Goal: Information Seeking & Learning: Learn about a topic

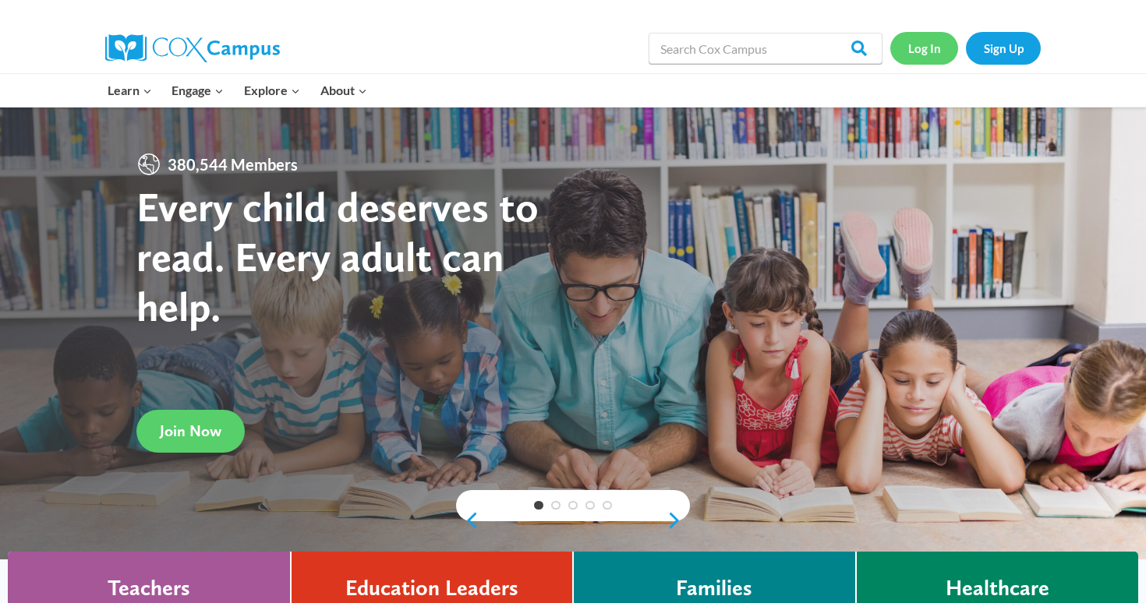
click at [917, 51] on link "Log In" at bounding box center [924, 48] width 68 height 32
click at [925, 48] on link "Log In" at bounding box center [924, 48] width 68 height 32
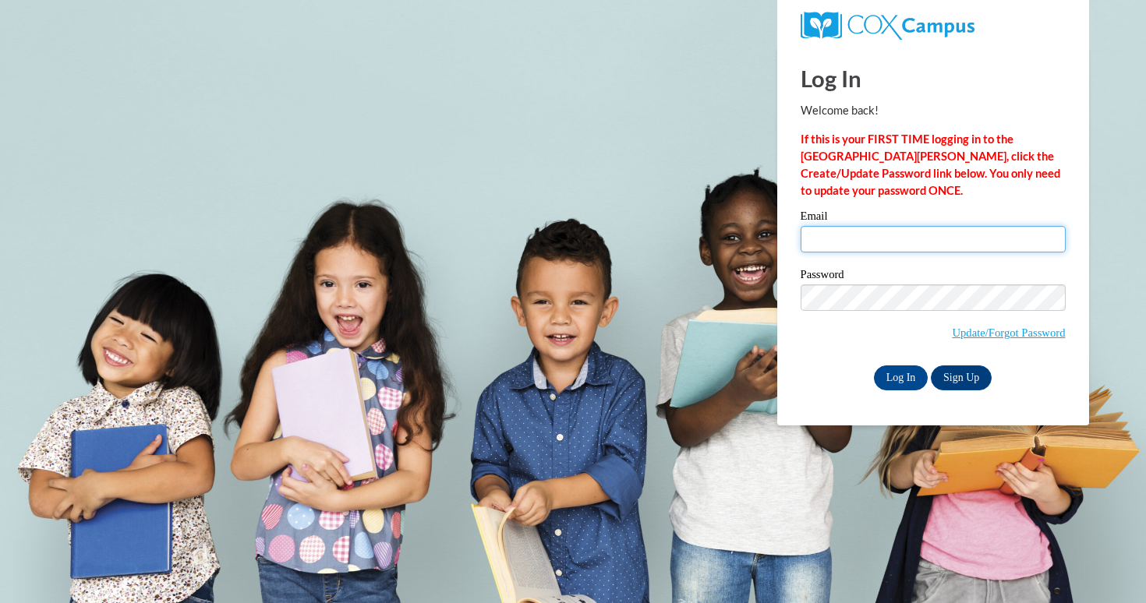
click at [885, 242] on input "Email" at bounding box center [933, 239] width 265 height 27
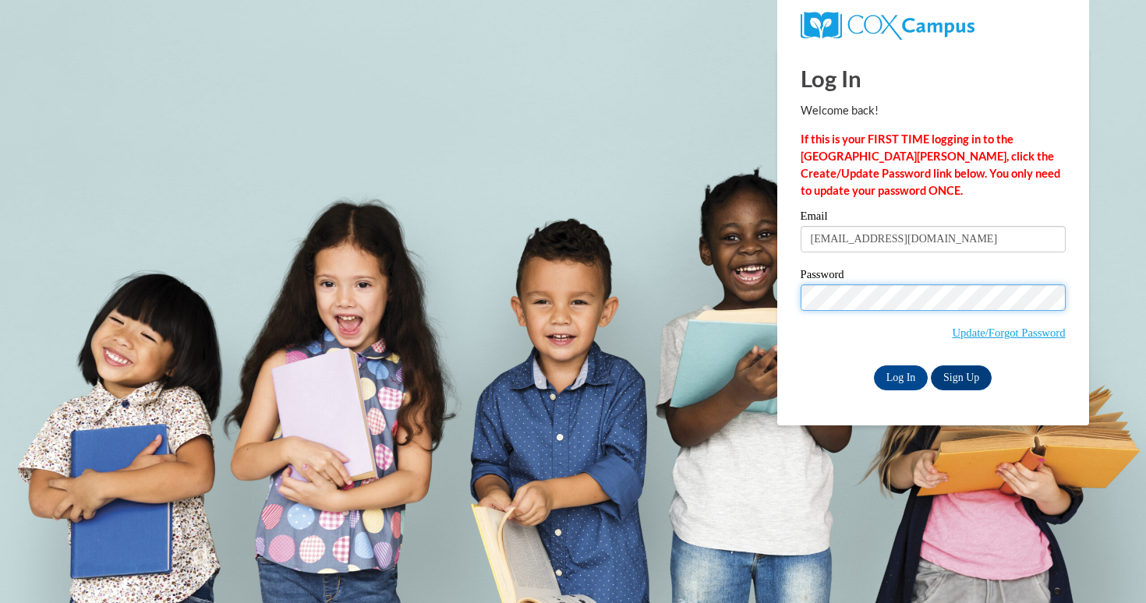
type input "mgreen45@wildcat.fvsu.edu"
click at [897, 380] on input "Log In" at bounding box center [901, 378] width 55 height 25
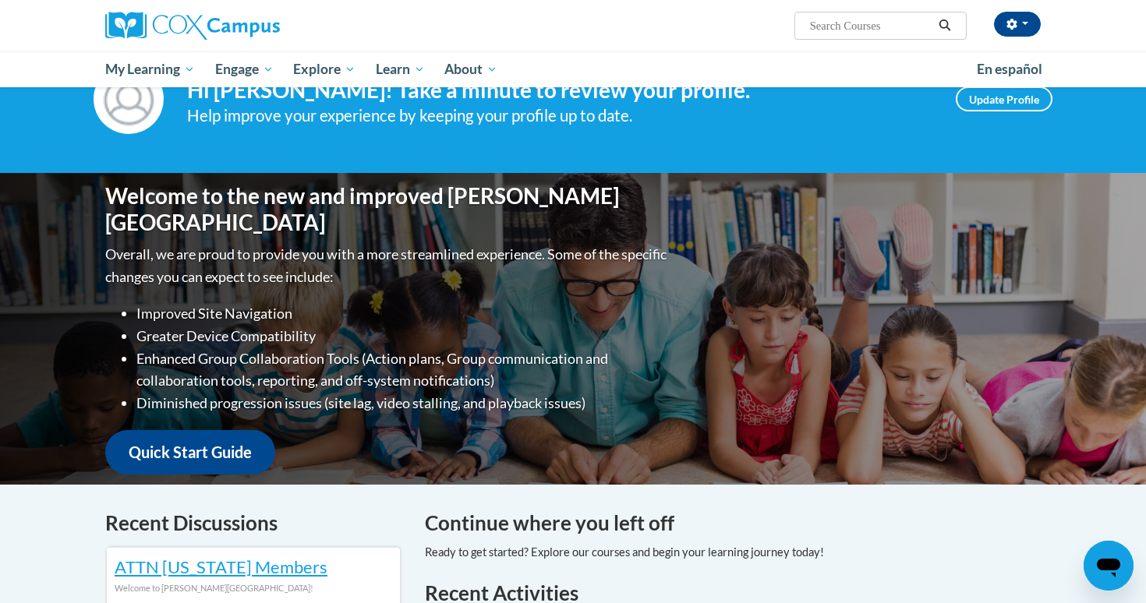
scroll to position [28, 0]
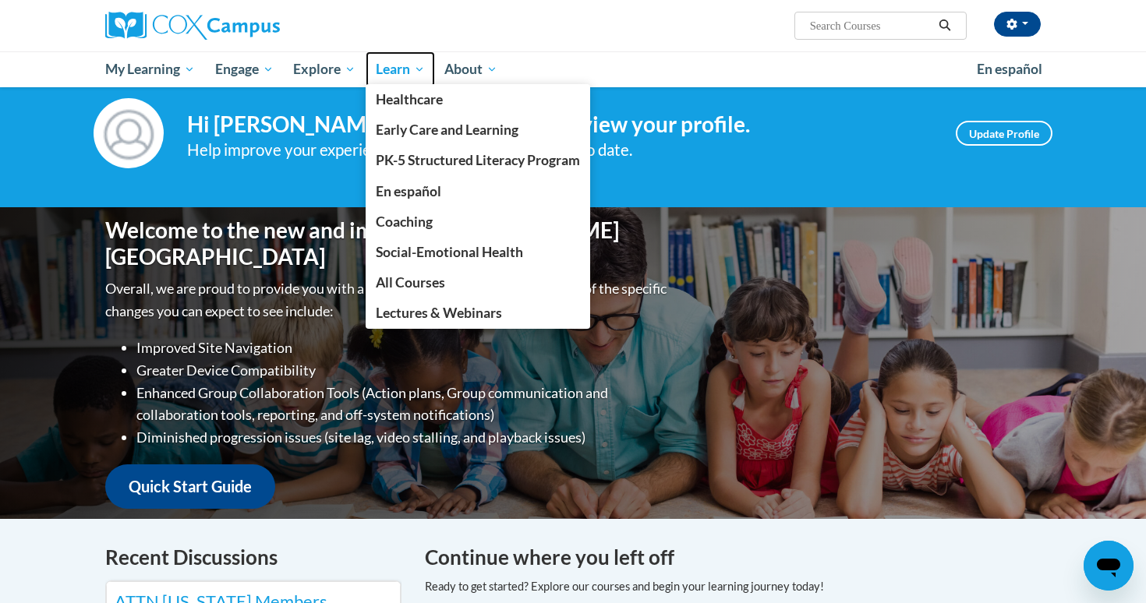
click at [409, 66] on span "Learn" at bounding box center [400, 69] width 49 height 19
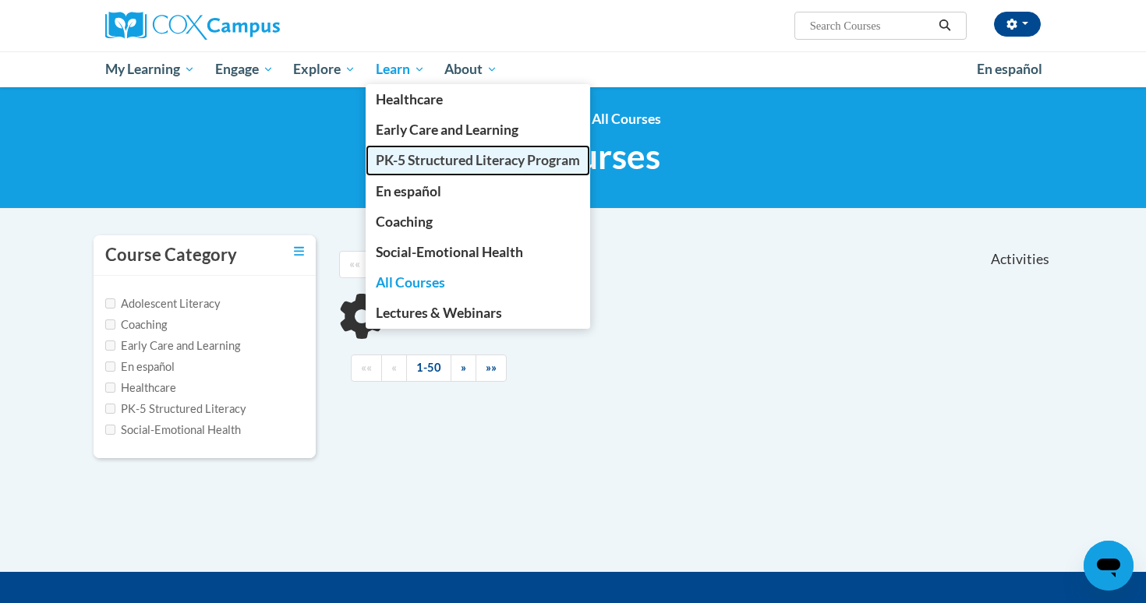
click at [420, 162] on span "PK-5 Structured Literacy Program" at bounding box center [478, 160] width 204 height 16
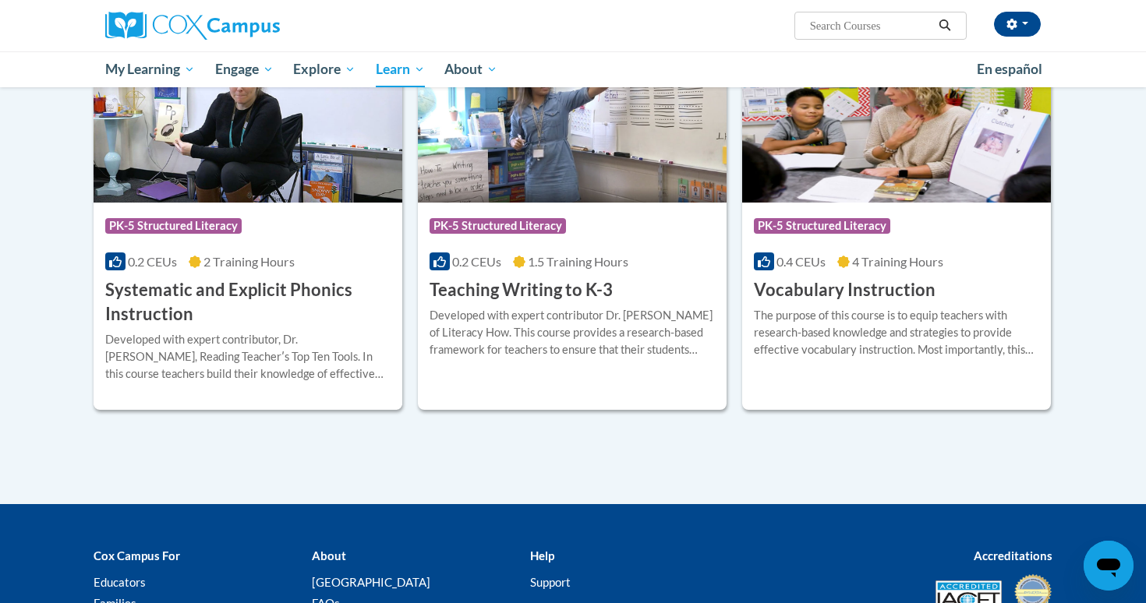
scroll to position [1885, 0]
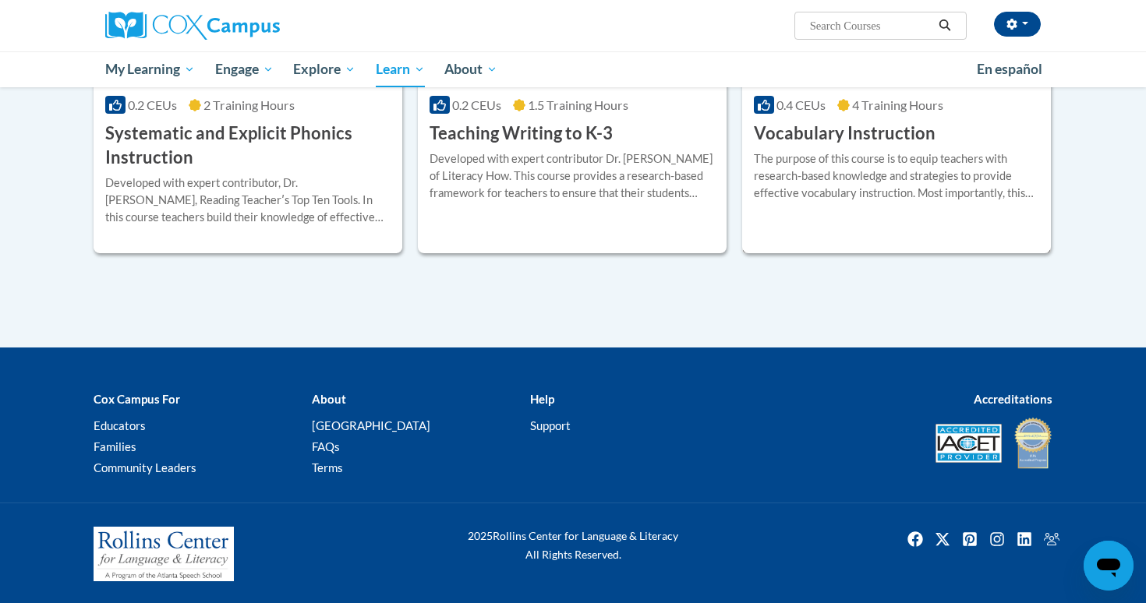
click at [818, 189] on div "The purpose of this course is to equip teachers with research-based knowledge a…" at bounding box center [896, 175] width 285 height 51
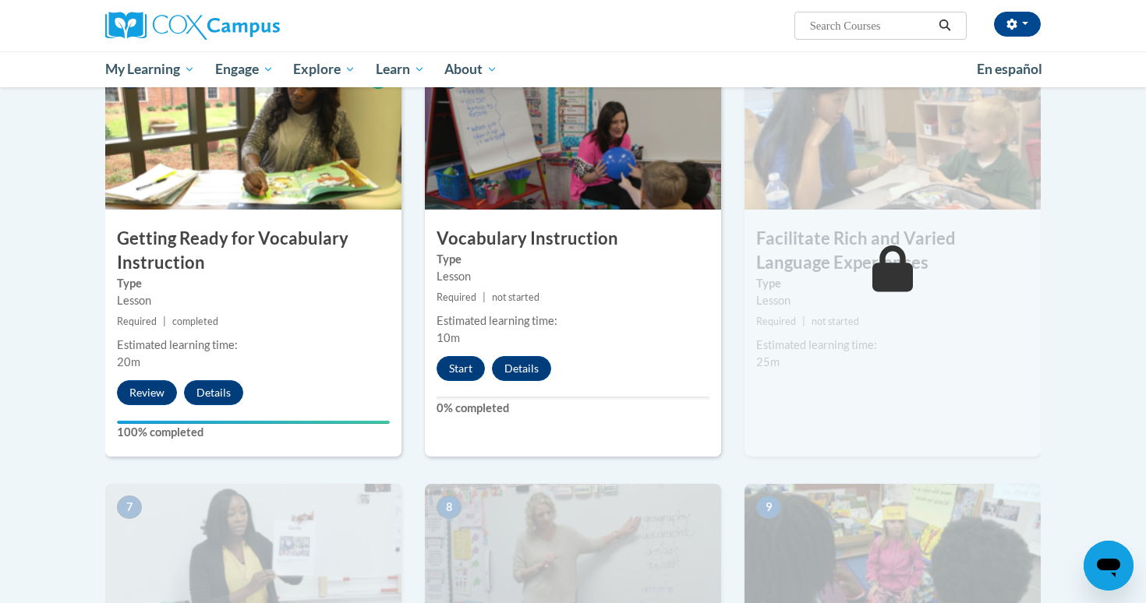
scroll to position [837, 0]
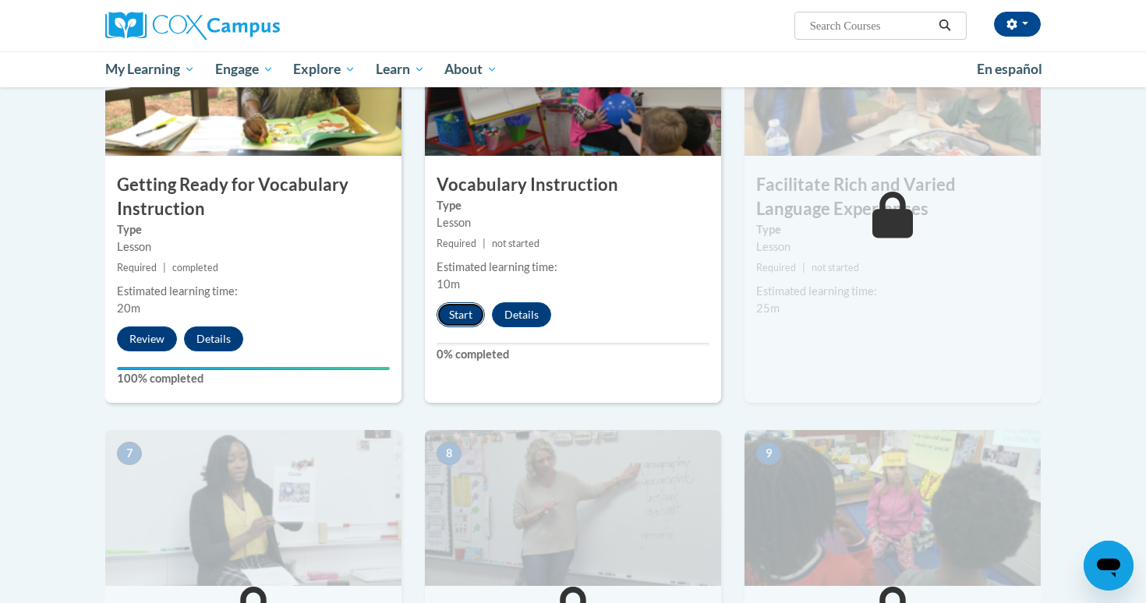
click at [460, 310] on button "Start" at bounding box center [461, 315] width 48 height 25
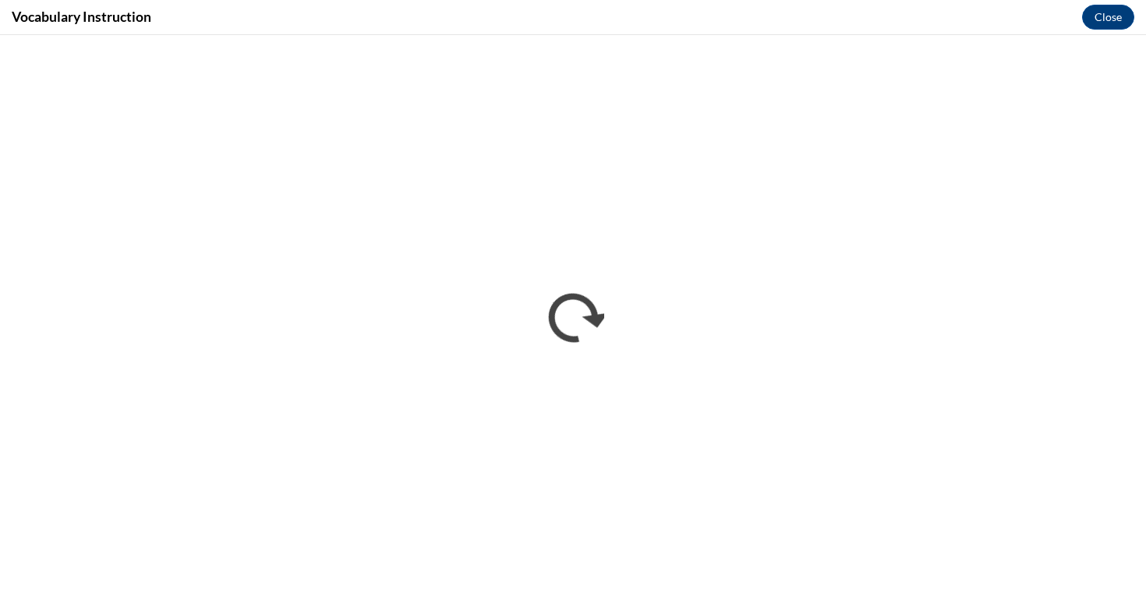
scroll to position [0, 0]
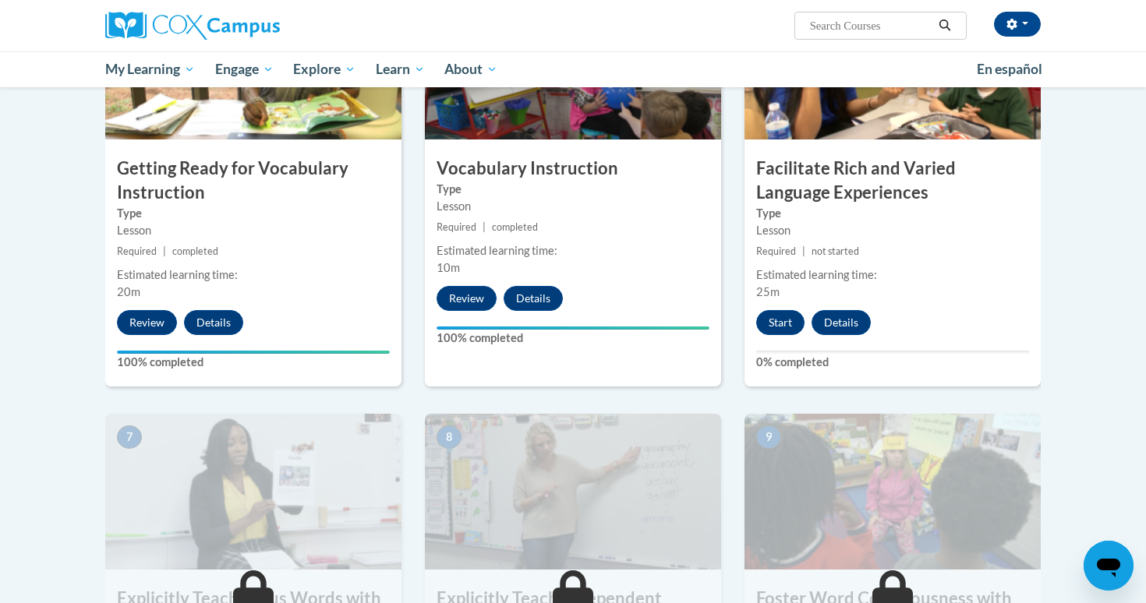
scroll to position [848, 0]
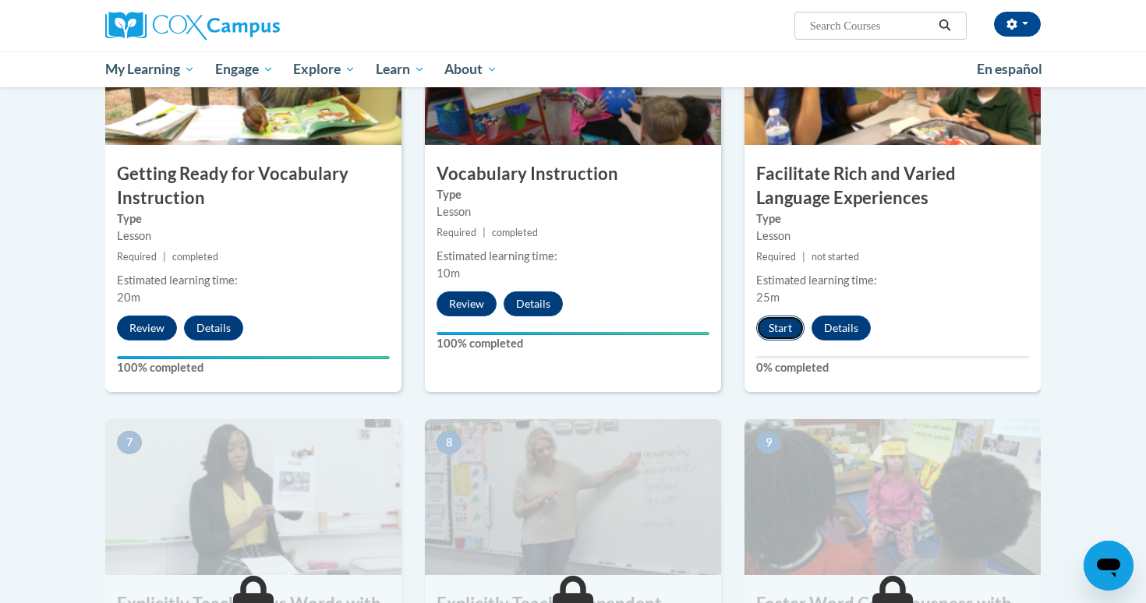
click at [786, 334] on button "Start" at bounding box center [780, 328] width 48 height 25
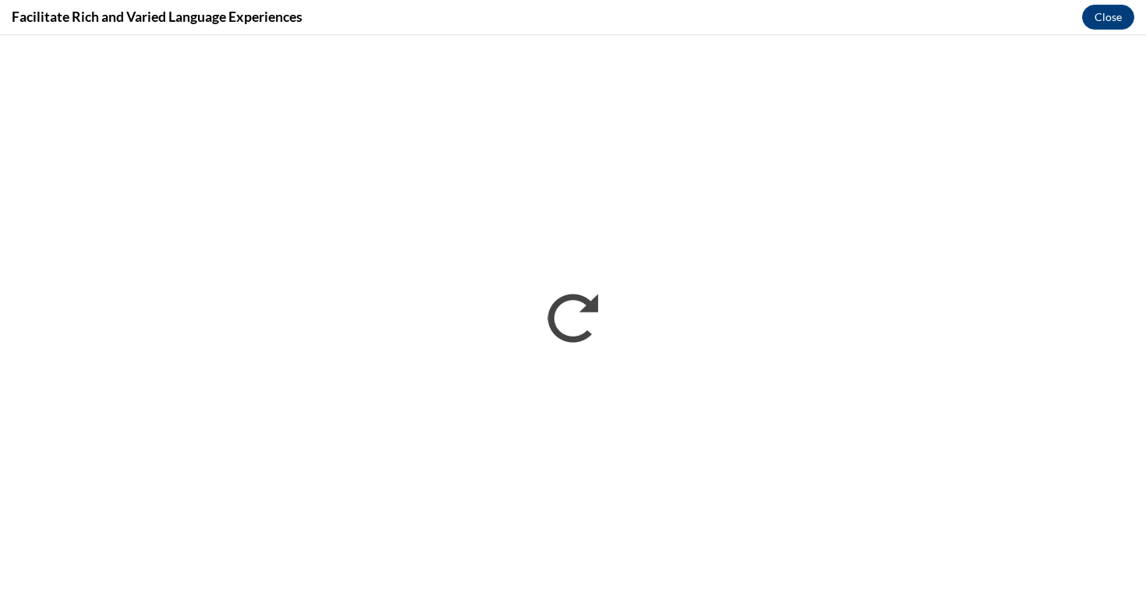
scroll to position [0, 0]
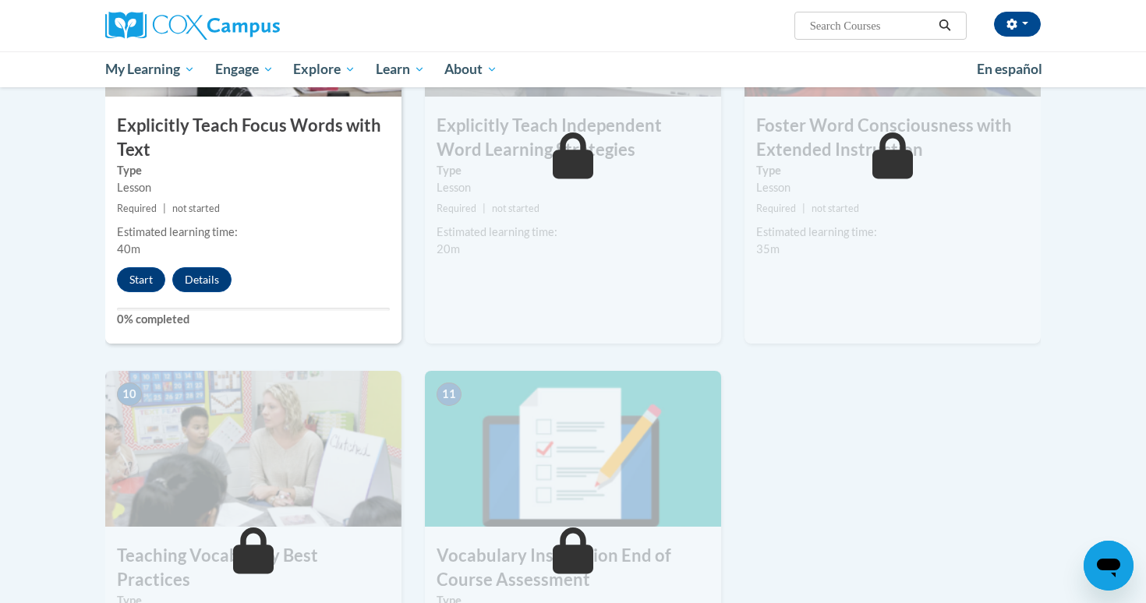
scroll to position [1335, 0]
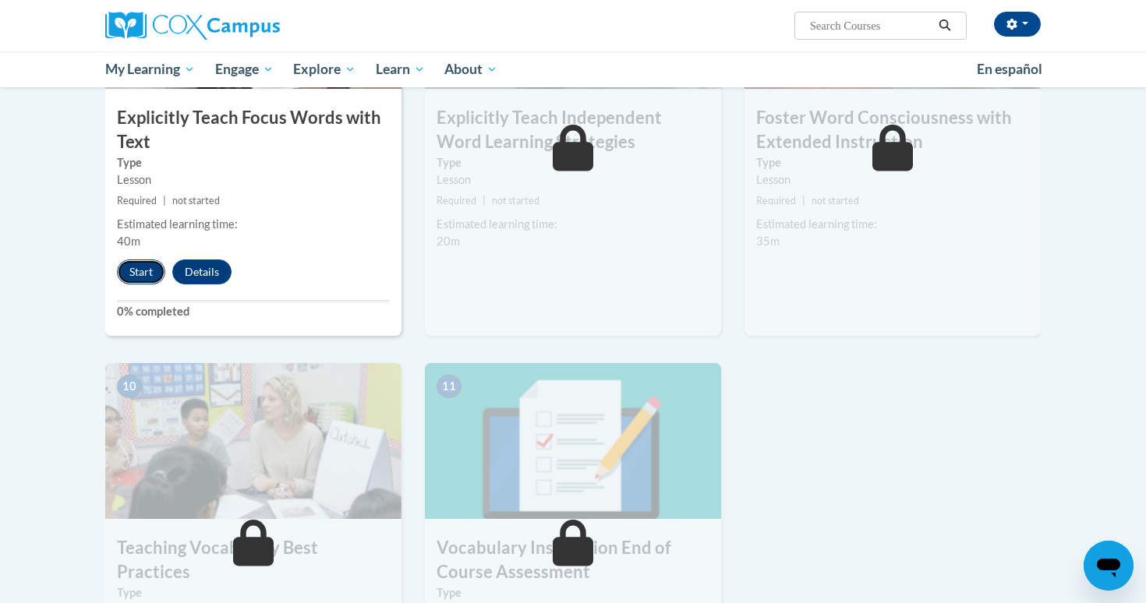
click at [148, 268] on button "Start" at bounding box center [141, 272] width 48 height 25
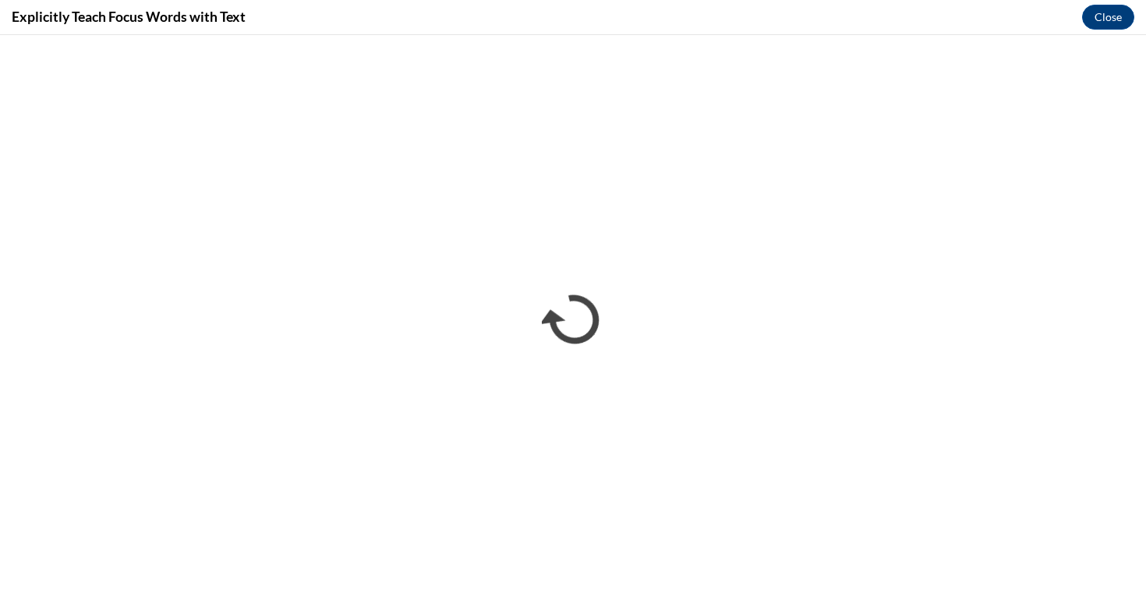
scroll to position [0, 0]
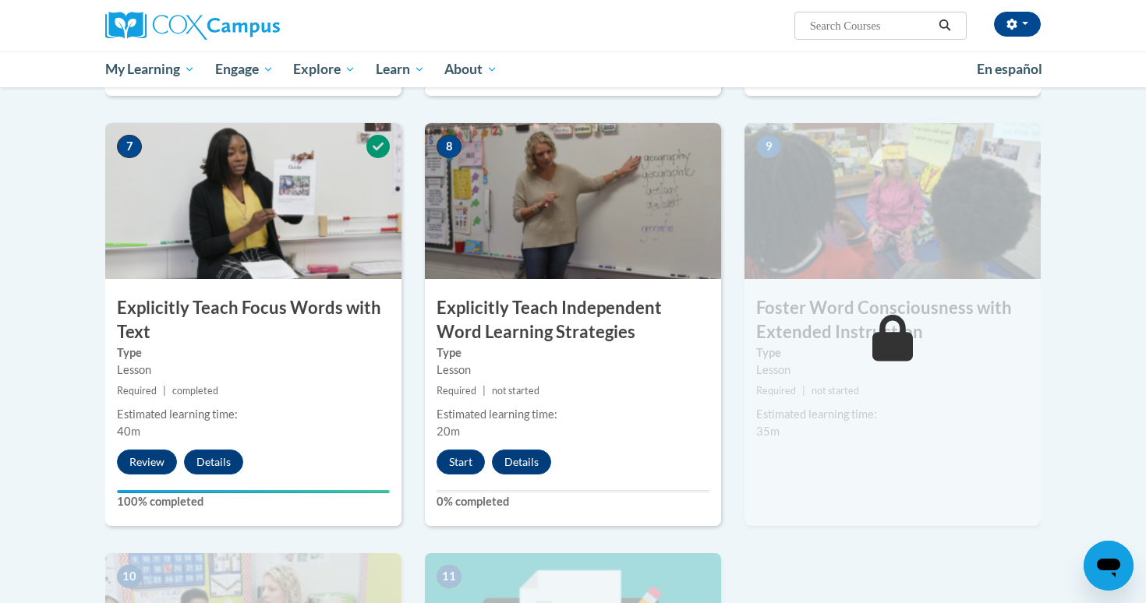
scroll to position [1131, 0]
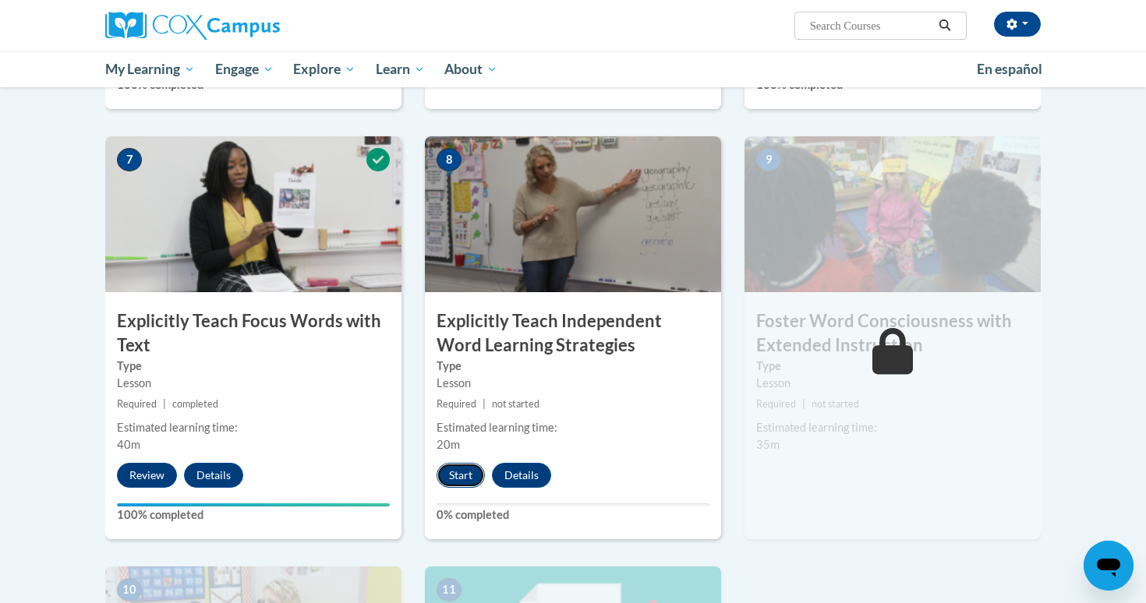
click at [464, 473] on button "Start" at bounding box center [461, 475] width 48 height 25
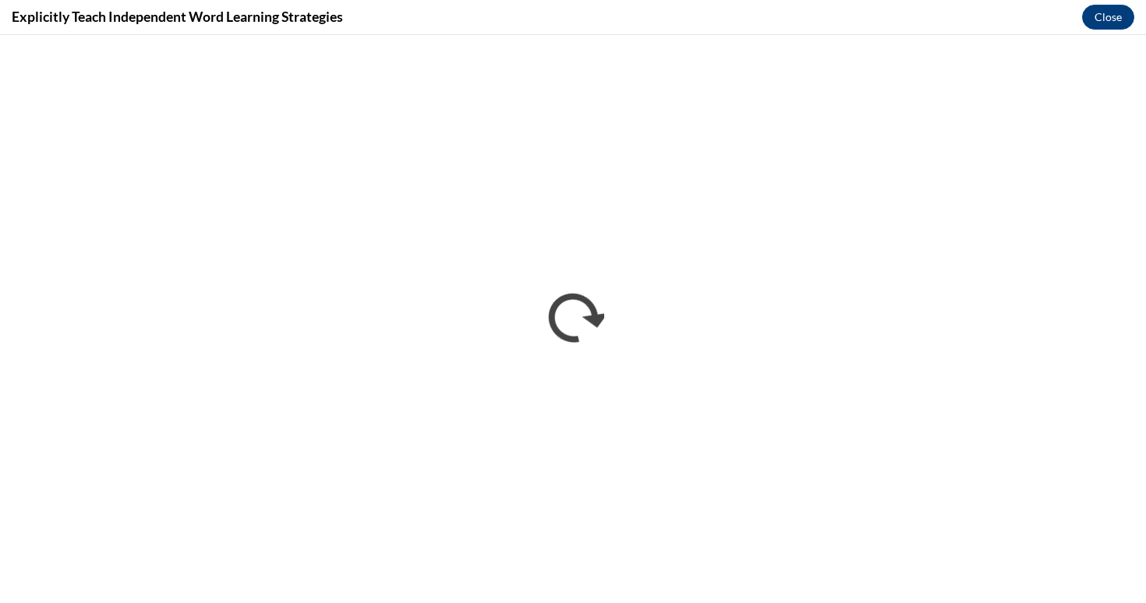
scroll to position [0, 0]
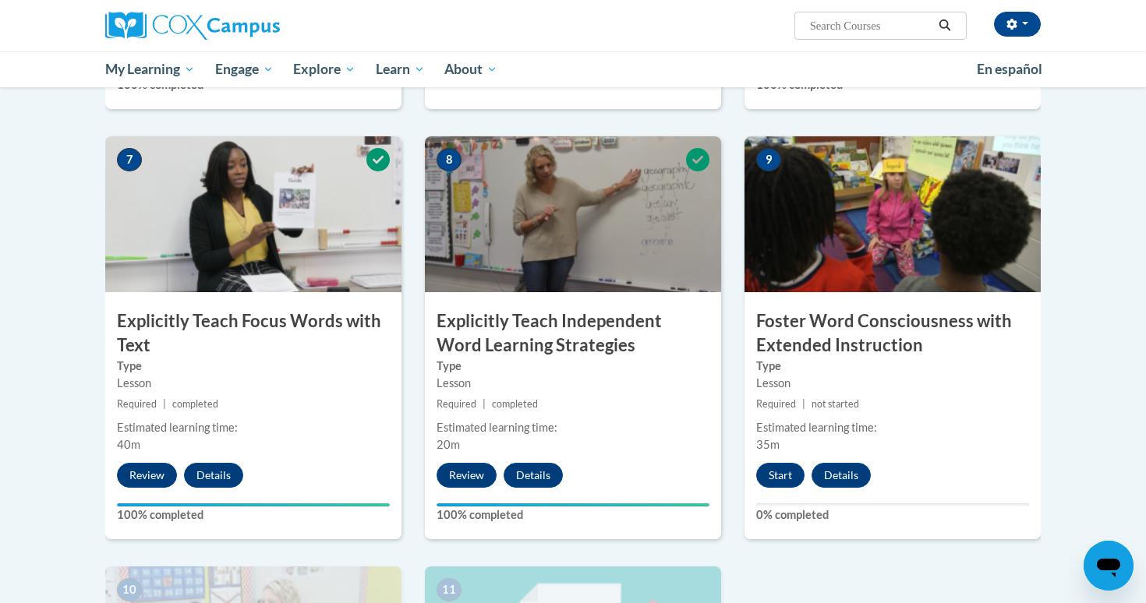
scroll to position [1261, 0]
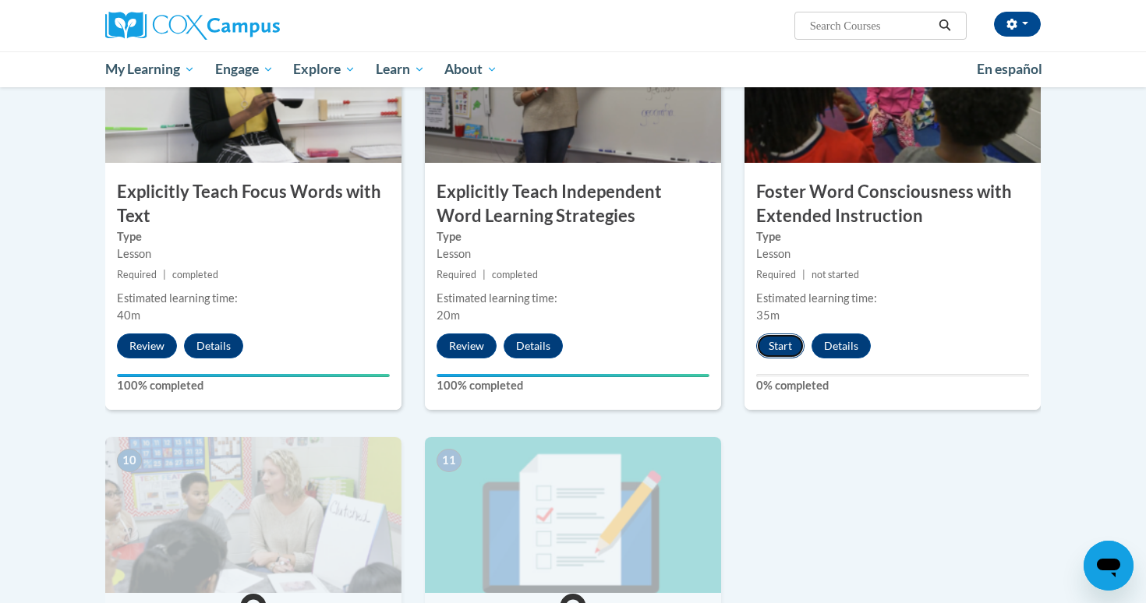
click at [773, 342] on button "Start" at bounding box center [780, 346] width 48 height 25
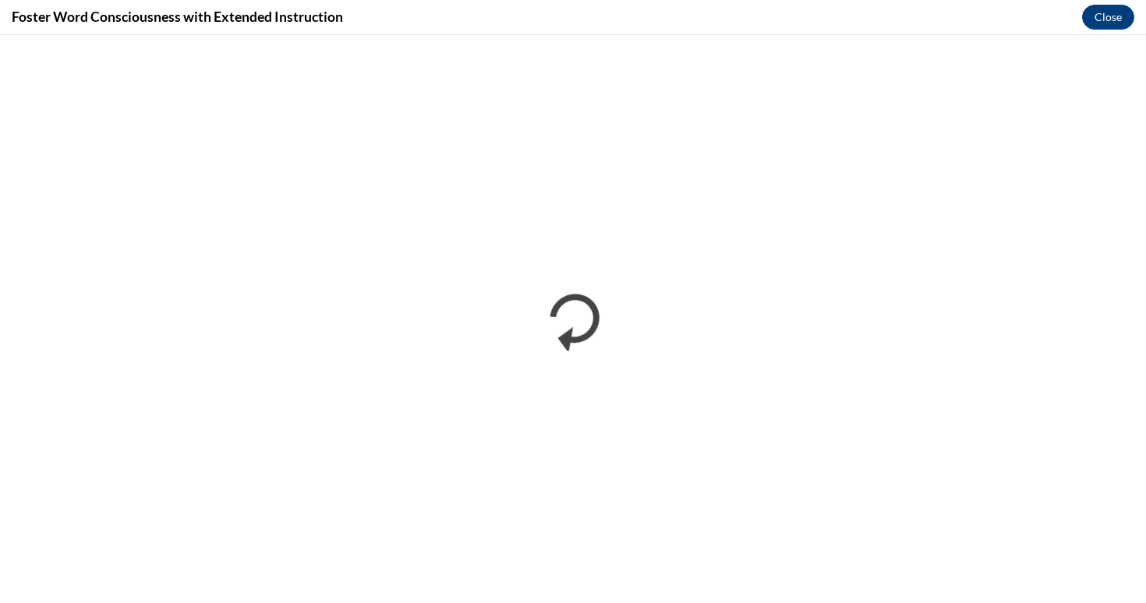
scroll to position [0, 0]
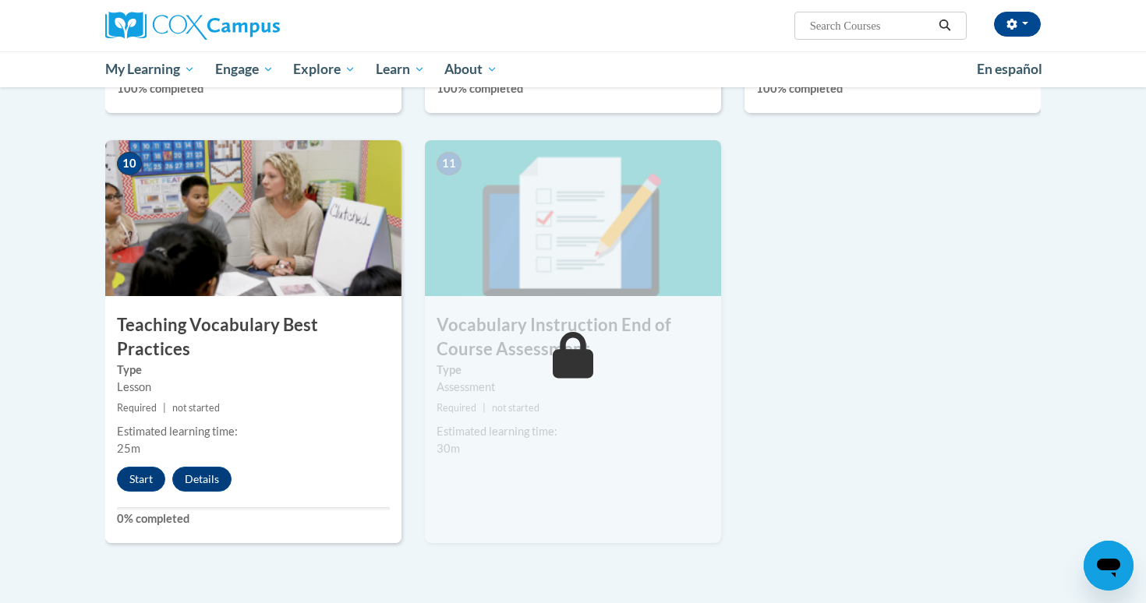
scroll to position [1580, 0]
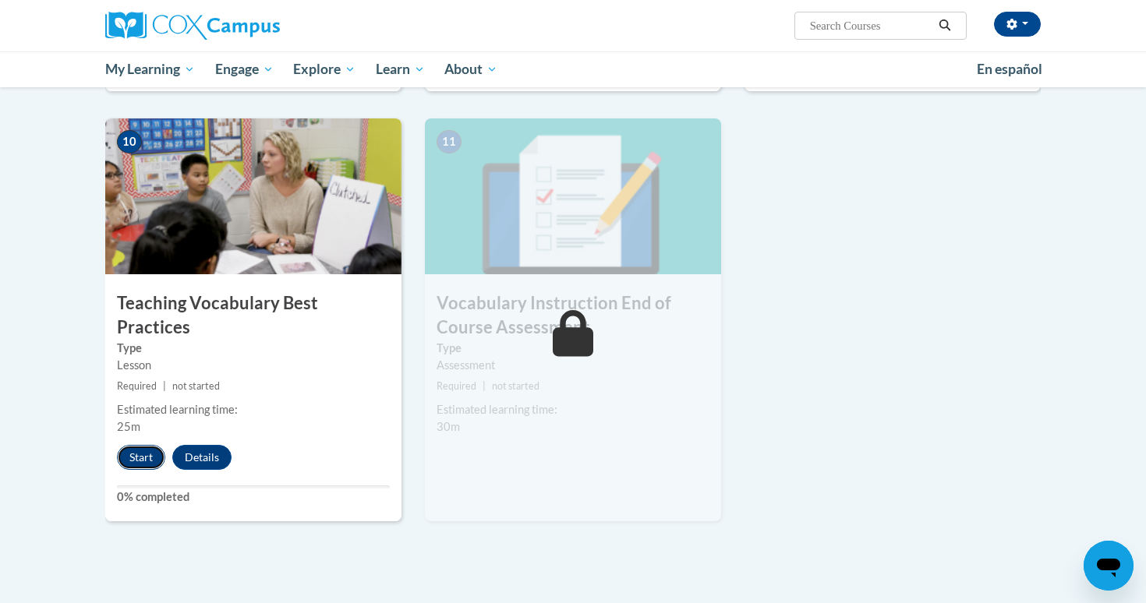
click at [136, 445] on button "Start" at bounding box center [141, 457] width 48 height 25
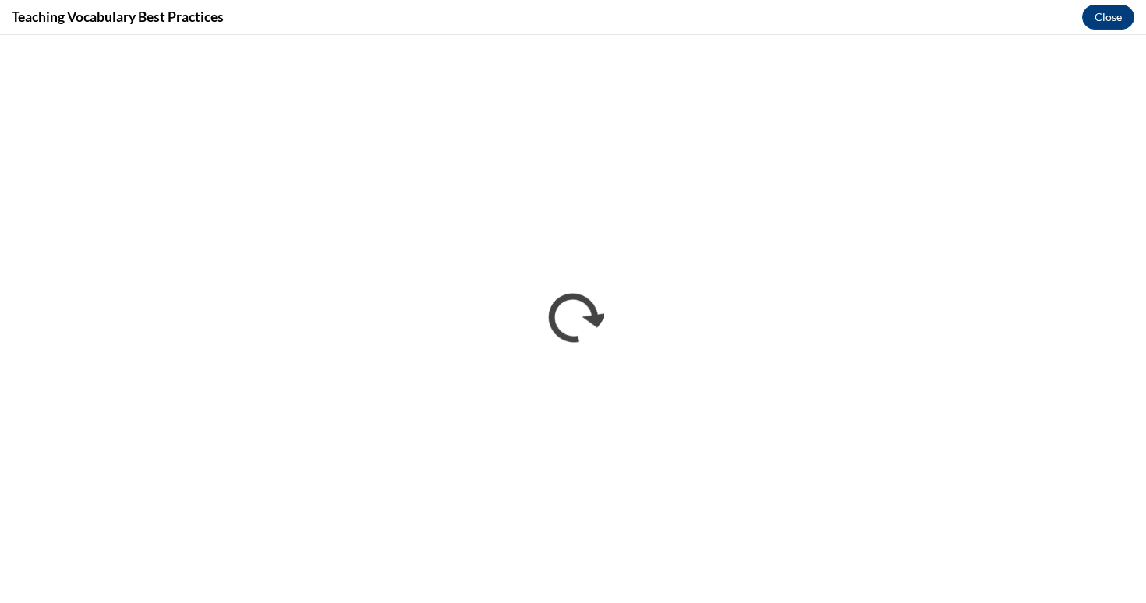
scroll to position [0, 0]
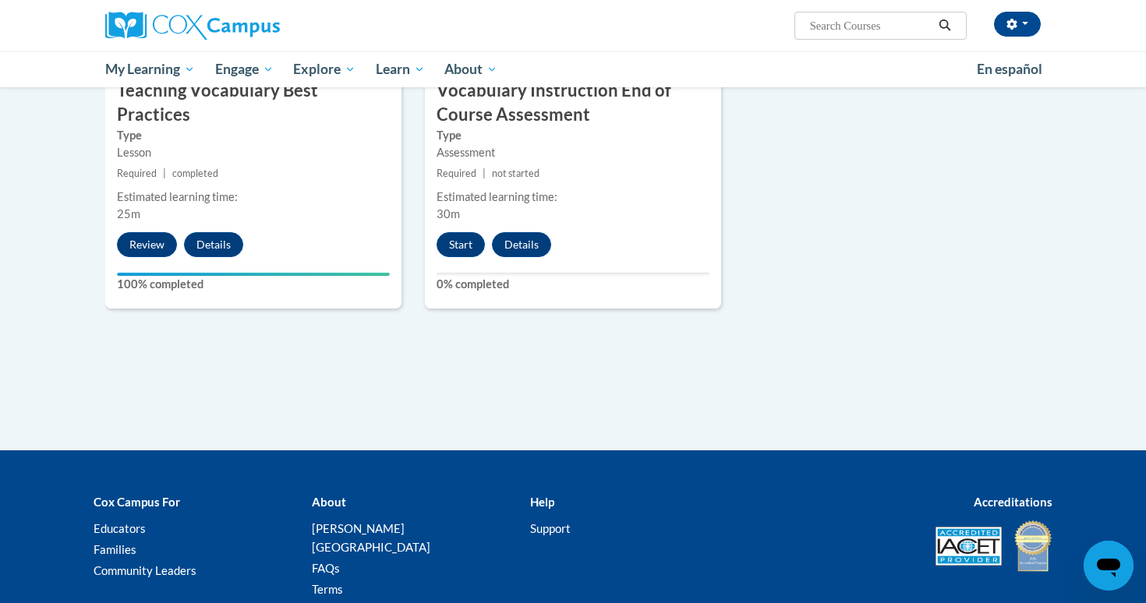
scroll to position [1792, 0]
click at [456, 249] on button "Start" at bounding box center [461, 245] width 48 height 25
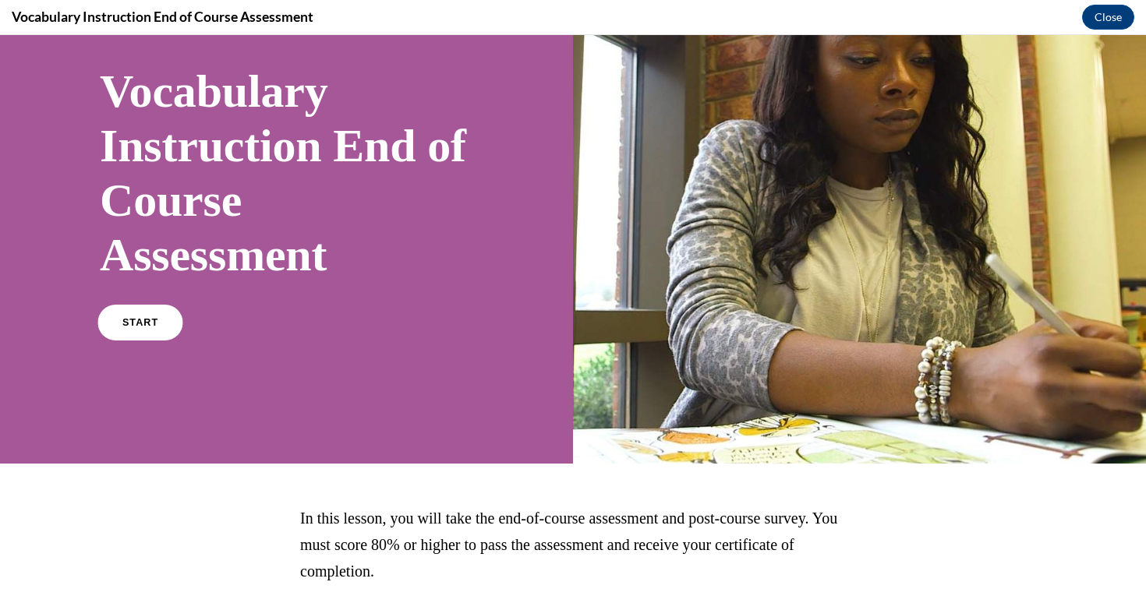
scroll to position [119, 0]
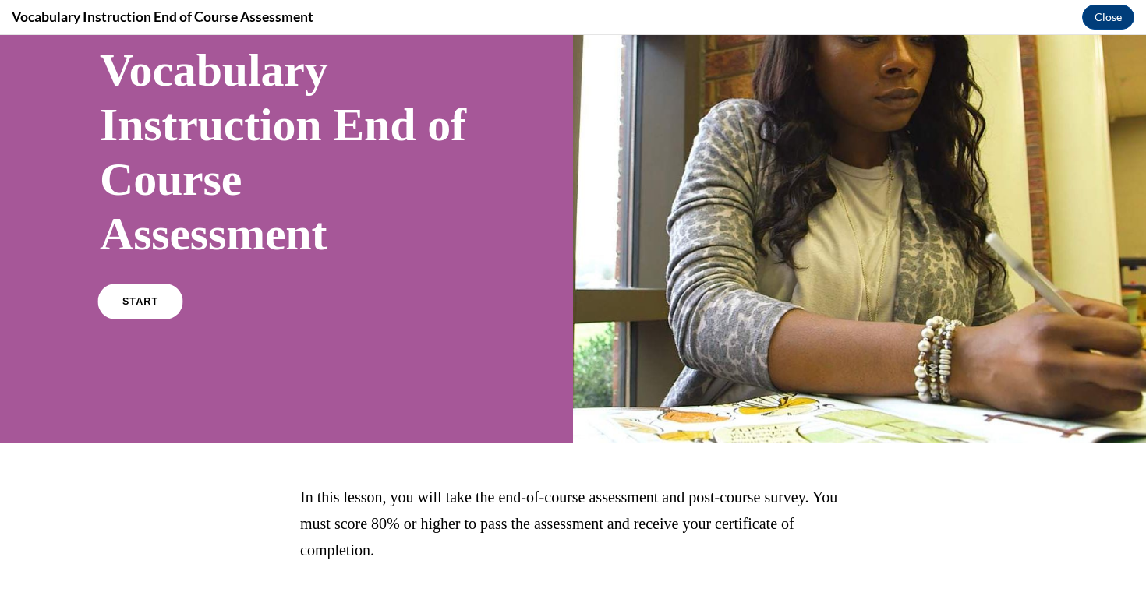
click at [147, 308] on link "START" at bounding box center [139, 302] width 85 height 36
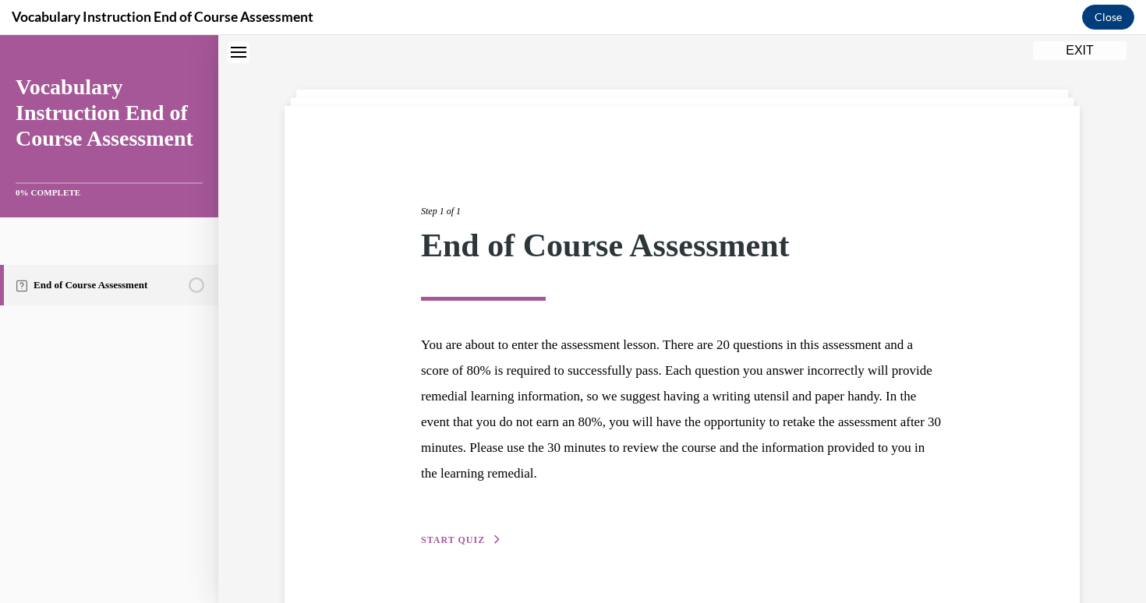
scroll to position [87, 0]
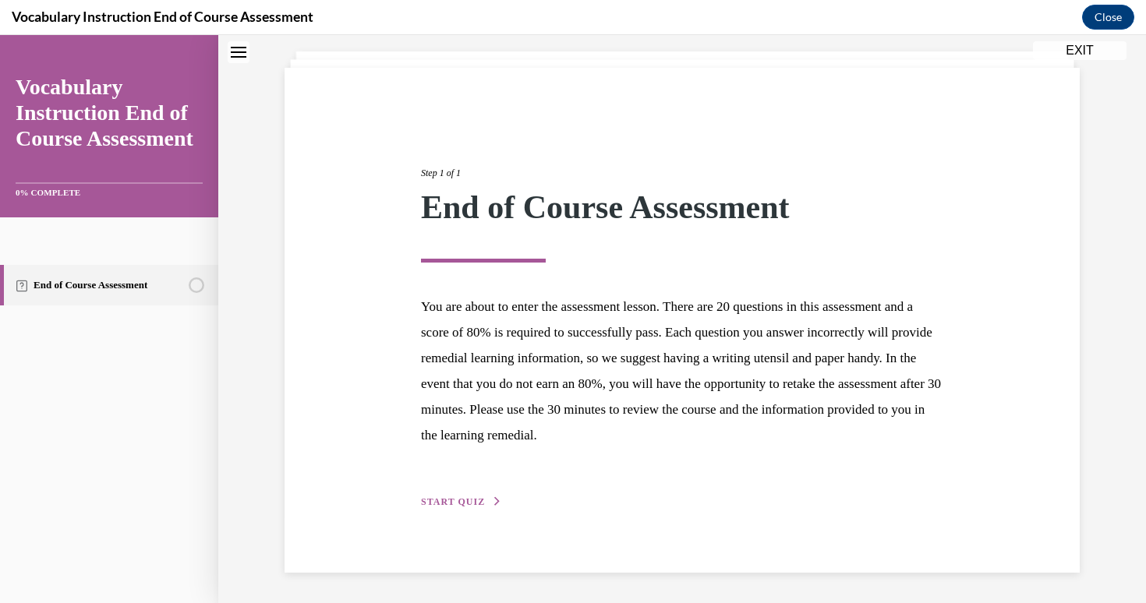
click at [474, 503] on span "START QUIZ" at bounding box center [453, 502] width 64 height 11
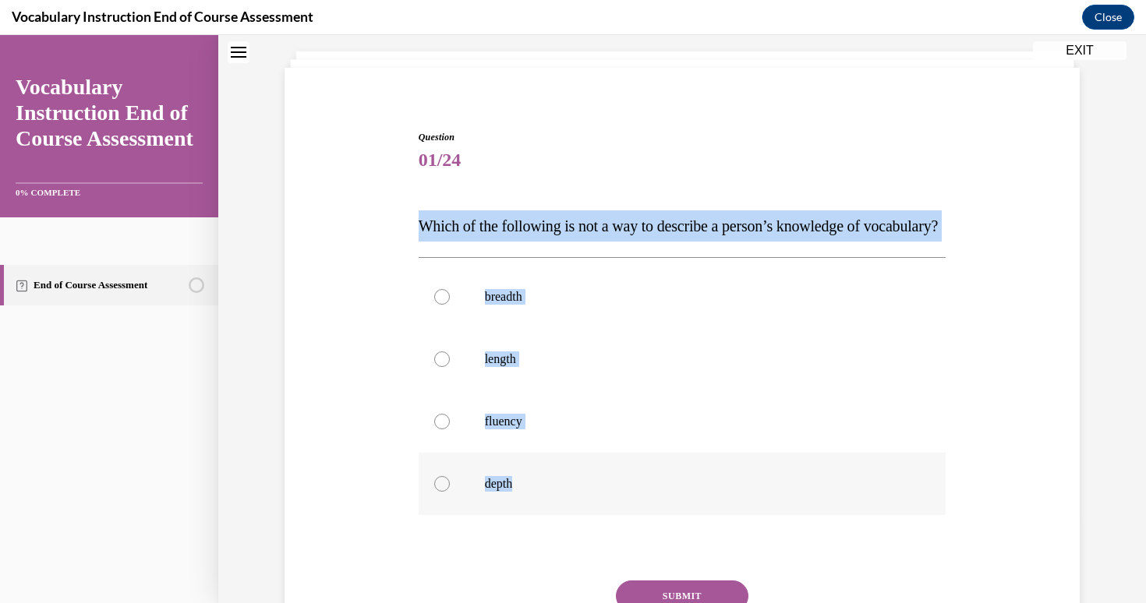
drag, startPoint x: 388, startPoint y: 209, endPoint x: 596, endPoint y: 517, distance: 371.7
click at [596, 517] on div "Question 01/24 Which of the following is not a way to describe a person’s knowl…" at bounding box center [682, 395] width 803 height 625
copy div "Which of the following is not a way to describe a person’s knowledge of vocabul…"
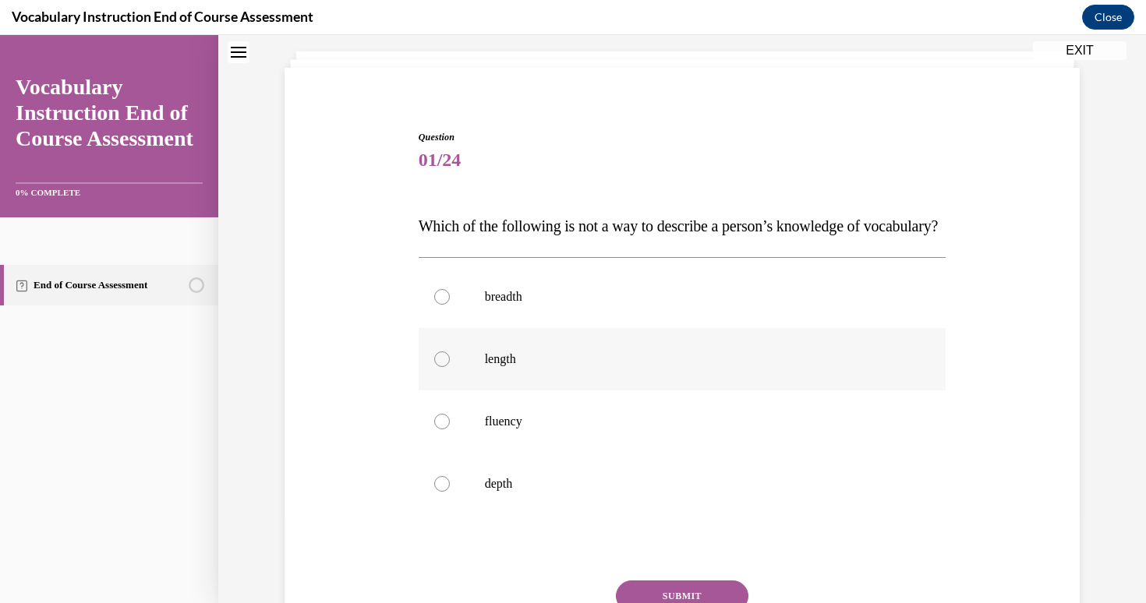
click at [479, 384] on label "length" at bounding box center [683, 359] width 528 height 62
click at [450, 367] on input "length" at bounding box center [442, 360] width 16 height 16
radio input "true"
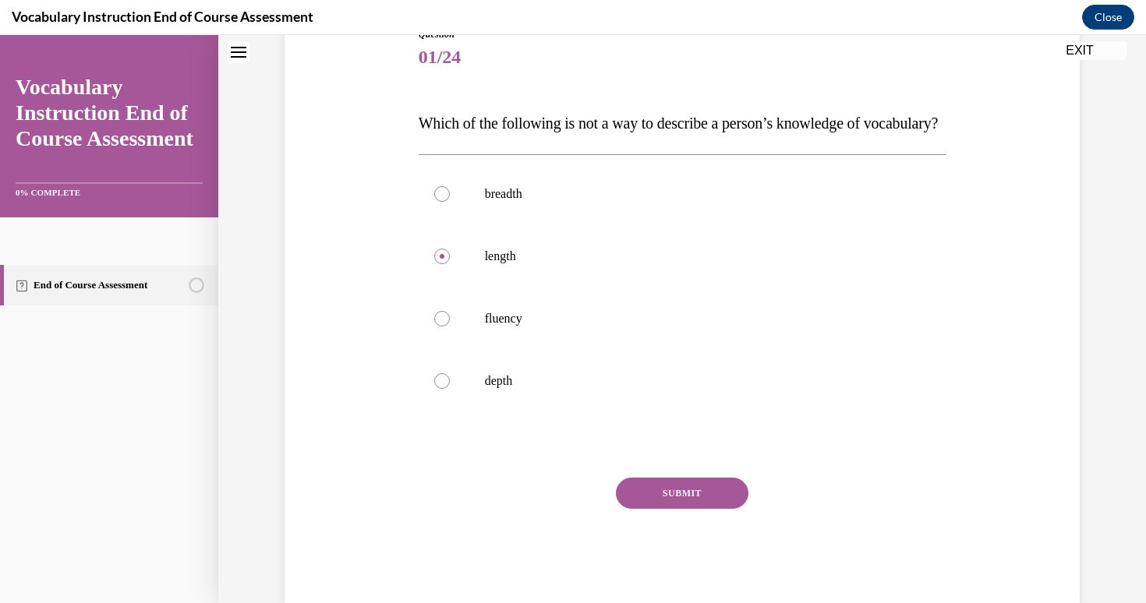
click at [714, 509] on button "SUBMIT" at bounding box center [682, 493] width 133 height 31
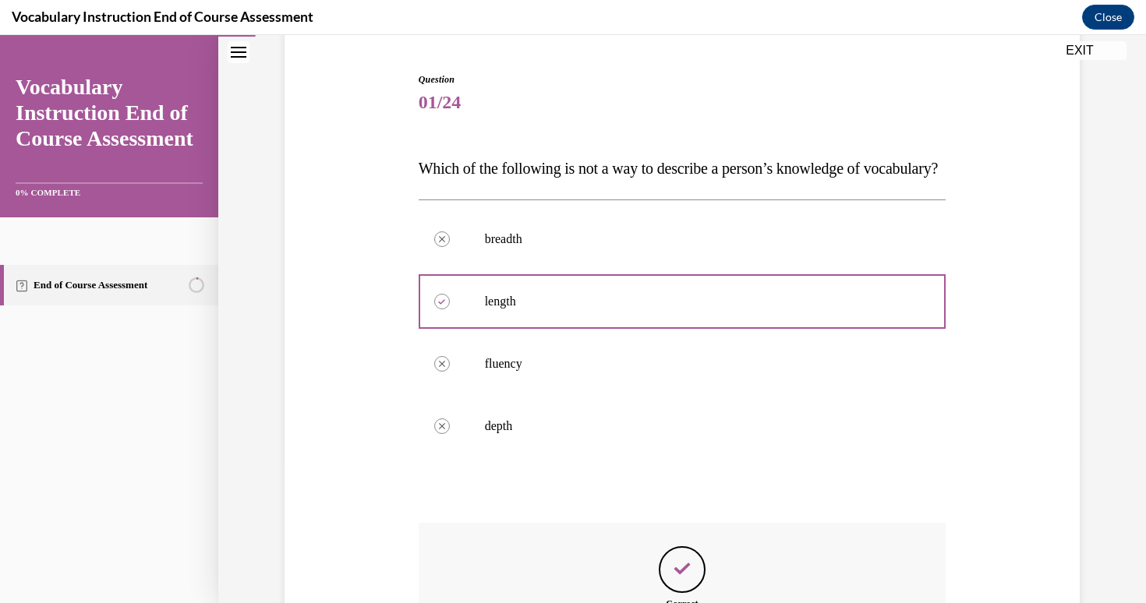
scroll to position [128, 0]
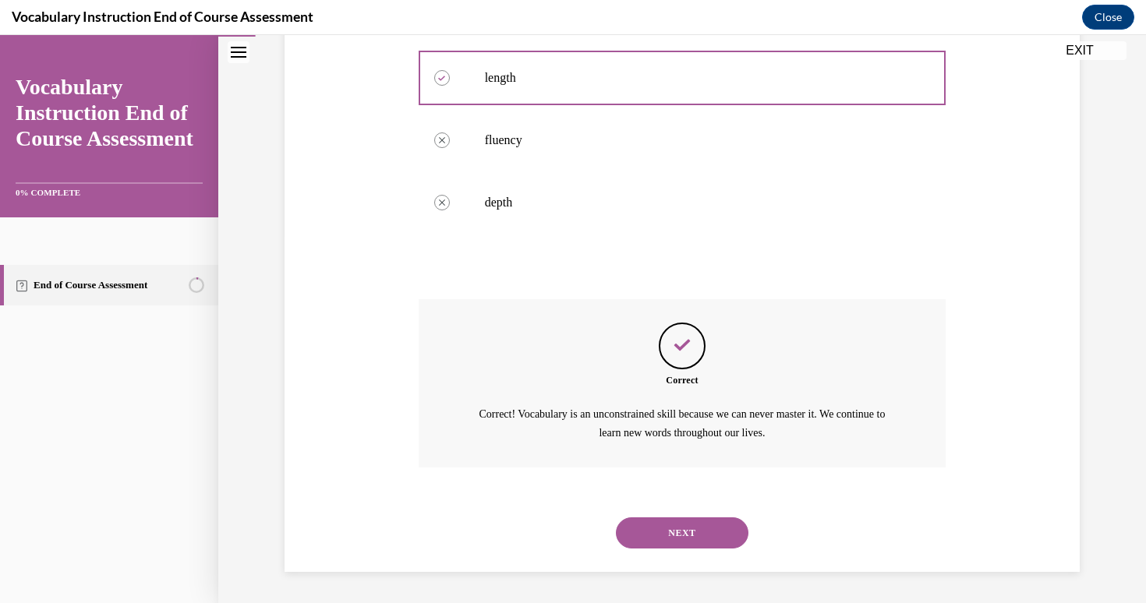
click at [657, 526] on button "NEXT" at bounding box center [682, 533] width 133 height 31
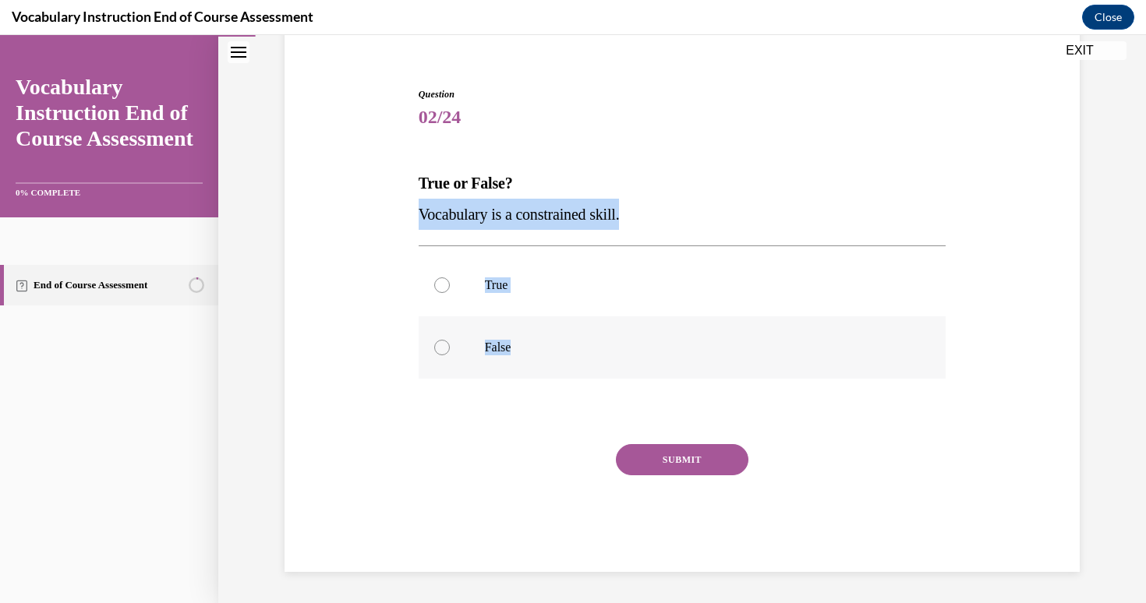
drag, startPoint x: 397, startPoint y: 212, endPoint x: 688, endPoint y: 351, distance: 322.3
click at [688, 351] on div "Question 02/24 True or False? Vocabulary is a constrained skill. True False Inc…" at bounding box center [682, 307] width 803 height 532
copy div "Vocabulary is a constrained skill. True False"
click at [444, 349] on div at bounding box center [442, 348] width 16 height 16
click at [444, 349] on input "False" at bounding box center [442, 348] width 16 height 16
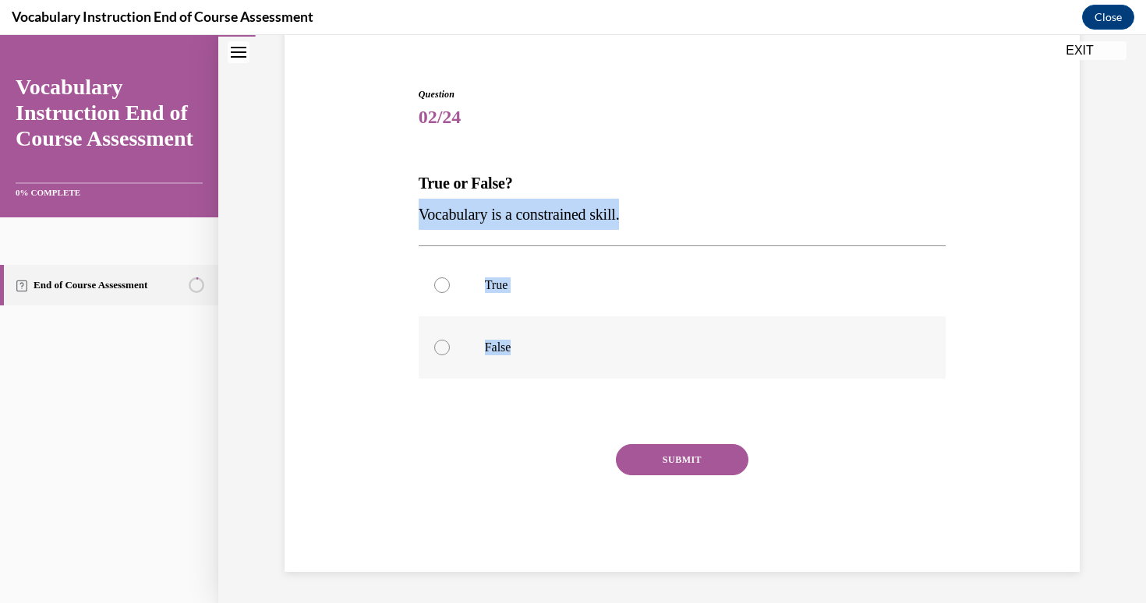
radio input "true"
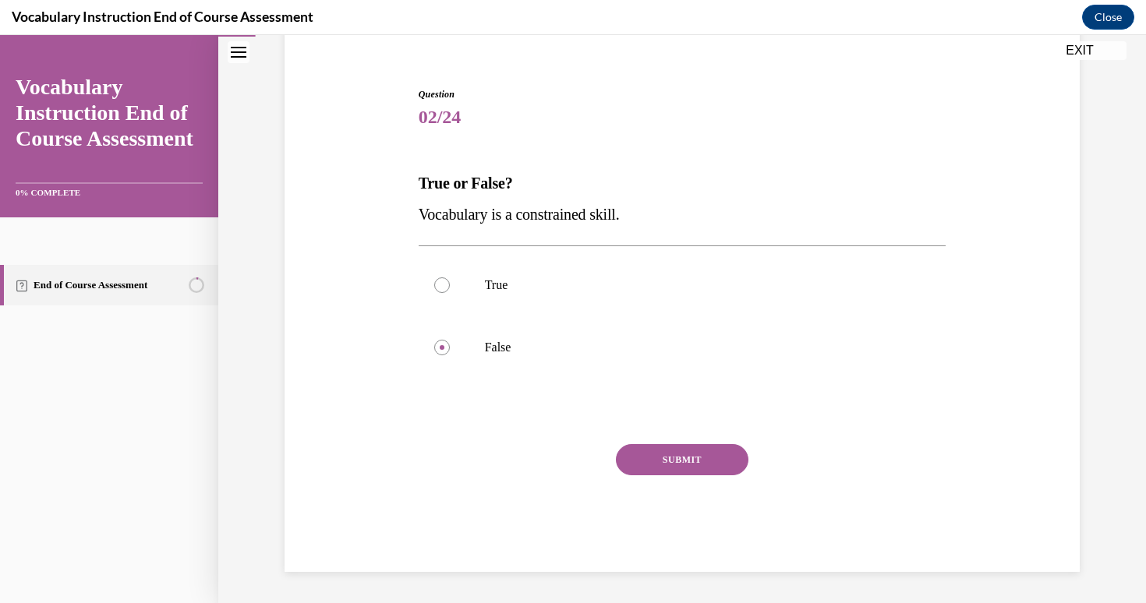
click at [683, 462] on button "SUBMIT" at bounding box center [682, 459] width 133 height 31
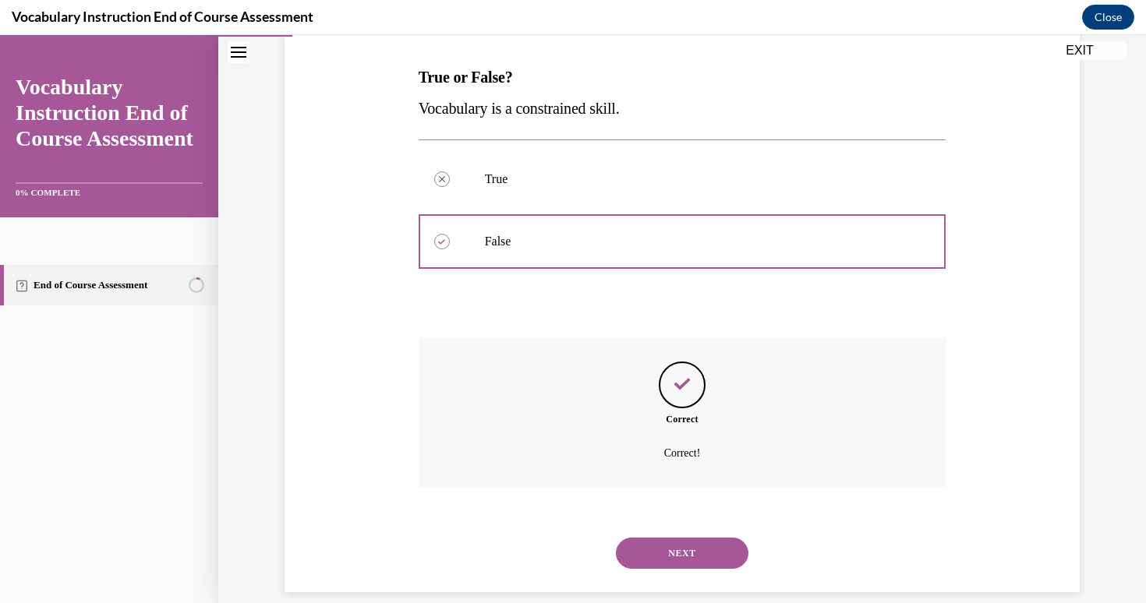
scroll to position [256, 0]
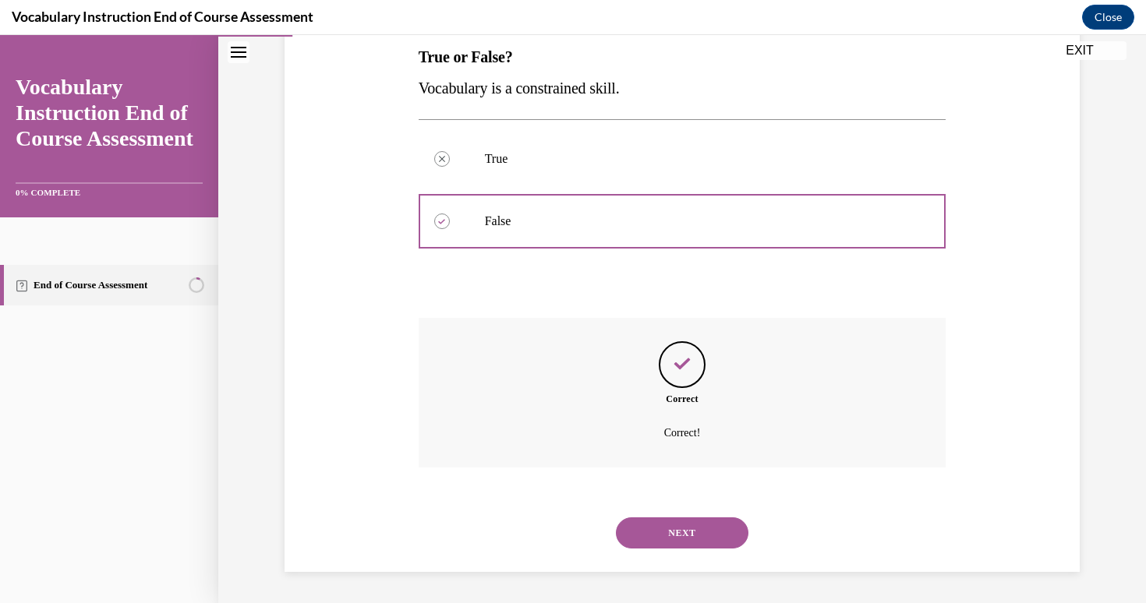
click at [685, 529] on button "NEXT" at bounding box center [682, 533] width 133 height 31
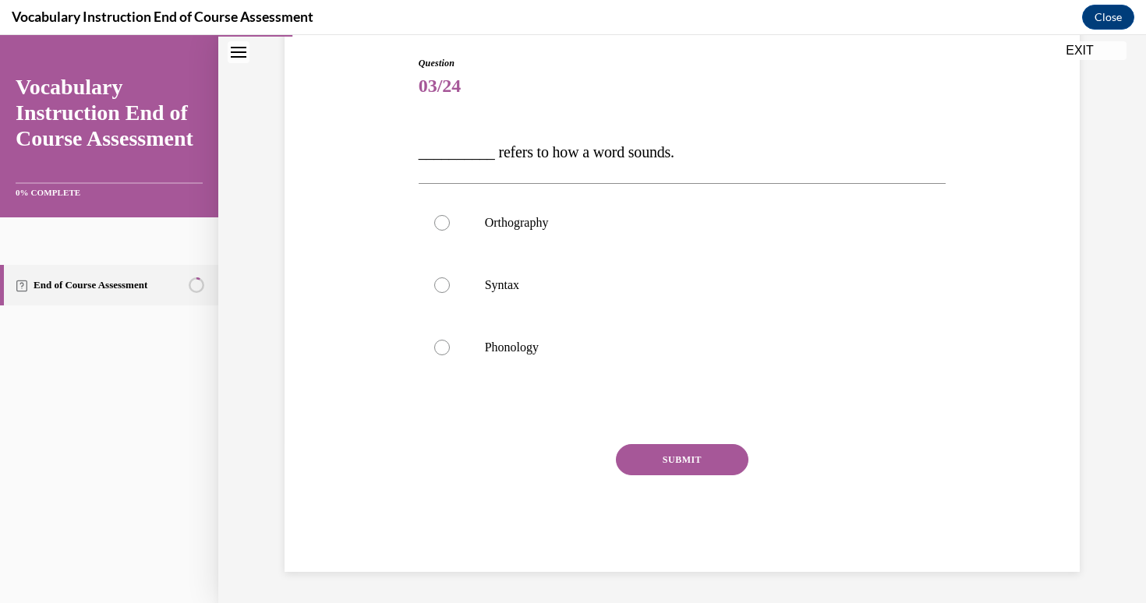
scroll to position [161, 0]
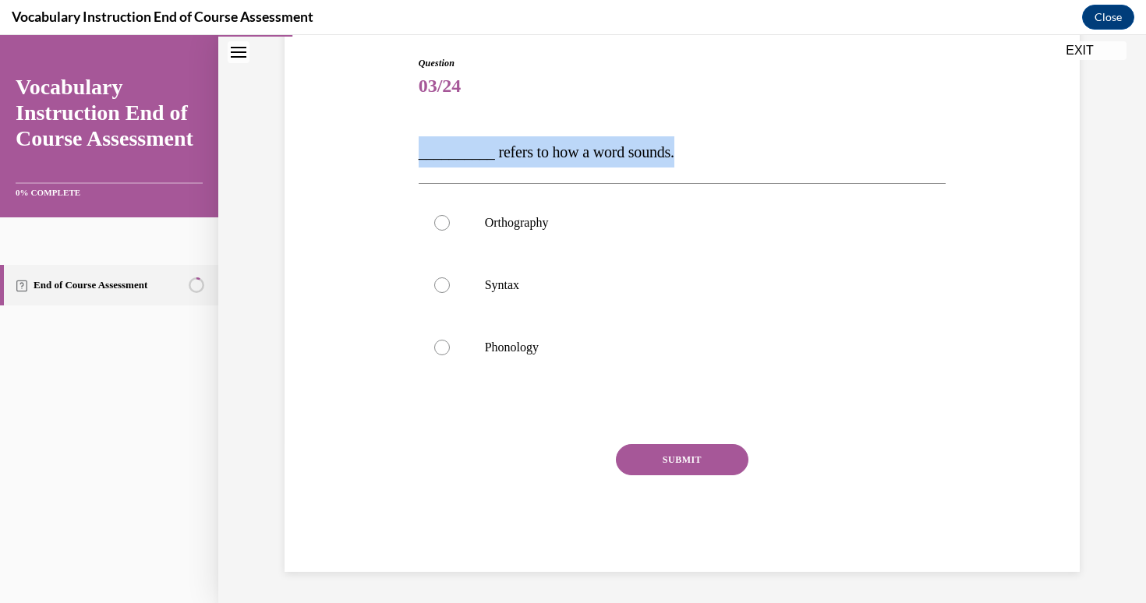
drag, startPoint x: 388, startPoint y: 138, endPoint x: 699, endPoint y: 150, distance: 311.3
click at [699, 150] on div "Question 03/24 __________ refers to how a word sounds. Orthography Syntax Phono…" at bounding box center [682, 290] width 803 height 563
copy span "__________ refers to how a word sounds."
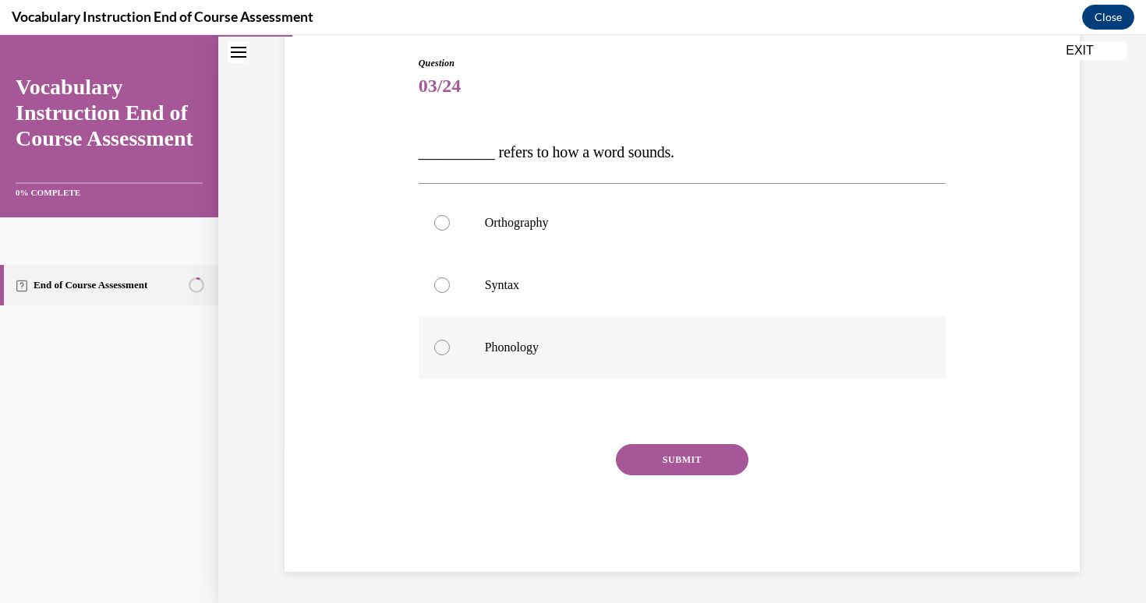
click at [515, 335] on label "Phonology" at bounding box center [683, 348] width 528 height 62
click at [450, 340] on input "Phonology" at bounding box center [442, 348] width 16 height 16
radio input "true"
click at [711, 458] on button "SUBMIT" at bounding box center [682, 459] width 133 height 31
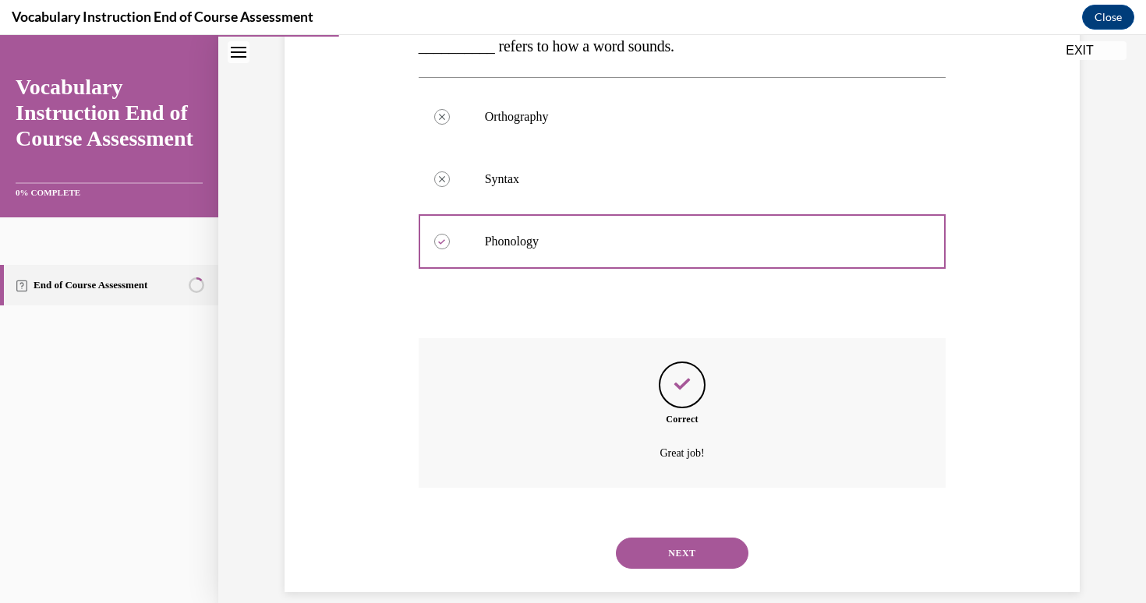
scroll to position [287, 0]
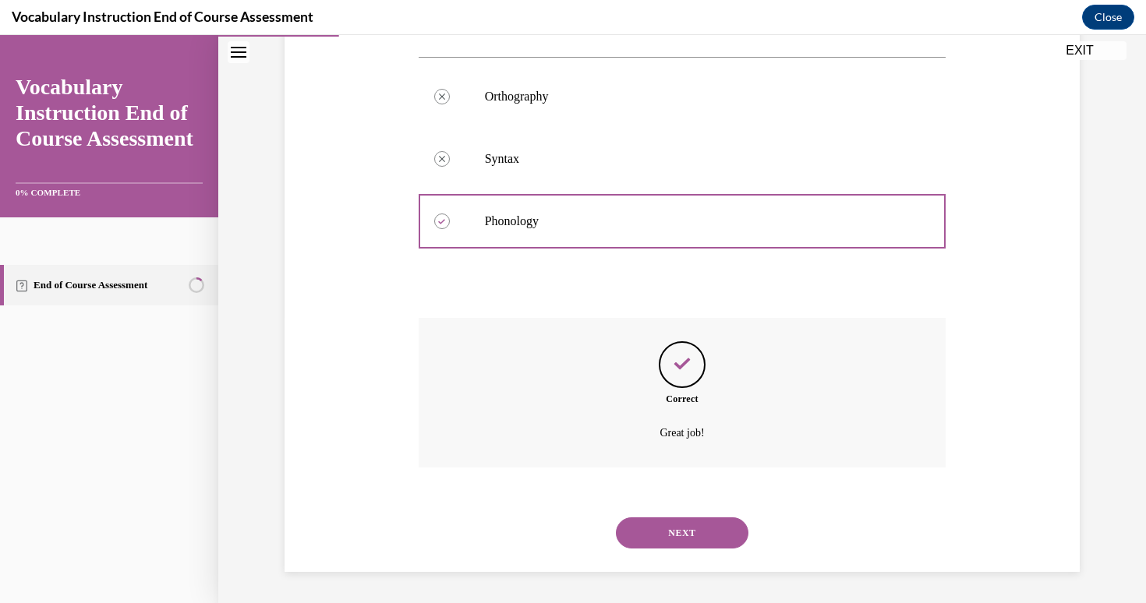
click at [697, 520] on button "NEXT" at bounding box center [682, 533] width 133 height 31
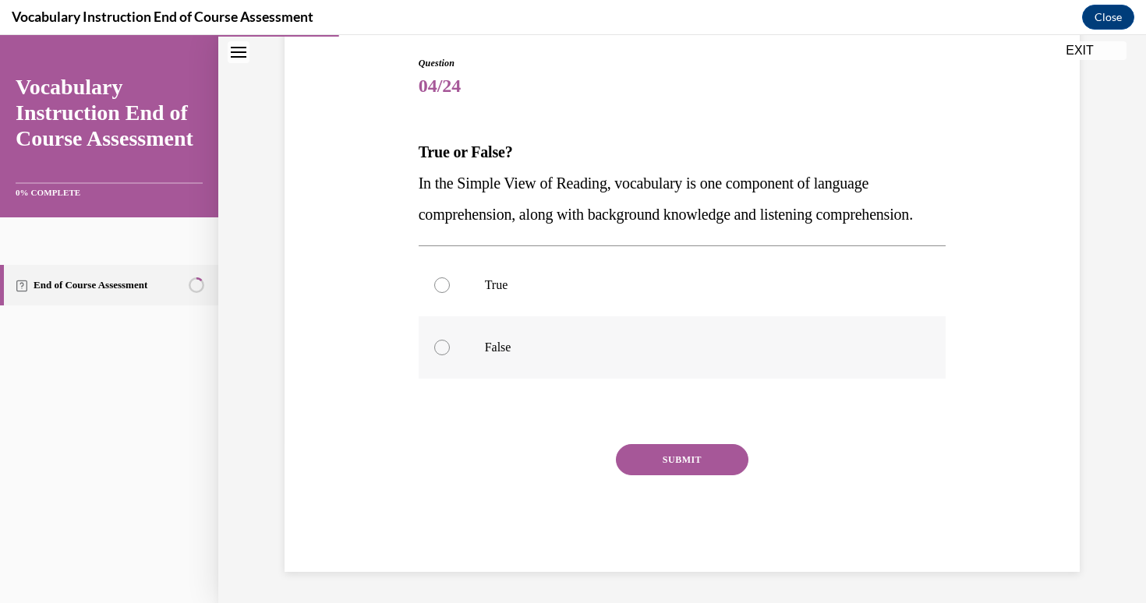
scroll to position [192, 0]
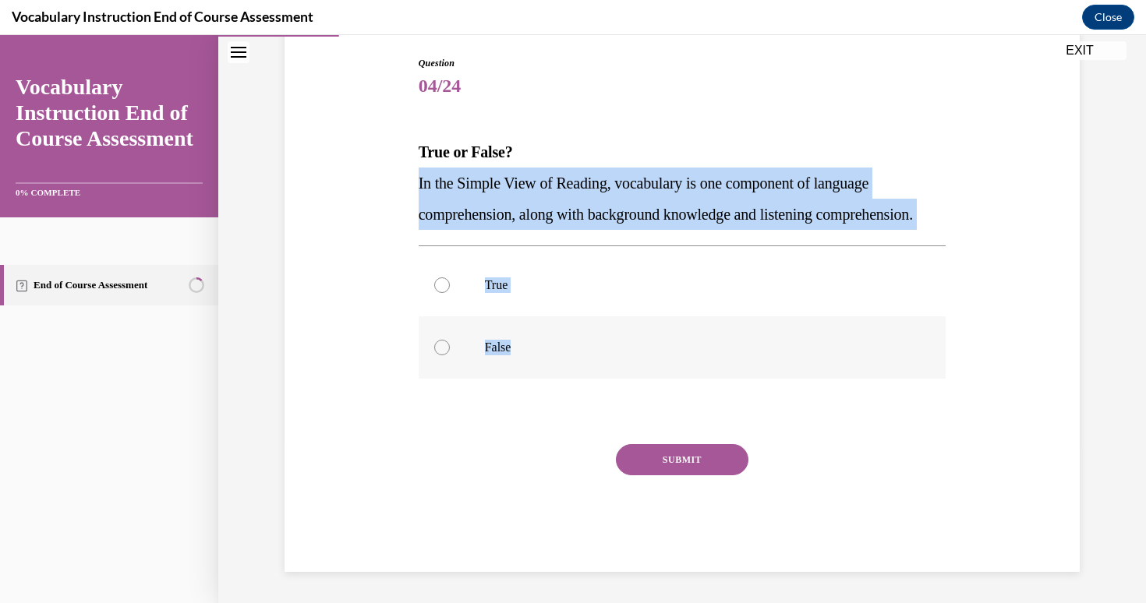
drag, startPoint x: 401, startPoint y: 147, endPoint x: 621, endPoint y: 354, distance: 302.3
click at [621, 354] on div "Question 04/24 True or False? In the Simple View of Reading, vocabulary is one …" at bounding box center [682, 290] width 803 height 563
copy div "In the Simple View of Reading, vocabulary is one component of language comprehe…"
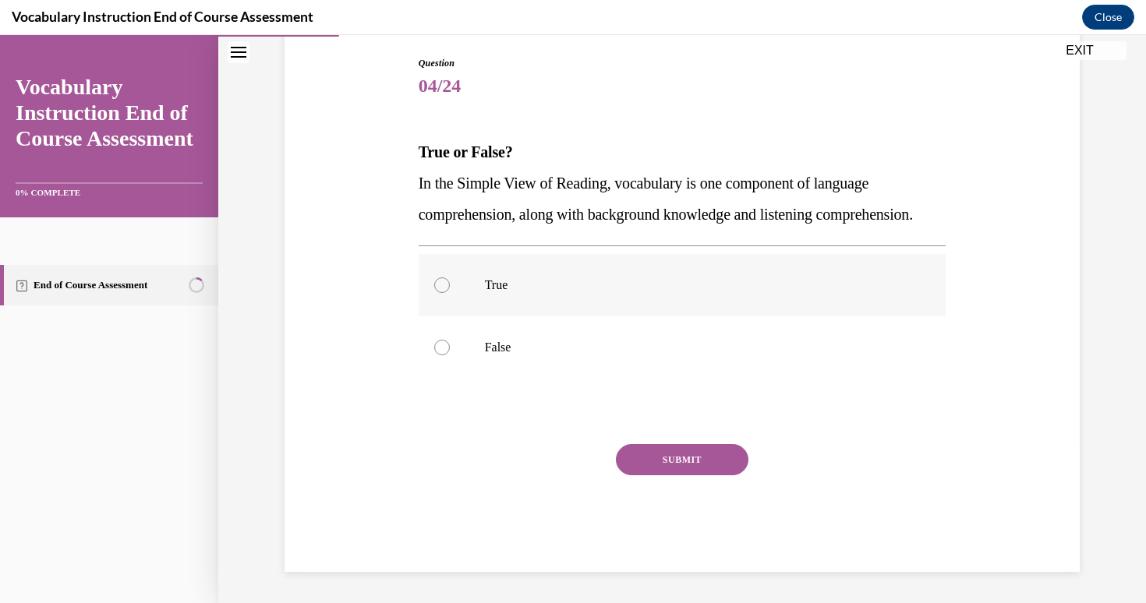
click at [436, 299] on label "True" at bounding box center [683, 285] width 528 height 62
click at [436, 293] on input "True" at bounding box center [442, 286] width 16 height 16
radio input "true"
click at [693, 459] on button "SUBMIT" at bounding box center [682, 459] width 133 height 31
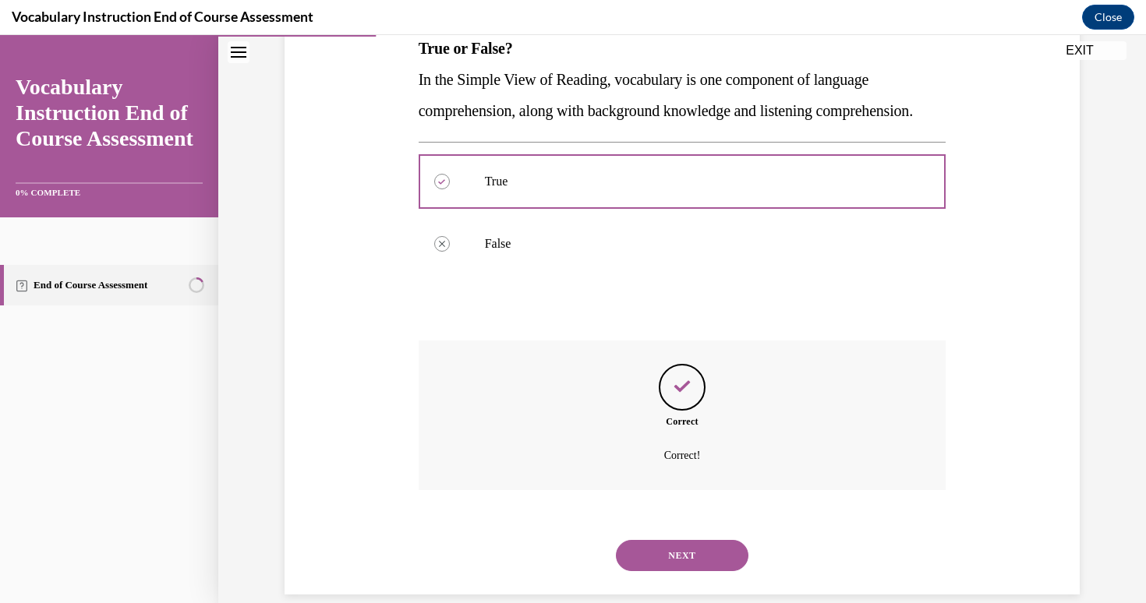
scroll to position [255, 0]
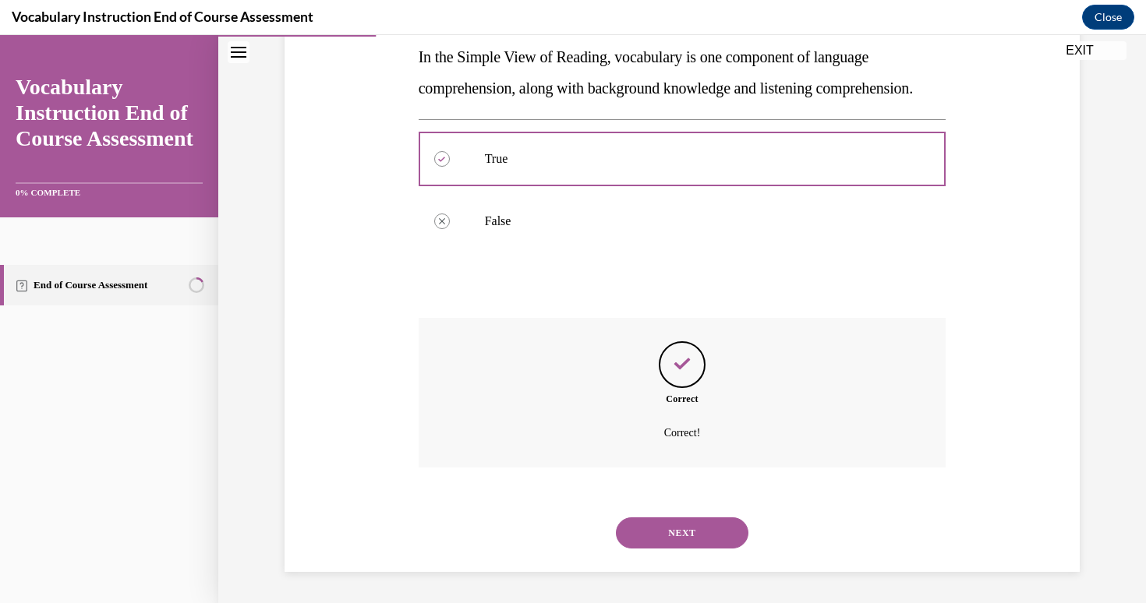
click at [682, 528] on button "NEXT" at bounding box center [682, 533] width 133 height 31
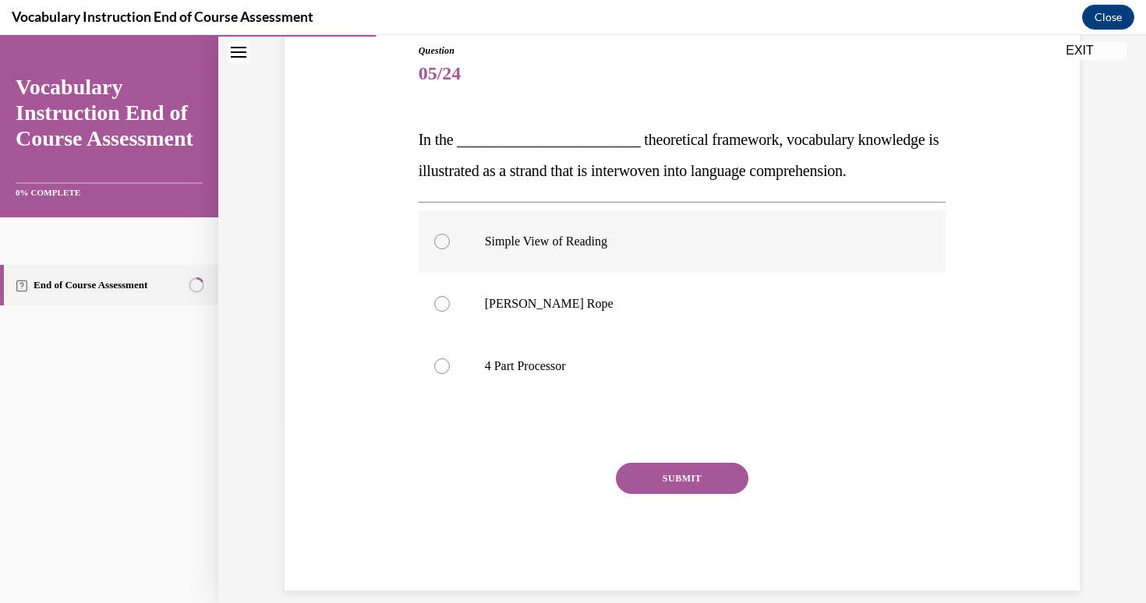
scroll to position [192, 0]
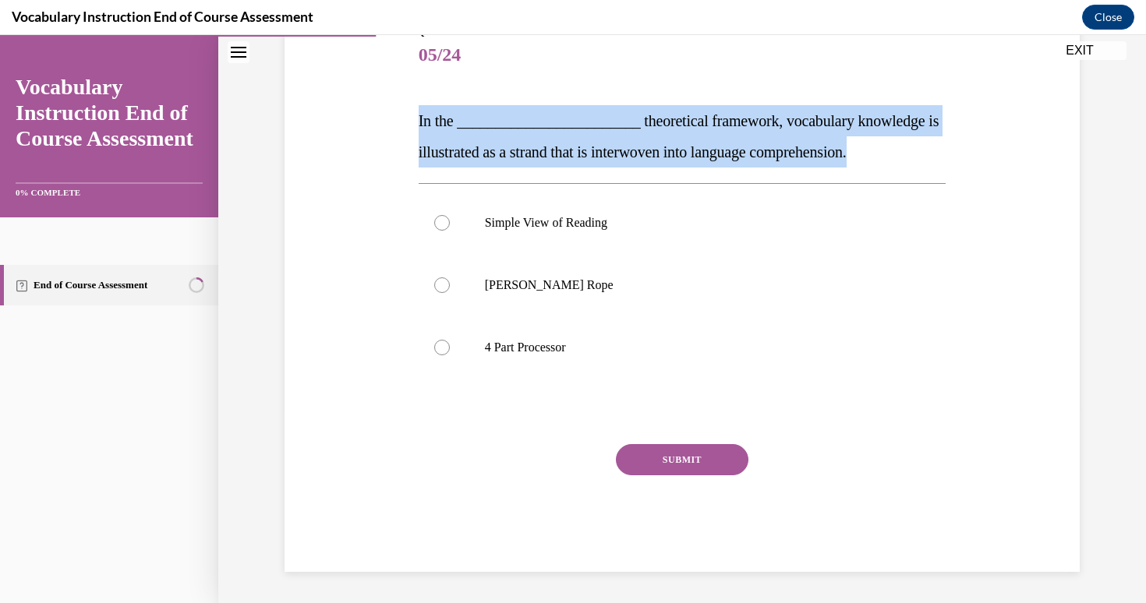
drag, startPoint x: 405, startPoint y: 127, endPoint x: 911, endPoint y: 156, distance: 506.9
click at [911, 156] on div "Question 05/24 In the ________________________ theoretical framework, vocabular…" at bounding box center [682, 275] width 803 height 594
copy span "In the ________________________ theoretical framework, vocabulary knowledge is …"
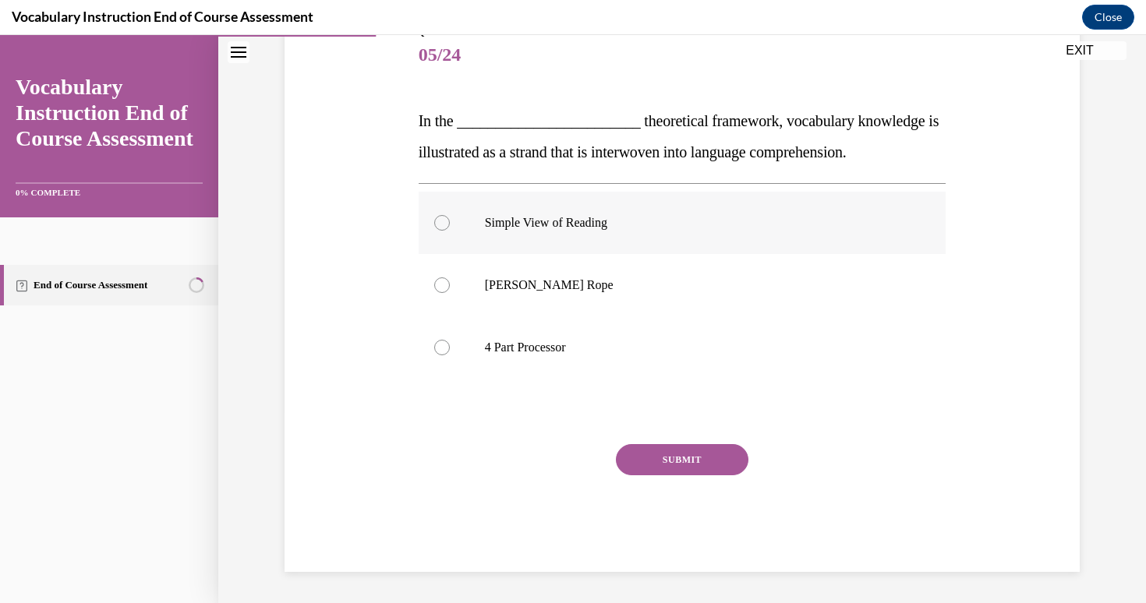
click at [531, 212] on label "Simple View of Reading" at bounding box center [683, 223] width 528 height 62
click at [450, 215] on input "Simple View of Reading" at bounding box center [442, 223] width 16 height 16
radio input "true"
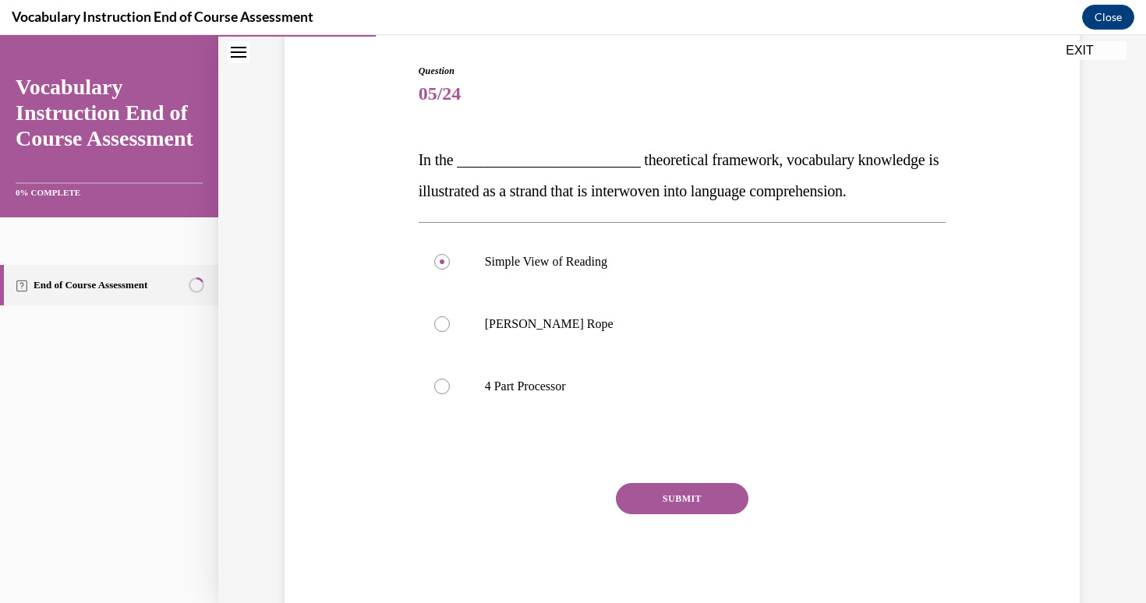
click at [703, 504] on button "SUBMIT" at bounding box center [682, 498] width 133 height 31
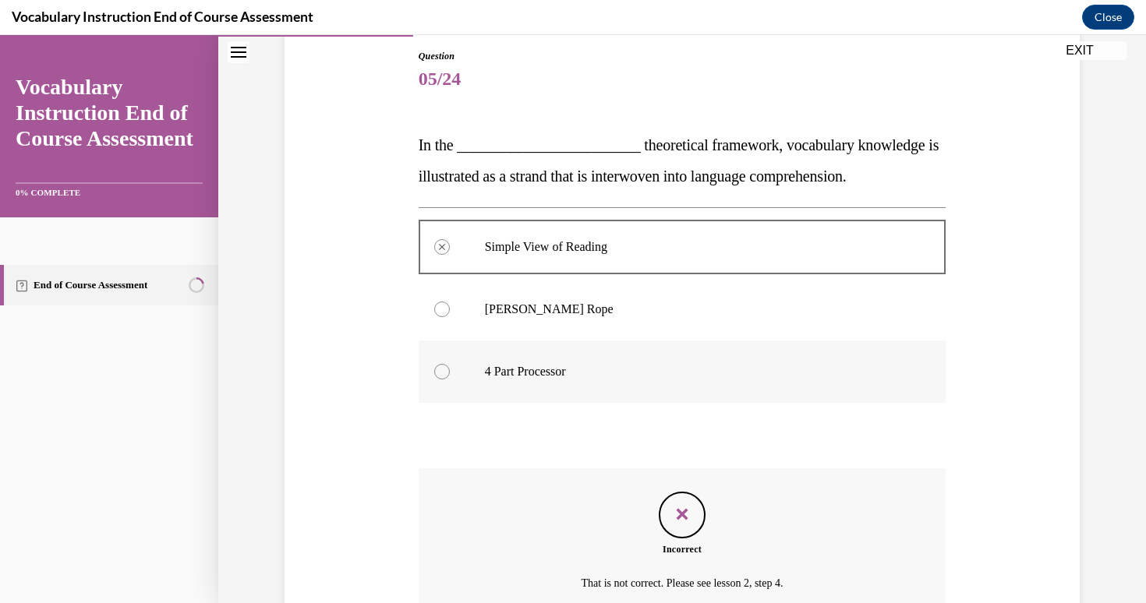
scroll to position [318, 0]
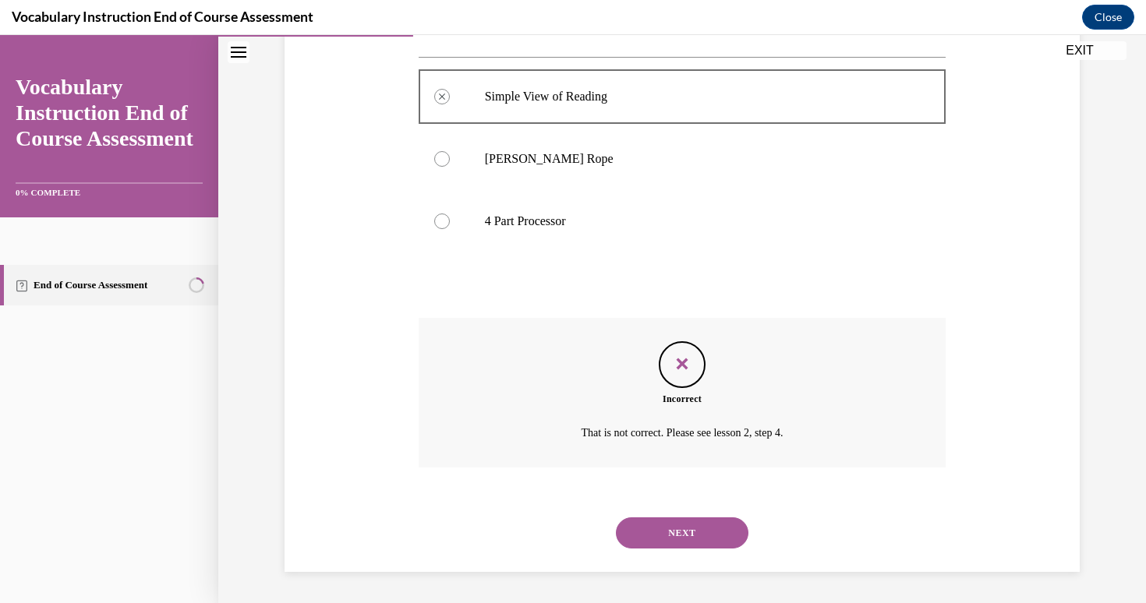
click at [681, 382] on div "Feedback" at bounding box center [682, 365] width 47 height 47
click at [702, 528] on button "NEXT" at bounding box center [682, 533] width 133 height 31
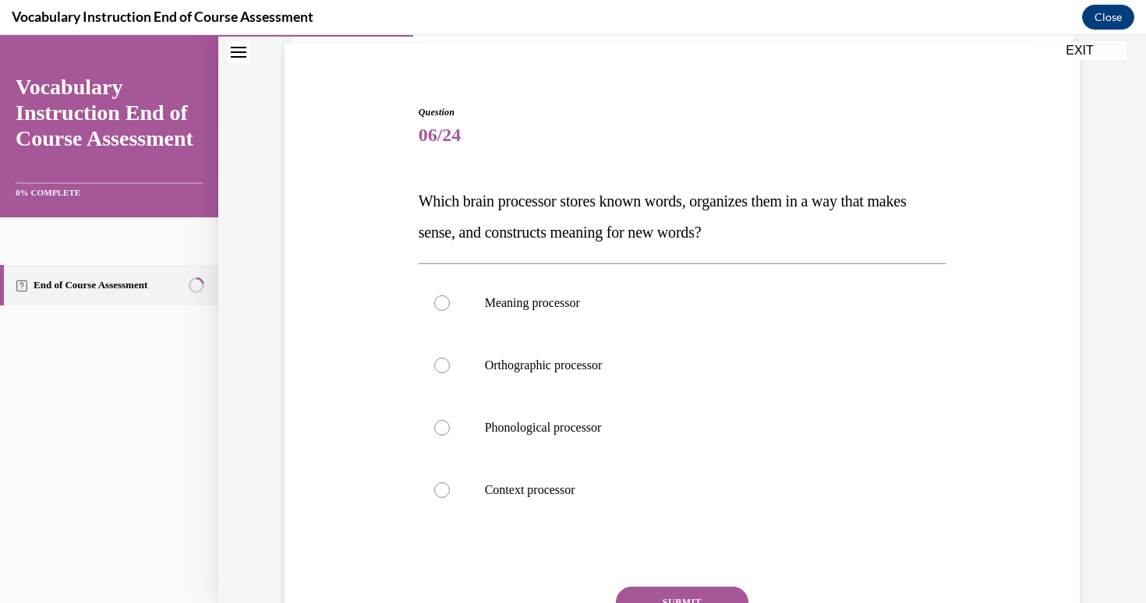
scroll to position [114, 0]
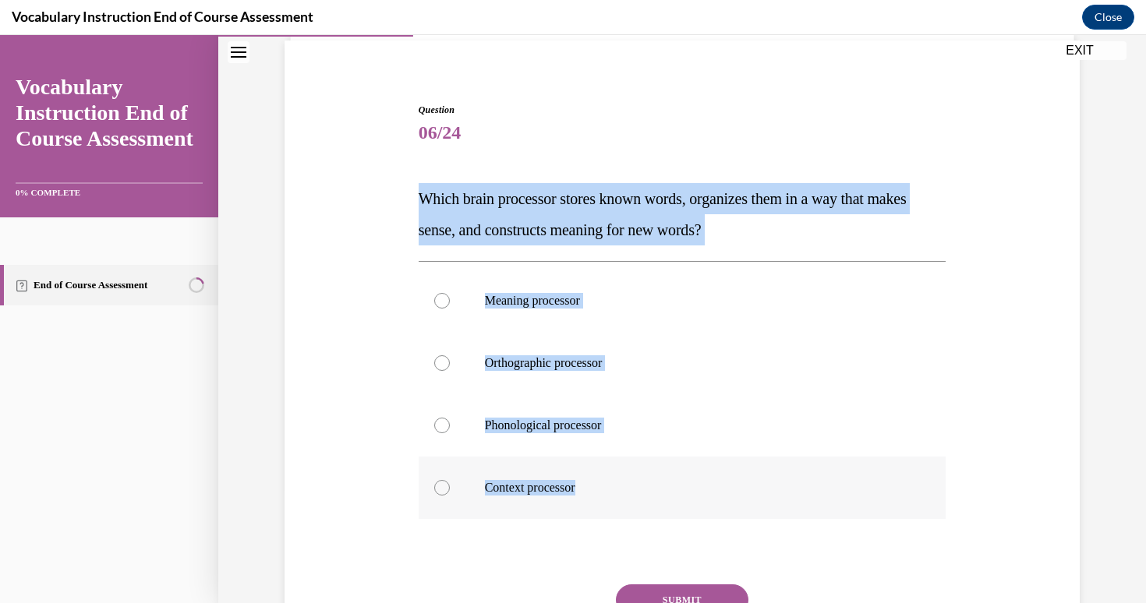
drag, startPoint x: 373, startPoint y: 182, endPoint x: 860, endPoint y: 502, distance: 582.8
click at [860, 502] on div "Question 06/24 Which brain processor stores known words, organizes them in a wa…" at bounding box center [682, 384] width 803 height 657
copy div "Which brain processor stores known words, organizes them in a way that makes se…"
click at [536, 246] on div "Question 06/24 Which brain processor stores known words, organizes them in a wa…" at bounding box center [683, 408] width 528 height 610
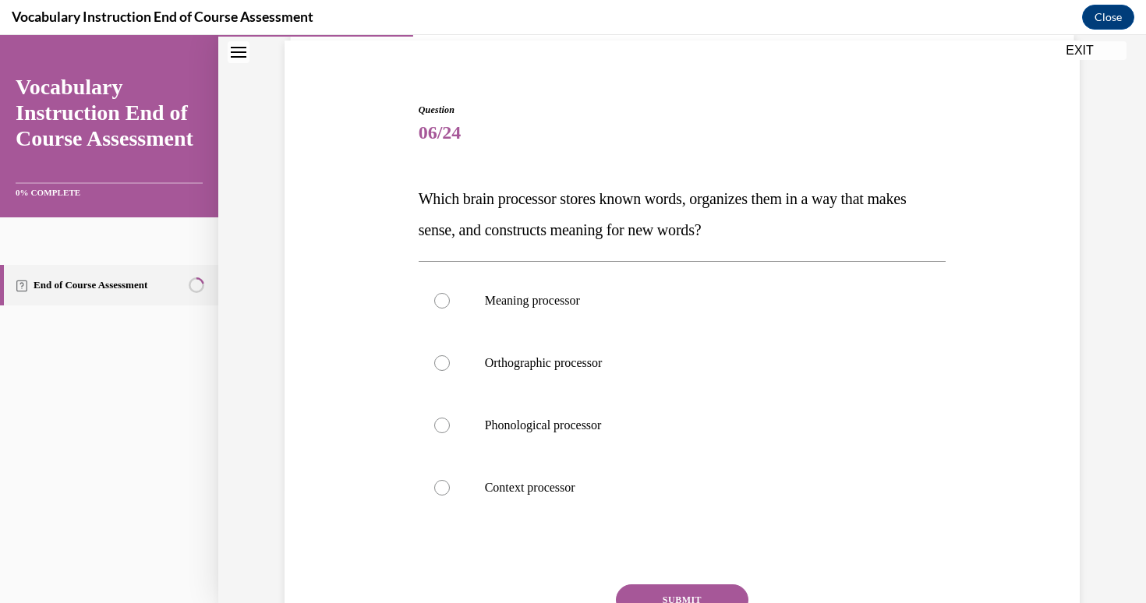
click at [536, 246] on div "Question 06/24 Which brain processor stores known words, organizes them in a wa…" at bounding box center [683, 408] width 528 height 610
click at [551, 220] on p "Which brain processor stores known words, organizes them in a way that makes se…" at bounding box center [683, 214] width 528 height 62
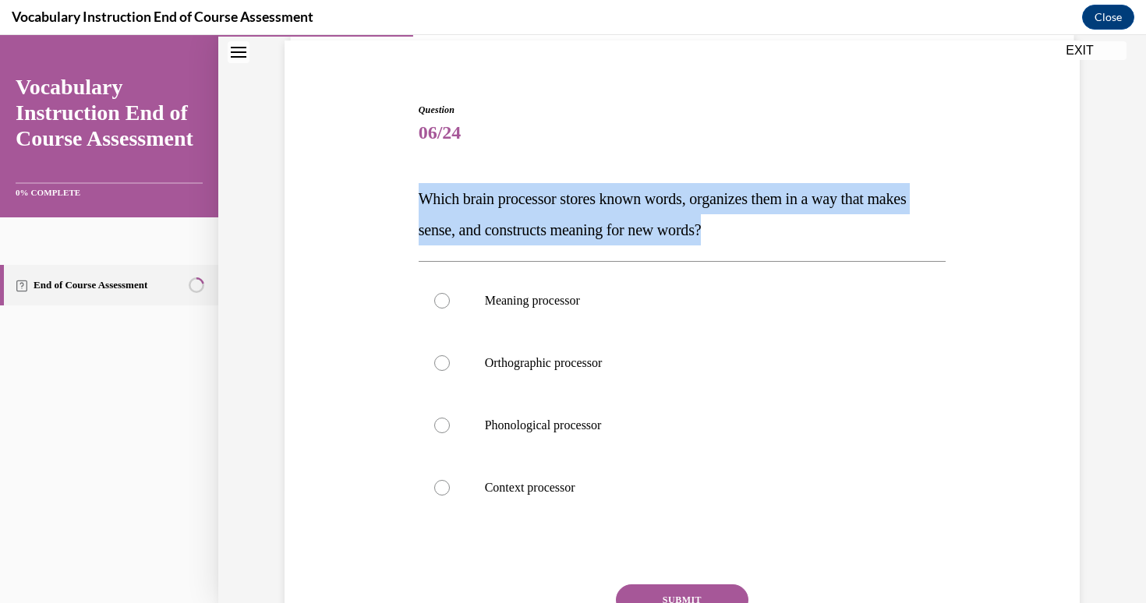
click at [551, 220] on p "Which brain processor stores known words, organizes them in a way that makes se…" at bounding box center [683, 214] width 528 height 62
copy span "Which brain processor stores known words, organizes them in a way that makes se…"
click at [395, 177] on div "Question 06/24 Which brain processor stores known words, organizes them in a wa…" at bounding box center [682, 384] width 803 height 657
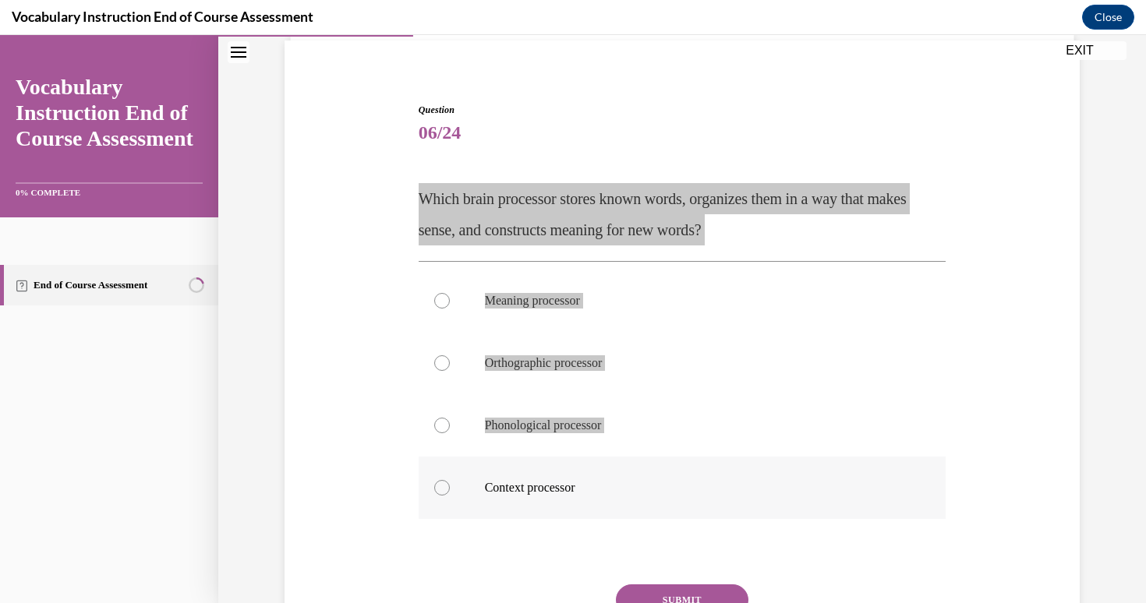
drag, startPoint x: 421, startPoint y: 193, endPoint x: 708, endPoint y: 478, distance: 404.1
click at [708, 478] on div "Question 06/24 Which brain processor stores known words, organizes them in a wa…" at bounding box center [683, 408] width 528 height 610
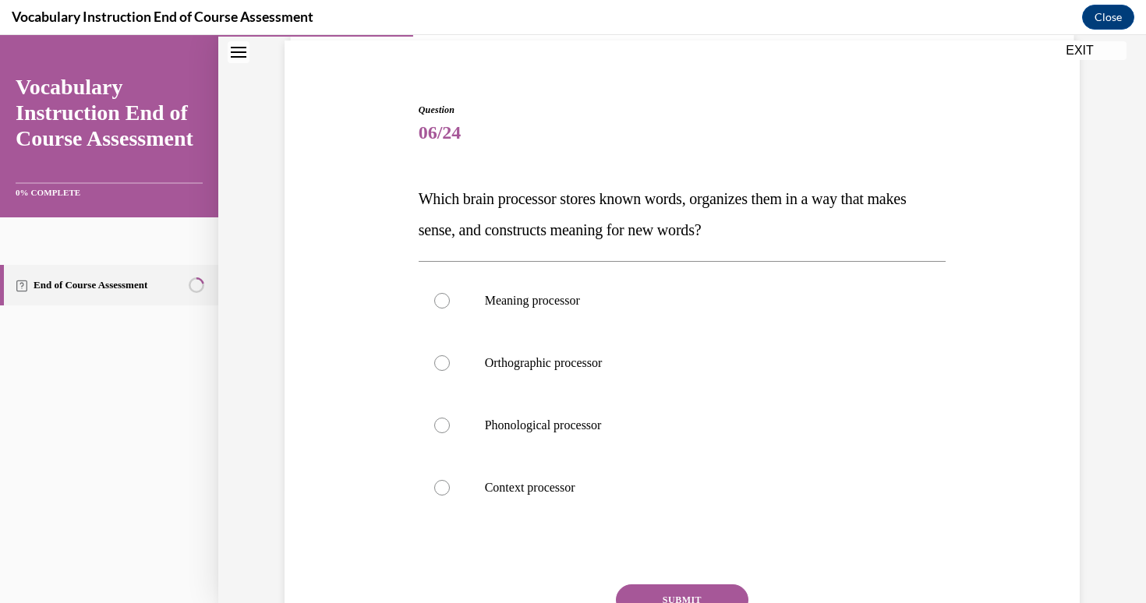
click at [383, 172] on div "Question 06/24 Which brain processor stores known words, organizes them in a wa…" at bounding box center [682, 384] width 803 height 657
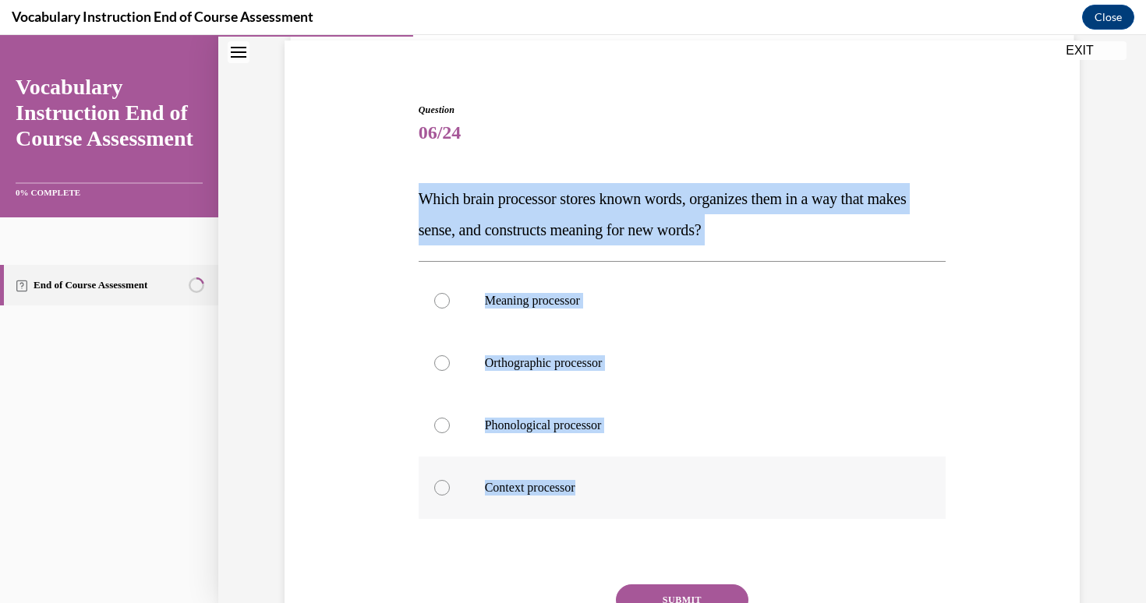
drag, startPoint x: 417, startPoint y: 198, endPoint x: 671, endPoint y: 503, distance: 396.9
click at [671, 503] on div "Question 06/24 Which brain processor stores known words, organizes them in a wa…" at bounding box center [683, 396] width 536 height 633
copy div "Which brain processor stores known words, organizes them in a way that makes se…"
click at [529, 306] on p "Meaning processor" at bounding box center [696, 301] width 423 height 16
click at [450, 306] on input "Meaning processor" at bounding box center [442, 301] width 16 height 16
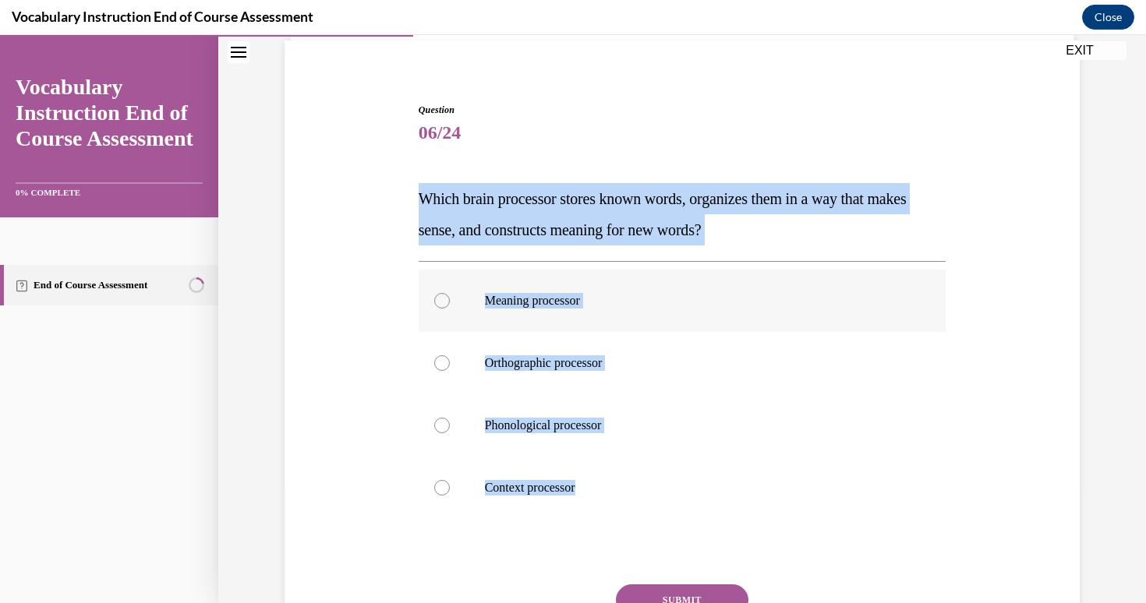
radio input "true"
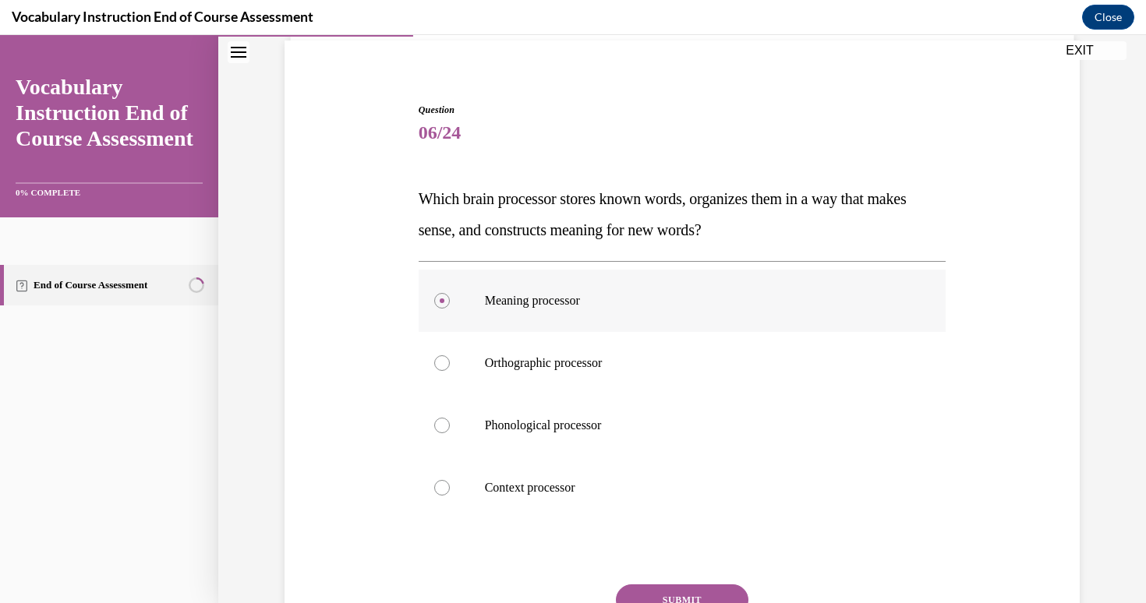
scroll to position [254, 0]
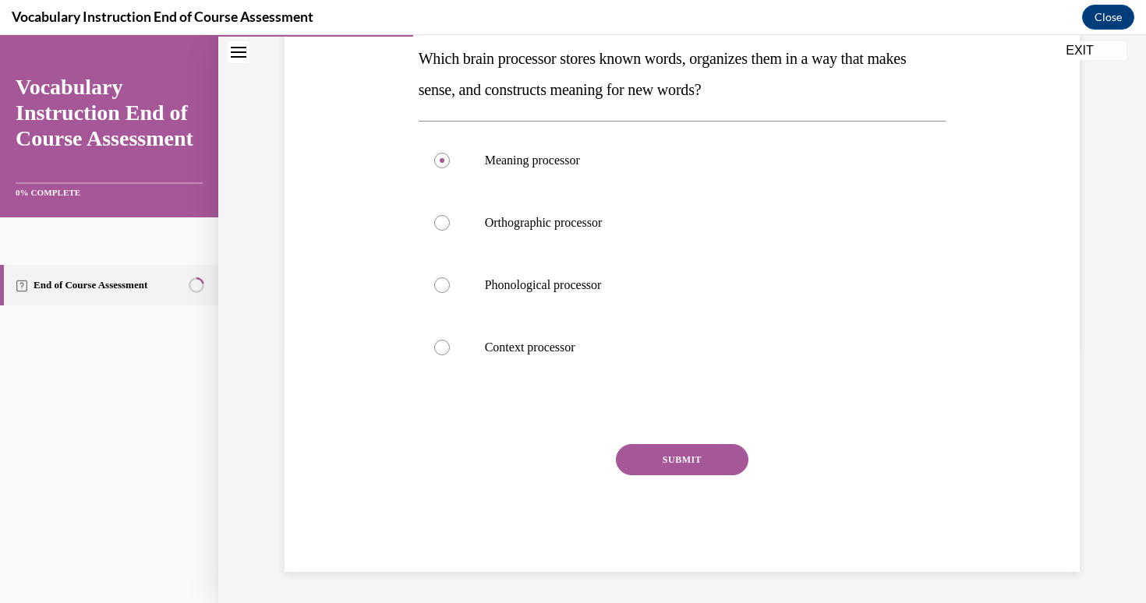
click at [678, 465] on button "SUBMIT" at bounding box center [682, 459] width 133 height 31
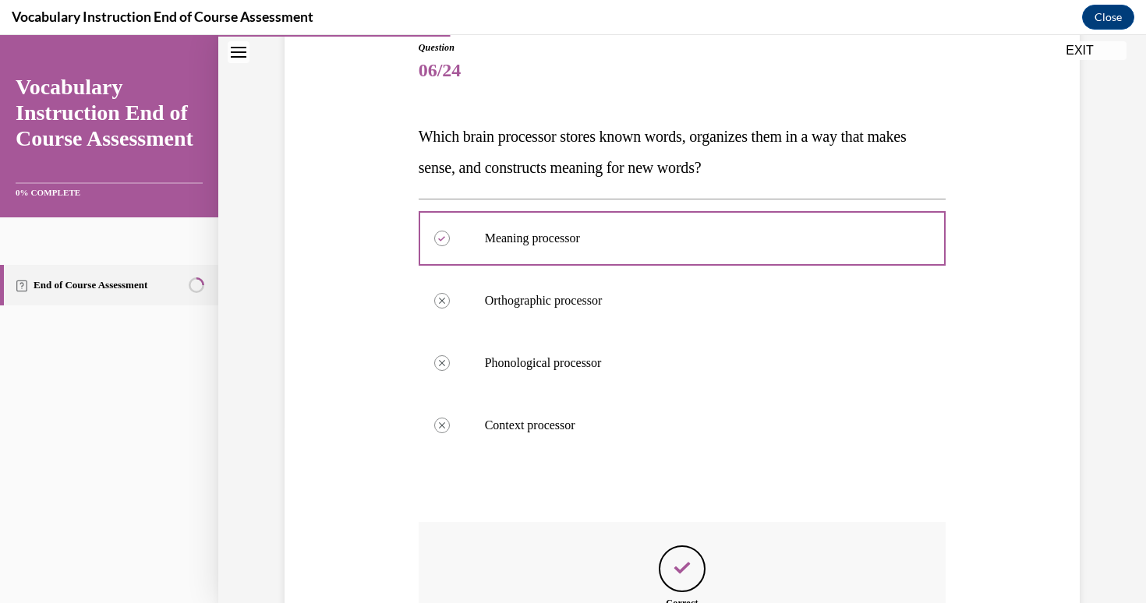
scroll to position [165, 0]
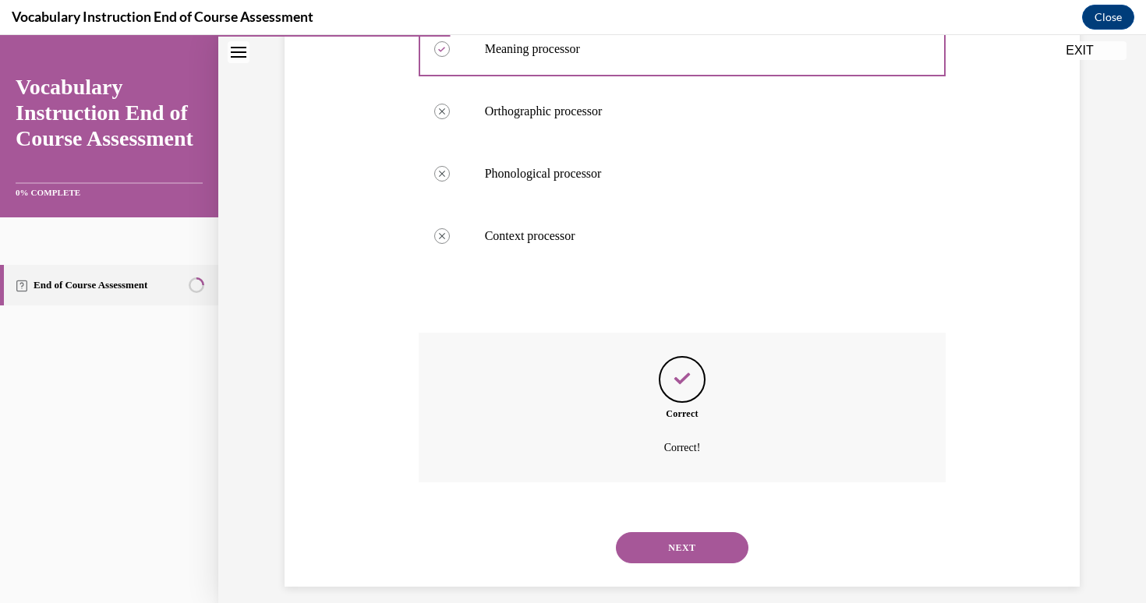
click at [677, 544] on button "NEXT" at bounding box center [682, 548] width 133 height 31
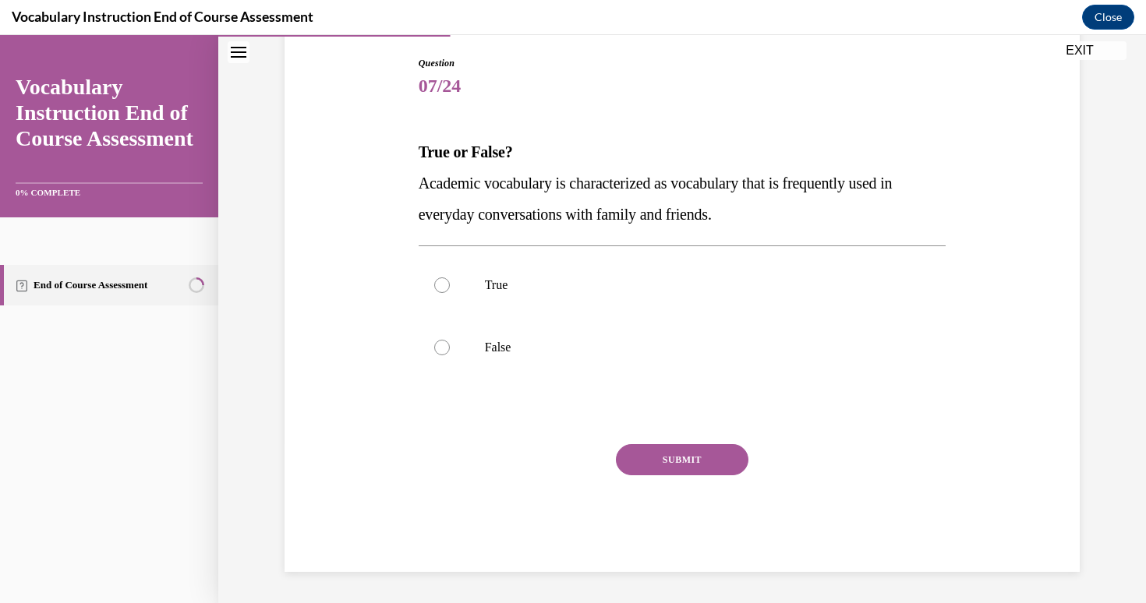
scroll to position [161, 0]
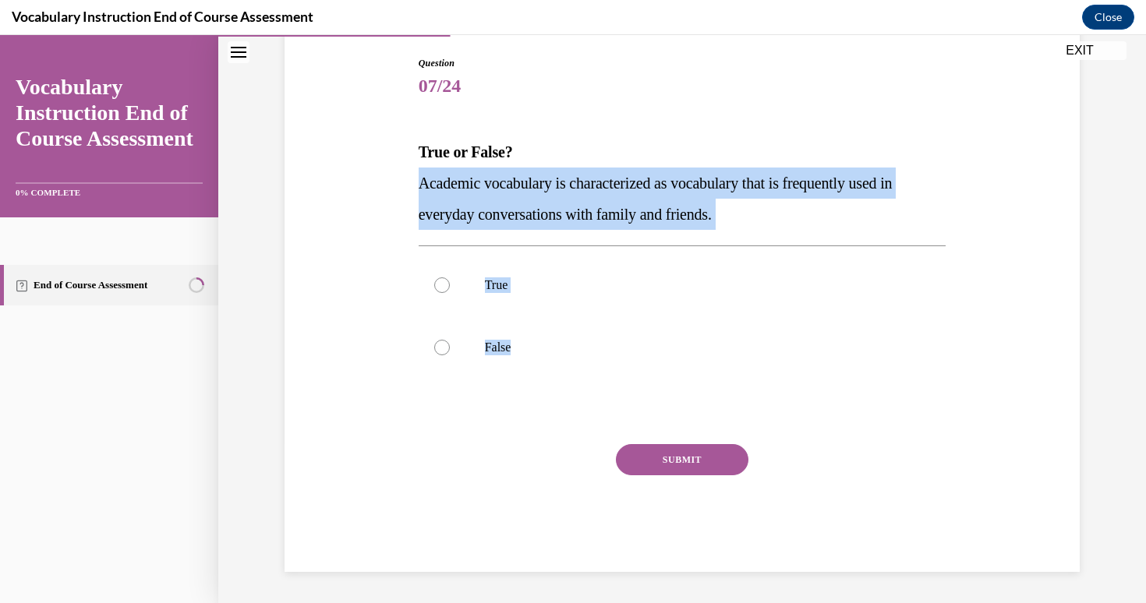
drag, startPoint x: 395, startPoint y: 177, endPoint x: 727, endPoint y: 380, distance: 389.1
click at [727, 380] on div "Question 07/24 True or False? Academic vocabulary is characterized as vocabular…" at bounding box center [682, 290] width 803 height 563
copy div "Academic vocabulary is characterized as vocabulary that is frequently used in e…"
click at [483, 198] on p "Academic vocabulary is characterized as vocabulary that is frequently used in e…" at bounding box center [683, 199] width 528 height 62
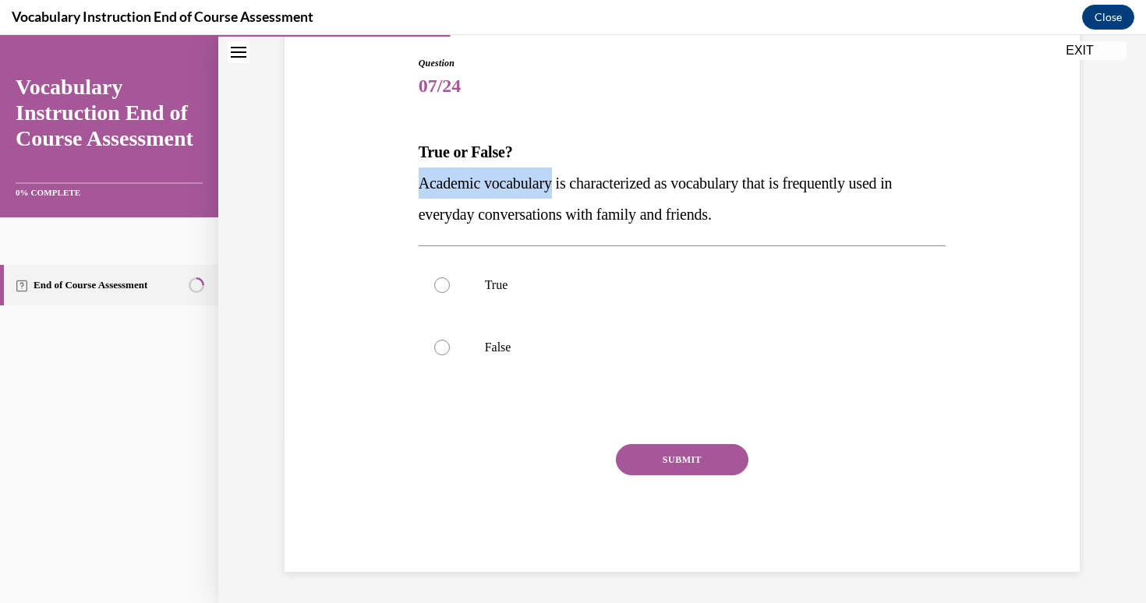
drag, startPoint x: 415, startPoint y: 184, endPoint x: 560, endPoint y: 186, distance: 145.0
click at [560, 186] on div "Question 07/24 True or False? Academic vocabulary is characterized as vocabular…" at bounding box center [683, 303] width 536 height 540
click at [476, 275] on label "True" at bounding box center [683, 285] width 528 height 62
click at [450, 278] on input "True" at bounding box center [442, 286] width 16 height 16
radio input "true"
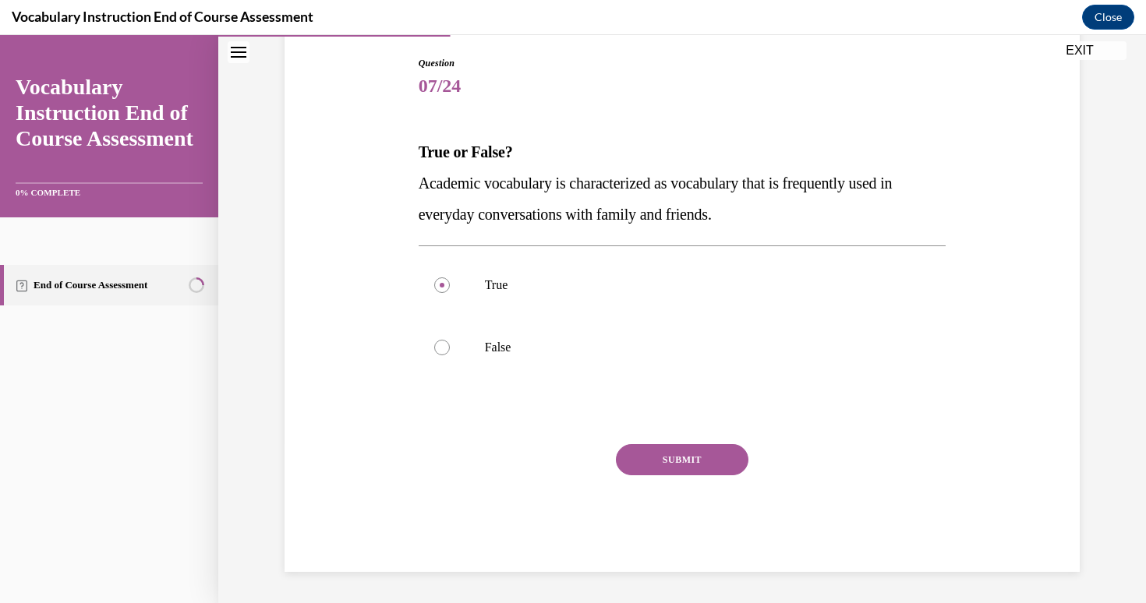
click at [668, 459] on button "SUBMIT" at bounding box center [682, 459] width 133 height 31
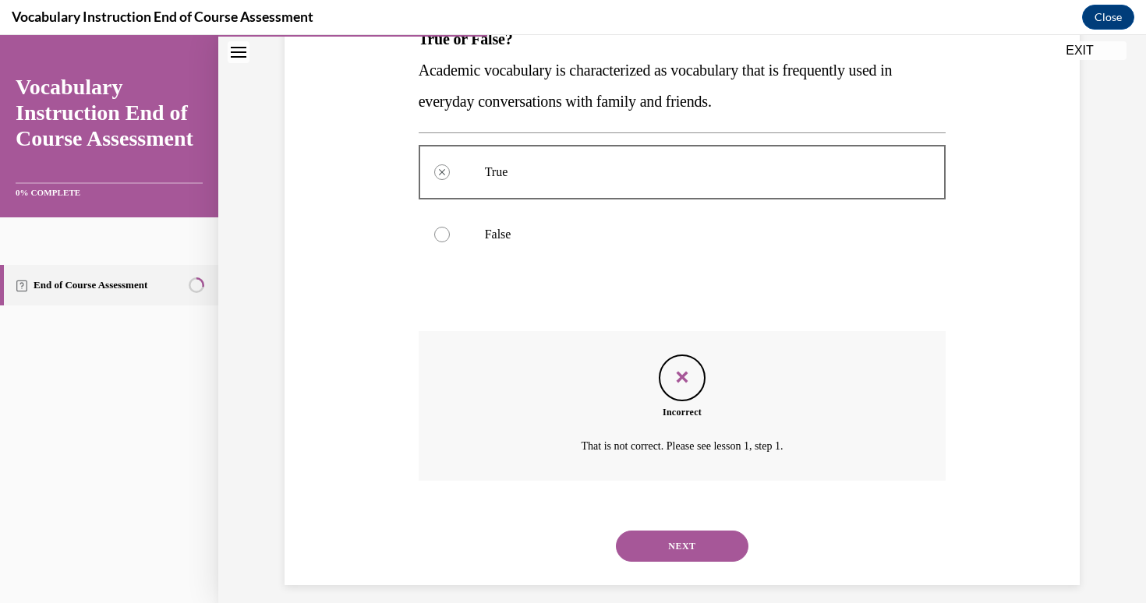
scroll to position [287, 0]
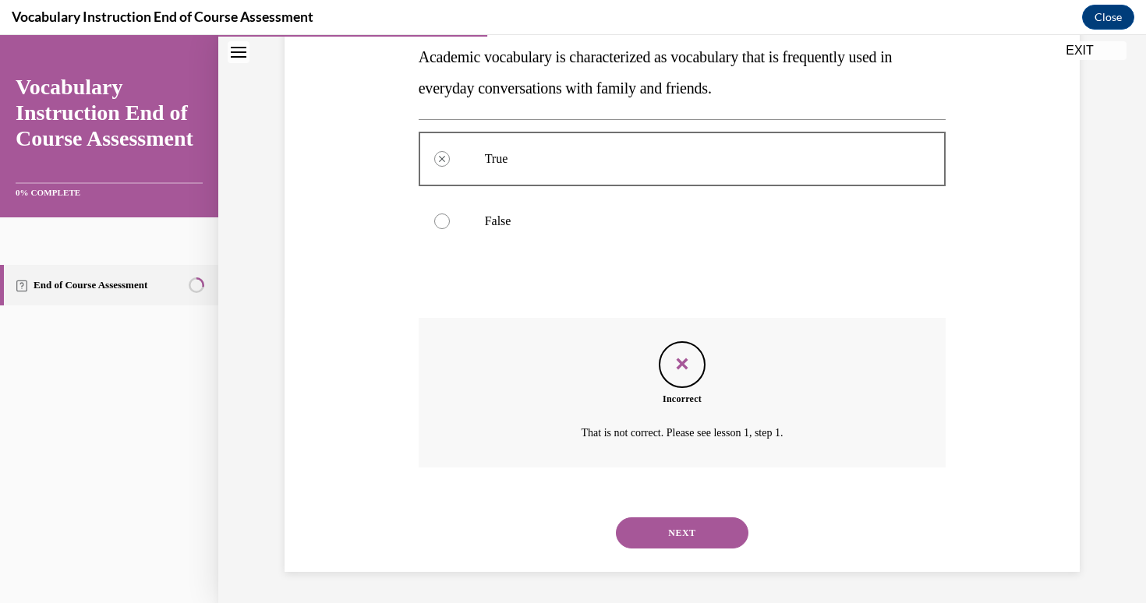
click at [695, 535] on button "NEXT" at bounding box center [682, 533] width 133 height 31
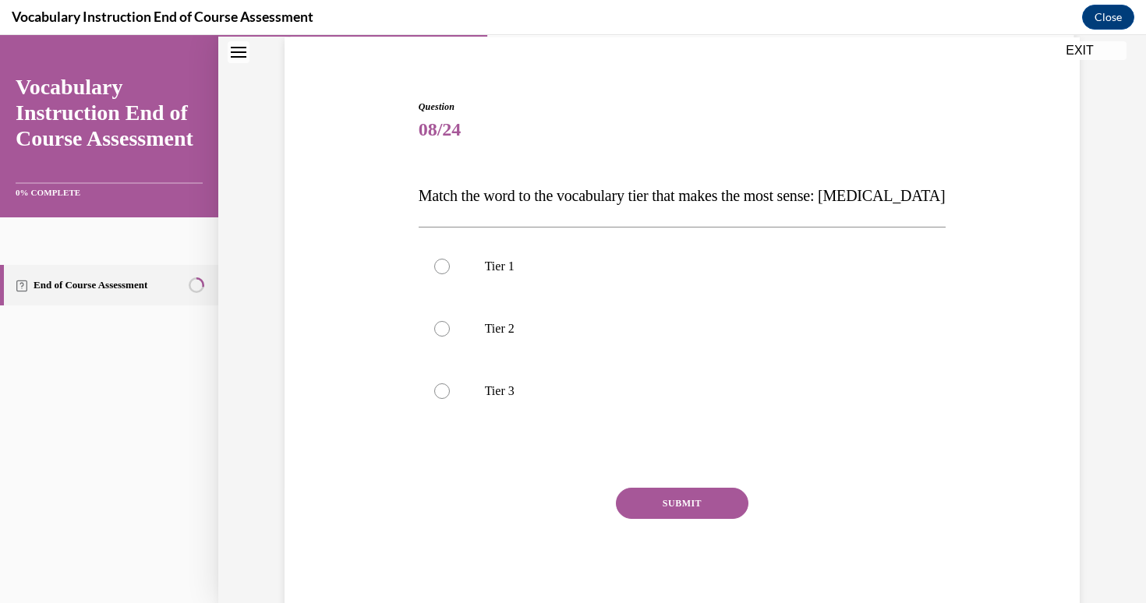
scroll to position [161, 0]
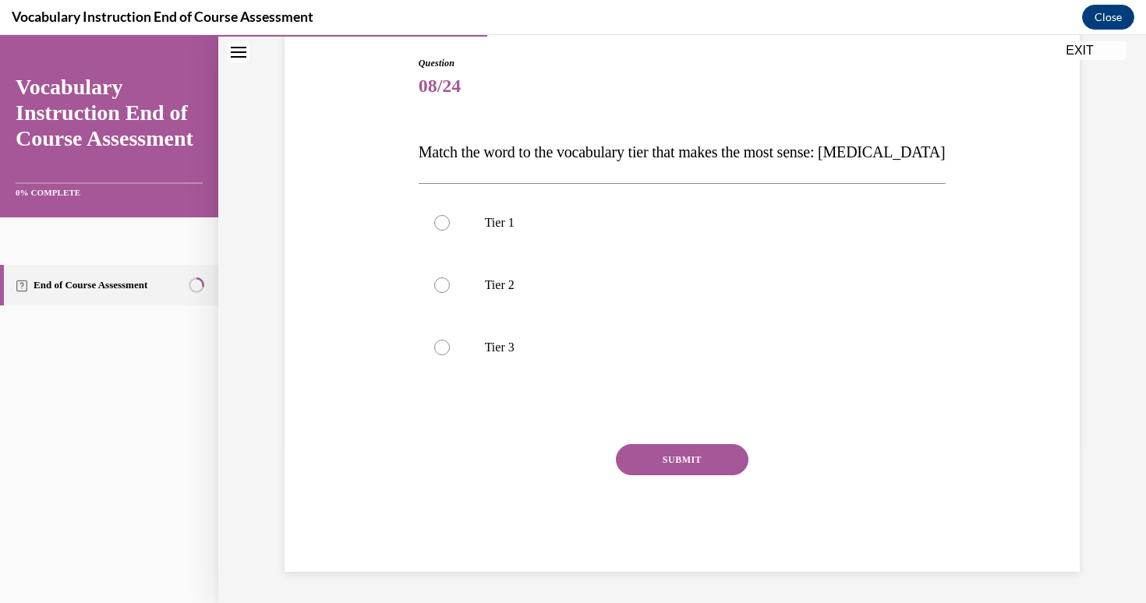
click at [494, 158] on span "Match the word to the vocabulary tier that makes the most sense: anaphylaxis" at bounding box center [682, 151] width 527 height 17
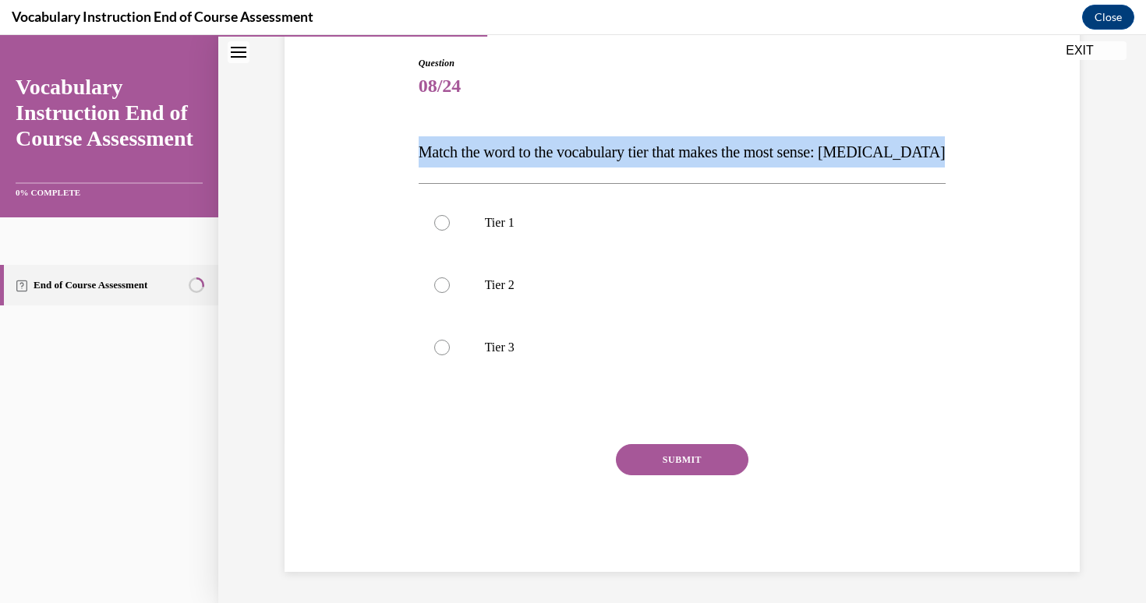
click at [494, 158] on span "Match the word to the vocabulary tier that makes the most sense: anaphylaxis" at bounding box center [682, 151] width 527 height 17
click at [384, 140] on div "Question 08/24 Match the word to the vocabulary tier that makes the most sense:…" at bounding box center [682, 290] width 803 height 563
drag, startPoint x: 405, startPoint y: 143, endPoint x: 605, endPoint y: 359, distance: 294.1
click at [605, 359] on div "Question 08/24 Match the word to the vocabulary tier that makes the most sense:…" at bounding box center [682, 290] width 803 height 563
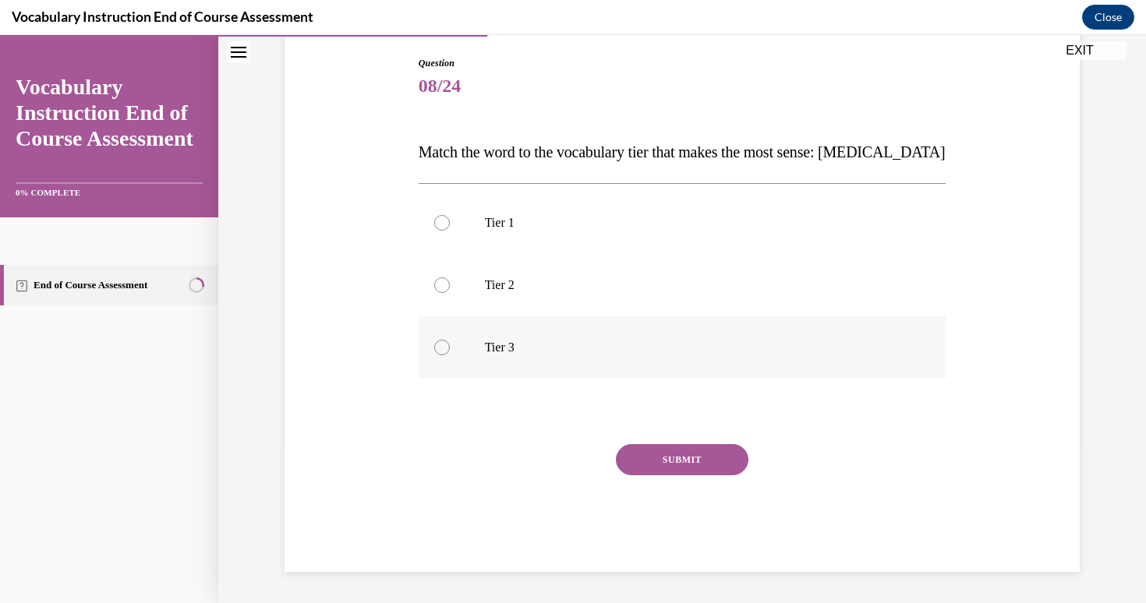
click at [494, 341] on p "Tier 3" at bounding box center [696, 348] width 423 height 16
click at [450, 341] on input "Tier 3" at bounding box center [442, 348] width 16 height 16
radio input "true"
click at [708, 462] on button "SUBMIT" at bounding box center [682, 459] width 133 height 31
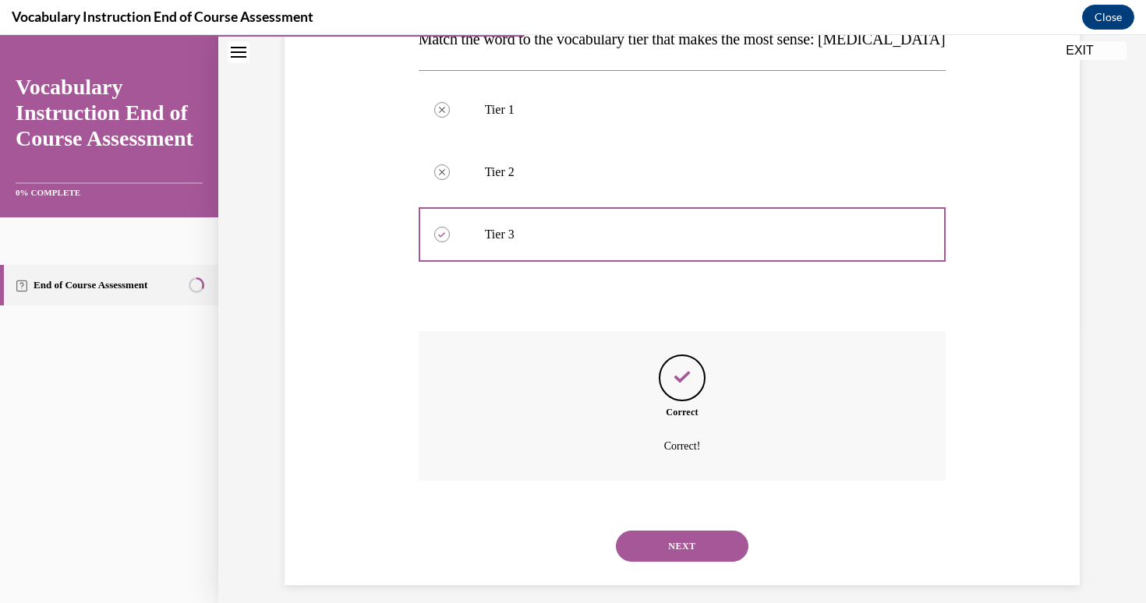
scroll to position [287, 0]
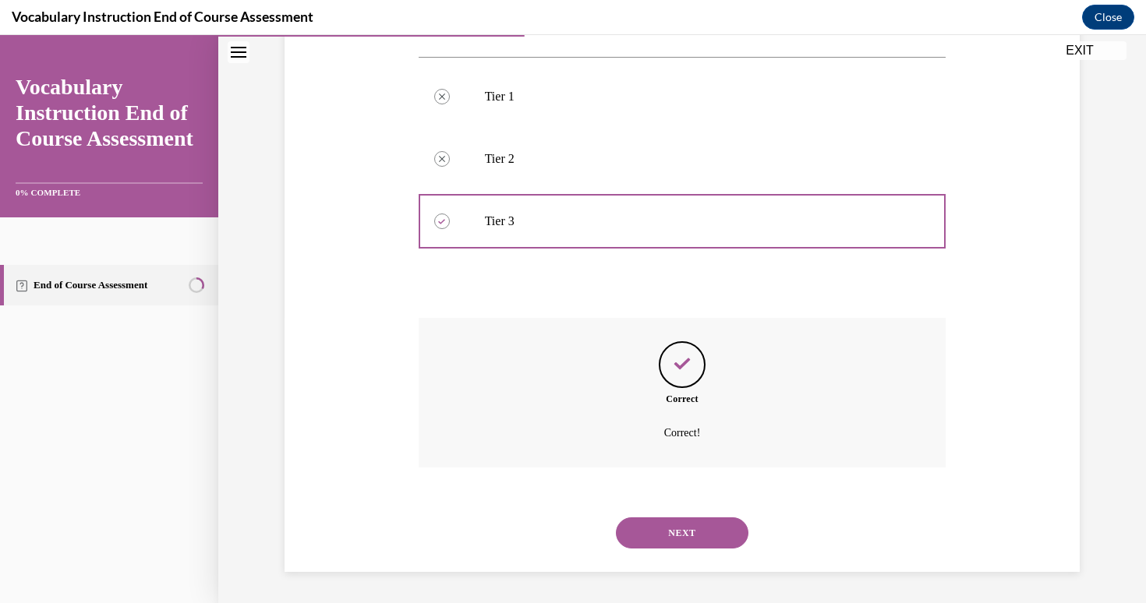
click at [679, 533] on button "NEXT" at bounding box center [682, 533] width 133 height 31
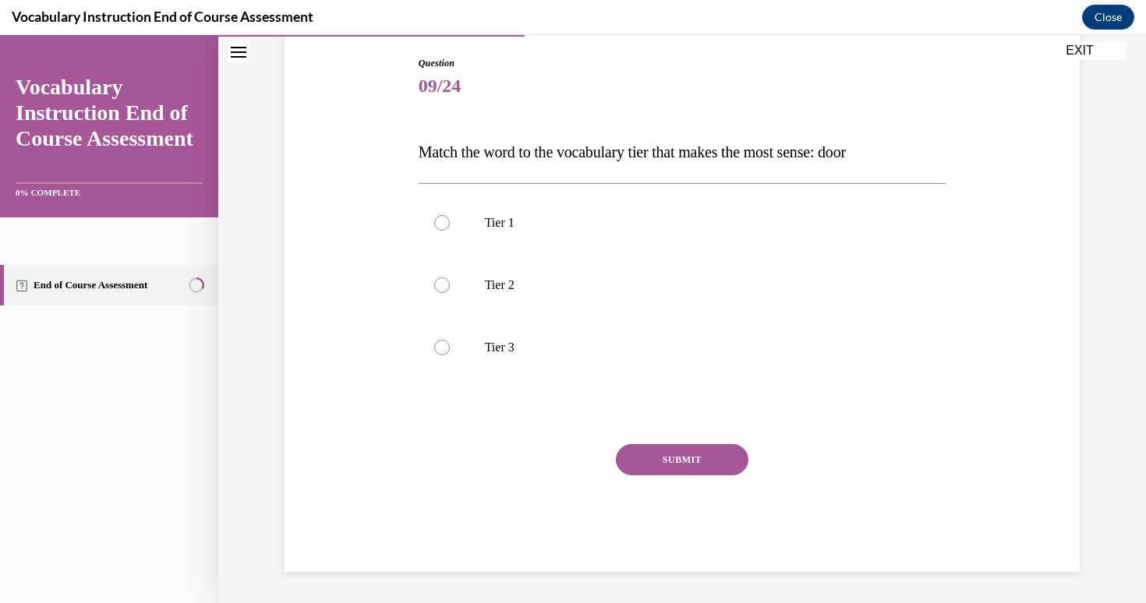
scroll to position [161, 0]
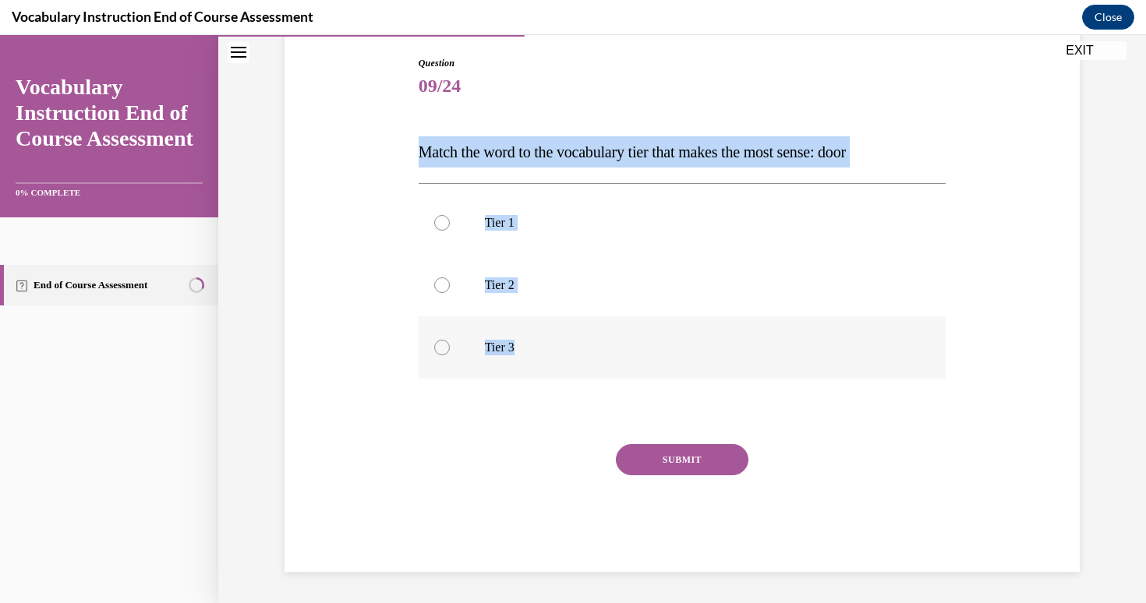
drag, startPoint x: 398, startPoint y: 141, endPoint x: 611, endPoint y: 353, distance: 300.5
click at [611, 353] on div "Question 09/24 Match the word to the vocabulary tier that makes the most sense:…" at bounding box center [682, 290] width 803 height 563
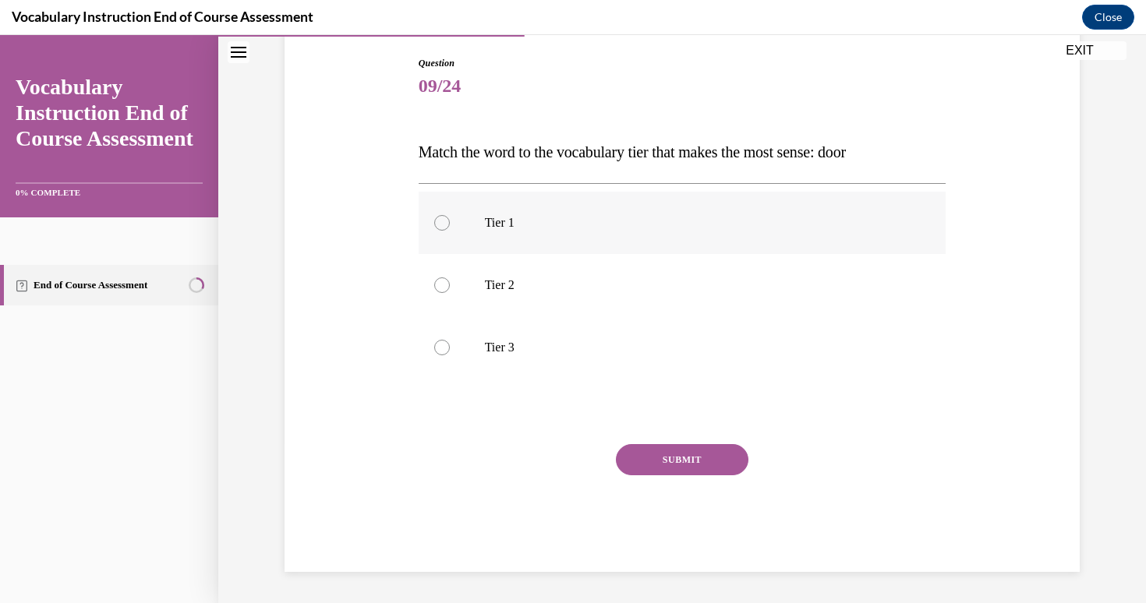
click at [529, 233] on label "Tier 1" at bounding box center [683, 223] width 528 height 62
click at [450, 231] on input "Tier 1" at bounding box center [442, 223] width 16 height 16
radio input "true"
click at [689, 464] on button "SUBMIT" at bounding box center [682, 459] width 133 height 31
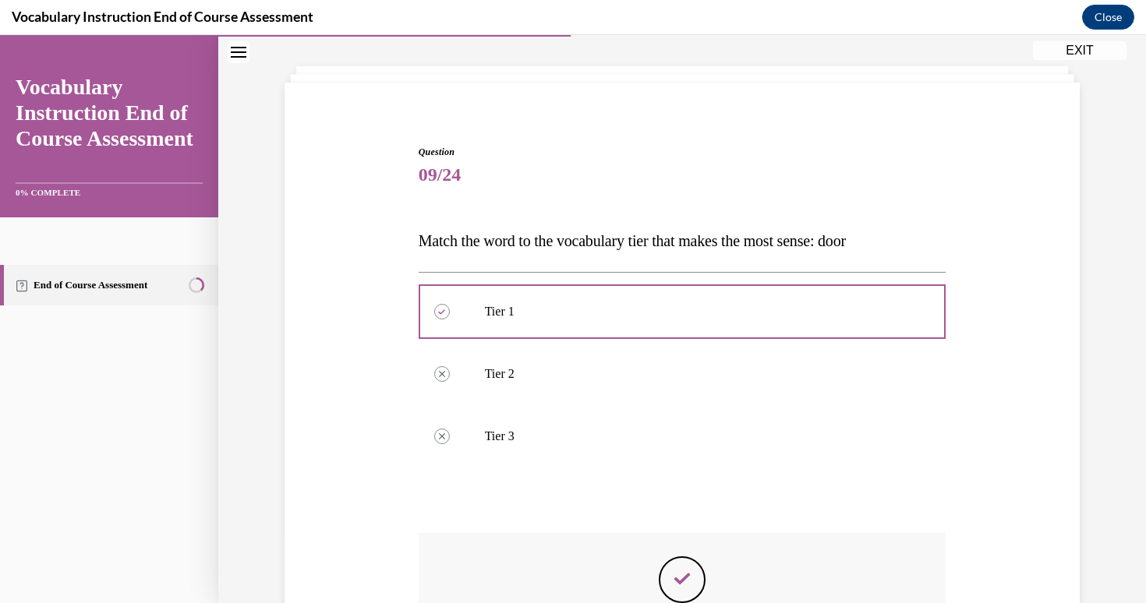
scroll to position [66, 0]
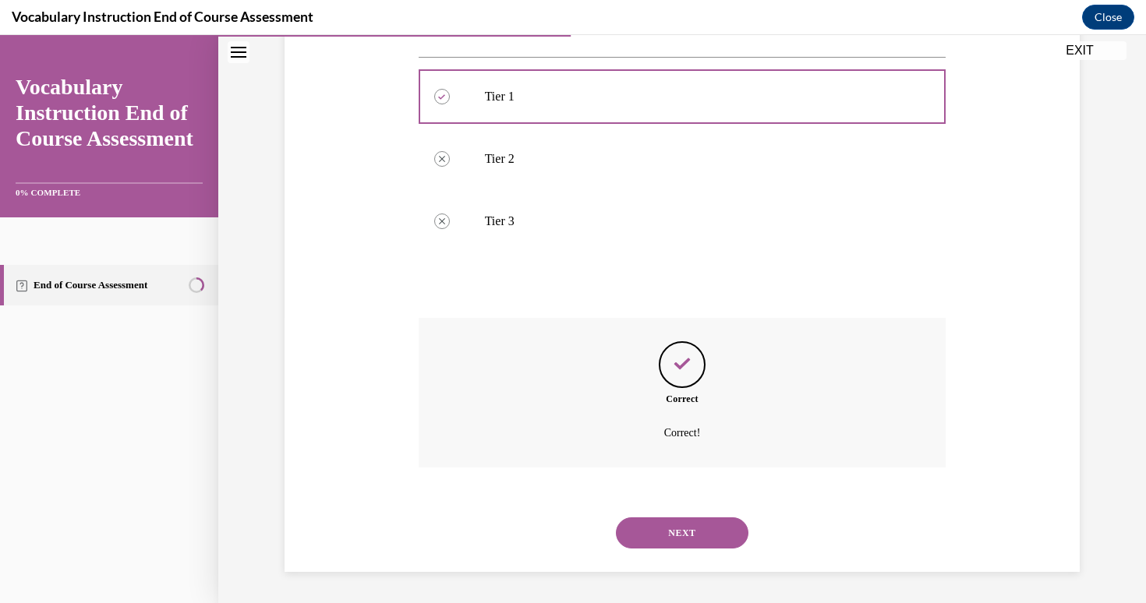
click at [667, 535] on button "NEXT" at bounding box center [682, 533] width 133 height 31
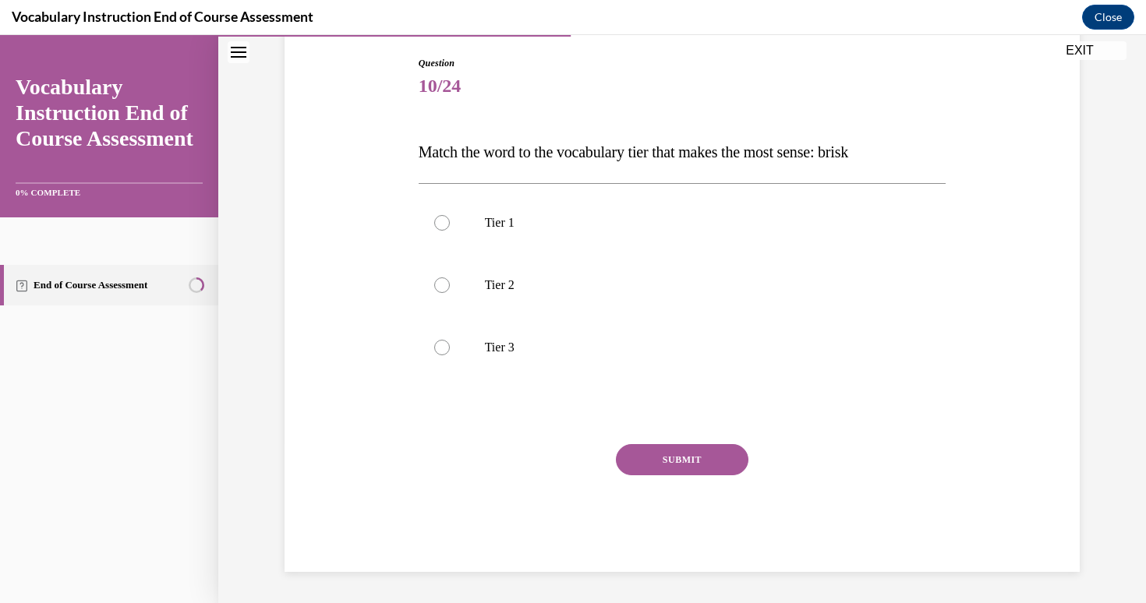
scroll to position [161, 0]
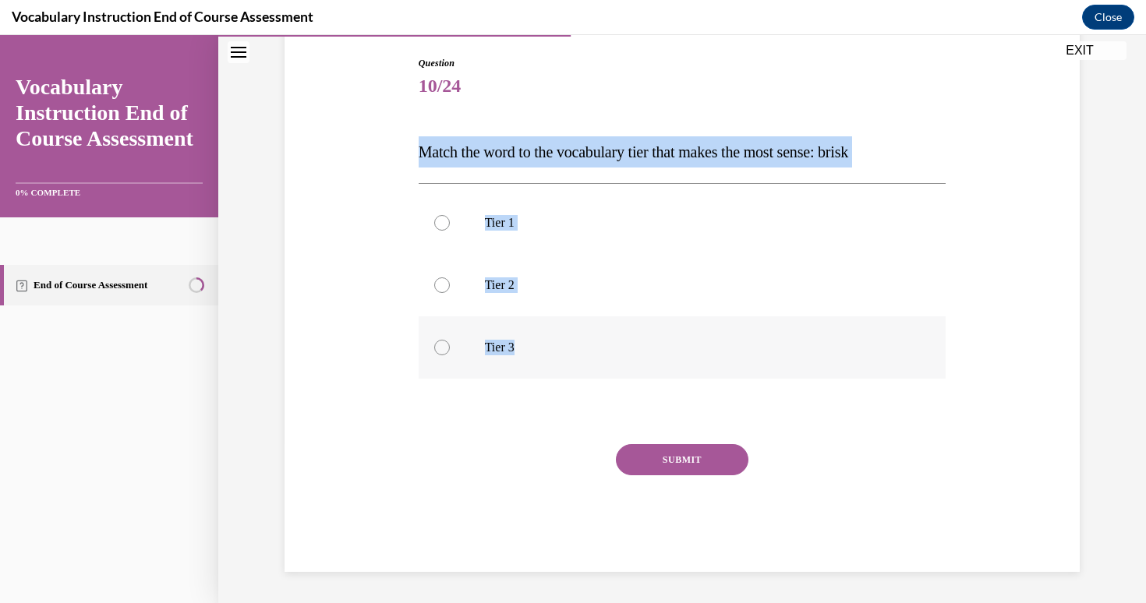
drag, startPoint x: 391, startPoint y: 147, endPoint x: 665, endPoint y: 351, distance: 341.5
click at [665, 351] on div "Question 10/24 Match the word to the vocabulary tier that makes the most sense:…" at bounding box center [682, 290] width 803 height 563
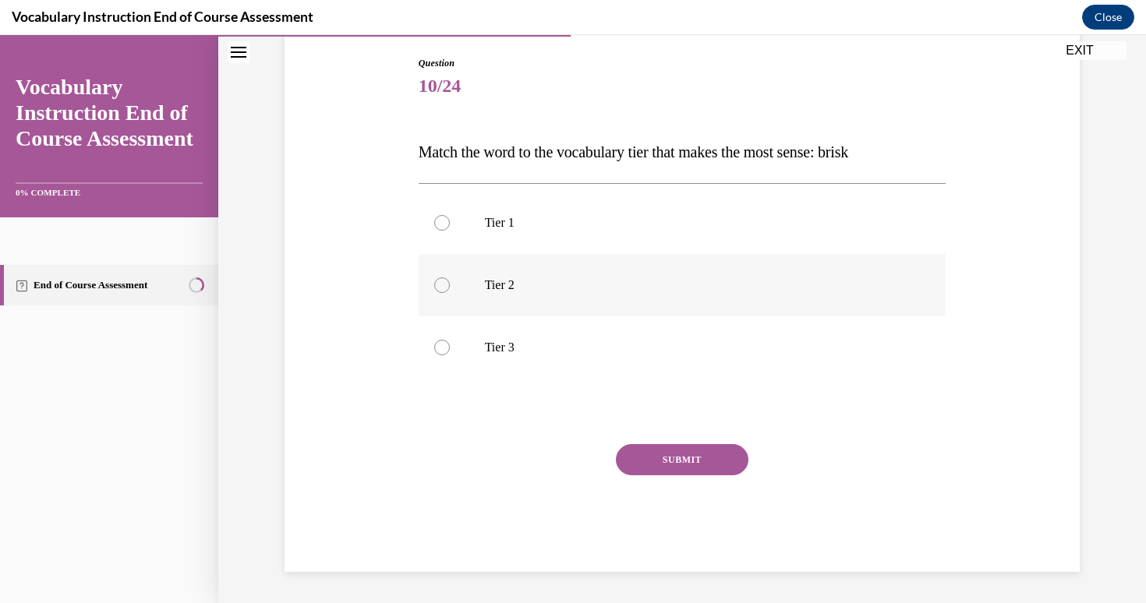
click at [478, 285] on label "Tier 2" at bounding box center [683, 285] width 528 height 62
click at [450, 285] on input "Tier 2" at bounding box center [442, 286] width 16 height 16
radio input "true"
click at [715, 459] on button "SUBMIT" at bounding box center [682, 459] width 133 height 31
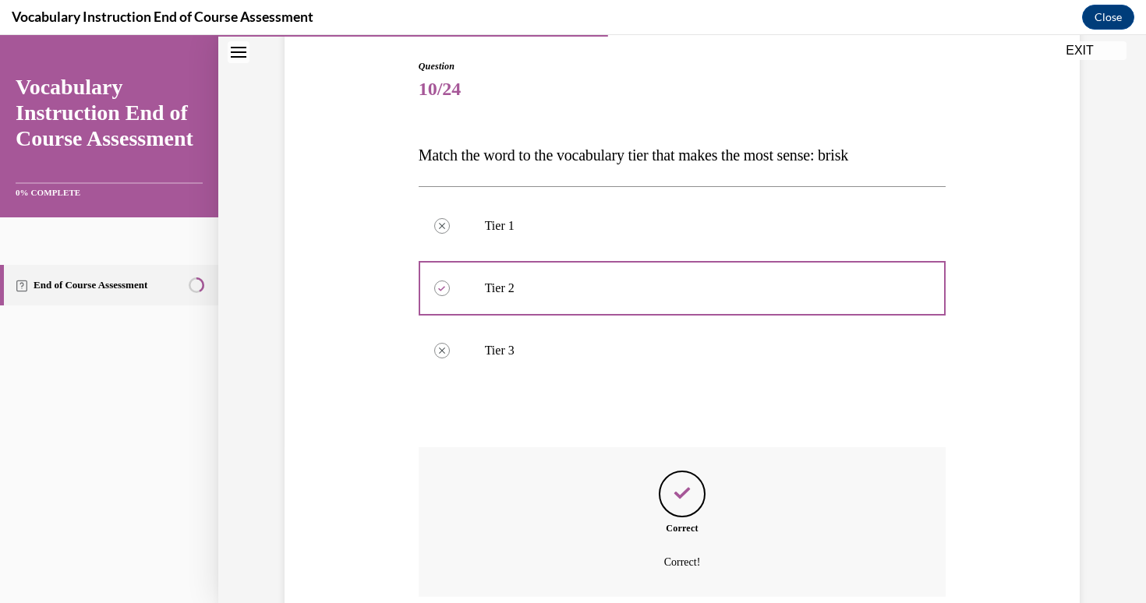
scroll to position [287, 0]
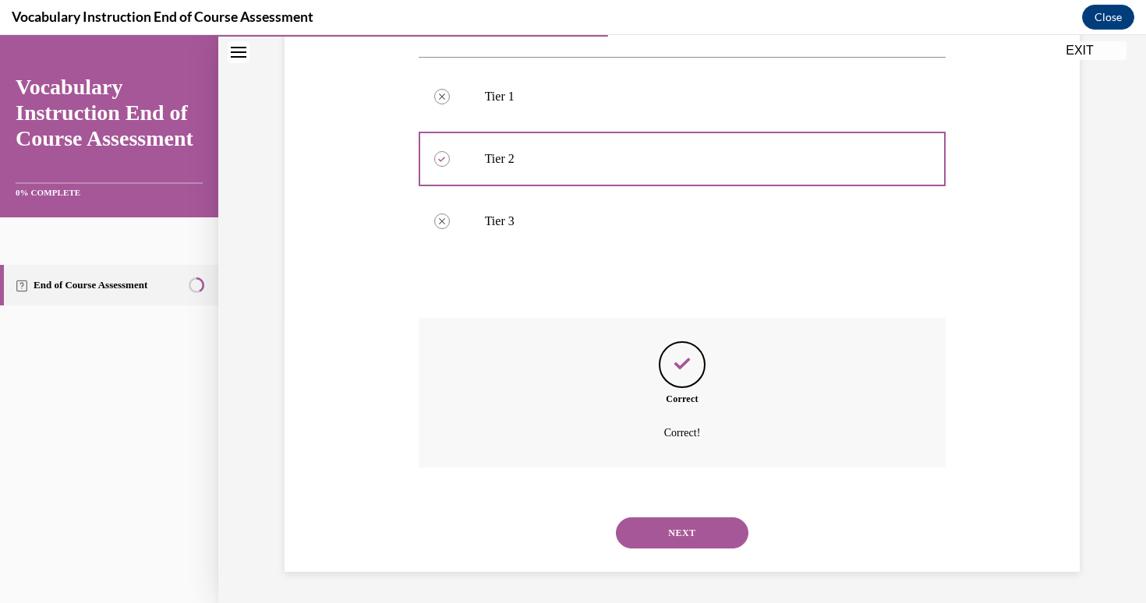
click at [736, 529] on button "NEXT" at bounding box center [682, 533] width 133 height 31
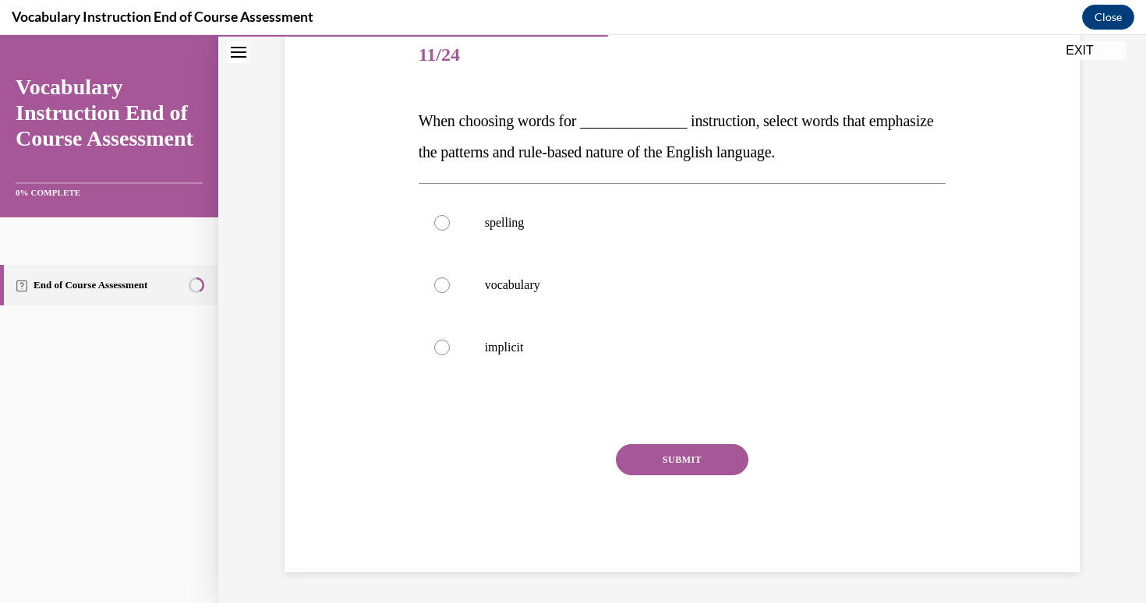
scroll to position [173, 0]
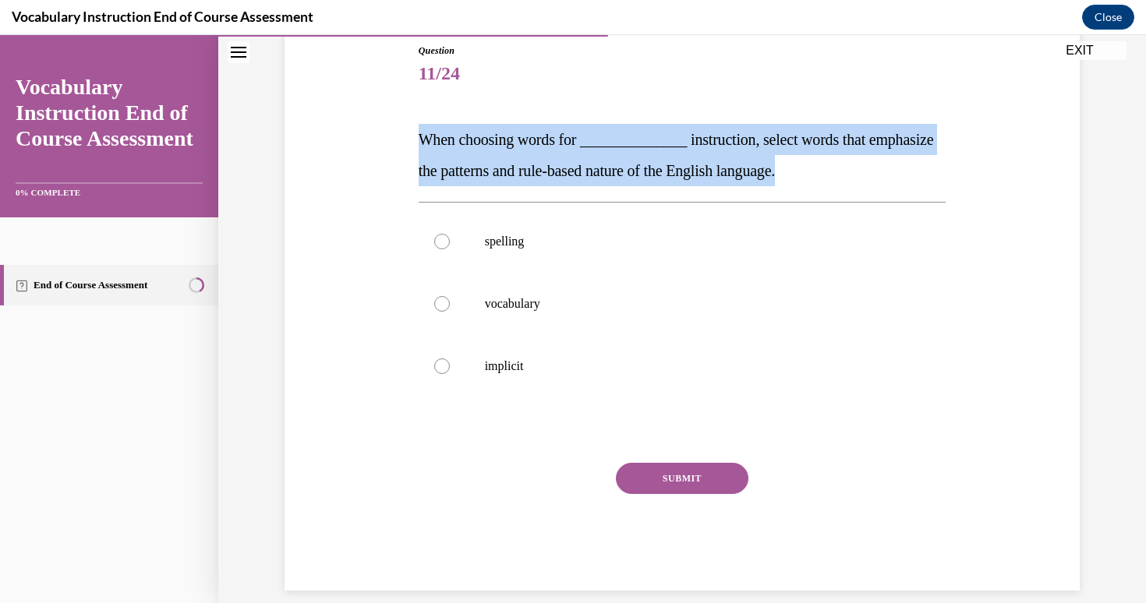
drag, startPoint x: 395, startPoint y: 123, endPoint x: 897, endPoint y: 173, distance: 504.6
click at [897, 173] on div "Question 11/24 When choosing words for ______________ instruction, select words…" at bounding box center [682, 294] width 803 height 594
click at [416, 143] on div "Question 11/24 When choosing words for ______________ instruction, select words…" at bounding box center [683, 305] width 536 height 571
drag, startPoint x: 416, startPoint y: 143, endPoint x: 908, endPoint y: 165, distance: 491.7
click at [908, 165] on div "Question 11/24 When choosing words for ______________ instruction, select words…" at bounding box center [683, 305] width 536 height 571
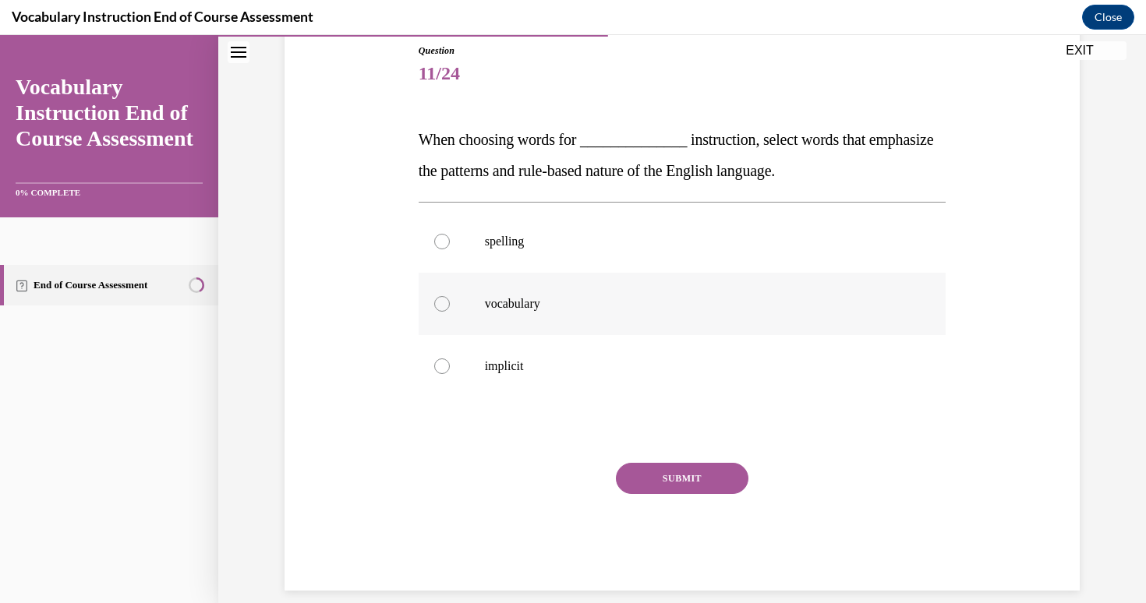
click at [550, 296] on p "vocabulary" at bounding box center [696, 304] width 423 height 16
click at [450, 296] on input "vocabulary" at bounding box center [442, 304] width 16 height 16
radio input "true"
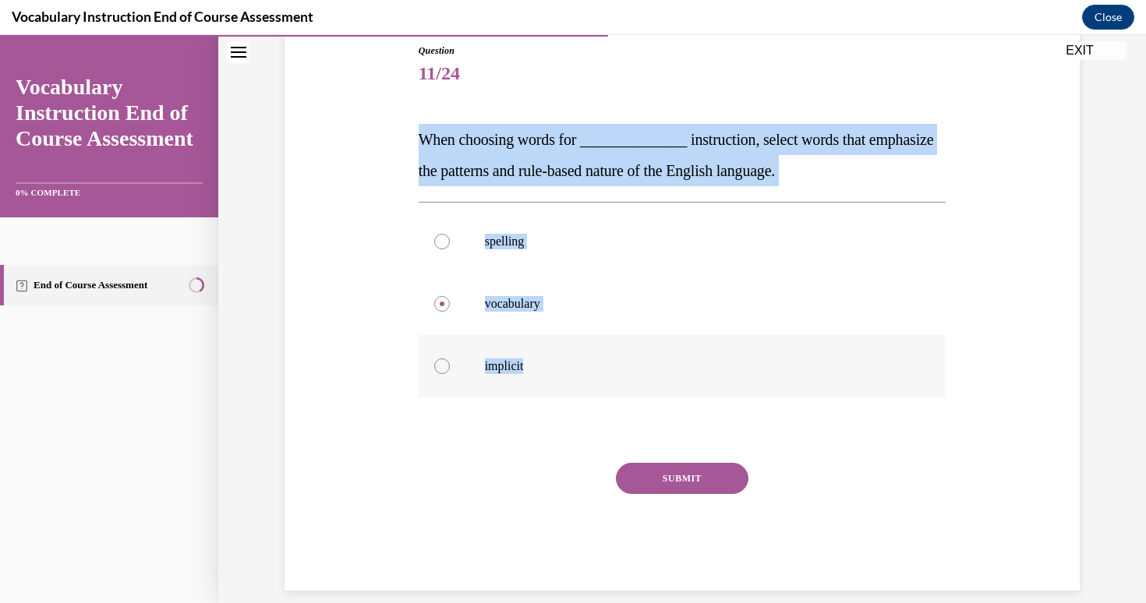
drag, startPoint x: 383, startPoint y: 111, endPoint x: 654, endPoint y: 370, distance: 375.6
click at [654, 370] on div "Question 11/24 When choosing words for ______________ instruction, select words…" at bounding box center [682, 294] width 803 height 594
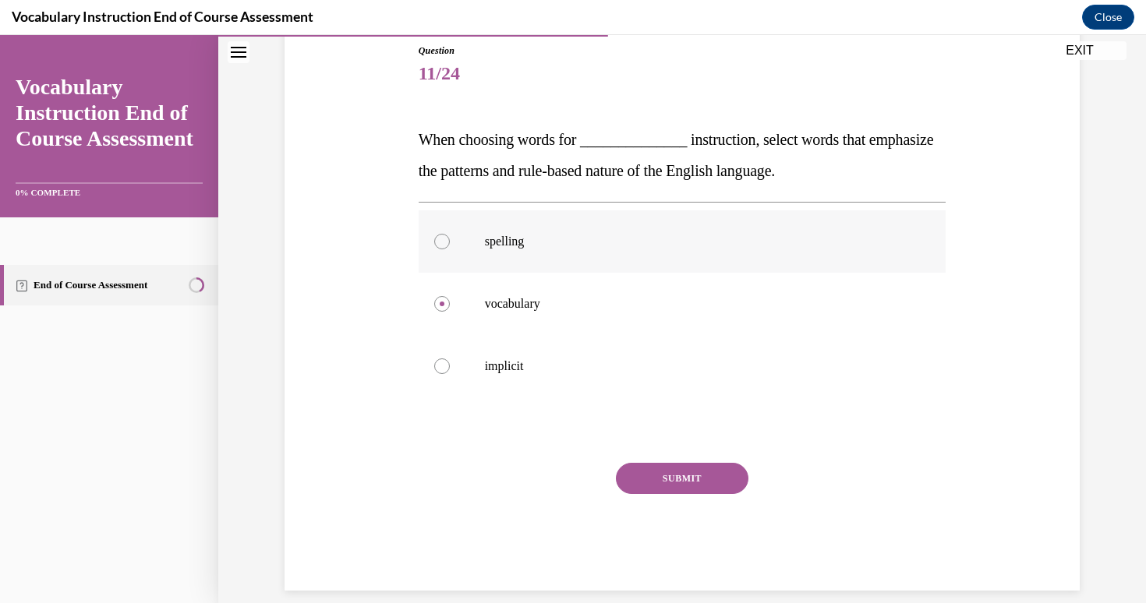
click at [524, 237] on p "spelling" at bounding box center [696, 242] width 423 height 16
click at [450, 237] on input "spelling" at bounding box center [442, 242] width 16 height 16
radio input "true"
click at [681, 473] on button "SUBMIT" at bounding box center [682, 478] width 133 height 31
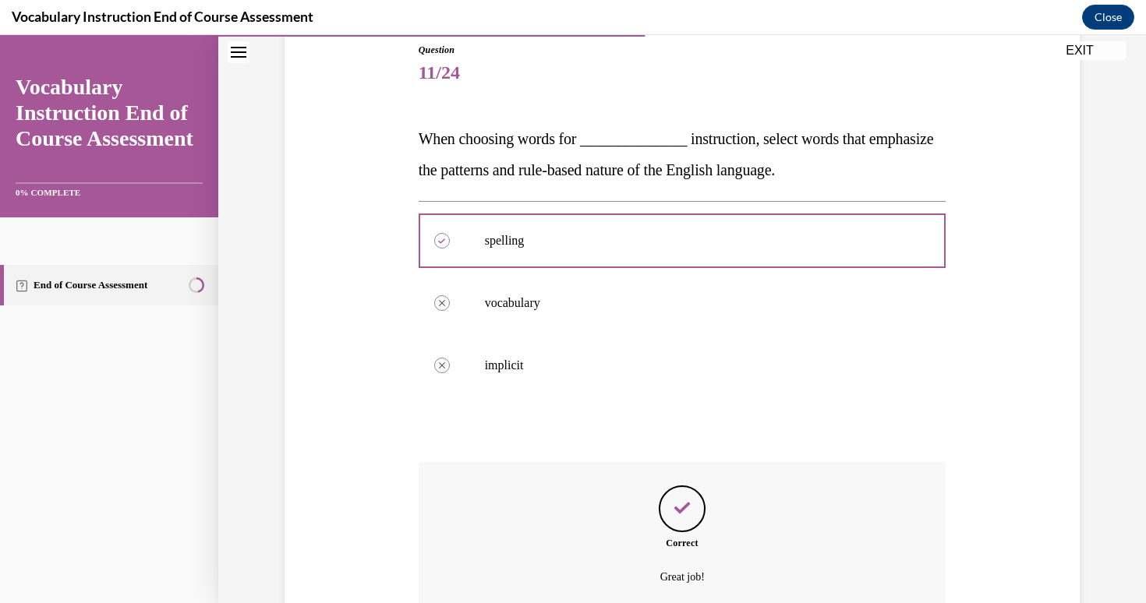
scroll to position [318, 0]
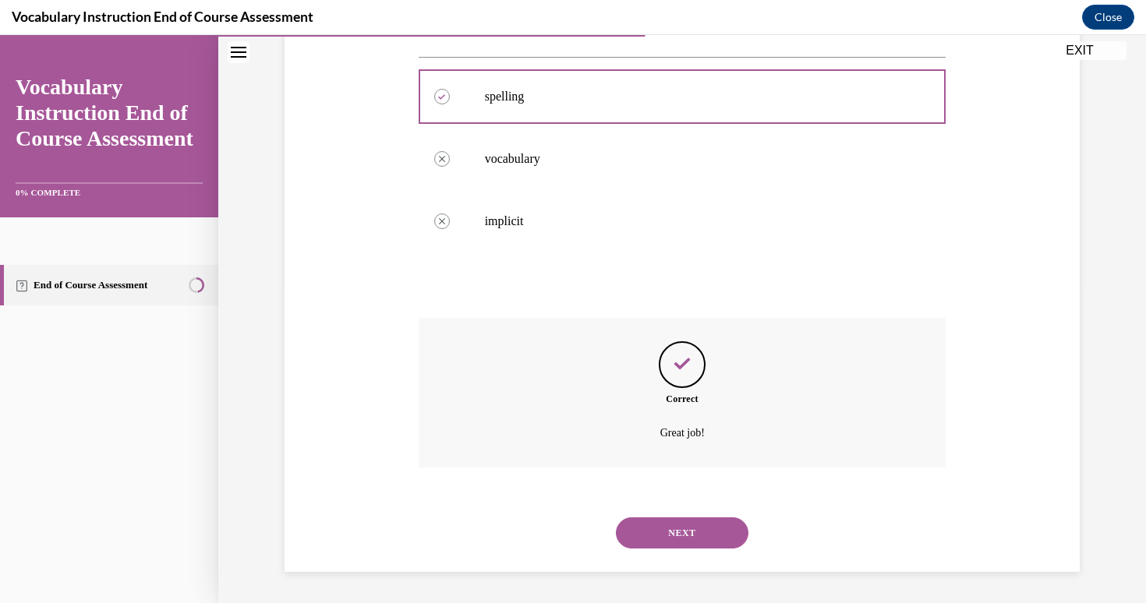
click at [691, 532] on button "NEXT" at bounding box center [682, 533] width 133 height 31
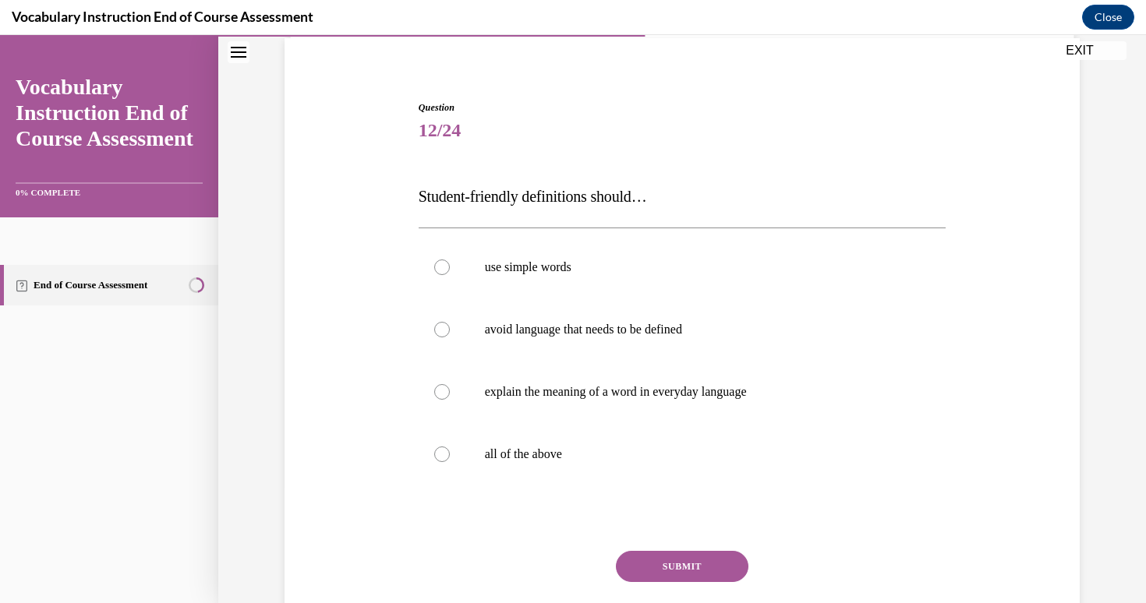
scroll to position [154, 0]
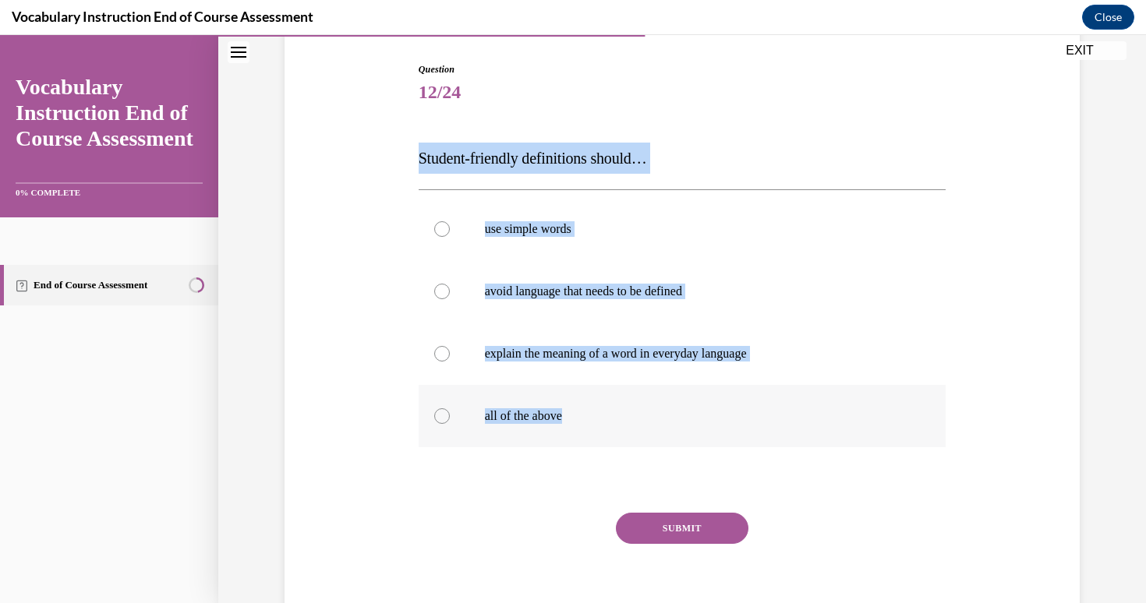
drag, startPoint x: 415, startPoint y: 152, endPoint x: 841, endPoint y: 434, distance: 511.0
click at [841, 434] on div "Question 12/24 Student-friendly definitions should… use simple words avoid lang…" at bounding box center [683, 340] width 536 height 602
click at [481, 411] on label "all of the above" at bounding box center [683, 416] width 528 height 62
click at [450, 411] on input "all of the above" at bounding box center [442, 417] width 16 height 16
radio input "true"
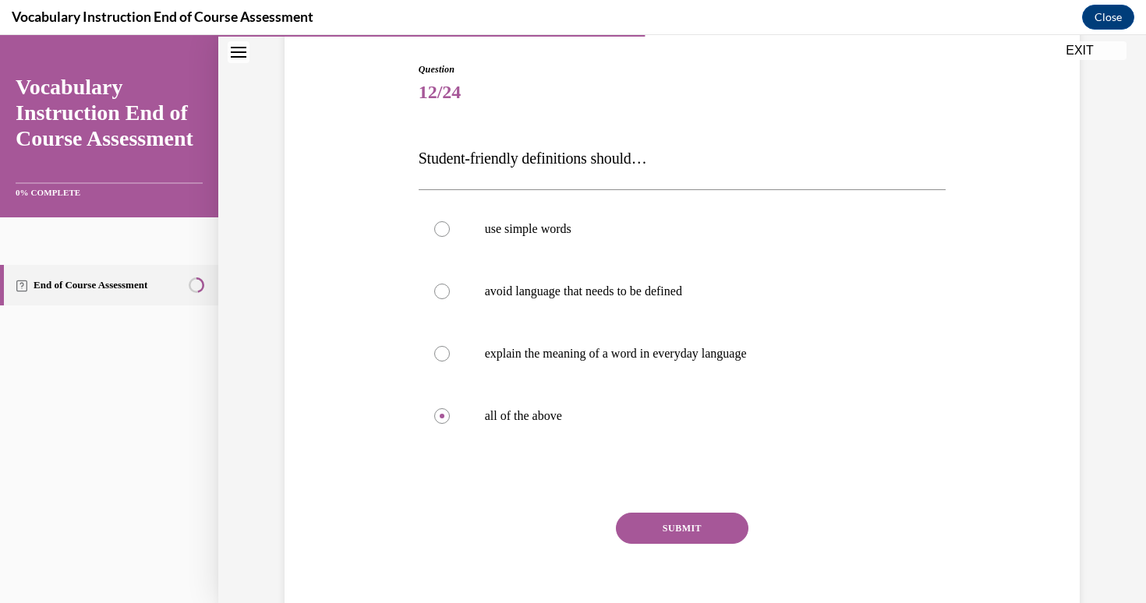
click at [689, 530] on button "SUBMIT" at bounding box center [682, 528] width 133 height 31
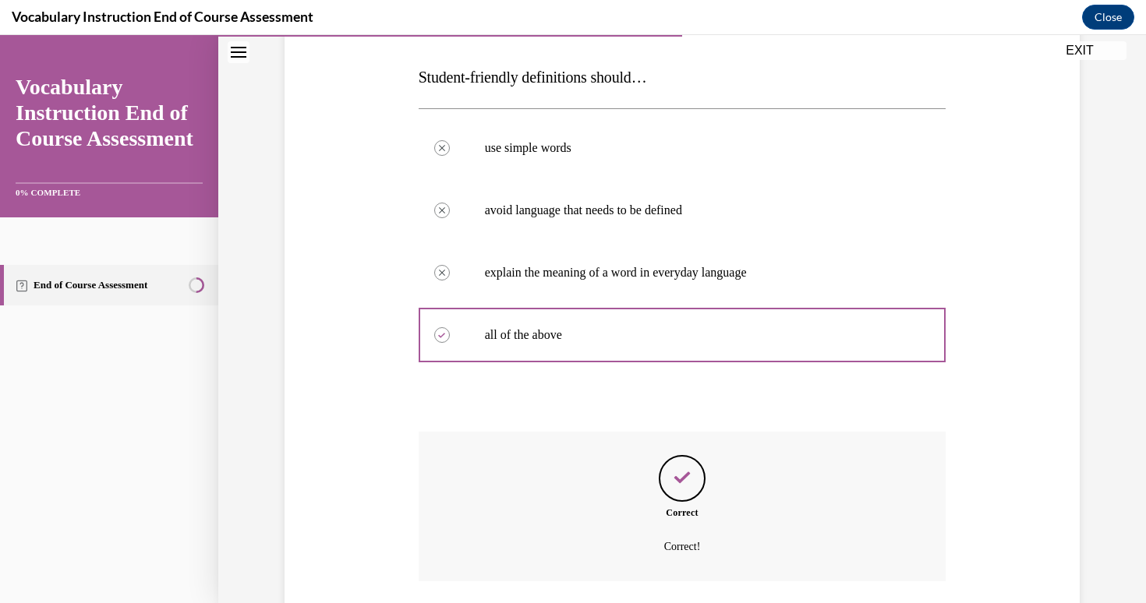
scroll to position [349, 0]
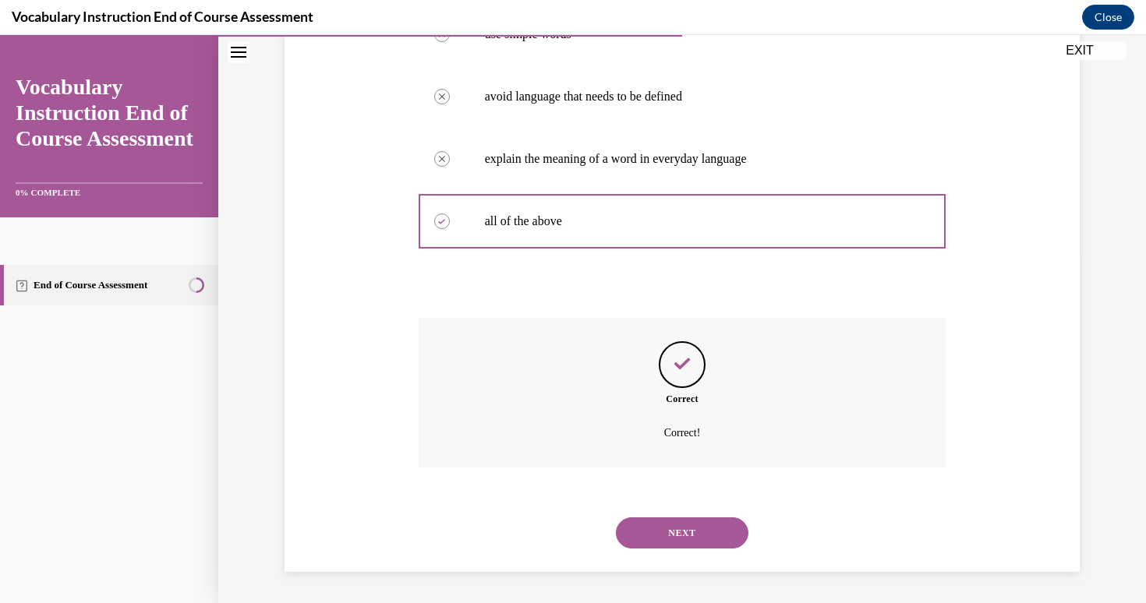
click at [664, 527] on button "NEXT" at bounding box center [682, 533] width 133 height 31
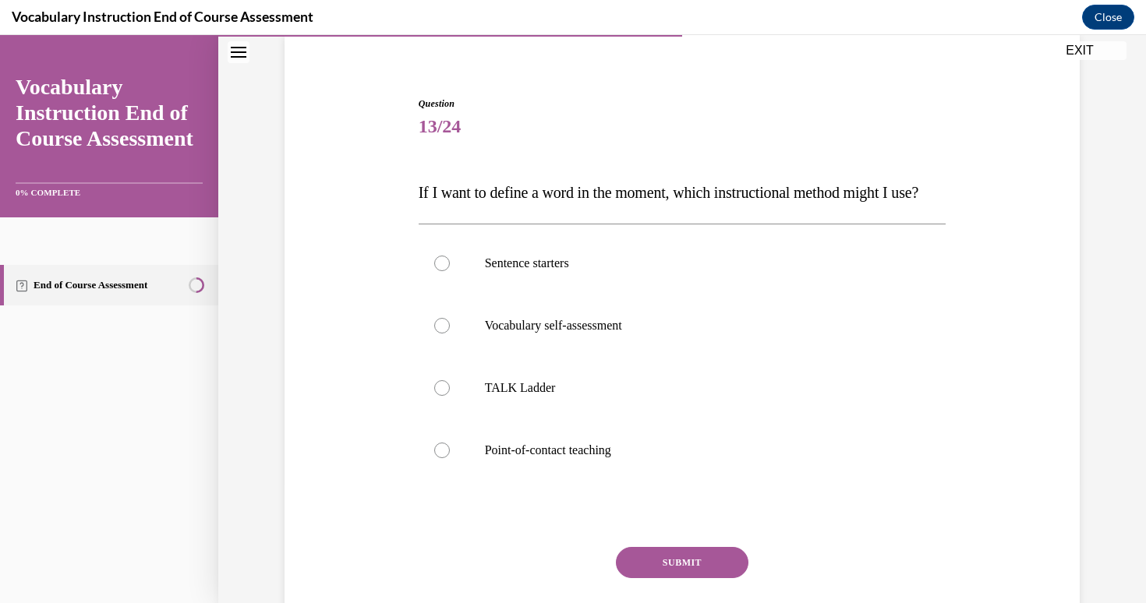
scroll to position [150, 0]
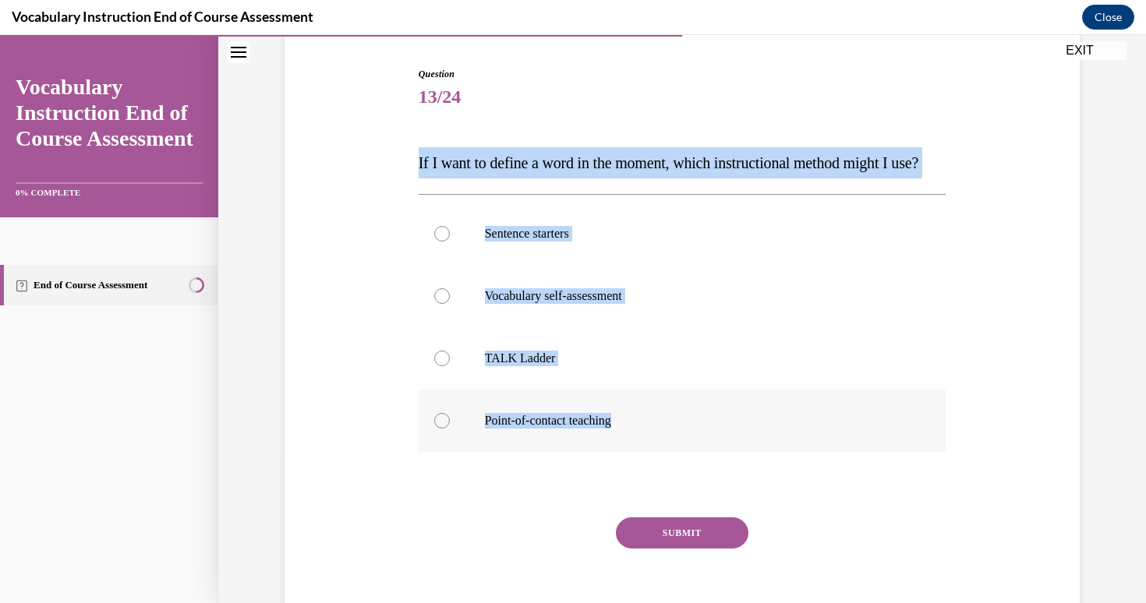
drag, startPoint x: 402, startPoint y: 154, endPoint x: 702, endPoint y: 456, distance: 425.1
click at [702, 456] on div "Question 13/24 If I want to define a word in the moment, which instructional me…" at bounding box center [682, 332] width 803 height 625
click at [578, 452] on label "Point-of-contact teaching" at bounding box center [683, 421] width 528 height 62
click at [450, 429] on input "Point-of-contact teaching" at bounding box center [442, 421] width 16 height 16
radio input "true"
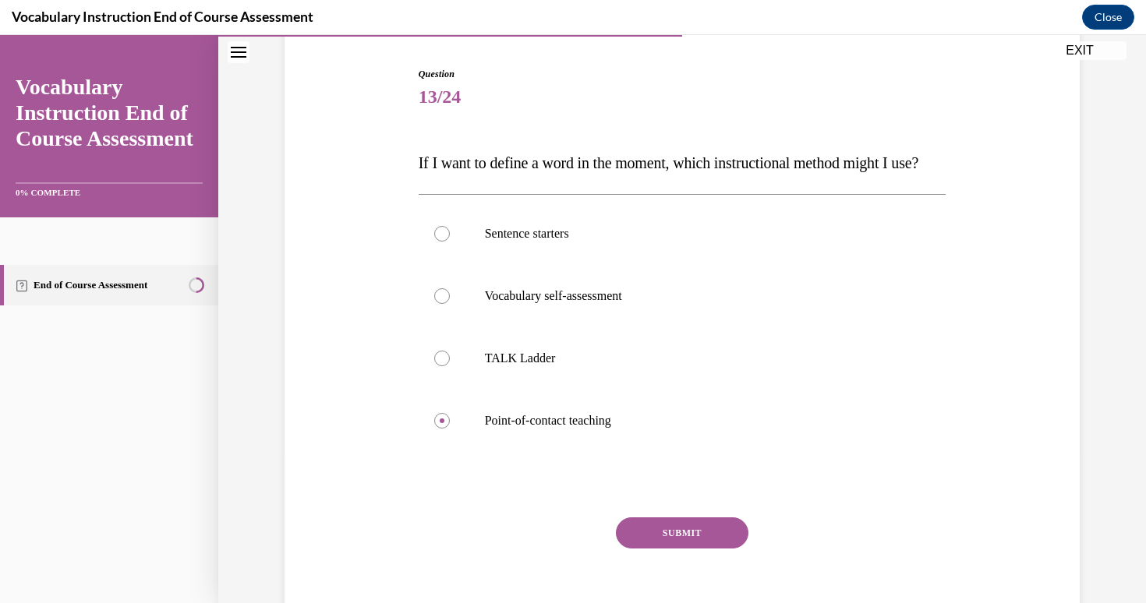
click at [688, 549] on button "SUBMIT" at bounding box center [682, 533] width 133 height 31
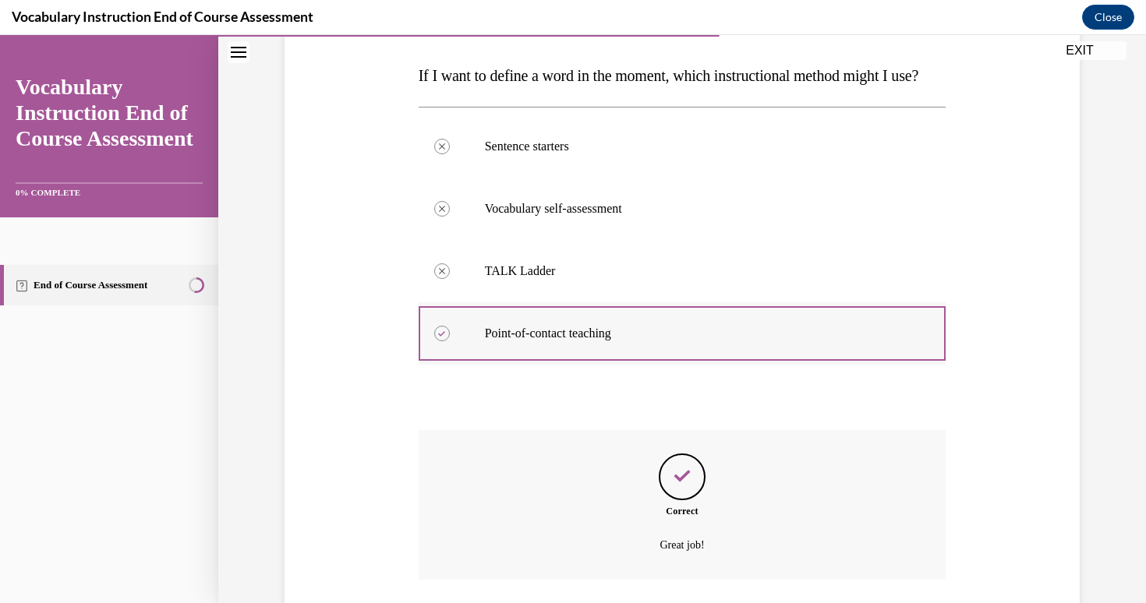
scroll to position [380, 0]
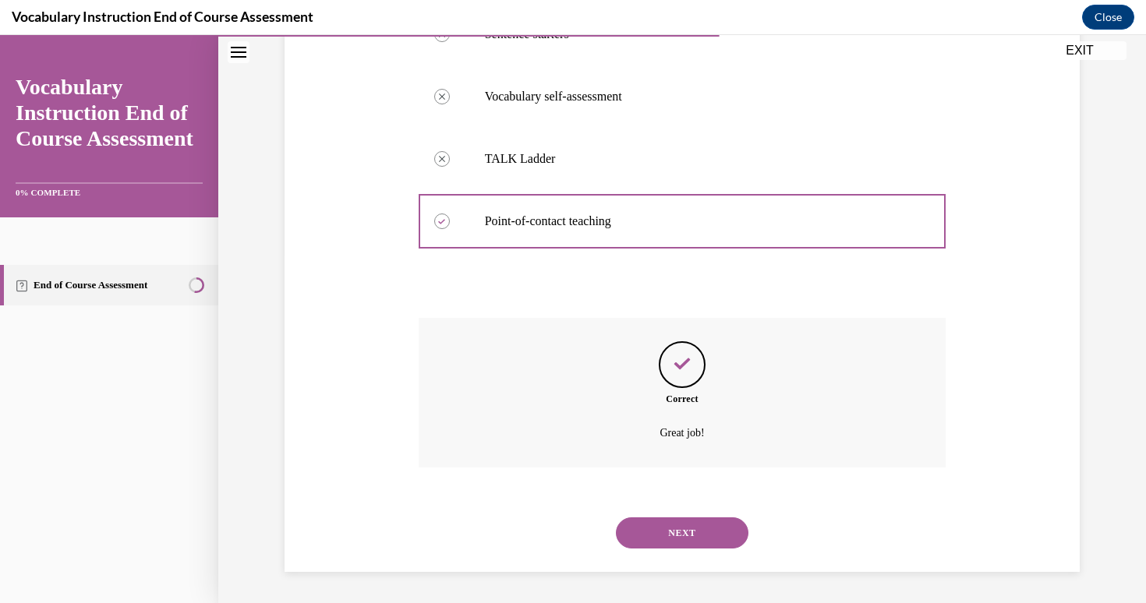
click at [680, 529] on button "NEXT" at bounding box center [682, 533] width 133 height 31
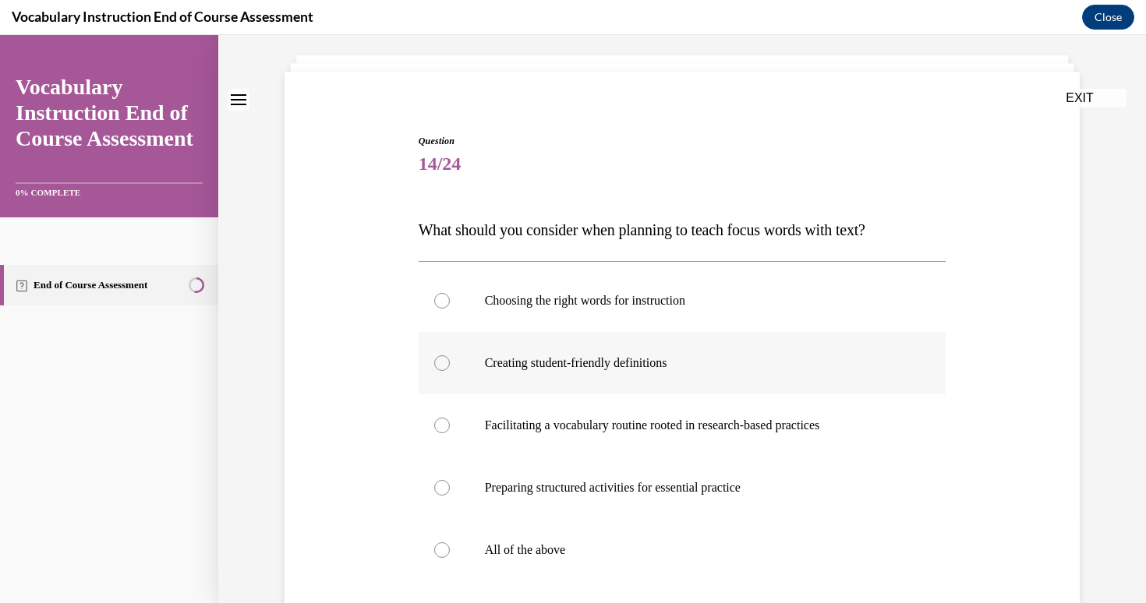
scroll to position [108, 0]
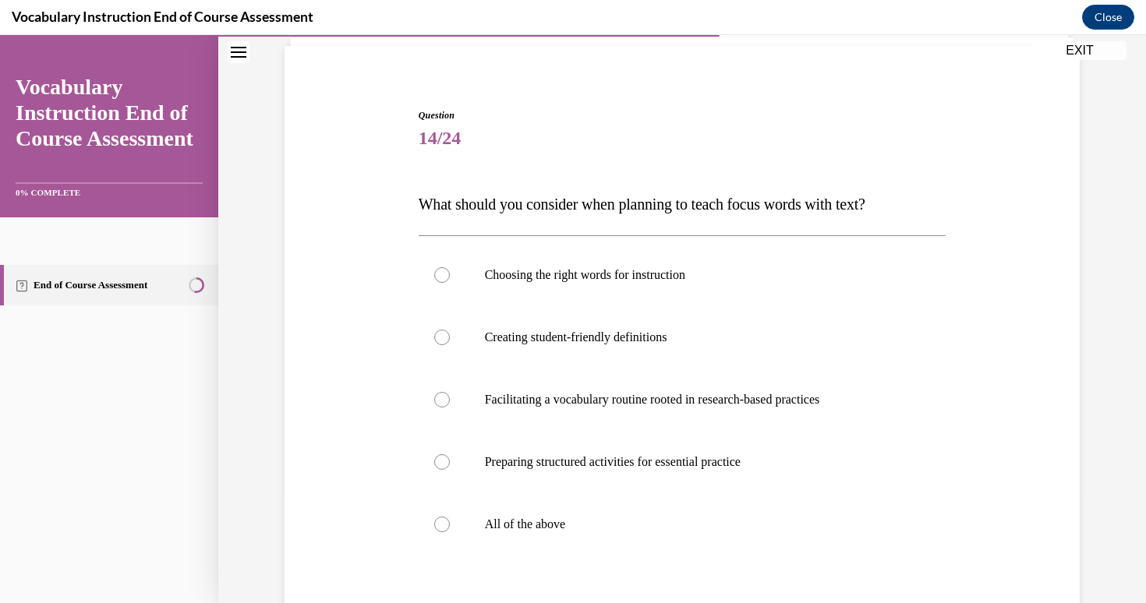
click at [504, 214] on p "What should you consider when planning to teach focus words with text?" at bounding box center [683, 204] width 528 height 31
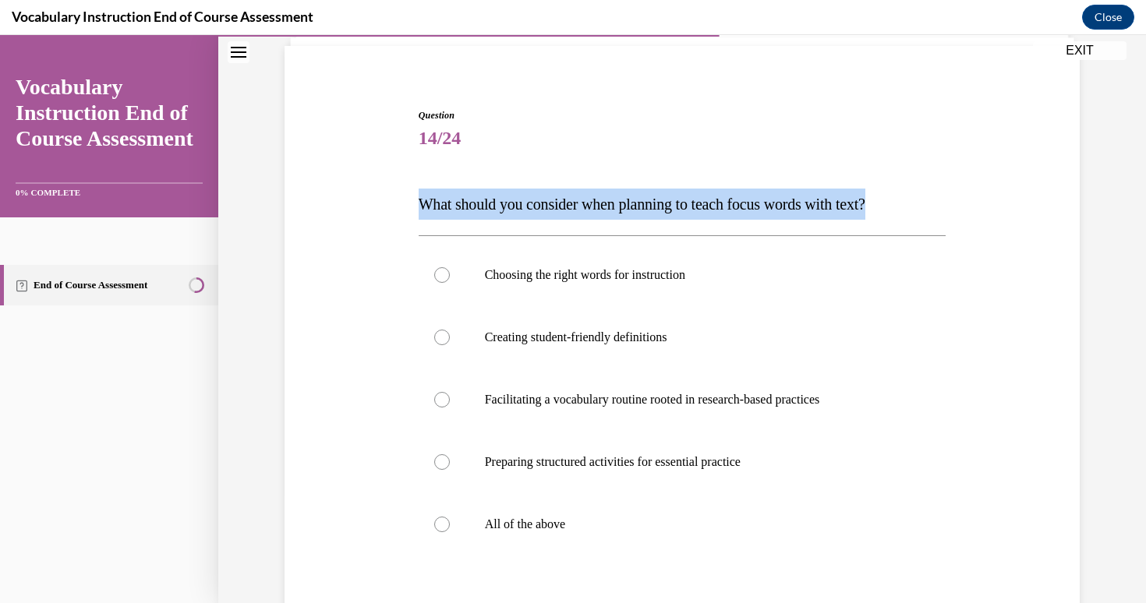
click at [504, 214] on p "What should you consider when planning to teach focus words with text?" at bounding box center [683, 204] width 528 height 31
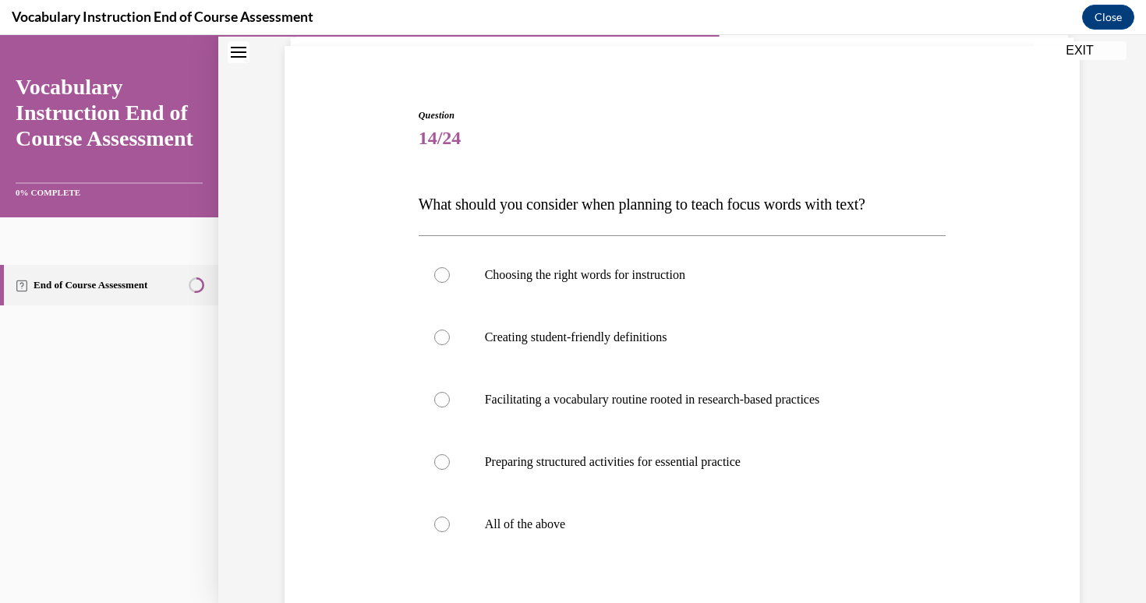
click at [402, 192] on div "Question 14/24 What should you consider when planning to teach focus words with…" at bounding box center [682, 406] width 803 height 688
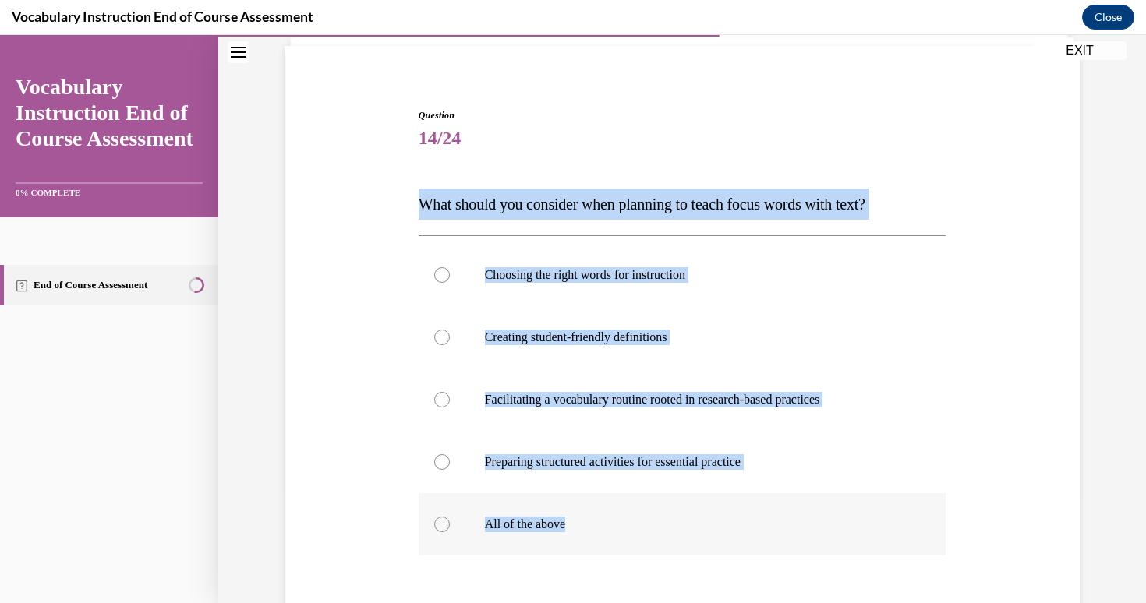
drag, startPoint x: 413, startPoint y: 203, endPoint x: 679, endPoint y: 551, distance: 438.4
click at [679, 551] on div "Question 14/24 What should you consider when planning to teach focus words with…" at bounding box center [682, 406] width 803 height 688
click at [526, 514] on label "All of the above" at bounding box center [683, 525] width 528 height 62
click at [450, 517] on input "All of the above" at bounding box center [442, 525] width 16 height 16
radio input "true"
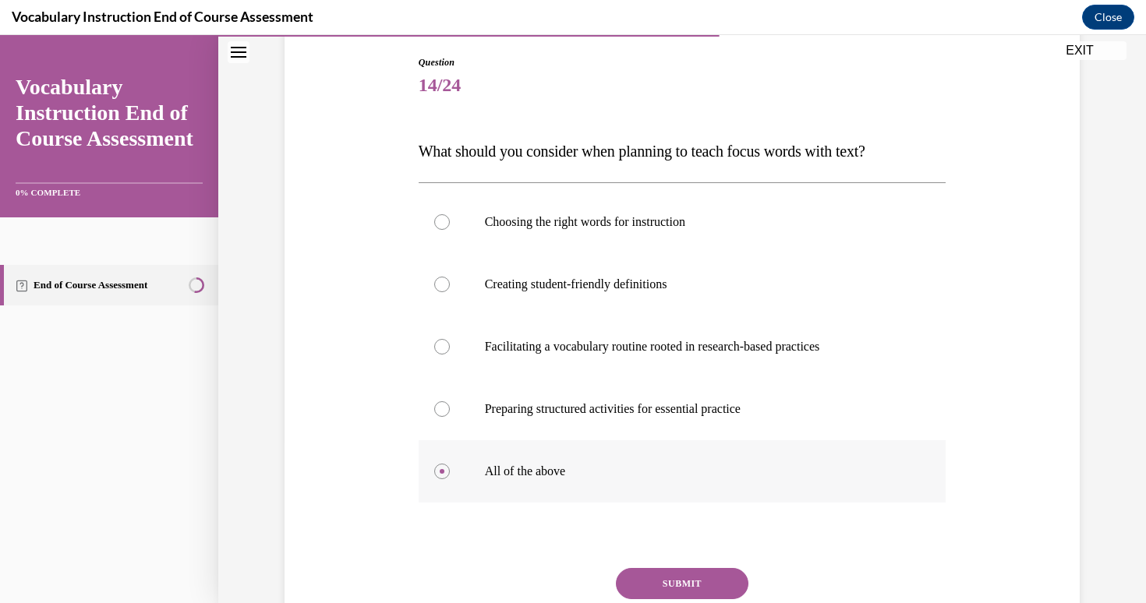
scroll to position [285, 0]
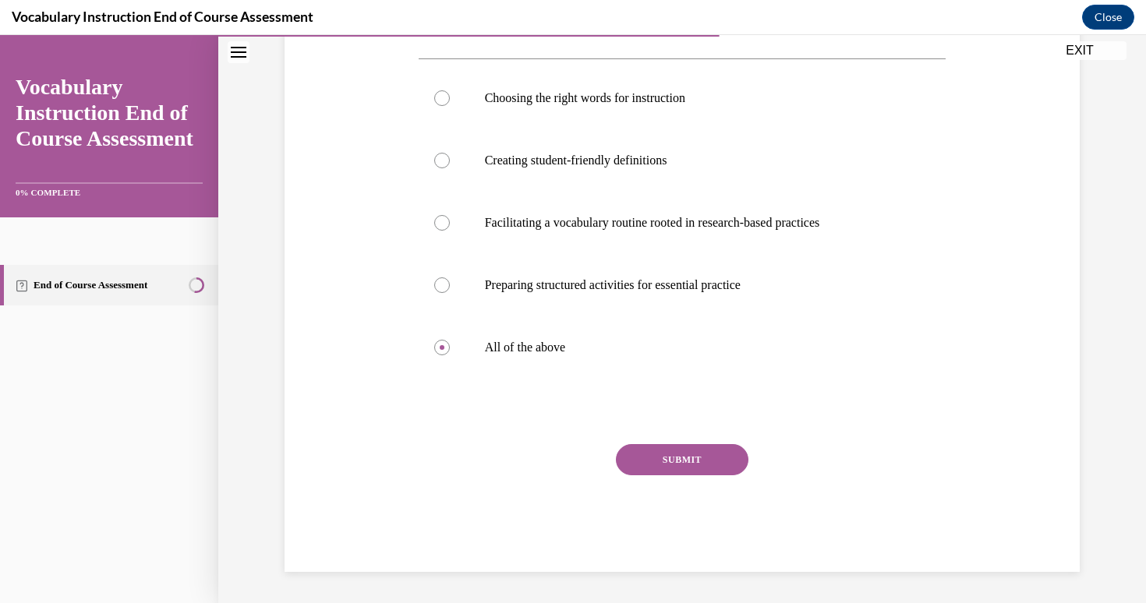
click at [691, 467] on button "SUBMIT" at bounding box center [682, 459] width 133 height 31
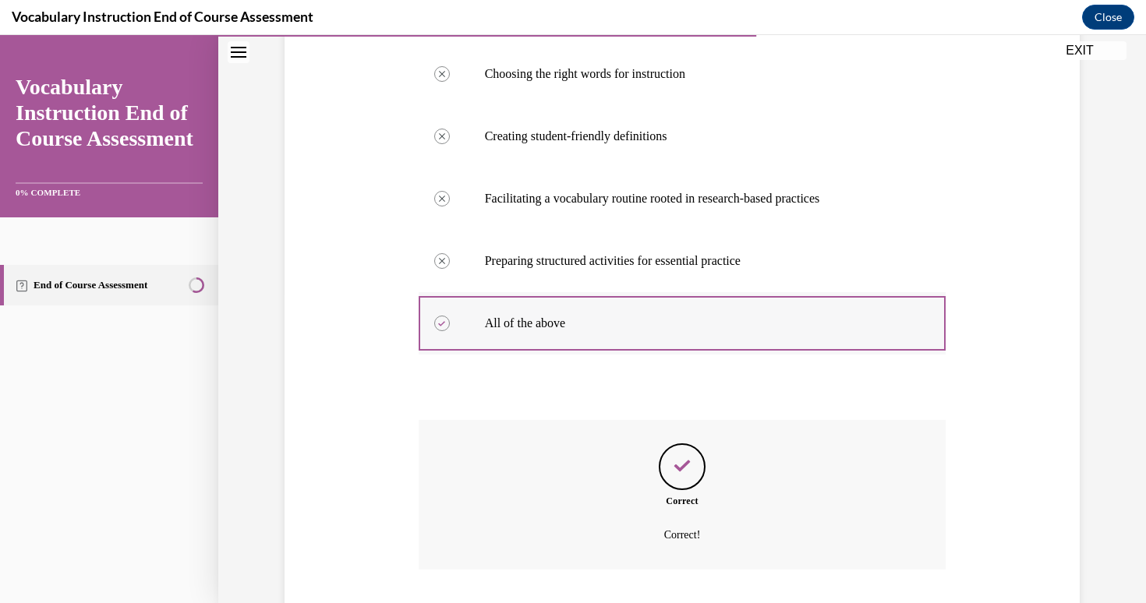
scroll to position [412, 0]
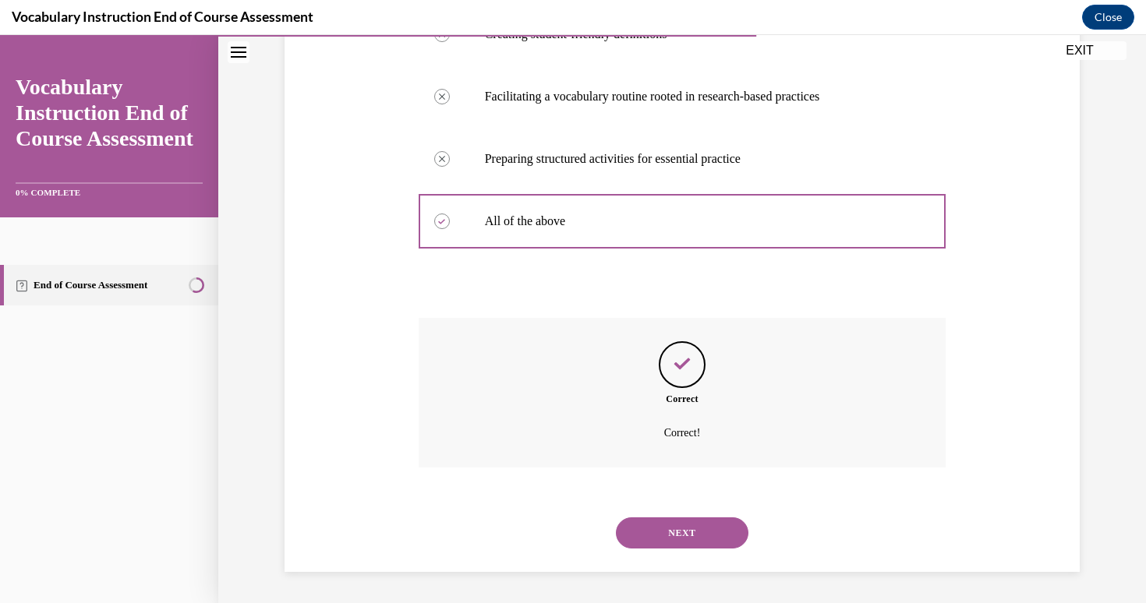
click at [703, 530] on button "NEXT" at bounding box center [682, 533] width 133 height 31
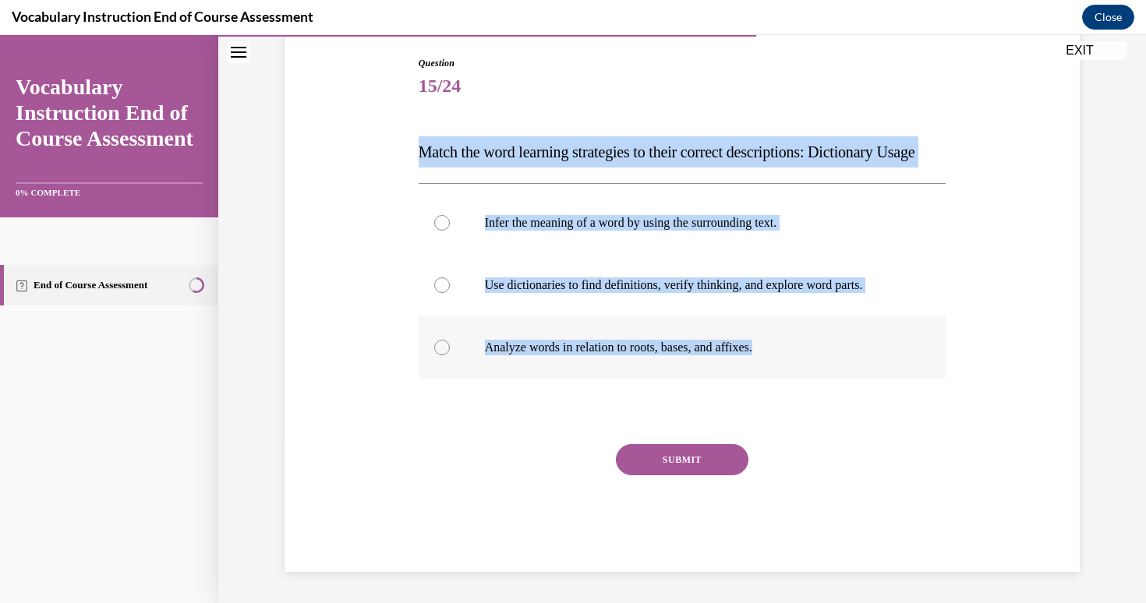
drag, startPoint x: 405, startPoint y: 137, endPoint x: 885, endPoint y: 374, distance: 535.6
click at [885, 374] on div "Question 15/24 Match the word learning strategies to their correct descriptions…" at bounding box center [682, 290] width 803 height 563
click at [618, 293] on p "Use dictionaries to find definitions, verify thinking, and explore word parts." at bounding box center [696, 286] width 423 height 16
click at [450, 293] on input "Use dictionaries to find definitions, verify thinking, and explore word parts." at bounding box center [442, 286] width 16 height 16
radio input "true"
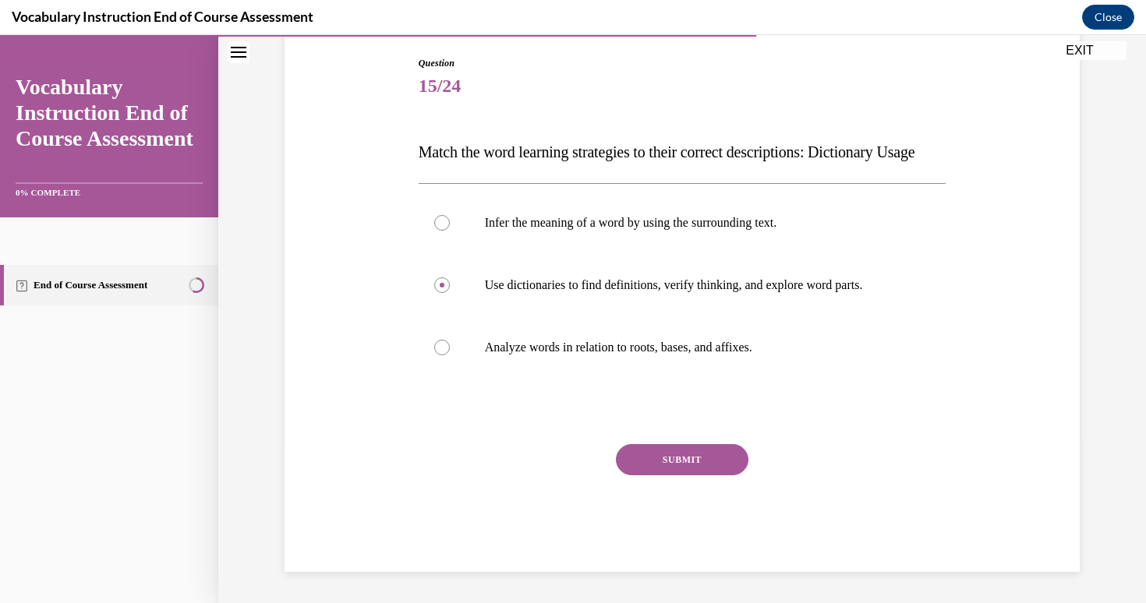
click at [705, 467] on button "SUBMIT" at bounding box center [682, 459] width 133 height 31
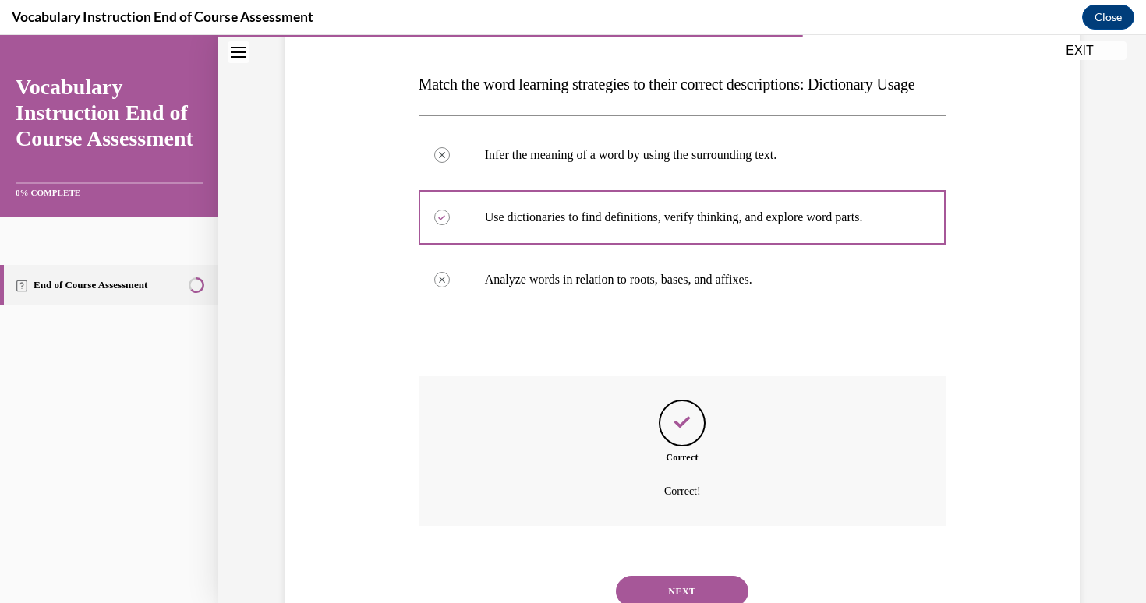
scroll to position [221, 0]
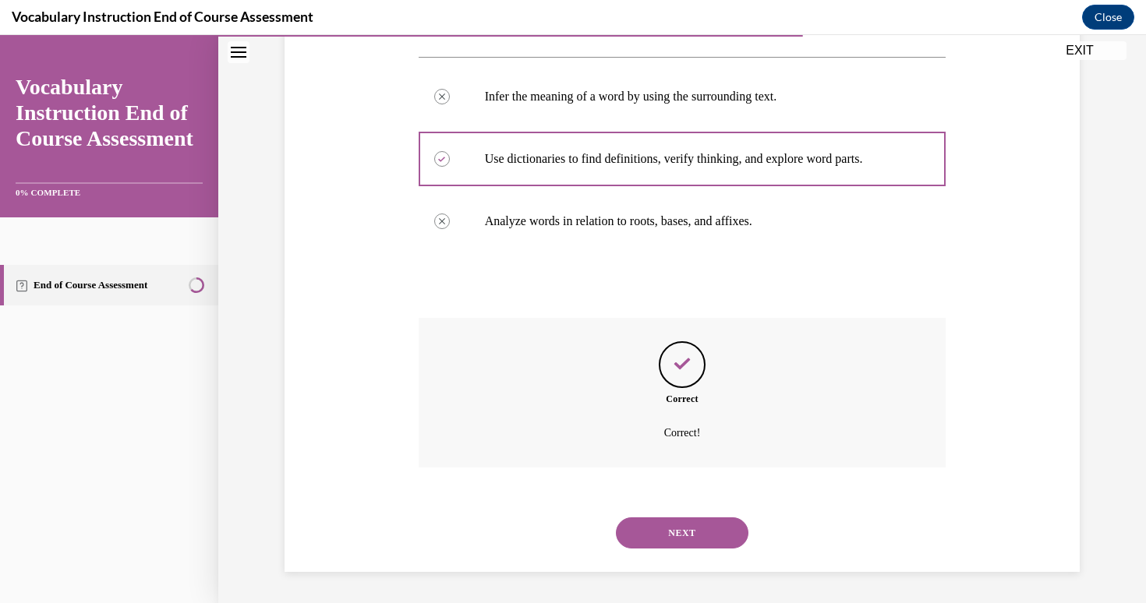
click at [673, 536] on button "NEXT" at bounding box center [682, 533] width 133 height 31
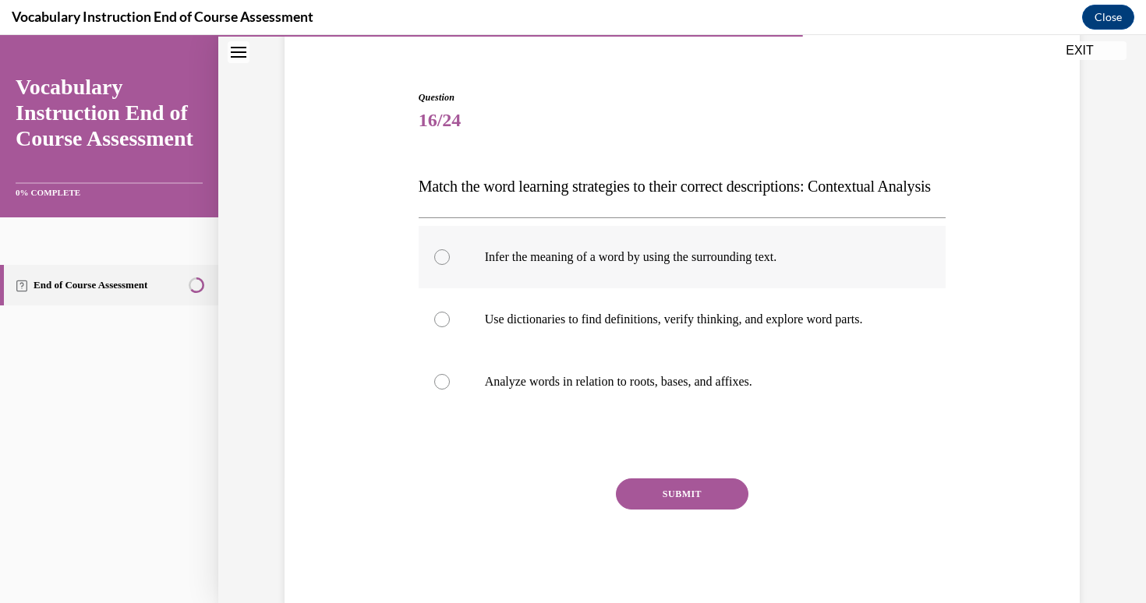
scroll to position [130, 0]
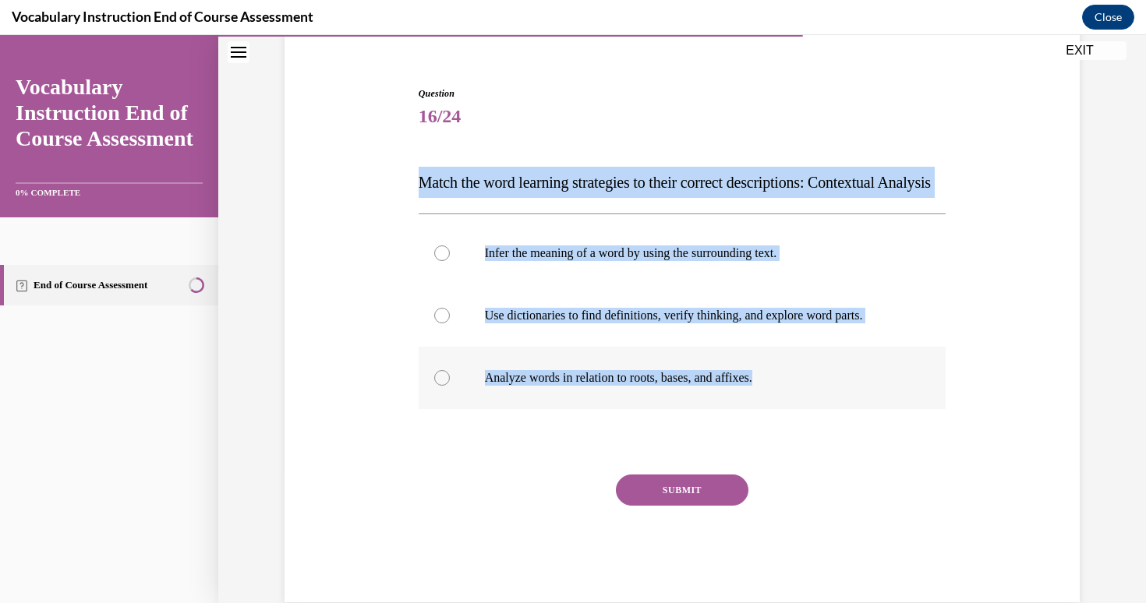
drag, startPoint x: 402, startPoint y: 171, endPoint x: 801, endPoint y: 411, distance: 465.9
click at [801, 411] on div "Question 16/24 Match the word learning strategies to their correct descriptions…" at bounding box center [682, 321] width 803 height 563
click at [573, 261] on p "Infer the meaning of a word by using the surrounding text." at bounding box center [696, 254] width 423 height 16
click at [450, 261] on input "Infer the meaning of a word by using the surrounding text." at bounding box center [442, 254] width 16 height 16
radio input "true"
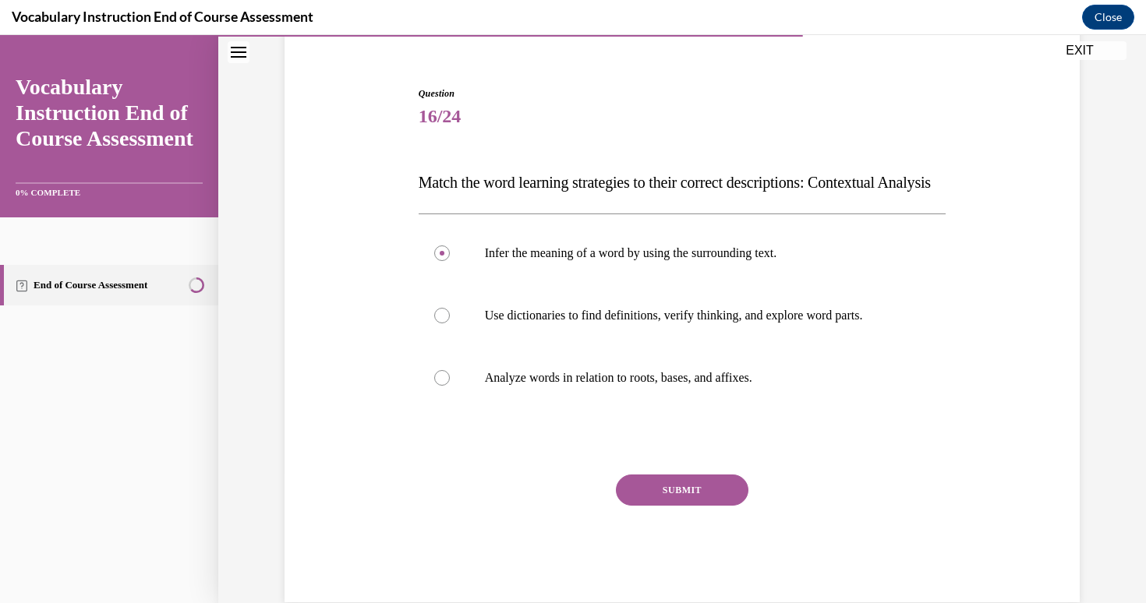
click at [669, 506] on button "SUBMIT" at bounding box center [682, 490] width 133 height 31
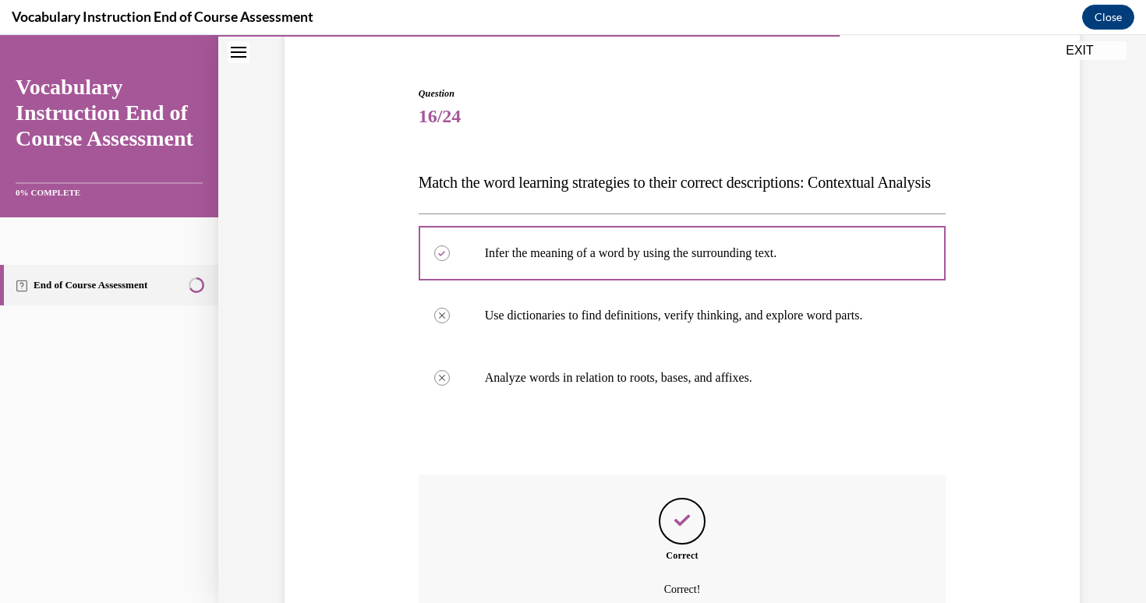
scroll to position [145, 0]
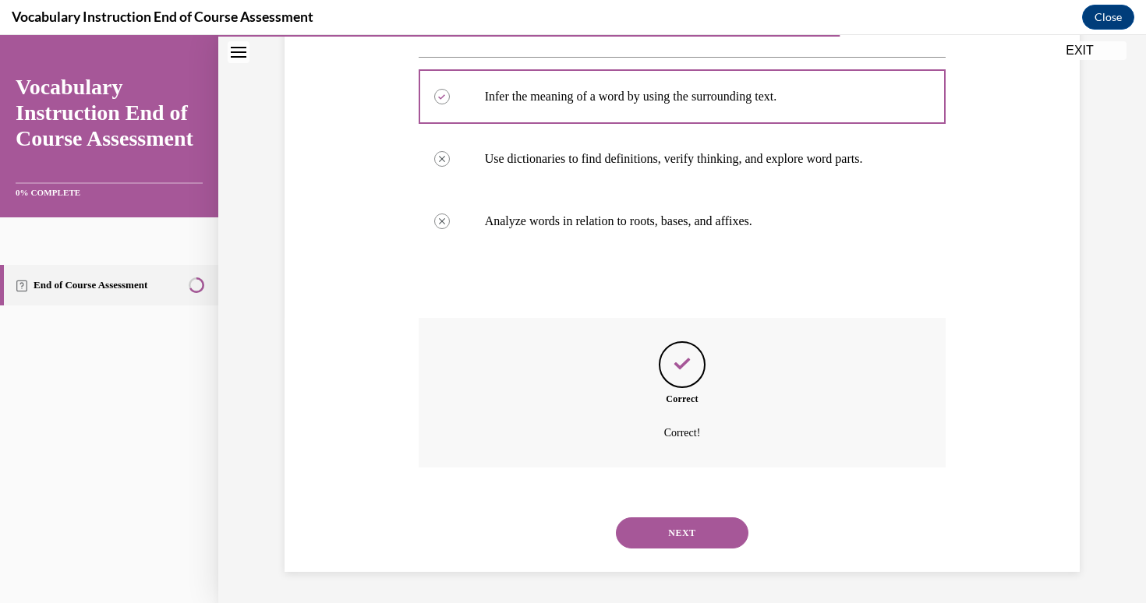
click at [694, 531] on button "NEXT" at bounding box center [682, 533] width 133 height 31
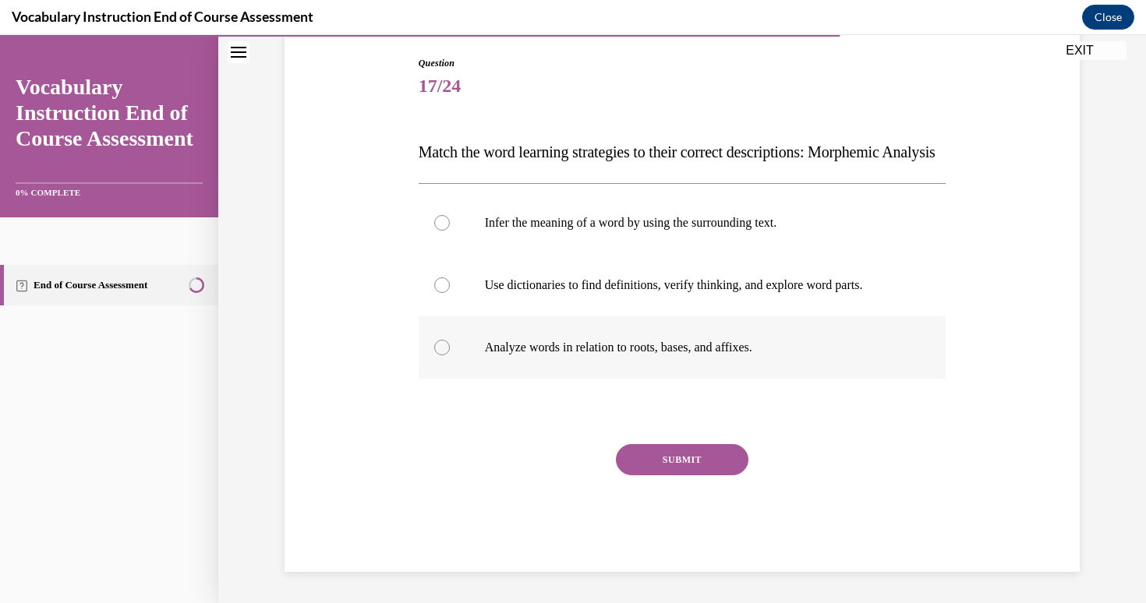
scroll to position [192, 0]
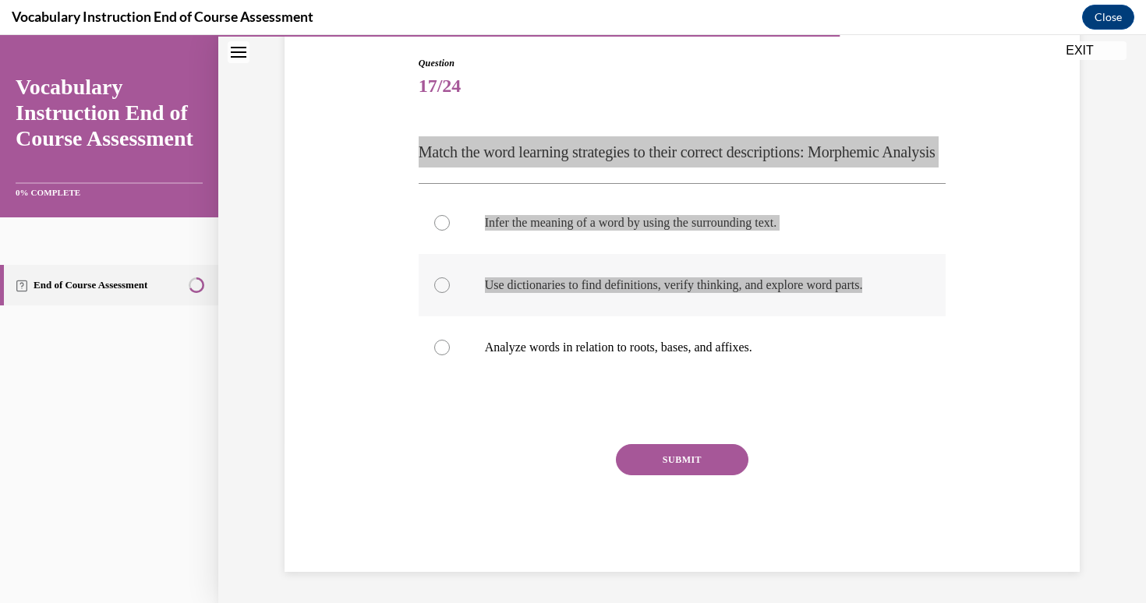
drag, startPoint x: 389, startPoint y: 108, endPoint x: 707, endPoint y: 311, distance: 377.2
click at [707, 311] on div "Question 17/24 Match the word learning strategies to their correct descriptions…" at bounding box center [682, 290] width 803 height 563
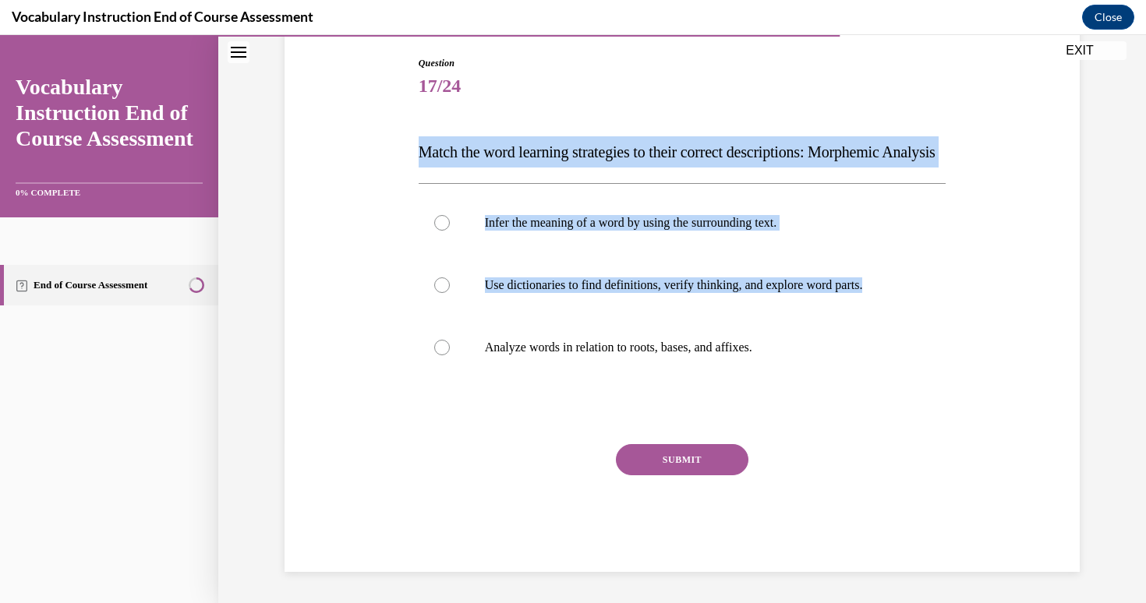
click at [430, 136] on p "Match the word learning strategies to their correct descriptions: Morphemic Ana…" at bounding box center [683, 151] width 528 height 31
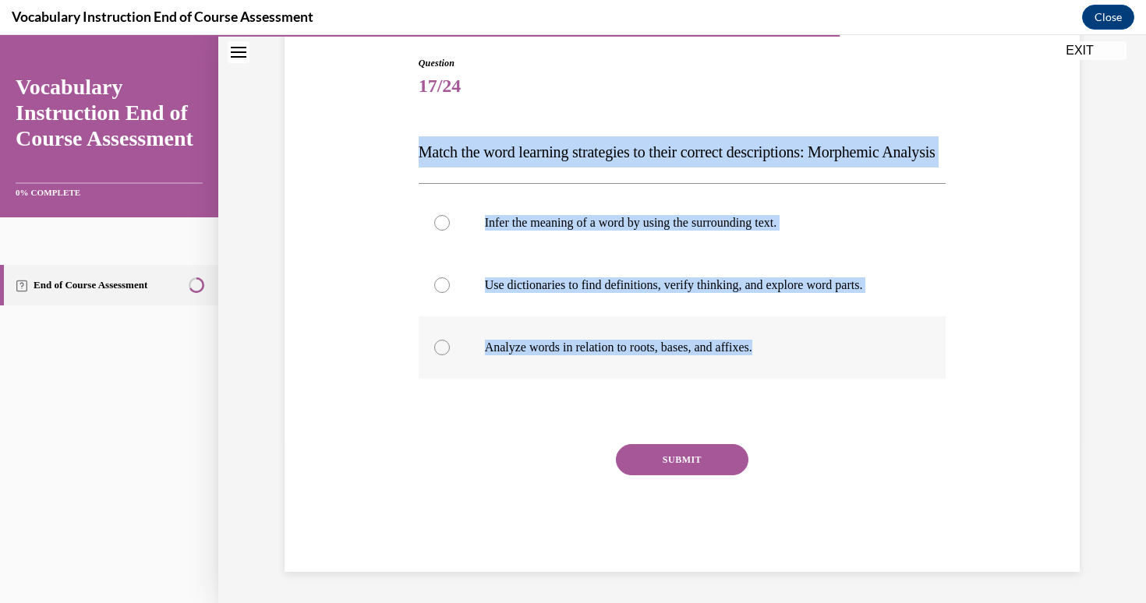
drag, startPoint x: 405, startPoint y: 112, endPoint x: 784, endPoint y: 374, distance: 460.0
click at [784, 374] on div "Question 17/24 Match the word learning strategies to their correct descriptions…" at bounding box center [682, 290] width 803 height 563
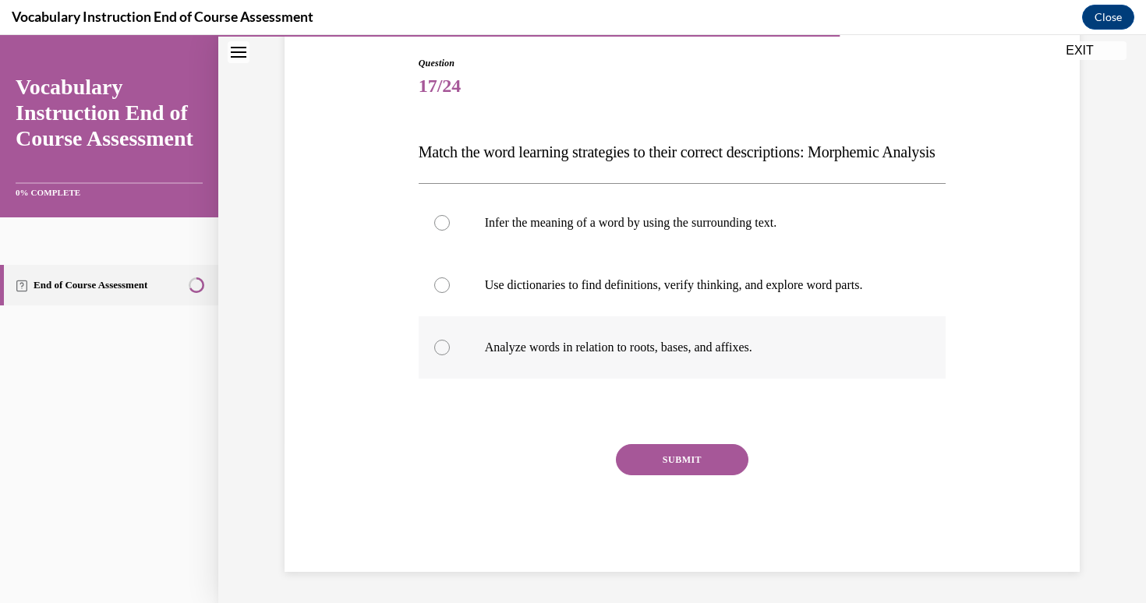
click at [559, 349] on p "Analyze words in relation to roots, bases, and affixes." at bounding box center [696, 348] width 423 height 16
click at [450, 349] on input "Analyze words in relation to roots, bases, and affixes." at bounding box center [442, 348] width 16 height 16
radio input "true"
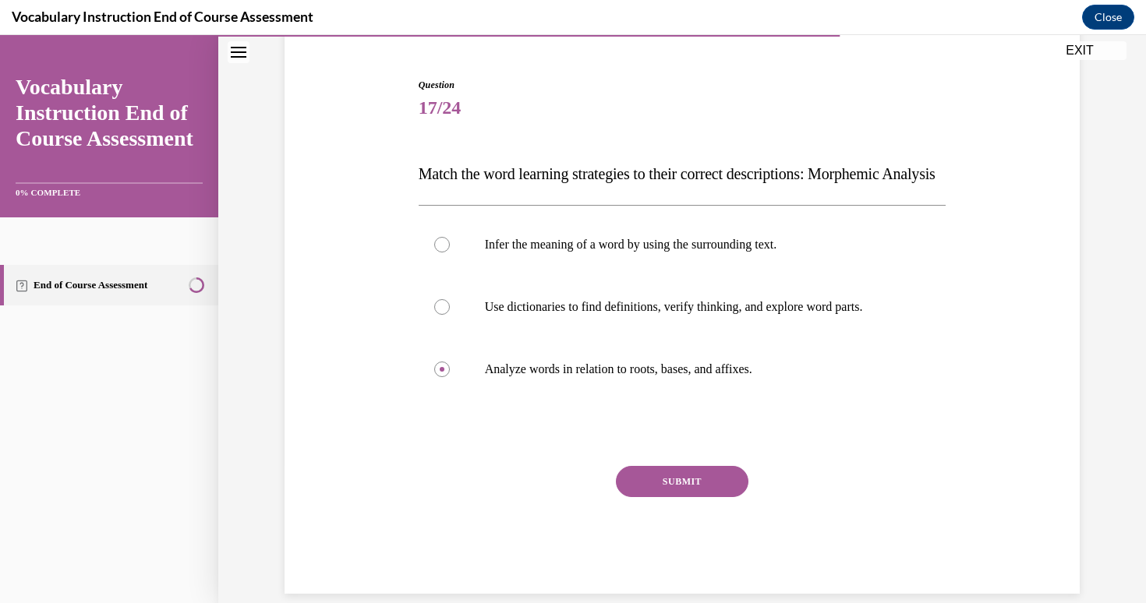
scroll to position [136, 0]
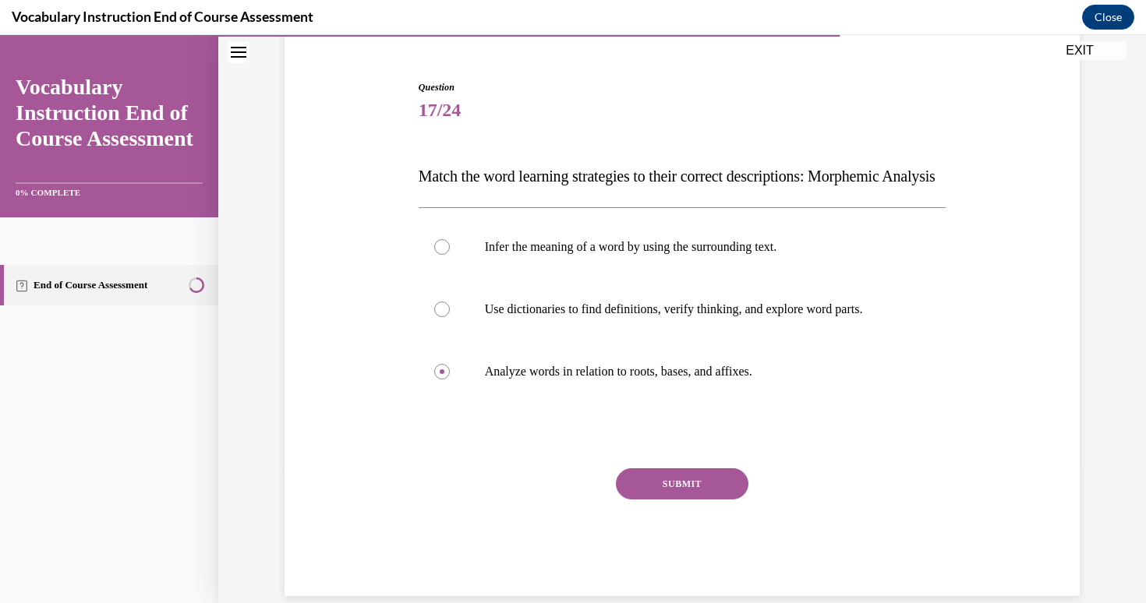
click at [673, 500] on button "SUBMIT" at bounding box center [682, 484] width 133 height 31
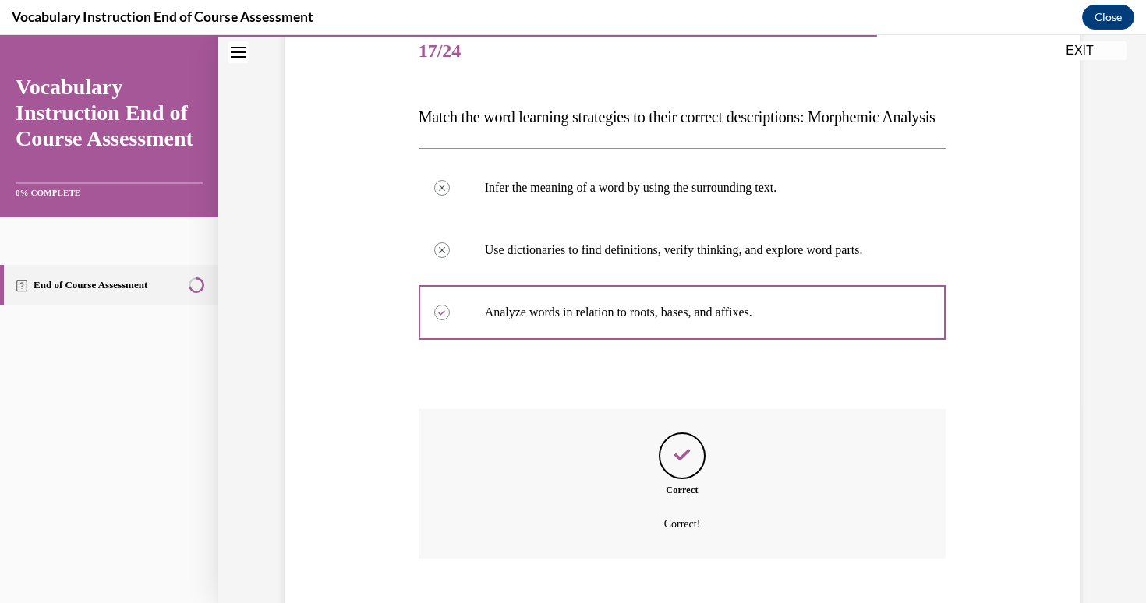
scroll to position [192, 0]
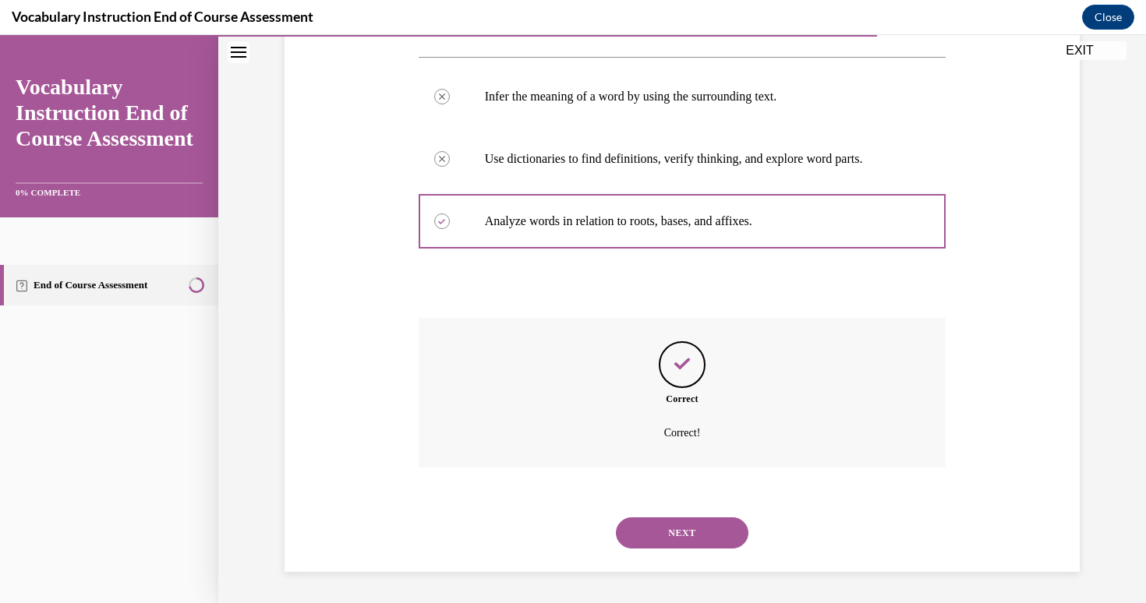
click at [669, 534] on button "NEXT" at bounding box center [682, 533] width 133 height 31
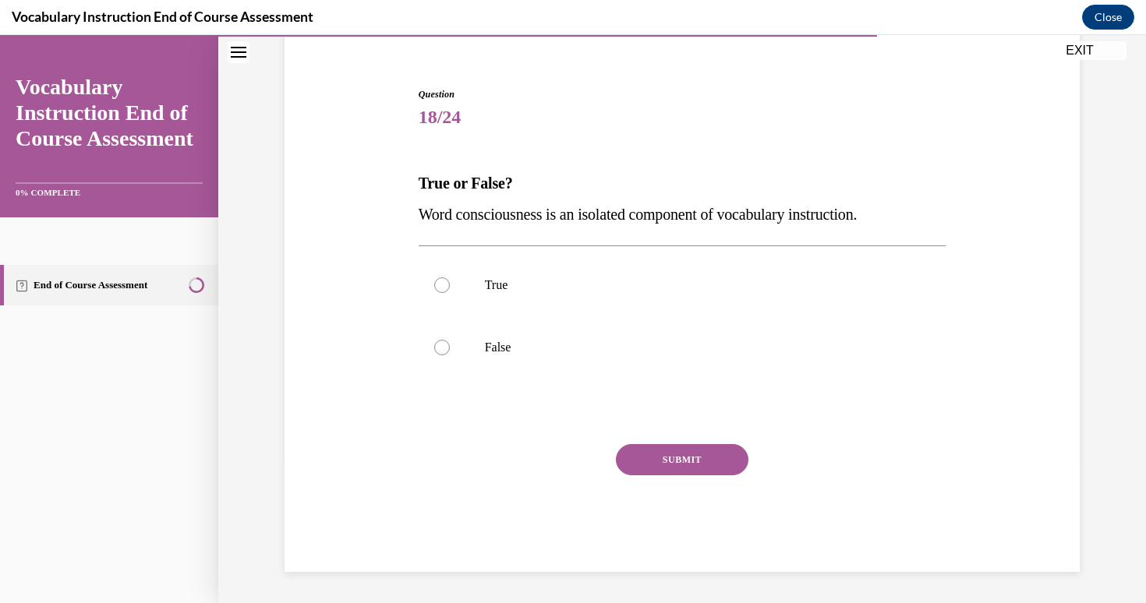
drag, startPoint x: 396, startPoint y: 186, endPoint x: 901, endPoint y: 202, distance: 505.5
click at [901, 202] on div "Question 18/24 True or False? Word consciousness is an isolated component of vo…" at bounding box center [682, 307] width 803 height 532
click at [501, 354] on p "False" at bounding box center [696, 348] width 423 height 16
click at [450, 354] on input "False" at bounding box center [442, 348] width 16 height 16
radio input "true"
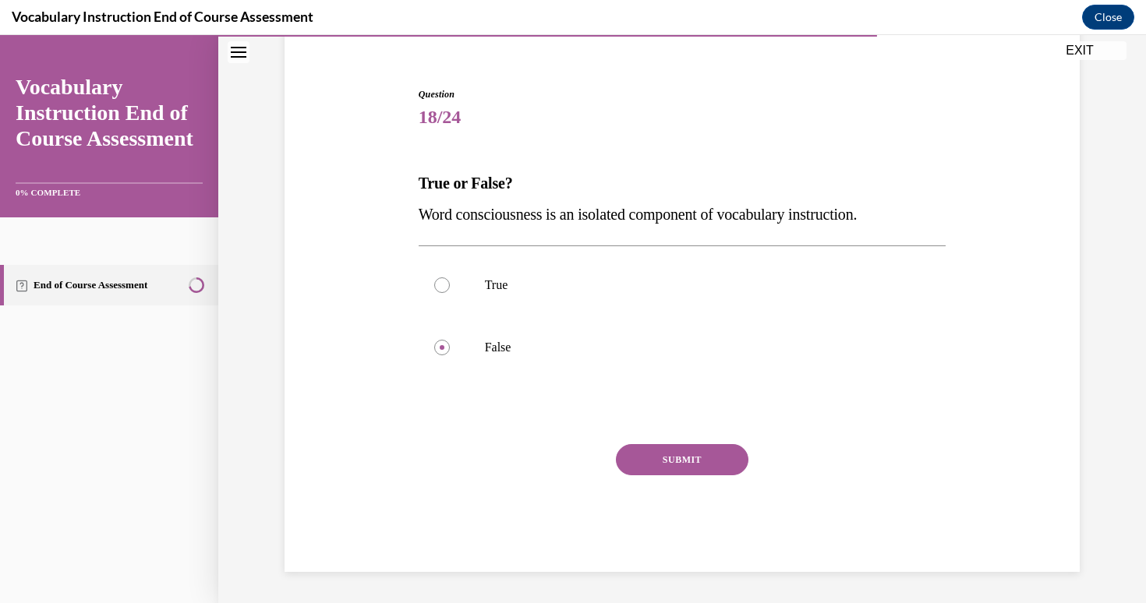
click at [678, 456] on button "SUBMIT" at bounding box center [682, 459] width 133 height 31
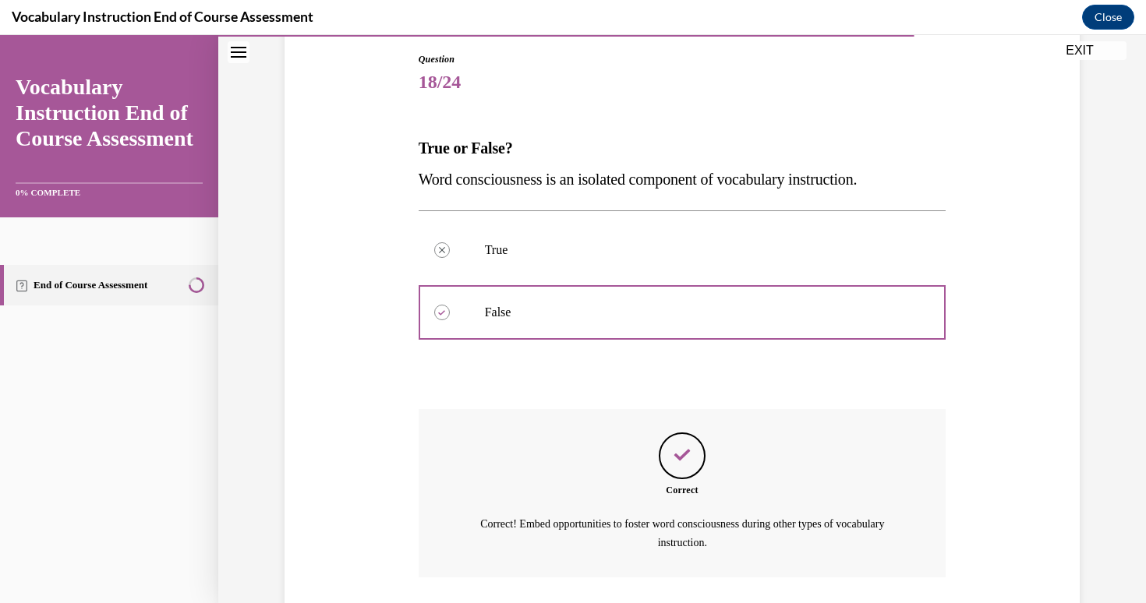
scroll to position [274, 0]
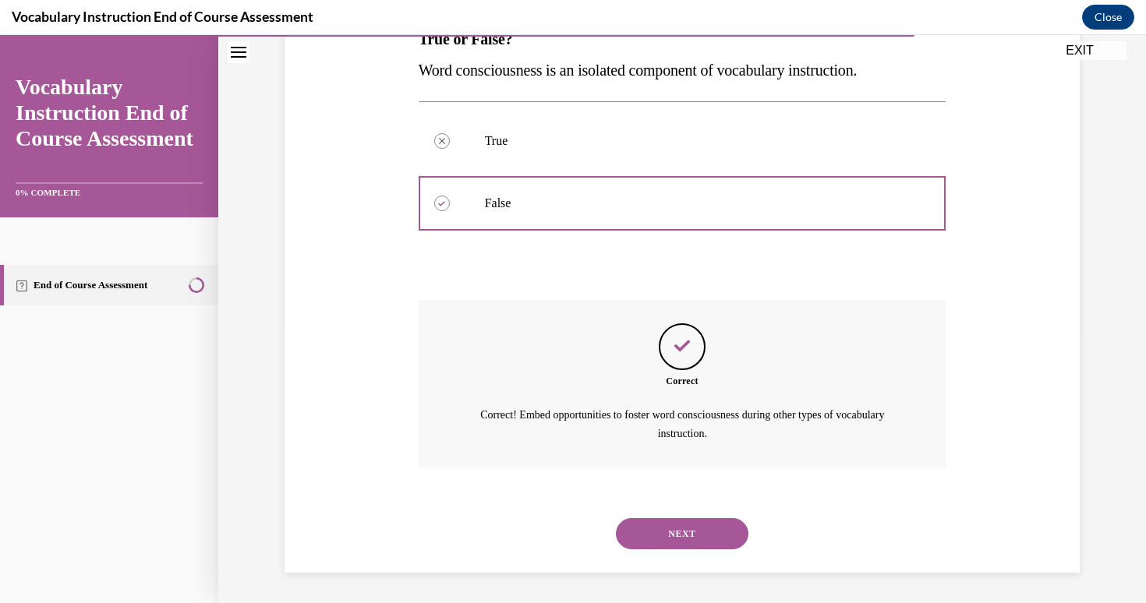
click at [678, 534] on button "NEXT" at bounding box center [682, 534] width 133 height 31
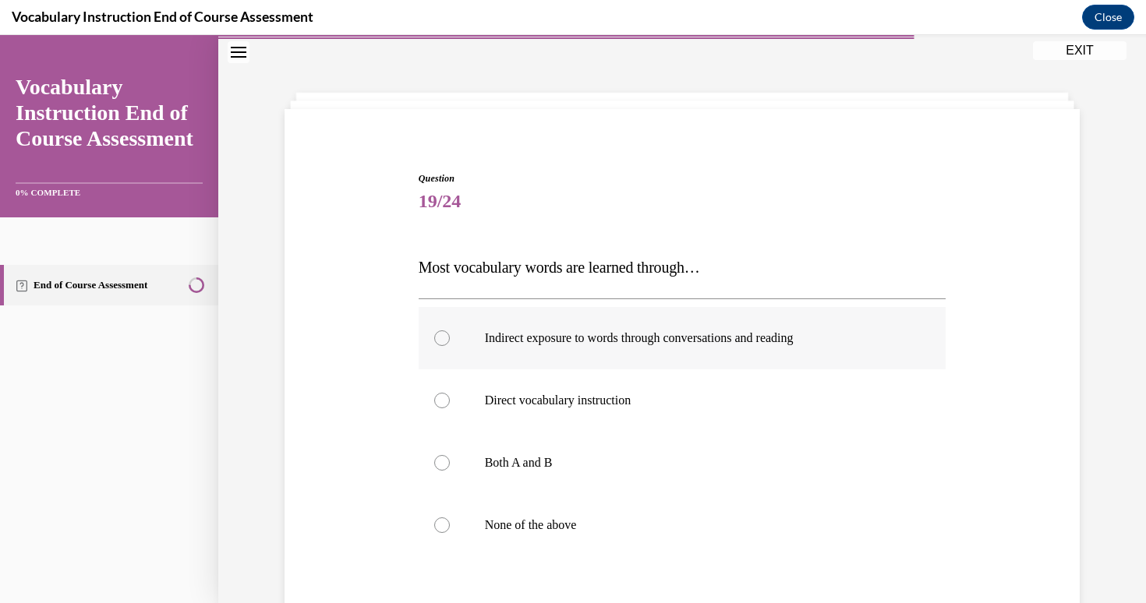
scroll to position [83, 0]
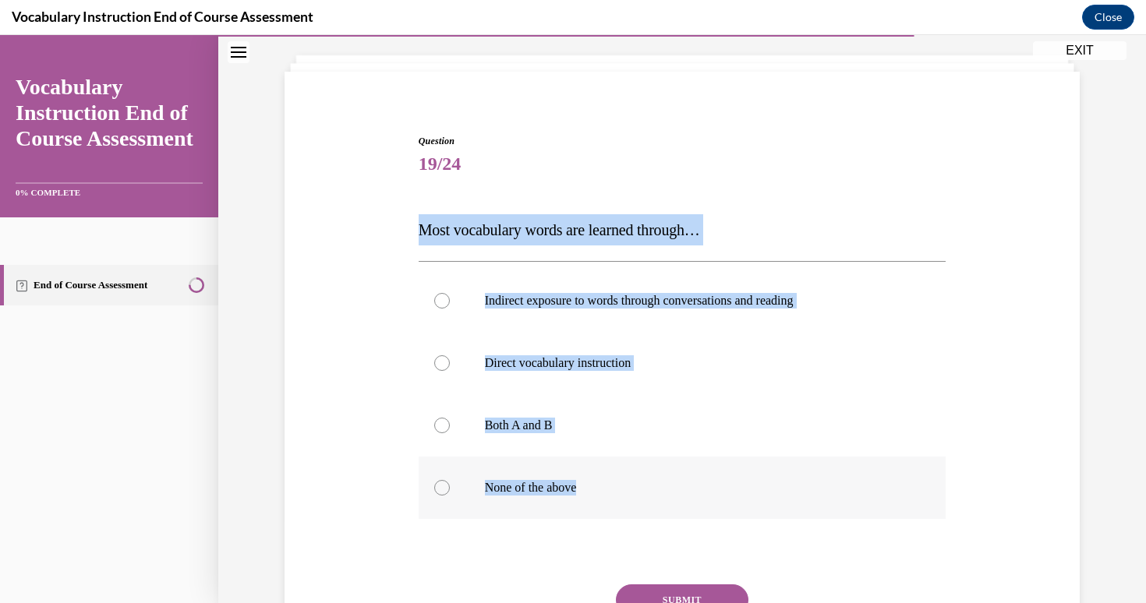
drag, startPoint x: 391, startPoint y: 232, endPoint x: 655, endPoint y: 486, distance: 365.6
click at [655, 486] on div "Question 19/24 Most vocabulary words are learned through… Indirect exposure to …" at bounding box center [682, 399] width 803 height 625
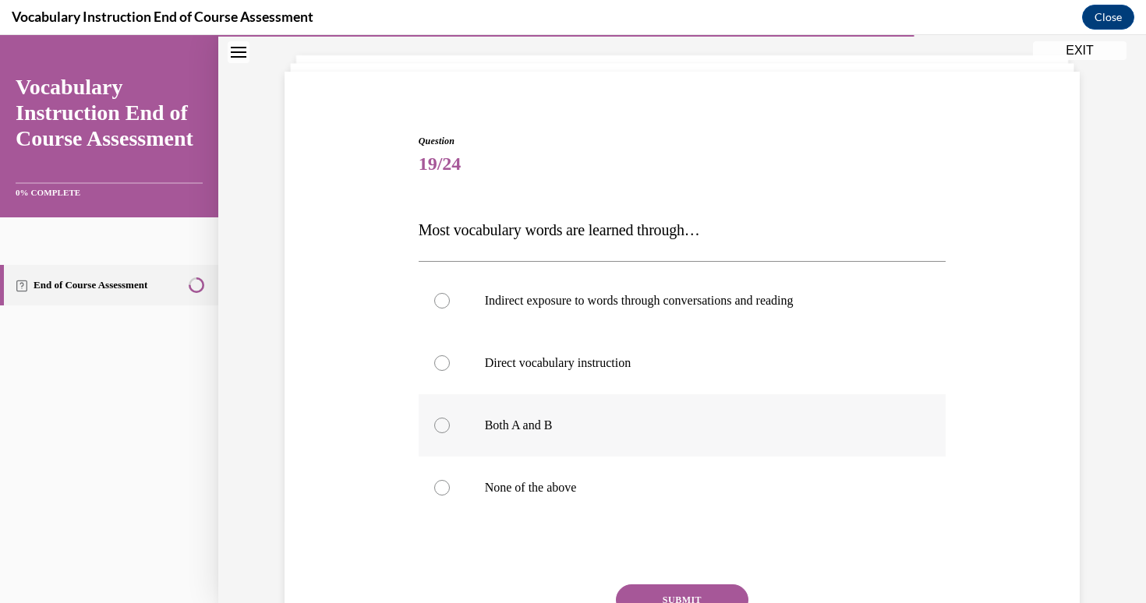
click at [559, 414] on label "Both A and B" at bounding box center [683, 426] width 528 height 62
click at [450, 418] on input "Both A and B" at bounding box center [442, 426] width 16 height 16
radio input "true"
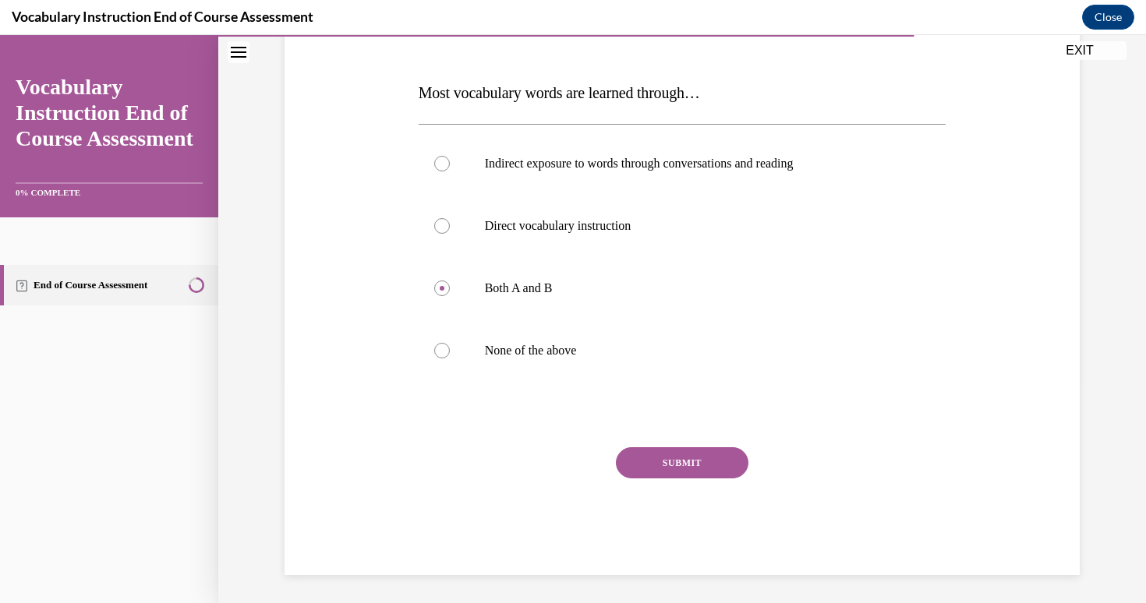
click at [702, 462] on button "SUBMIT" at bounding box center [682, 463] width 133 height 31
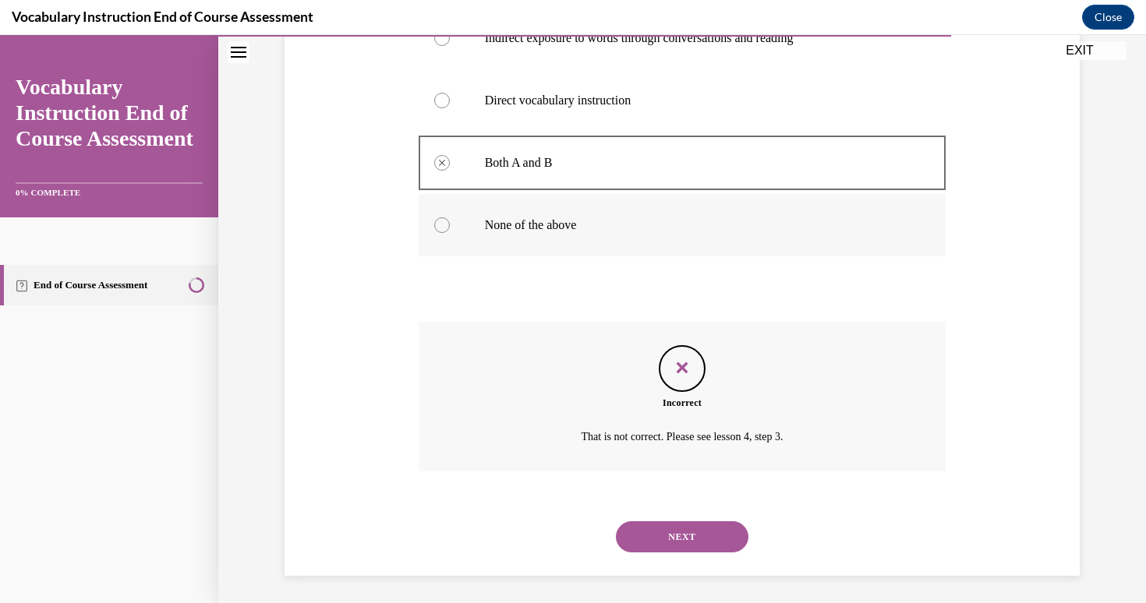
scroll to position [349, 0]
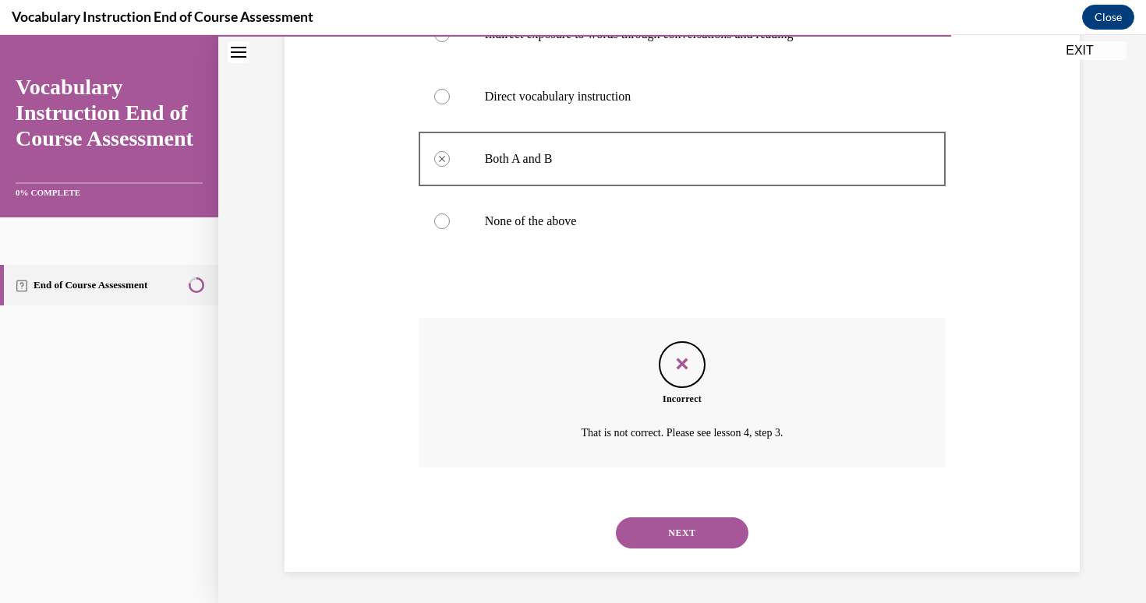
click at [706, 533] on button "NEXT" at bounding box center [682, 533] width 133 height 31
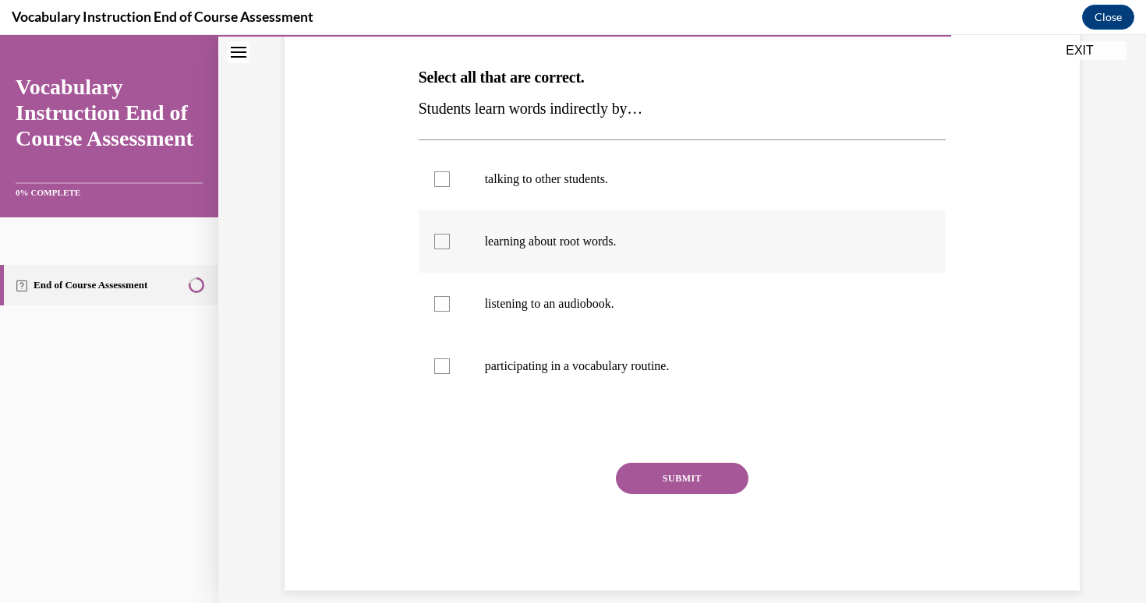
scroll to position [237, 0]
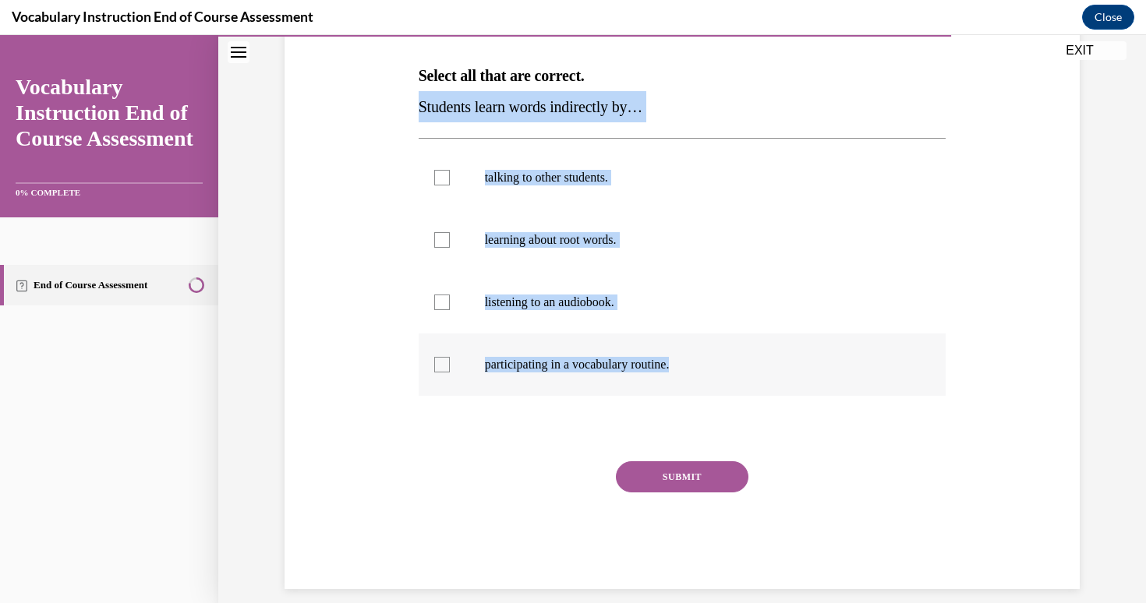
drag, startPoint x: 409, startPoint y: 113, endPoint x: 719, endPoint y: 371, distance: 403.6
click at [719, 371] on div "Question 20/24 Select all that are correct. Students learn words indirectly by……" at bounding box center [682, 261] width 803 height 657
click at [432, 171] on label "talking to other students." at bounding box center [683, 178] width 528 height 62
click at [434, 171] on input "talking to other students." at bounding box center [442, 178] width 16 height 16
checkbox input "true"
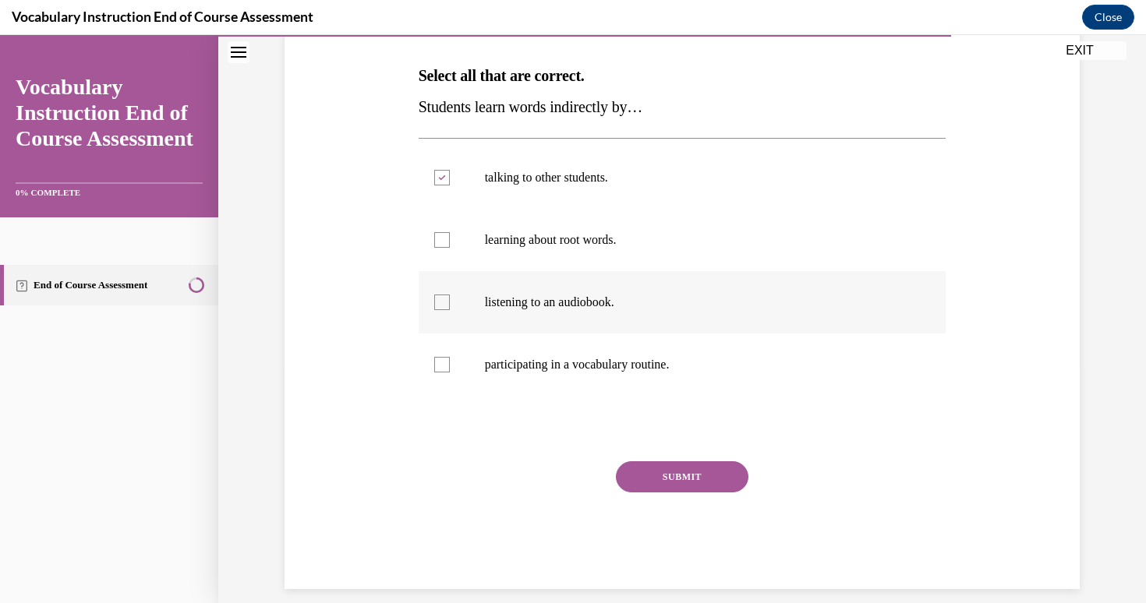
click at [448, 295] on div at bounding box center [442, 303] width 16 height 16
click at [448, 295] on input "listening to an audiobook." at bounding box center [442, 303] width 16 height 16
checkbox input "true"
click at [693, 476] on button "SUBMIT" at bounding box center [682, 477] width 133 height 31
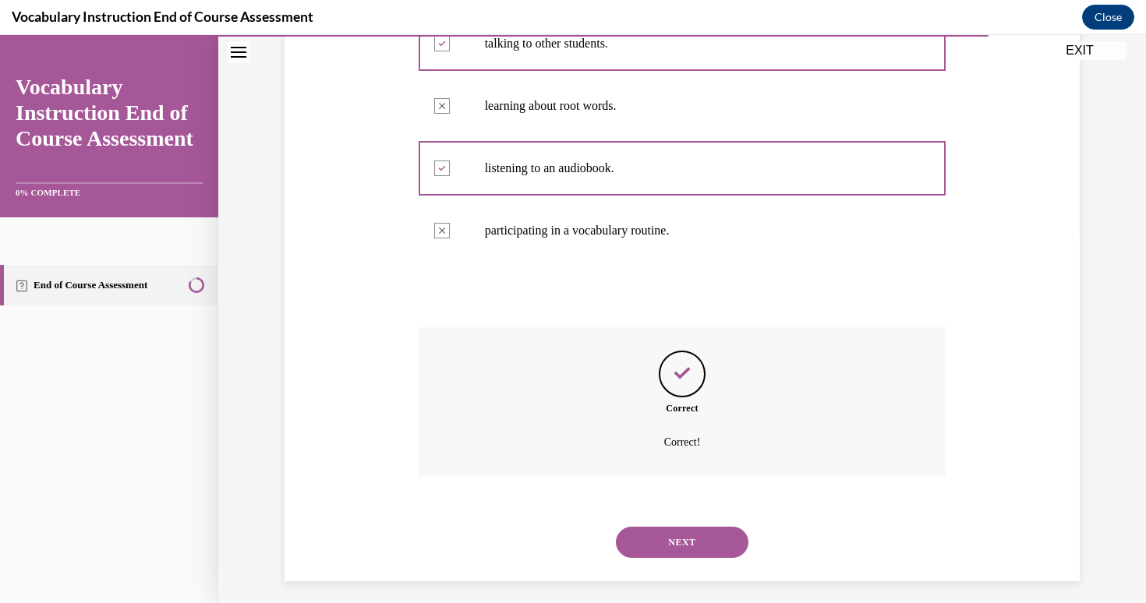
scroll to position [380, 0]
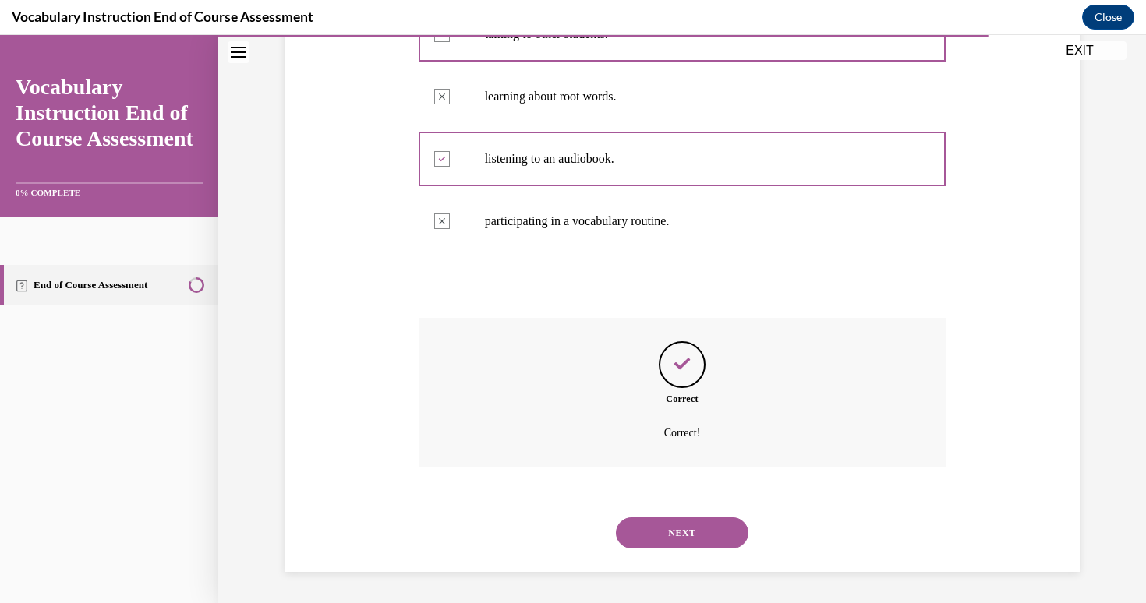
click at [669, 529] on button "NEXT" at bounding box center [682, 533] width 133 height 31
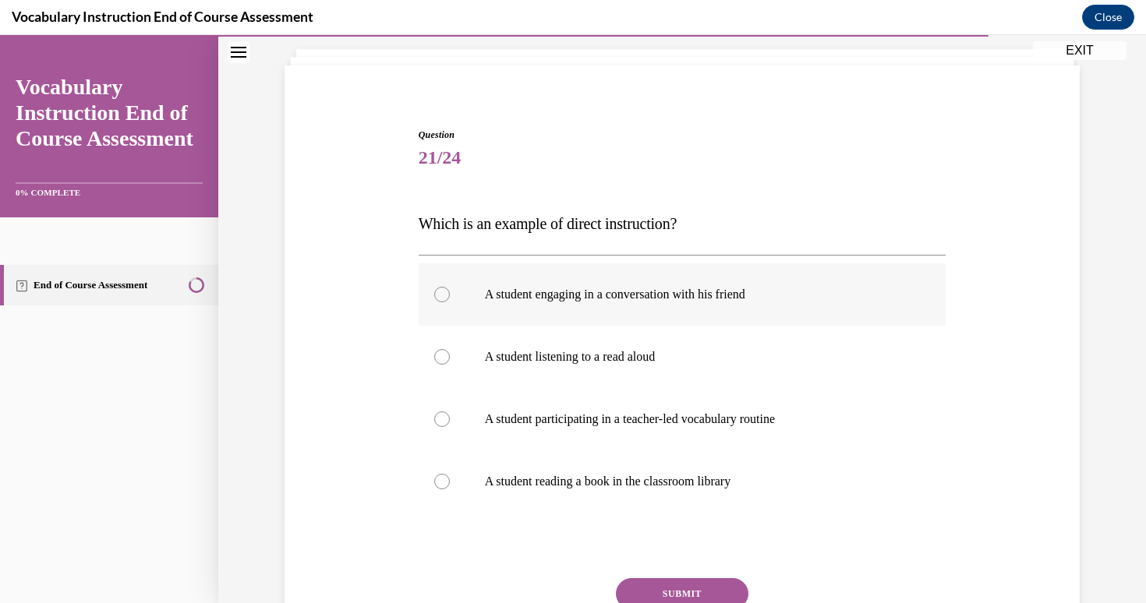
scroll to position [126, 0]
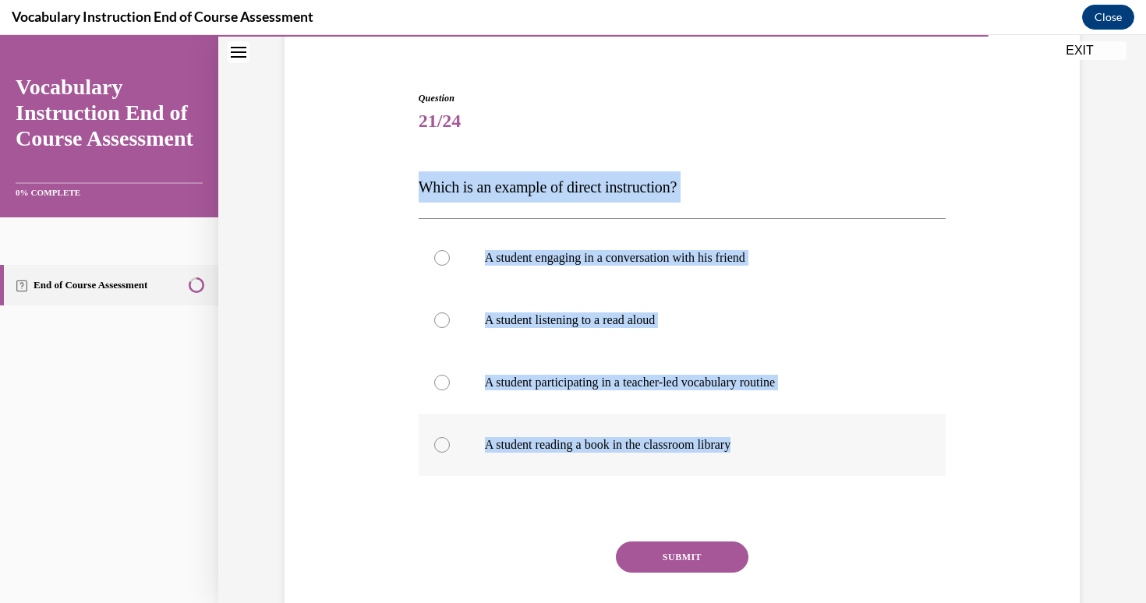
drag, startPoint x: 418, startPoint y: 193, endPoint x: 841, endPoint y: 457, distance: 498.7
click at [841, 457] on div "Question 21/24 Which is an example of direct instruction? A student engaging in…" at bounding box center [683, 380] width 528 height 579
click at [667, 382] on p "A student participating in a teacher-led vocabulary routine" at bounding box center [696, 383] width 423 height 16
click at [450, 382] on input "A student participating in a teacher-led vocabulary routine" at bounding box center [442, 383] width 16 height 16
radio input "true"
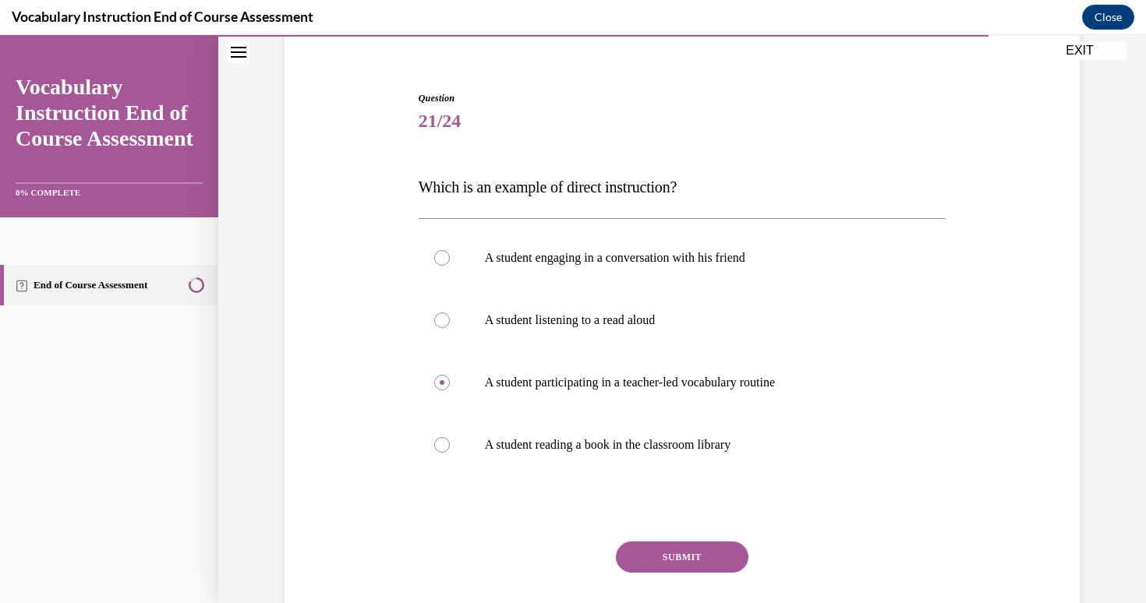
click at [689, 550] on button "SUBMIT" at bounding box center [682, 557] width 133 height 31
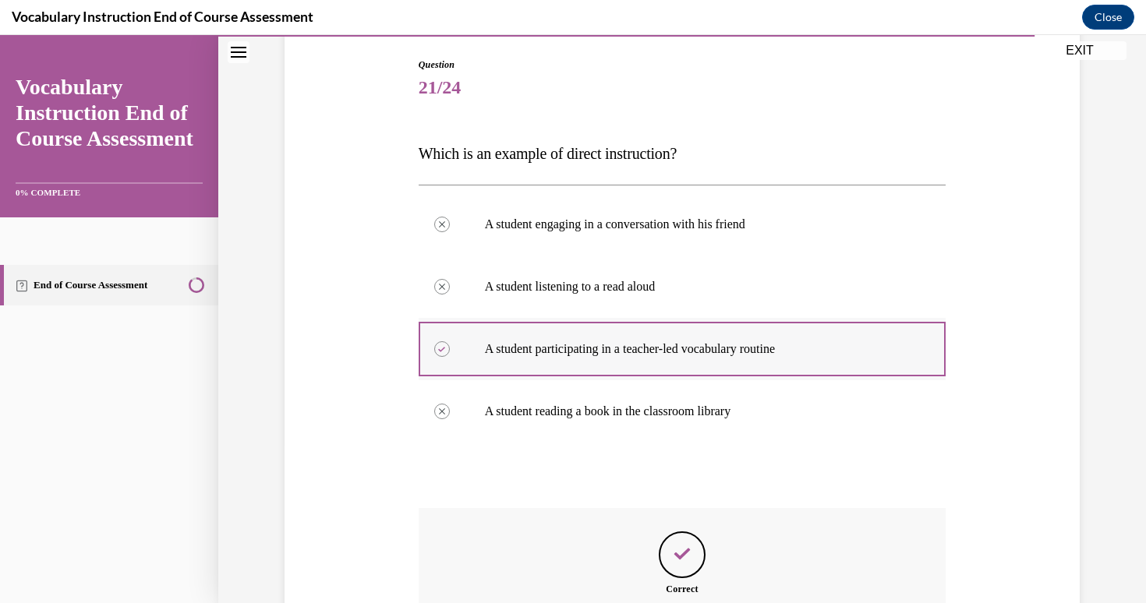
scroll to position [144, 0]
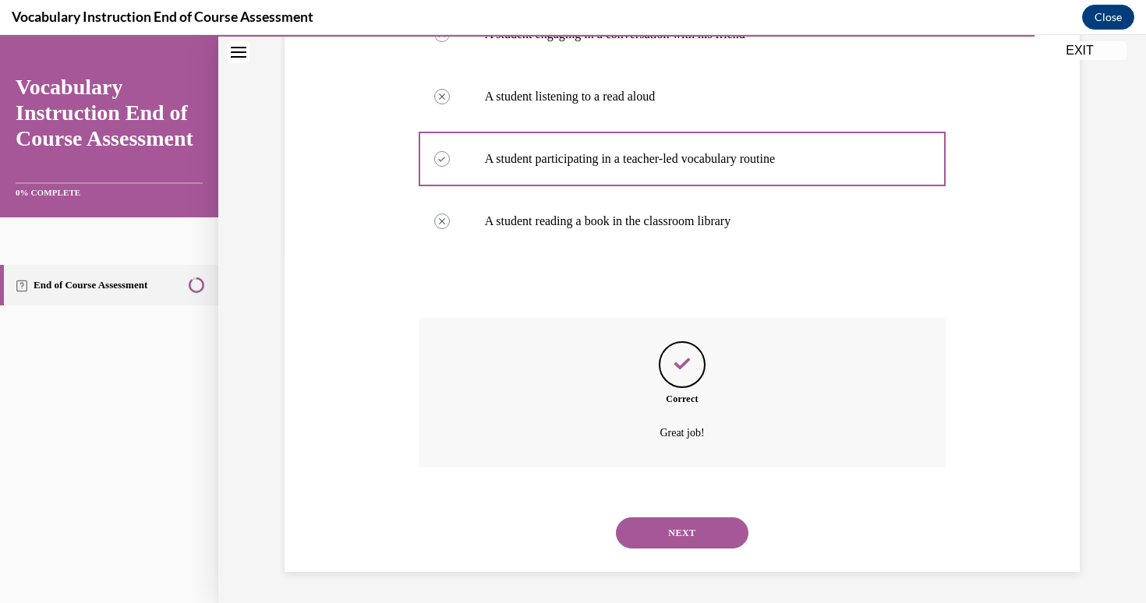
click at [681, 530] on button "NEXT" at bounding box center [682, 533] width 133 height 31
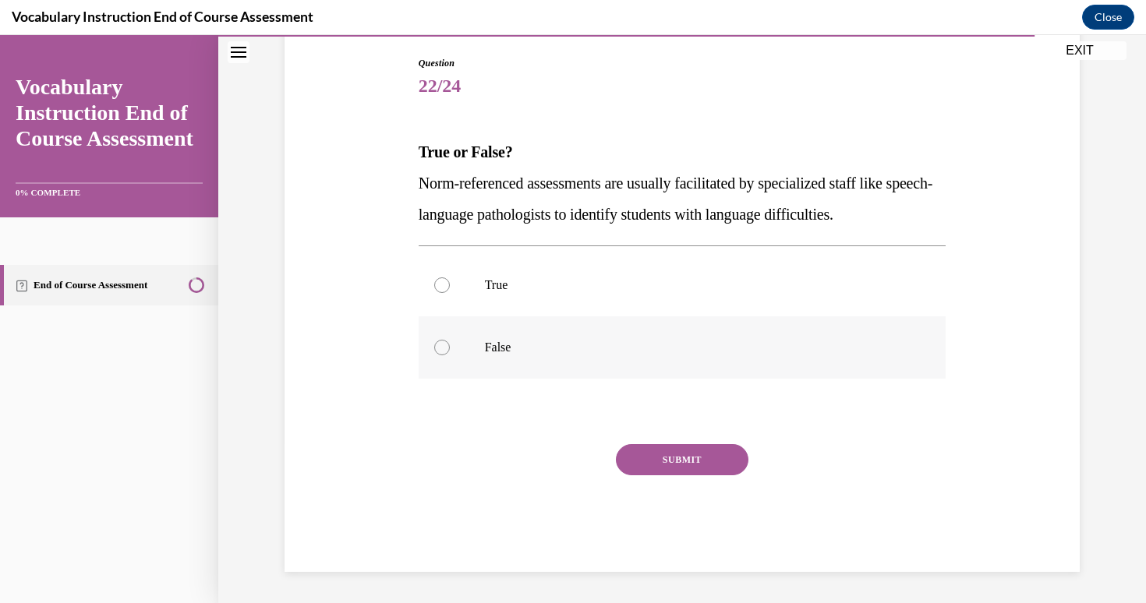
scroll to position [129, 0]
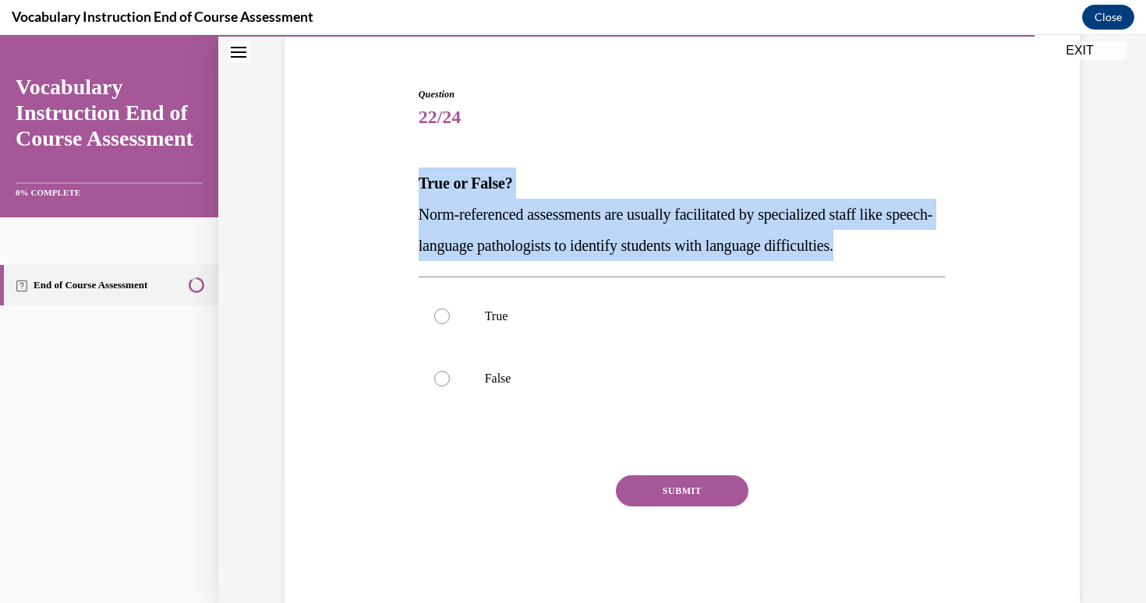
drag, startPoint x: 404, startPoint y: 181, endPoint x: 933, endPoint y: 242, distance: 532.9
click at [933, 242] on div "Question 22/24 True or False? Norm-referenced assessments are usually facilitat…" at bounding box center [682, 322] width 803 height 563
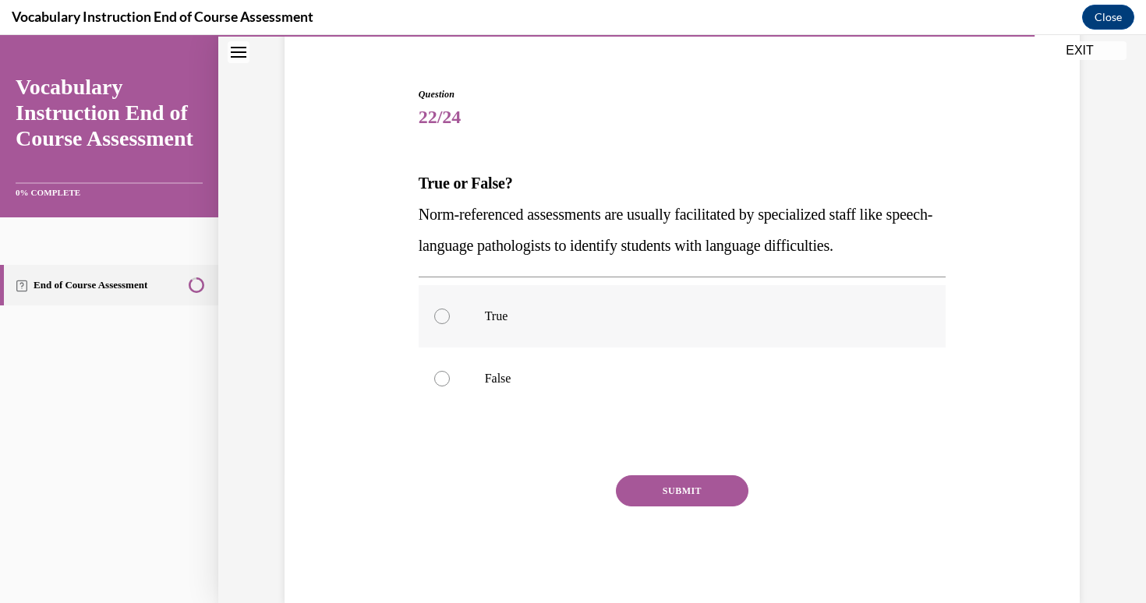
click at [477, 306] on label "True" at bounding box center [683, 316] width 528 height 62
click at [450, 309] on input "True" at bounding box center [442, 317] width 16 height 16
radio input "true"
click at [706, 492] on button "SUBMIT" at bounding box center [682, 491] width 133 height 31
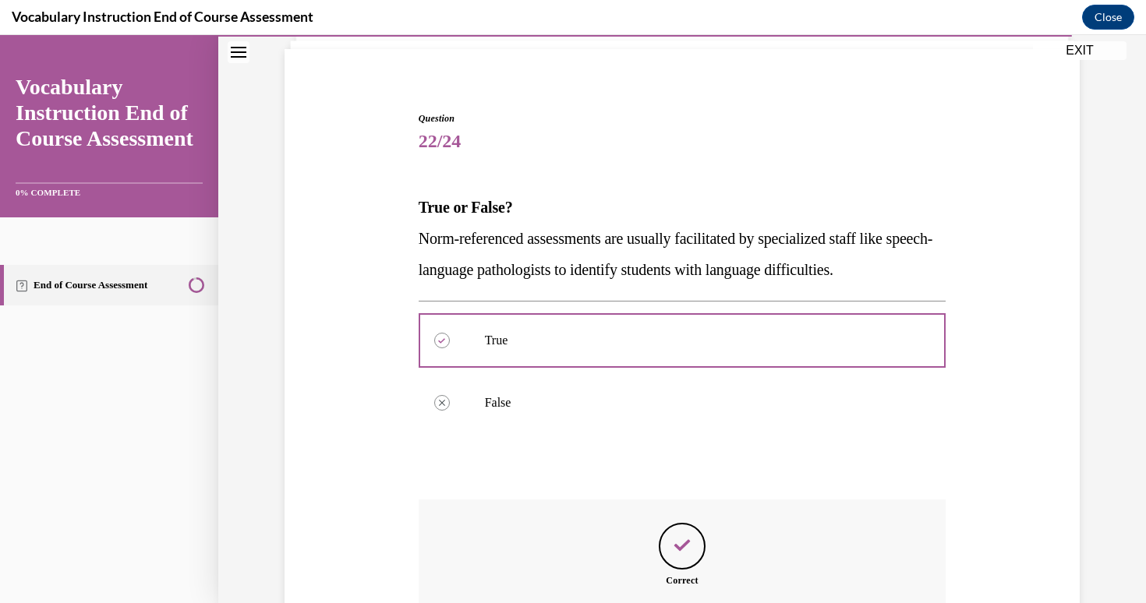
scroll to position [287, 0]
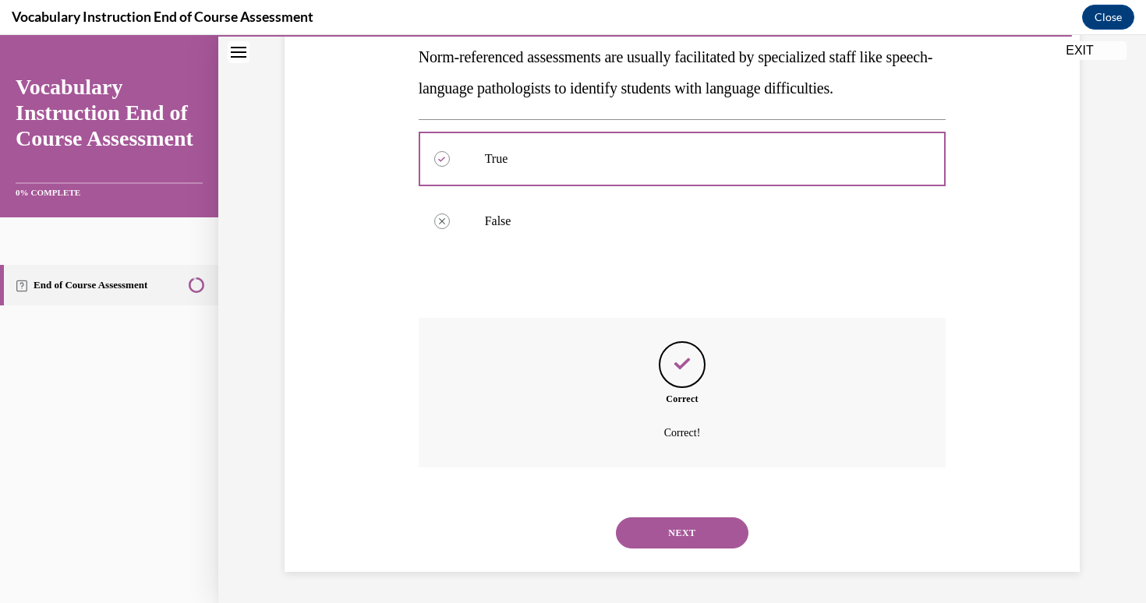
click at [681, 539] on button "NEXT" at bounding box center [682, 533] width 133 height 31
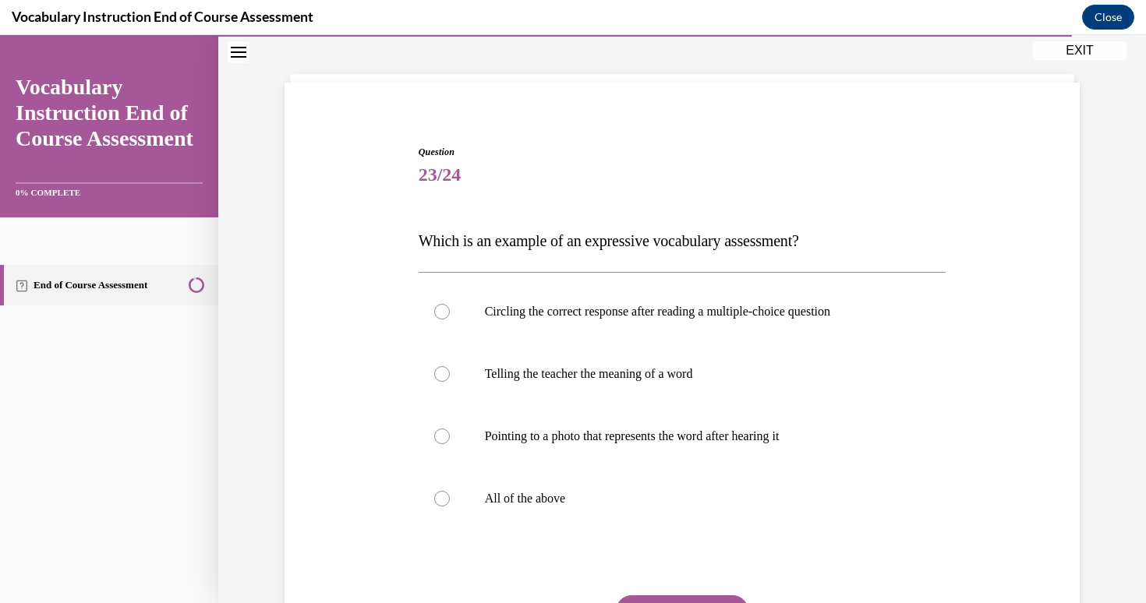
scroll to position [84, 0]
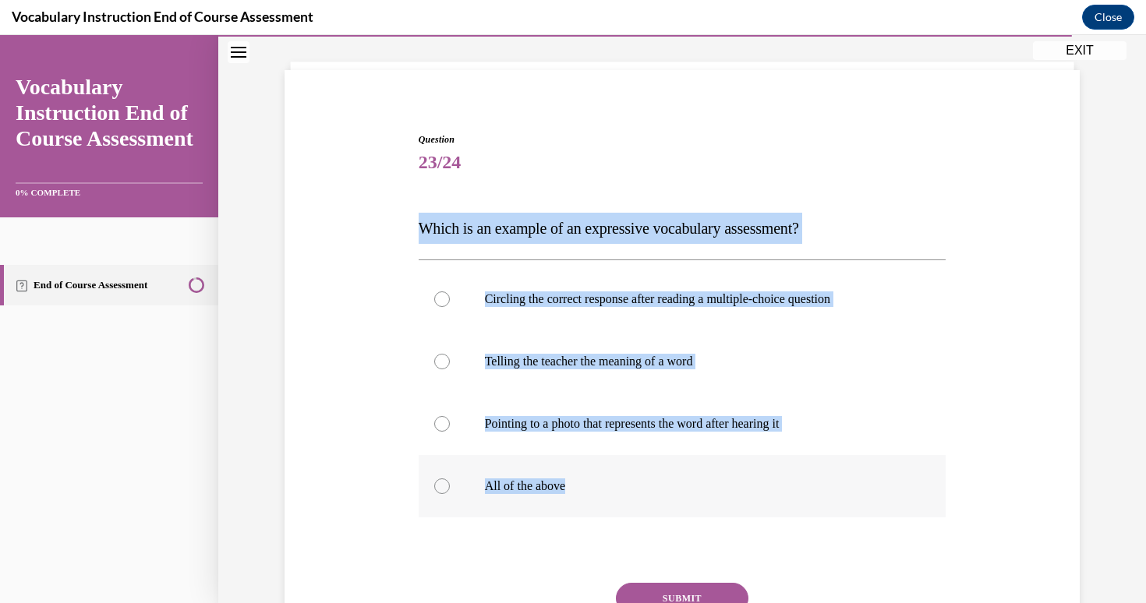
drag, startPoint x: 404, startPoint y: 224, endPoint x: 655, endPoint y: 498, distance: 372.0
click at [655, 498] on div "Question 23/24 Which is an example of an expressive vocabulary assessment? Circ…" at bounding box center [682, 398] width 803 height 625
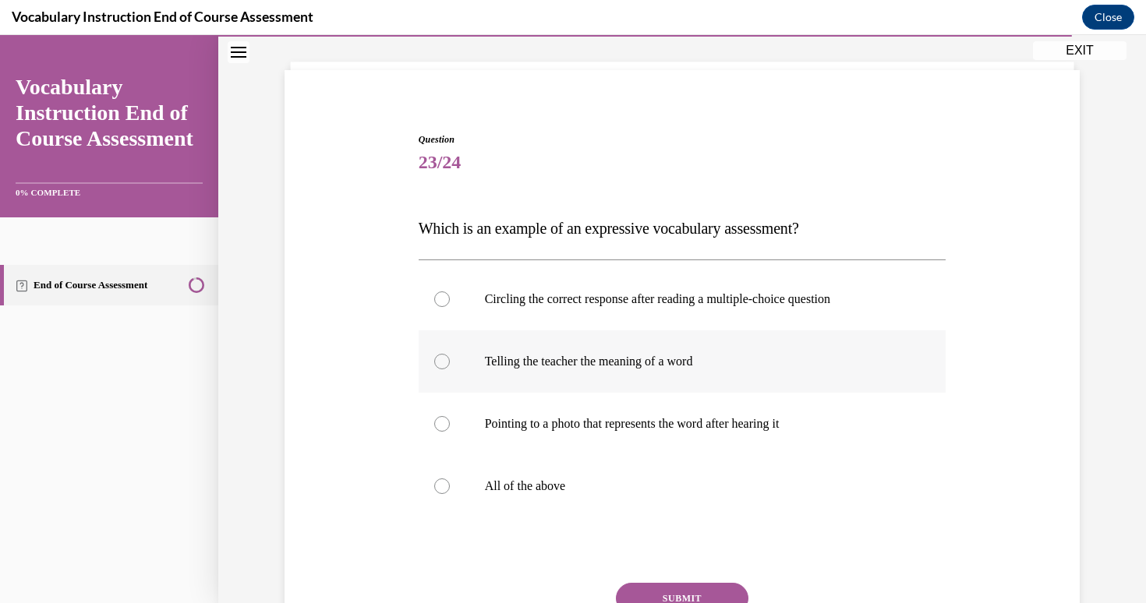
click at [532, 357] on p "Telling the teacher the meaning of a word" at bounding box center [696, 362] width 423 height 16
click at [450, 357] on input "Telling the teacher the meaning of a word" at bounding box center [442, 362] width 16 height 16
radio input "true"
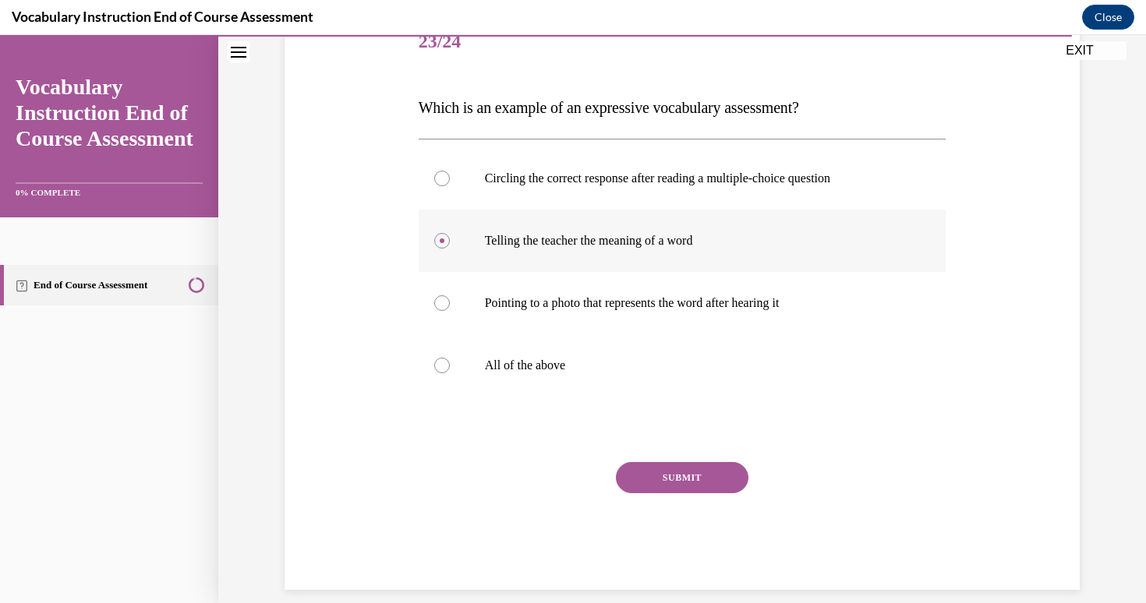
scroll to position [223, 0]
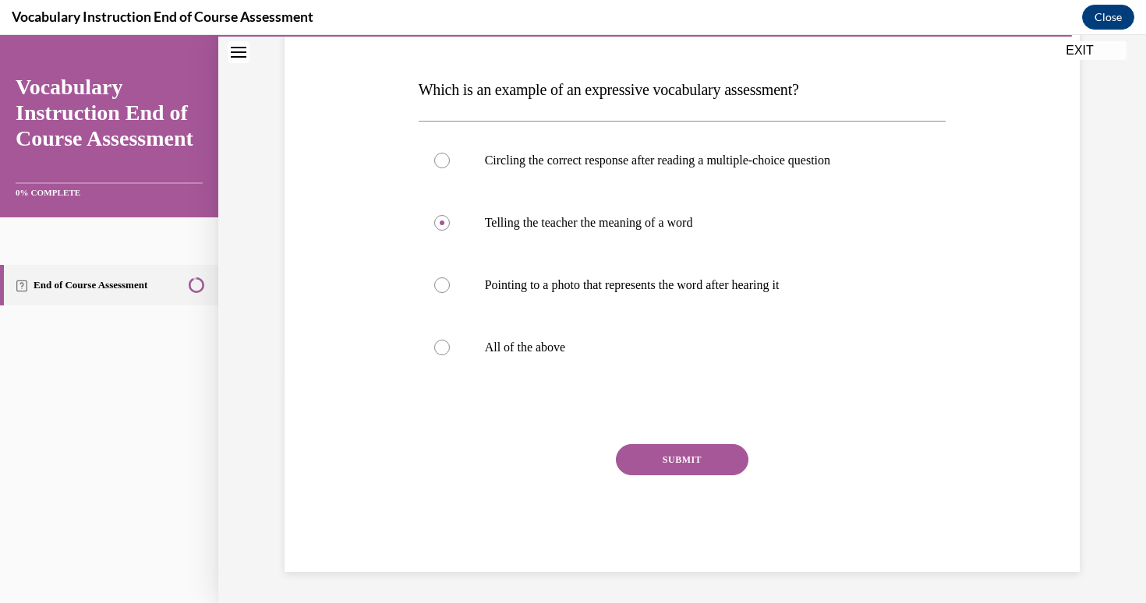
click at [716, 459] on button "SUBMIT" at bounding box center [682, 459] width 133 height 31
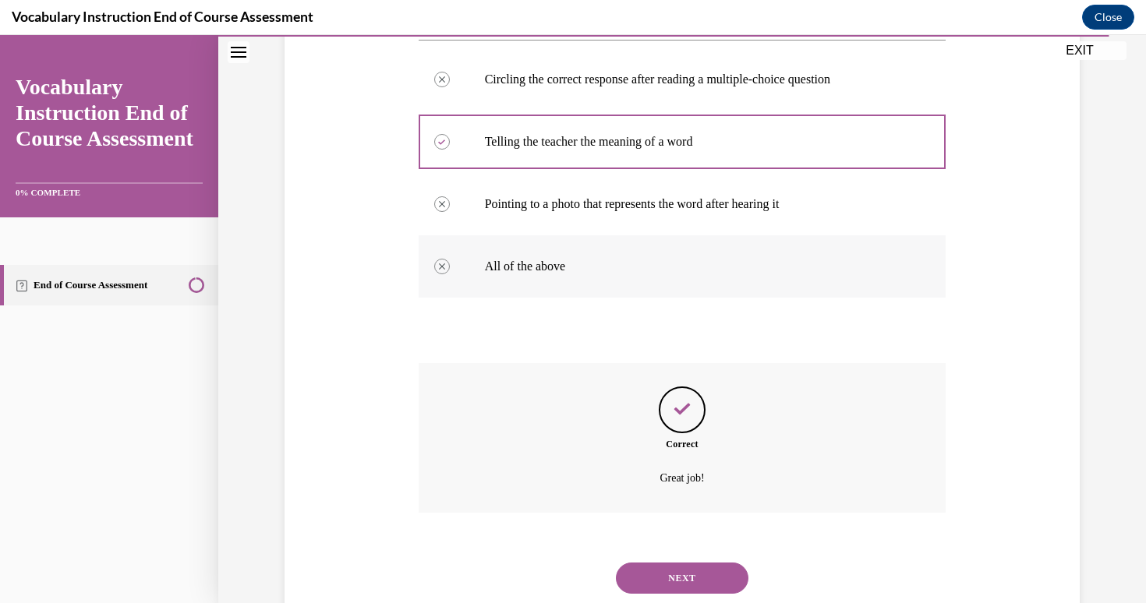
scroll to position [349, 0]
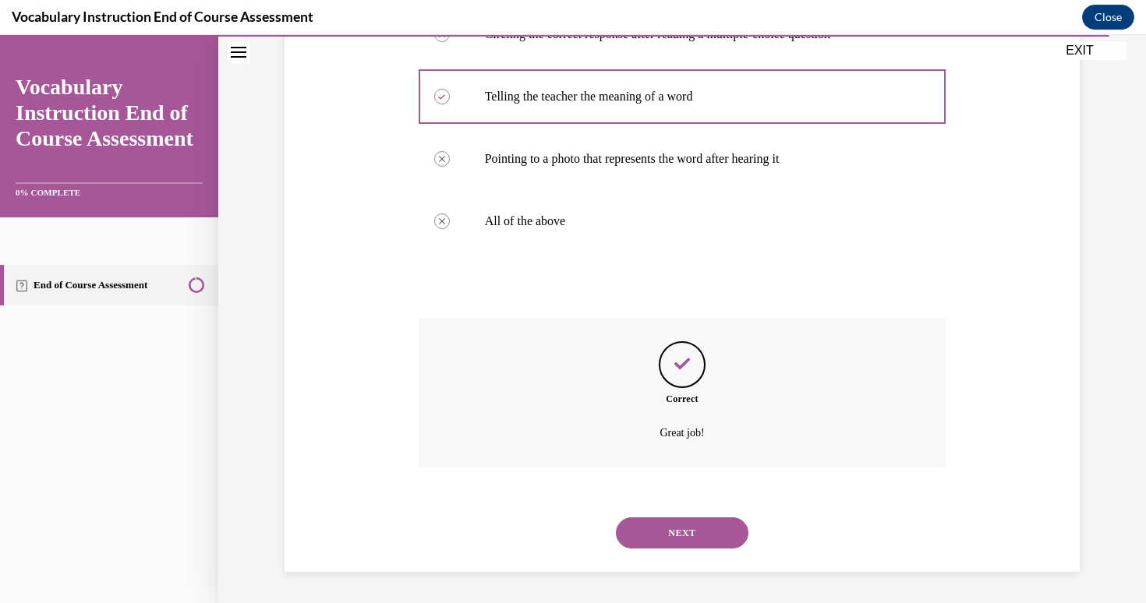
click at [681, 527] on button "NEXT" at bounding box center [682, 533] width 133 height 31
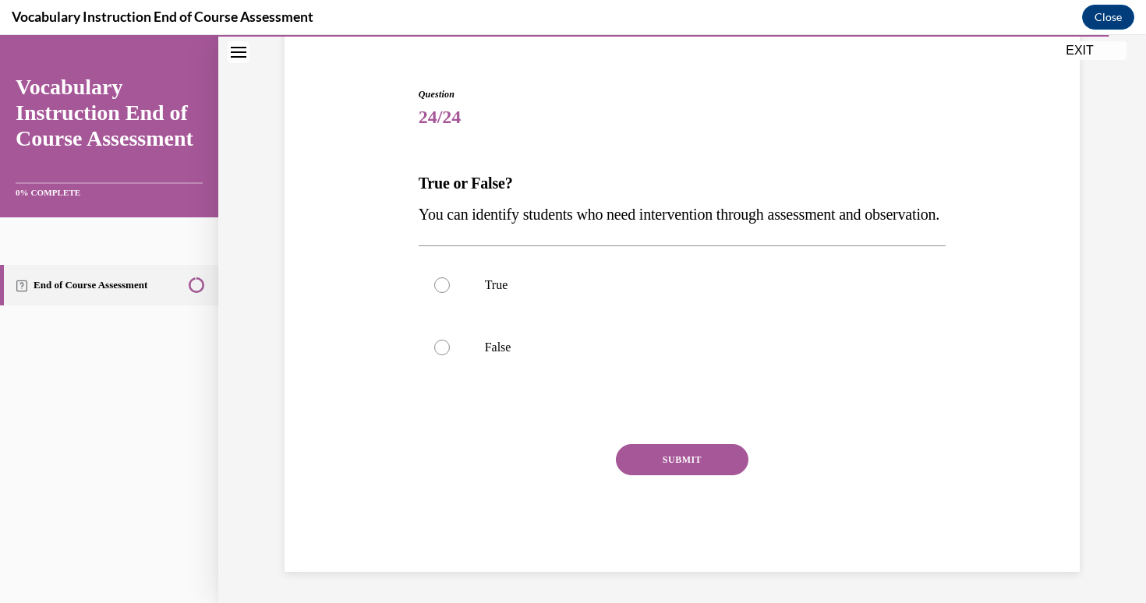
scroll to position [161, 0]
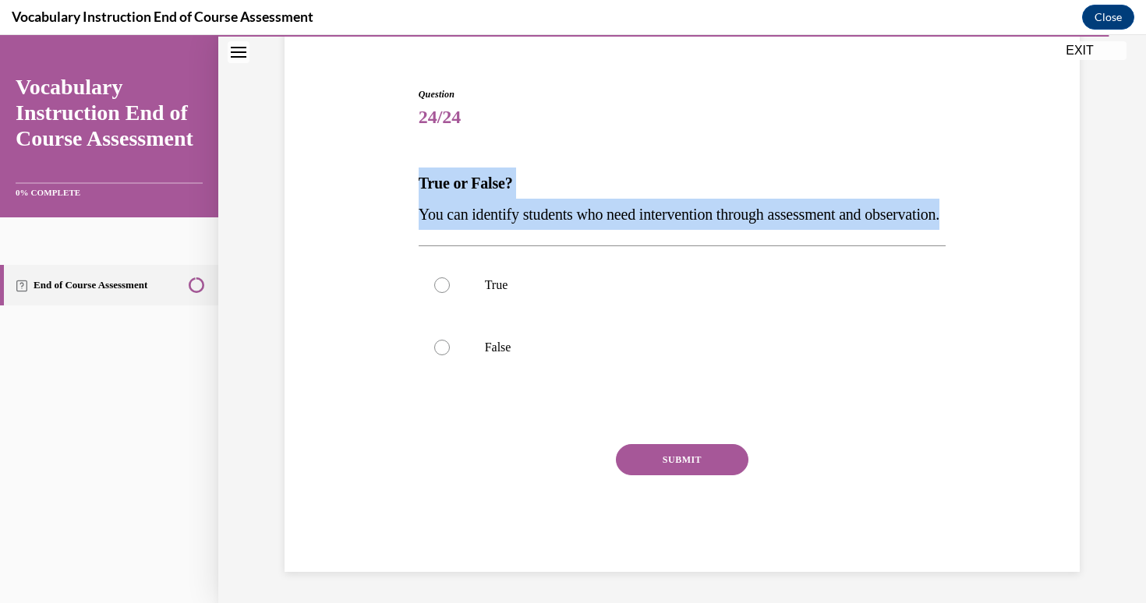
drag, startPoint x: 405, startPoint y: 138, endPoint x: 529, endPoint y: 221, distance: 148.8
click at [529, 221] on div "Question 24/24 True or False? You can identify students who need intervention t…" at bounding box center [682, 307] width 803 height 532
click at [391, 146] on div "Question 24/24 True or False? You can identify students who need intervention t…" at bounding box center [682, 307] width 803 height 532
drag, startPoint x: 404, startPoint y: 138, endPoint x: 608, endPoint y: 356, distance: 298.4
click at [608, 356] on div "Question 24/24 True or False? You can identify students who need intervention t…" at bounding box center [682, 307] width 803 height 532
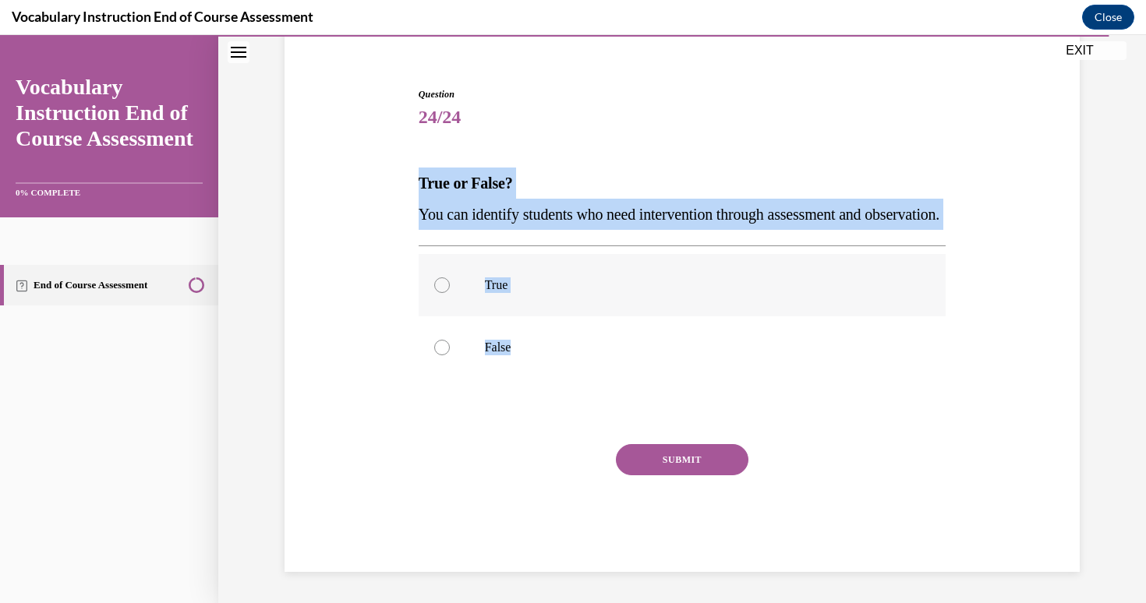
click at [464, 289] on label "True" at bounding box center [683, 285] width 528 height 62
click at [450, 289] on input "True" at bounding box center [442, 286] width 16 height 16
radio input "true"
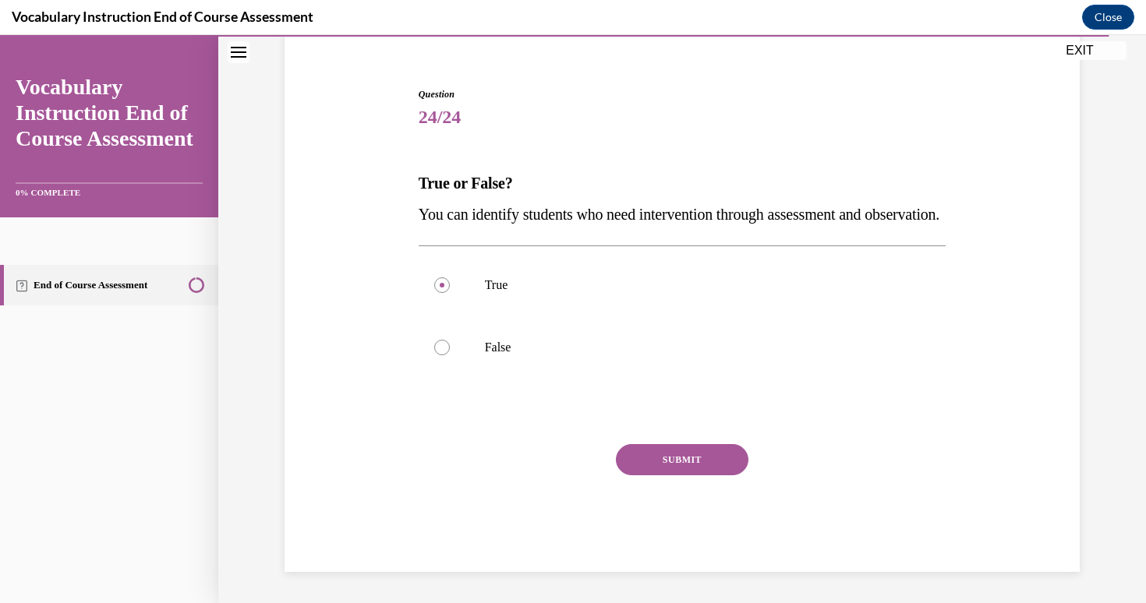
click at [692, 454] on button "SUBMIT" at bounding box center [682, 459] width 133 height 31
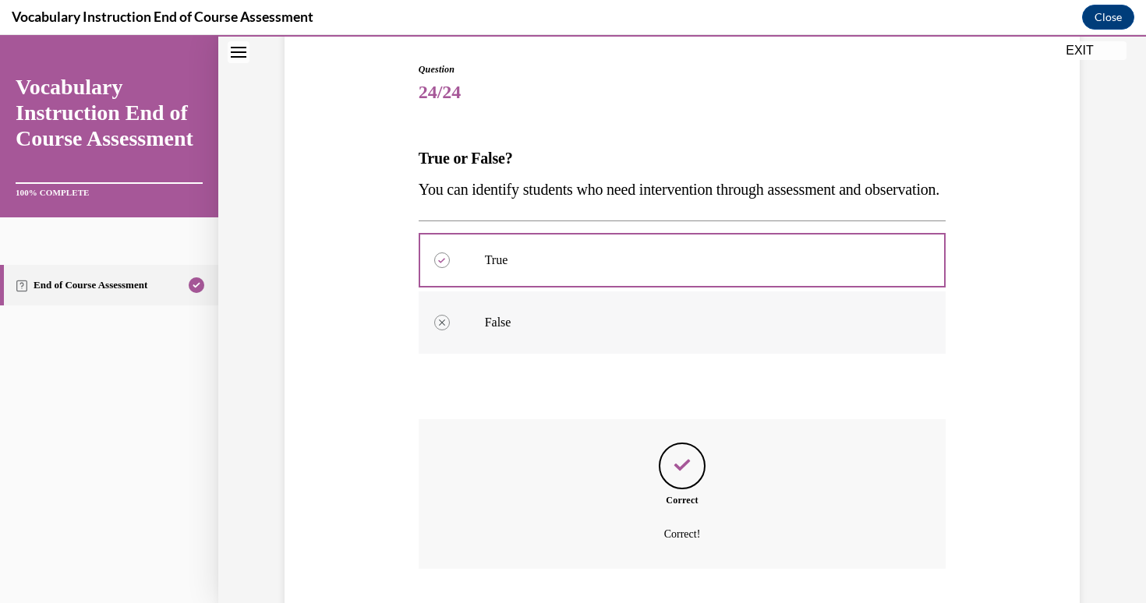
scroll to position [287, 0]
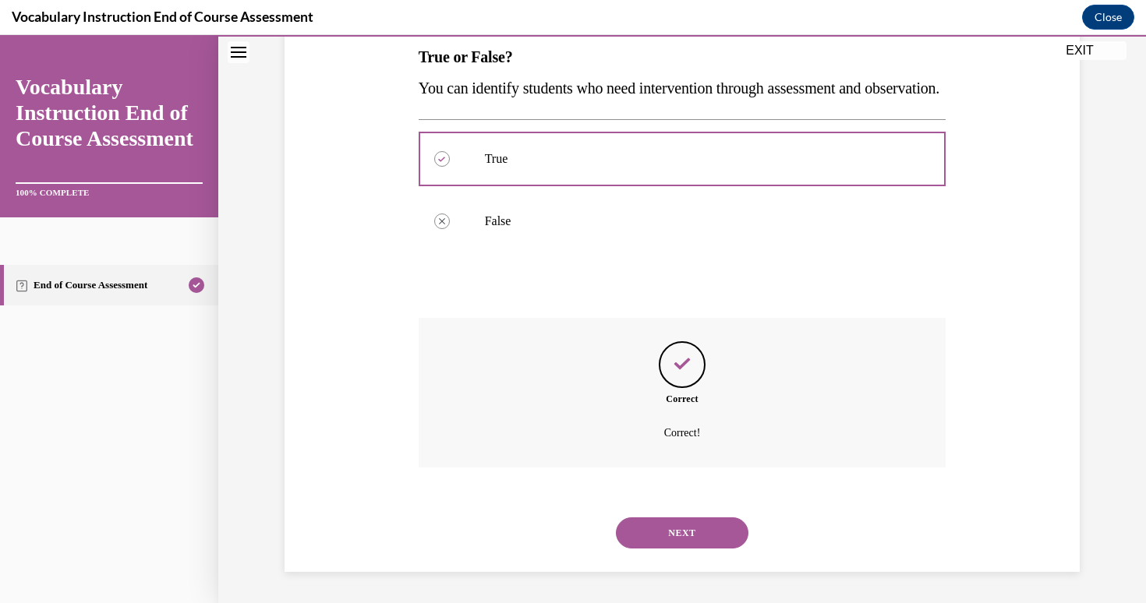
click at [687, 537] on button "NEXT" at bounding box center [682, 533] width 133 height 31
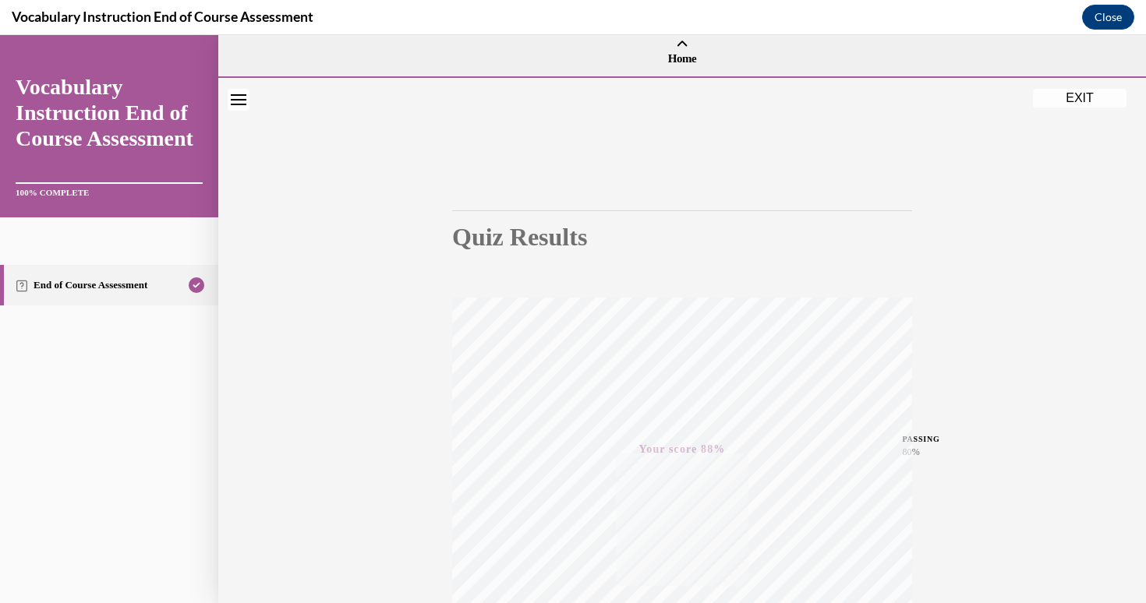
scroll to position [0, 0]
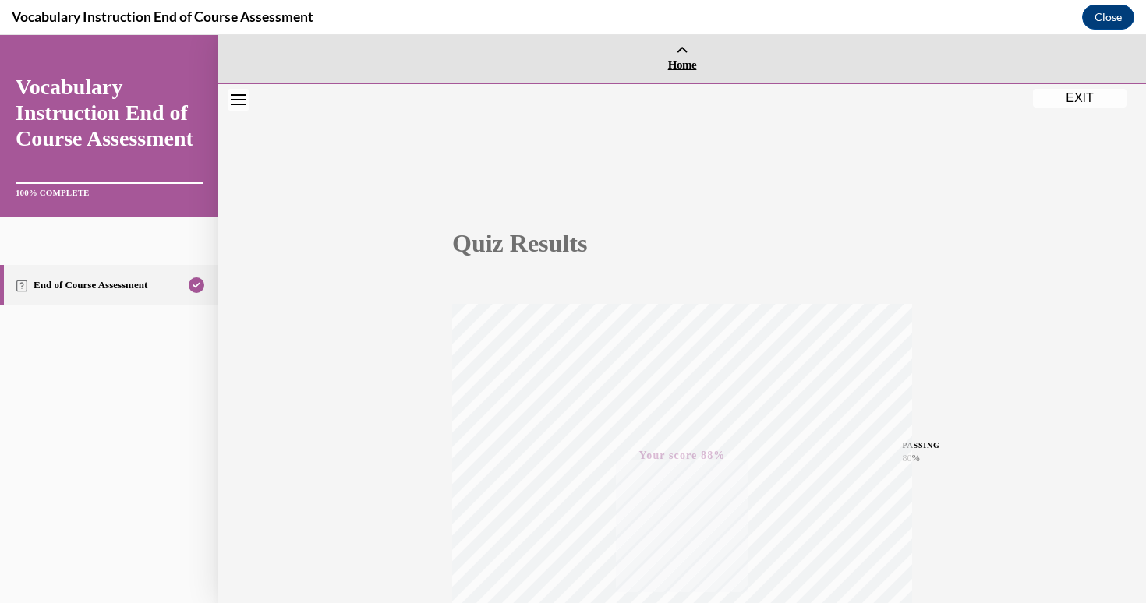
click at [687, 49] on icon at bounding box center [682, 52] width 12 height 12
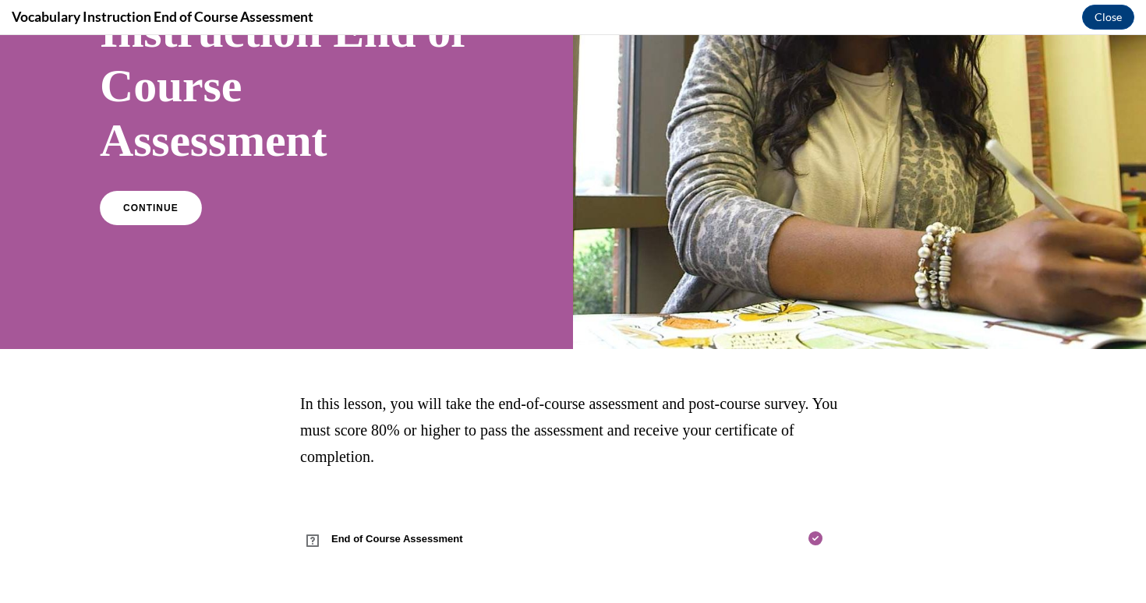
scroll to position [213, 0]
click at [1103, 10] on button "Close" at bounding box center [1108, 17] width 52 height 25
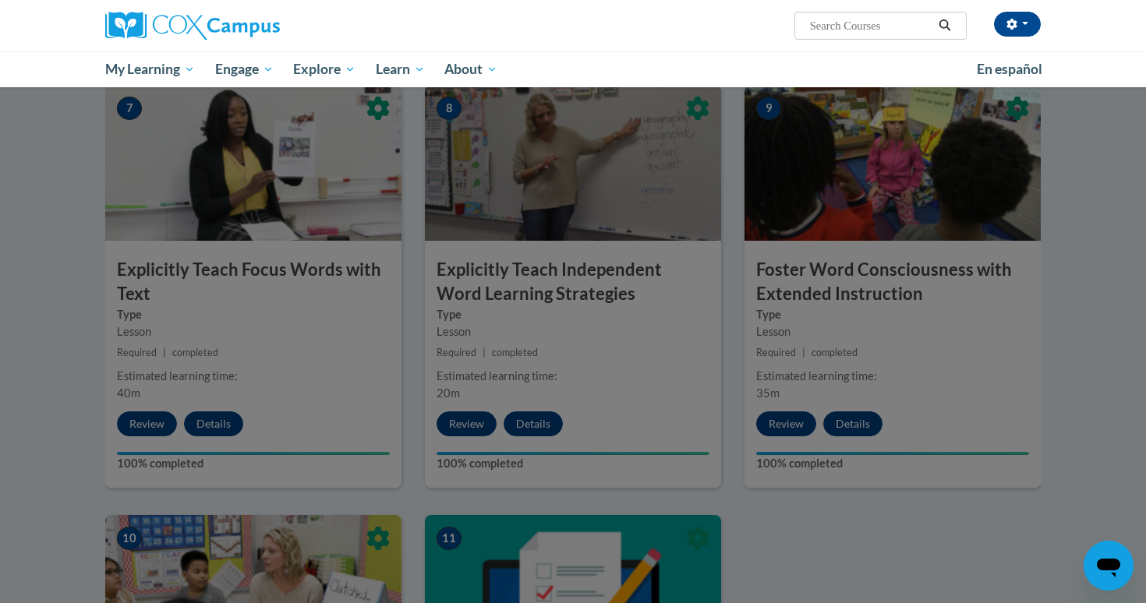
scroll to position [1605, 0]
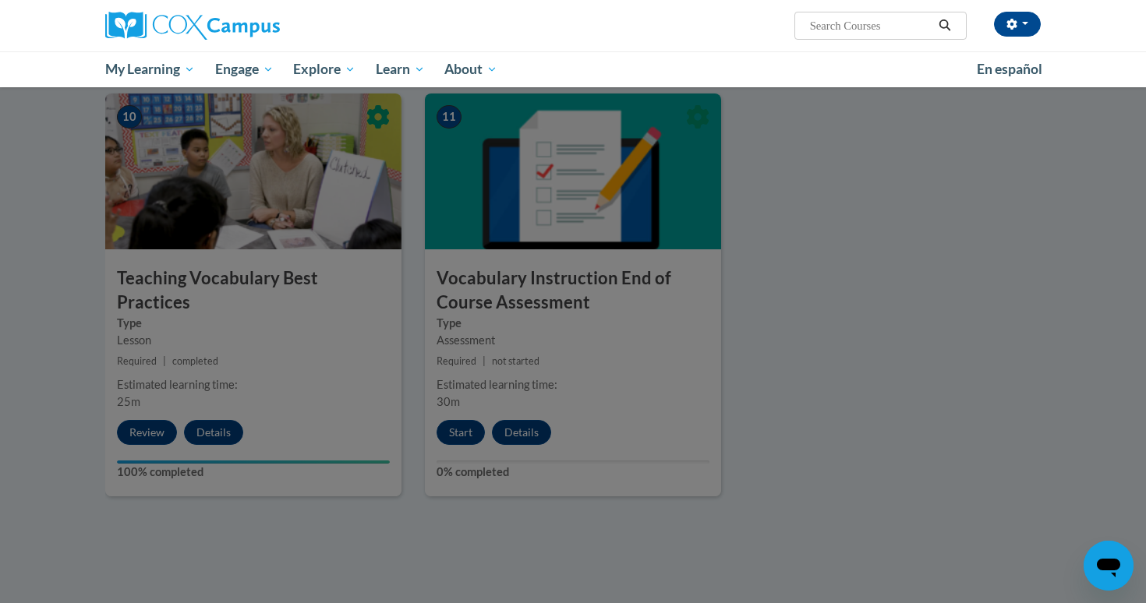
click at [591, 218] on div at bounding box center [573, 301] width 1146 height 603
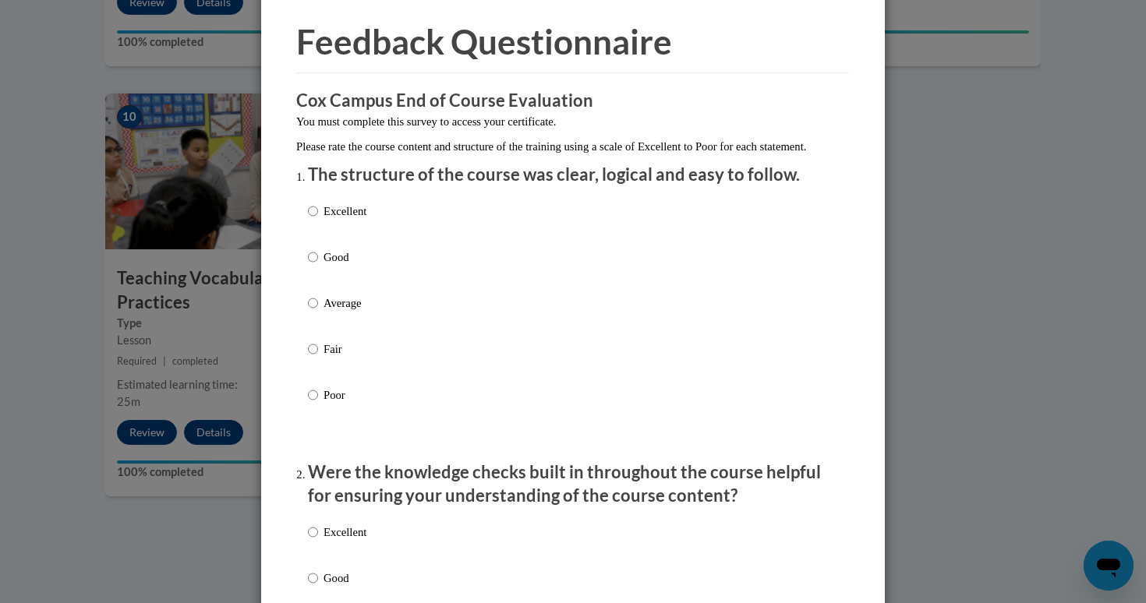
scroll to position [80, 0]
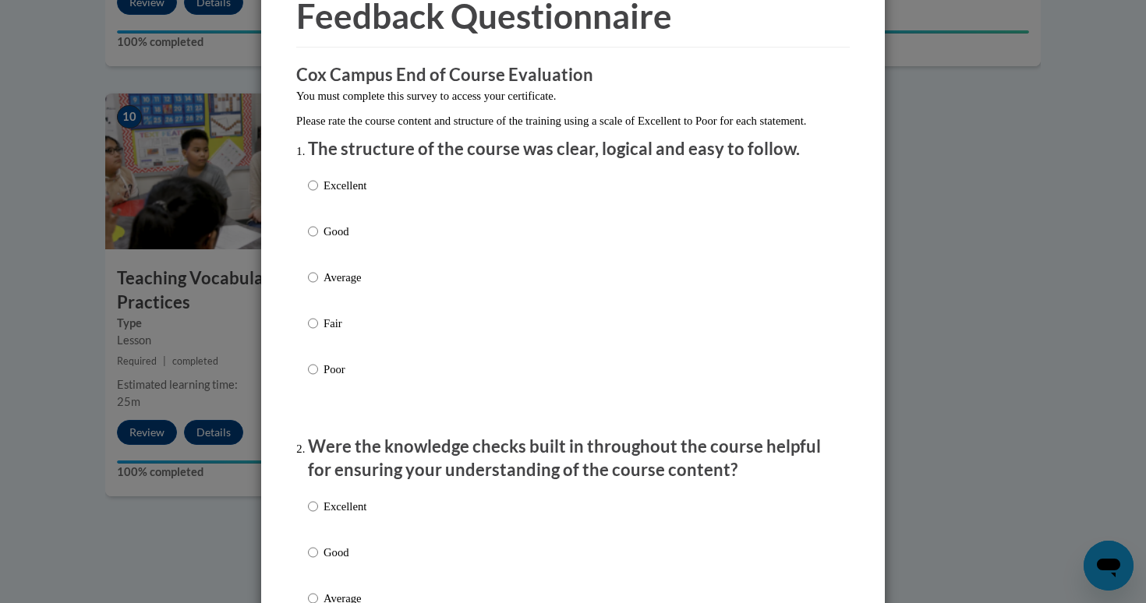
click at [338, 286] on p "Average" at bounding box center [345, 277] width 43 height 17
click at [318, 286] on input "Average" at bounding box center [313, 277] width 10 height 17
radio input "true"
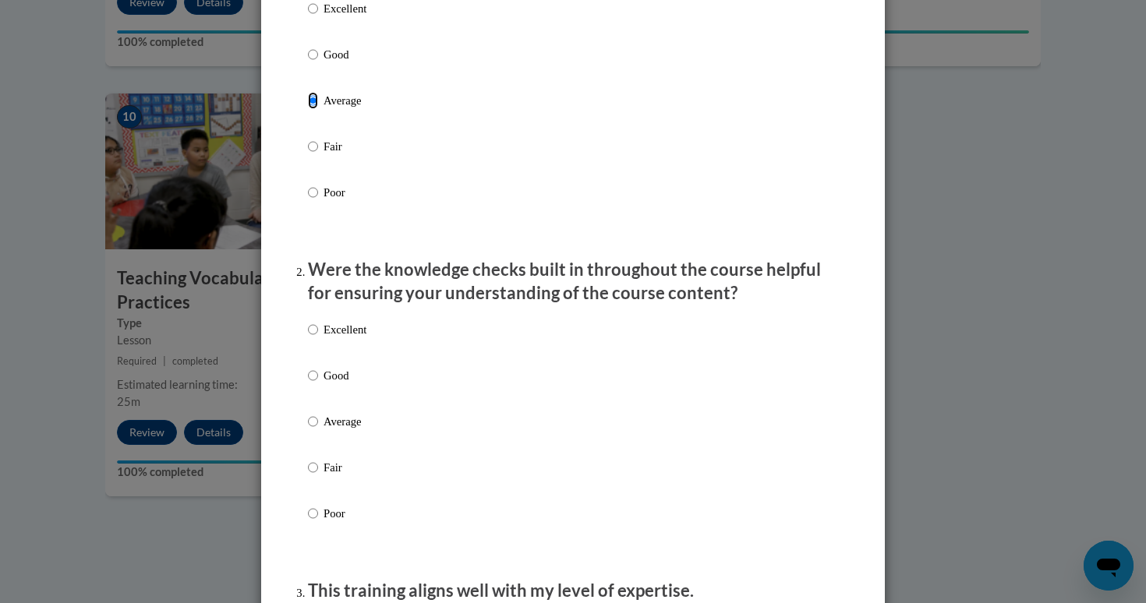
scroll to position [322, 0]
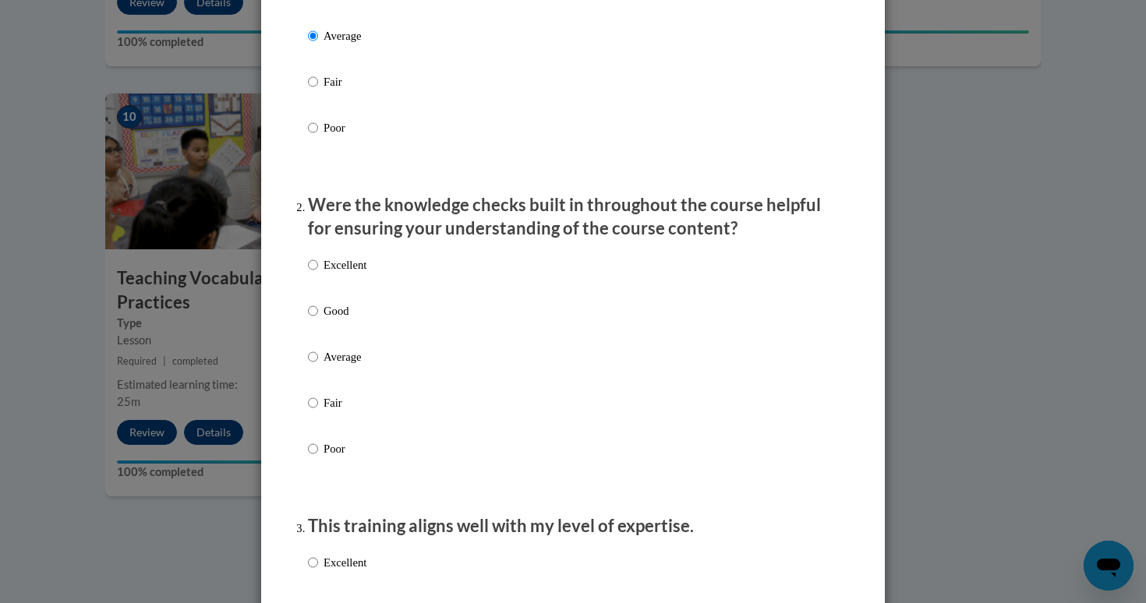
click at [354, 366] on p "Average" at bounding box center [345, 357] width 43 height 17
click at [318, 366] on input "Average" at bounding box center [313, 357] width 10 height 17
radio input "true"
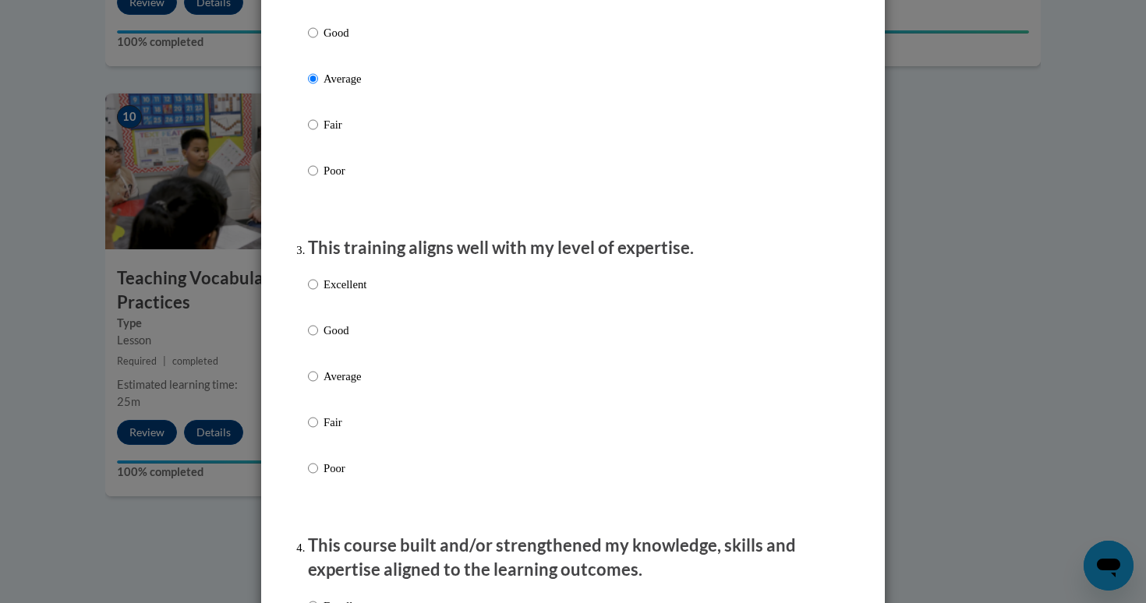
click at [357, 385] on p "Average" at bounding box center [345, 376] width 43 height 17
click at [318, 385] on input "Average" at bounding box center [313, 376] width 10 height 17
radio input "true"
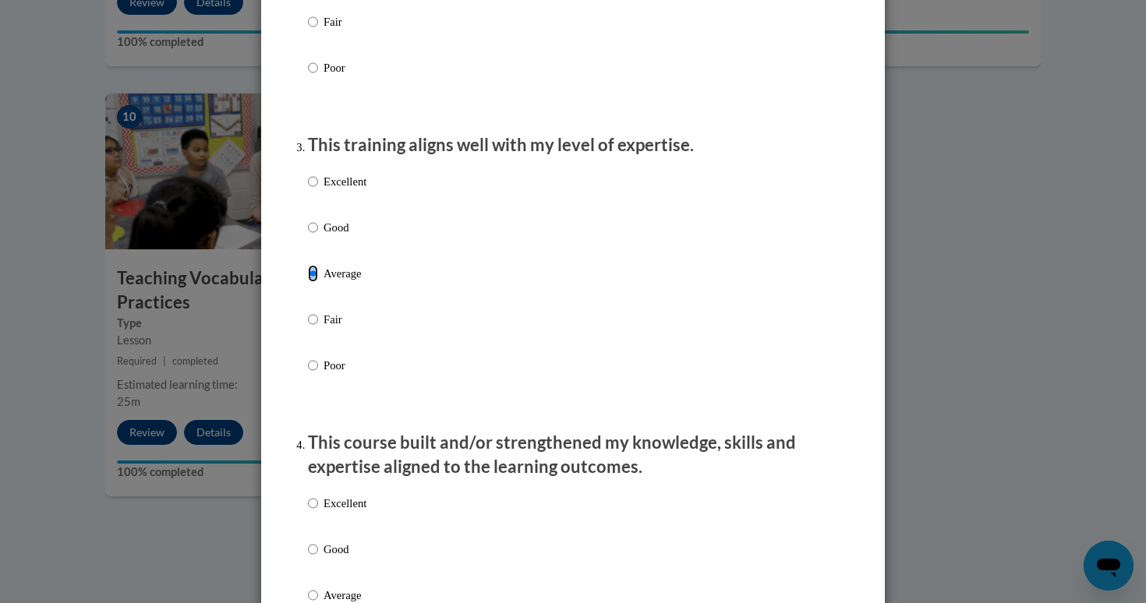
scroll to position [717, 0]
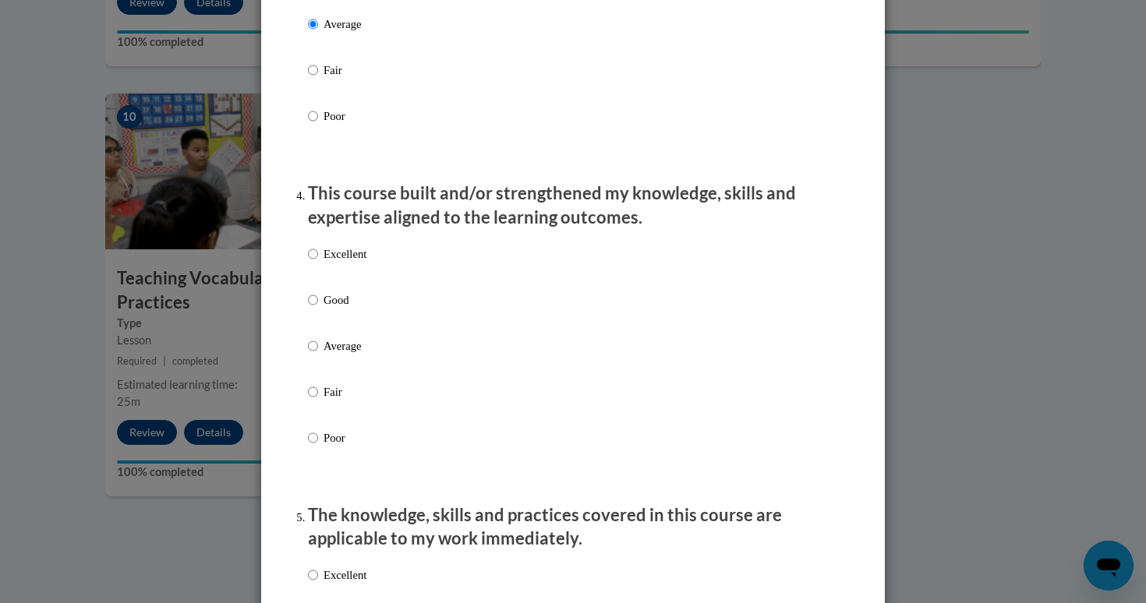
click at [340, 355] on p "Average" at bounding box center [345, 346] width 43 height 17
click at [318, 355] on input "Average" at bounding box center [313, 346] width 10 height 17
radio input "true"
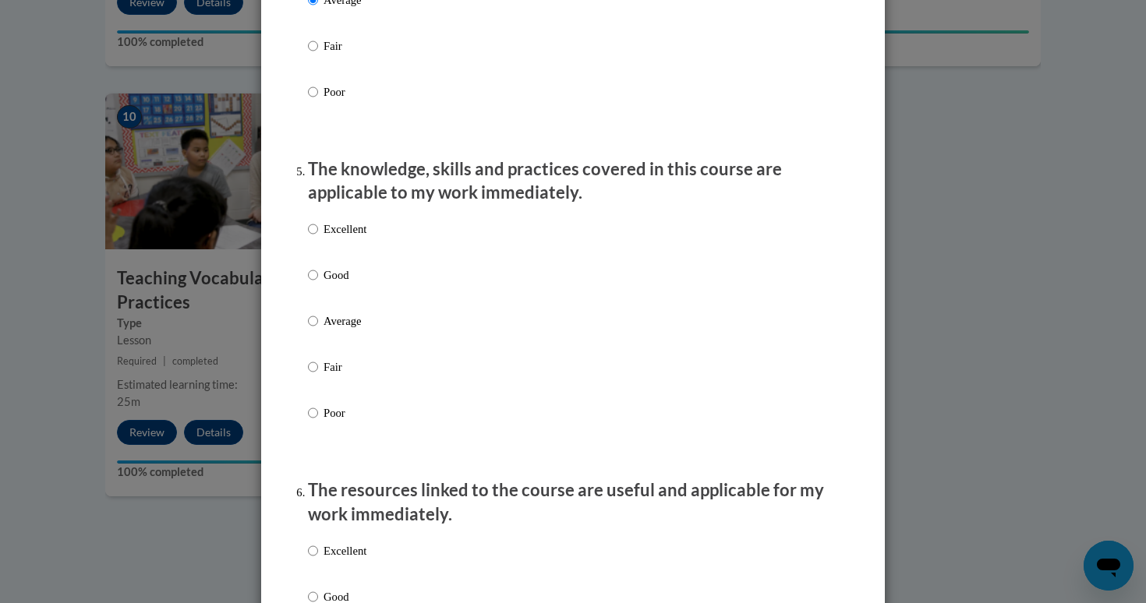
click at [356, 350] on label "Average" at bounding box center [337, 334] width 58 height 42
click at [318, 330] on input "Average" at bounding box center [313, 321] width 10 height 17
radio input "true"
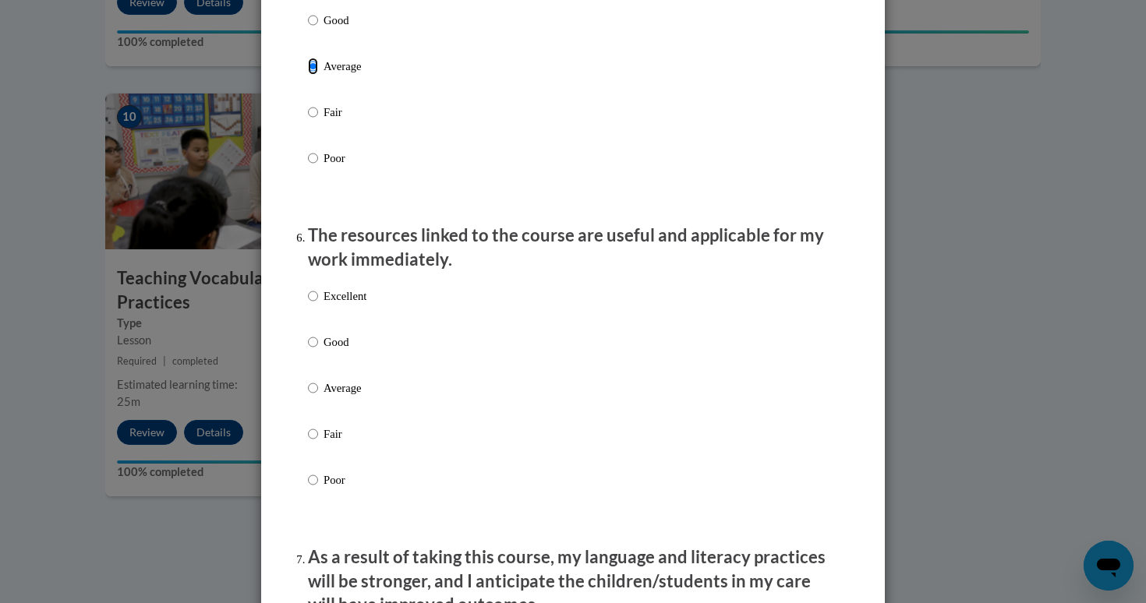
scroll to position [1569, 0]
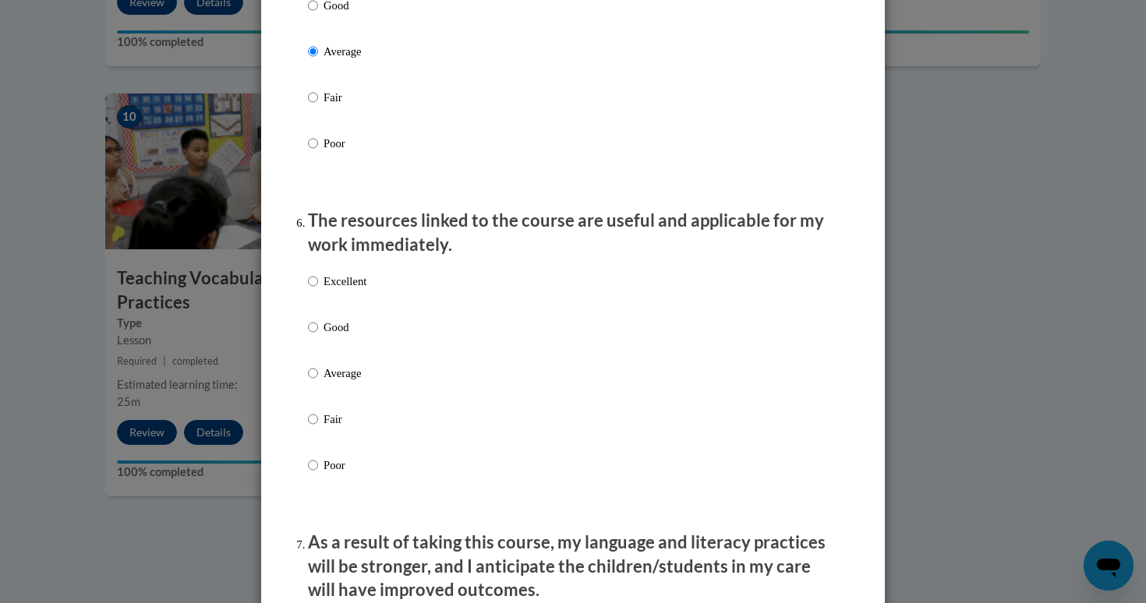
click at [355, 382] on p "Average" at bounding box center [345, 373] width 43 height 17
click at [318, 382] on input "Average" at bounding box center [313, 373] width 10 height 17
radio input "true"
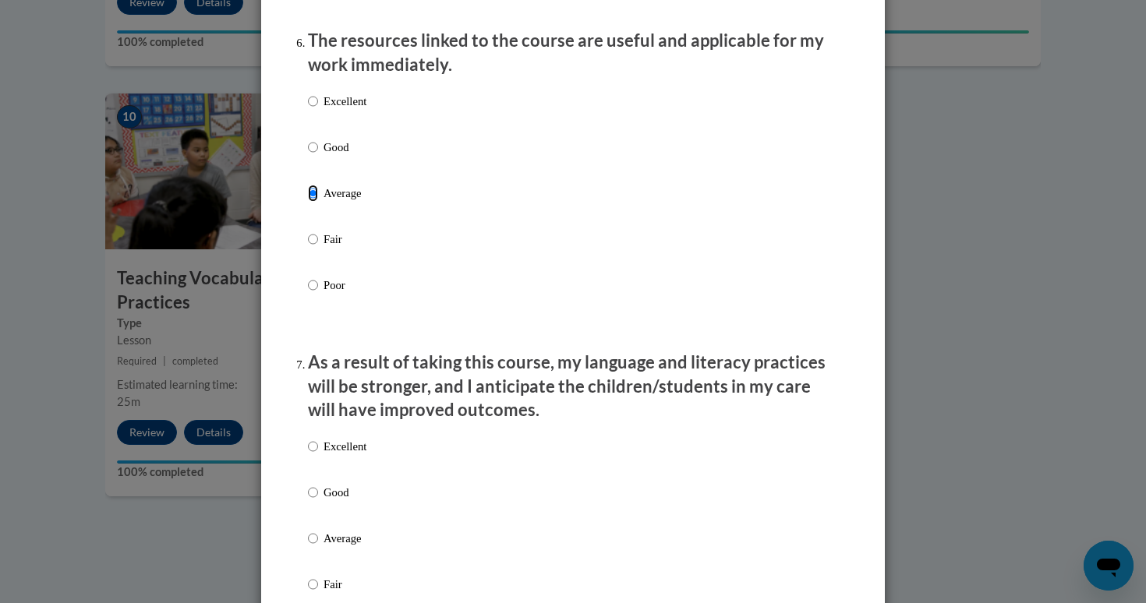
scroll to position [1801, 0]
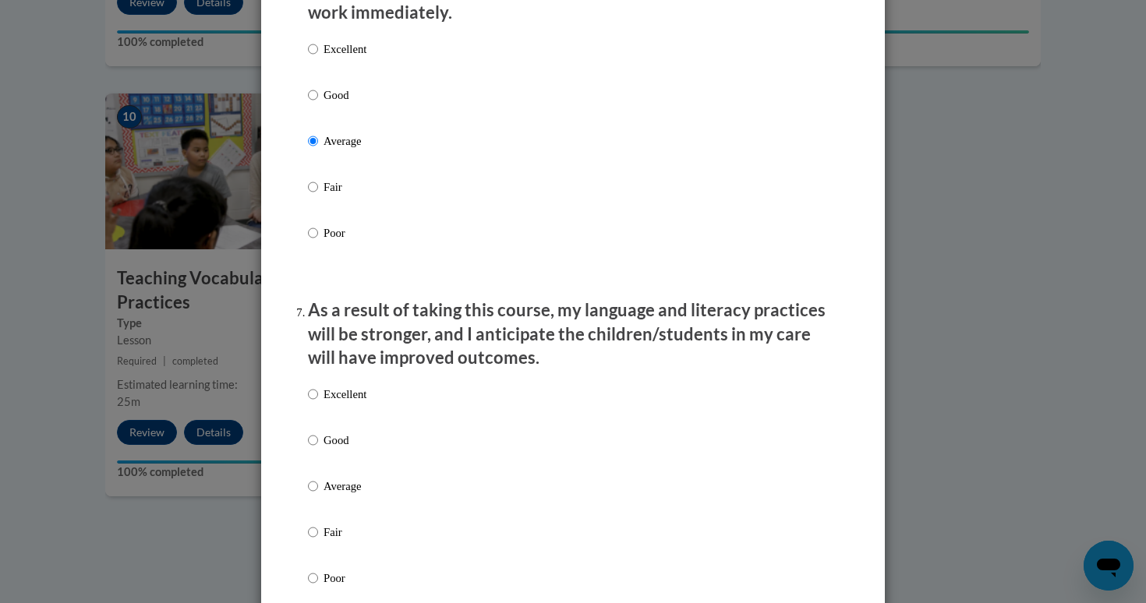
click at [338, 444] on div "Excellent Good Average Fair Poor" at bounding box center [337, 499] width 58 height 242
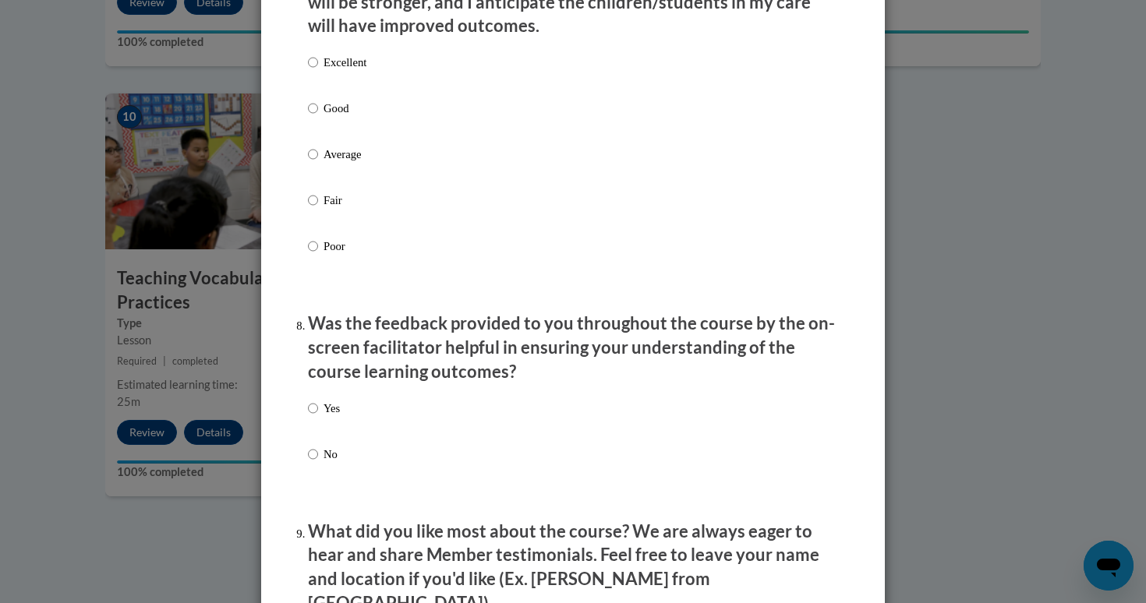
scroll to position [2135, 0]
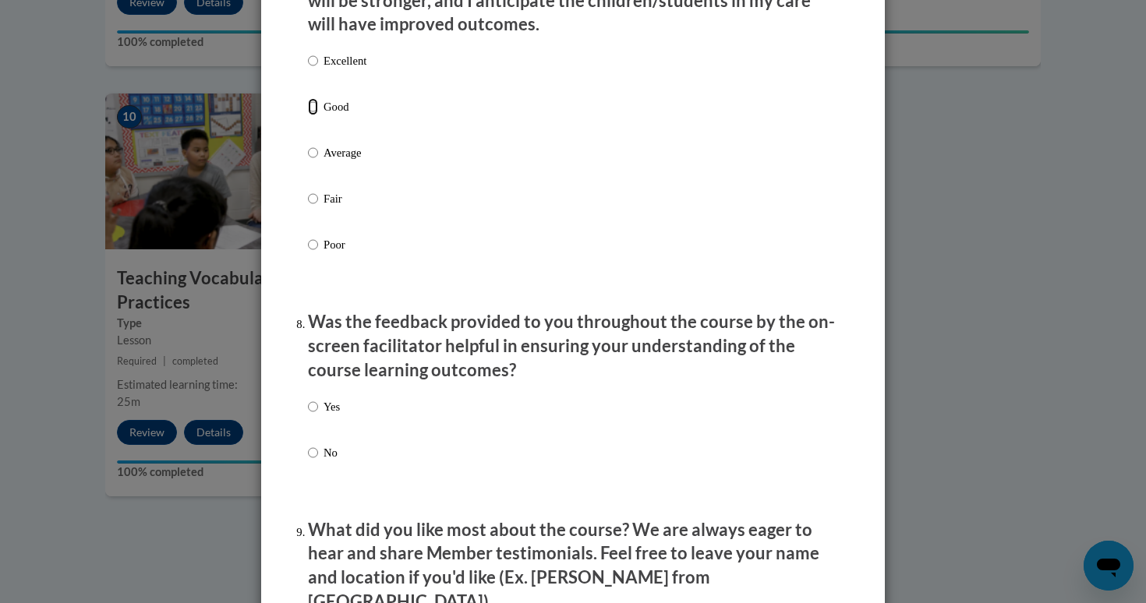
click at [312, 114] on input "Good" at bounding box center [313, 106] width 10 height 17
radio input "true"
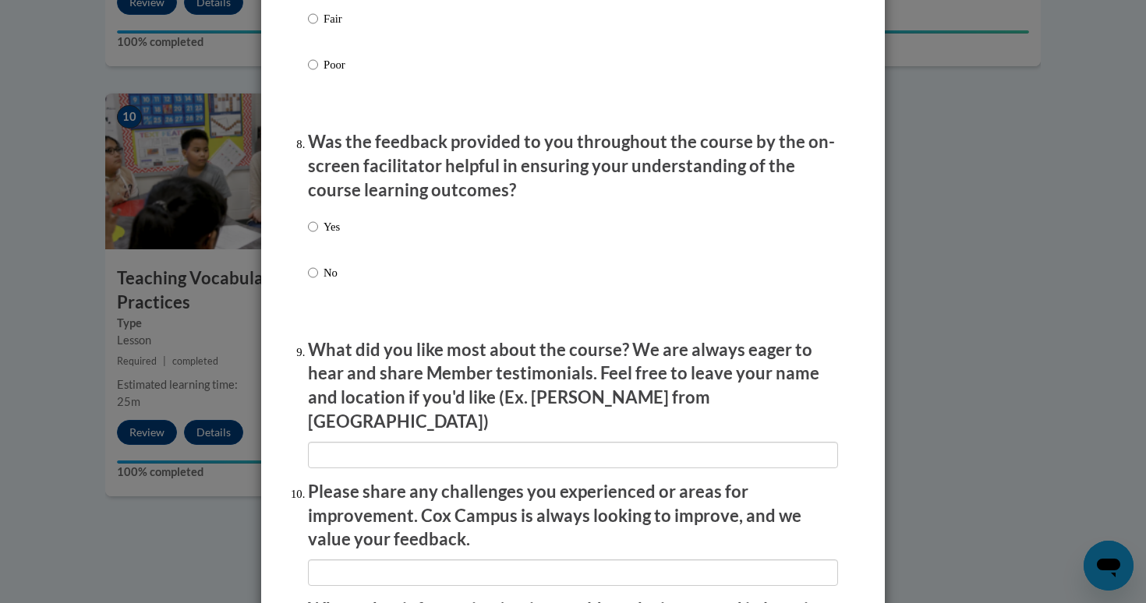
scroll to position [2316, 0]
click at [310, 235] on input "Yes" at bounding box center [313, 226] width 10 height 17
radio input "true"
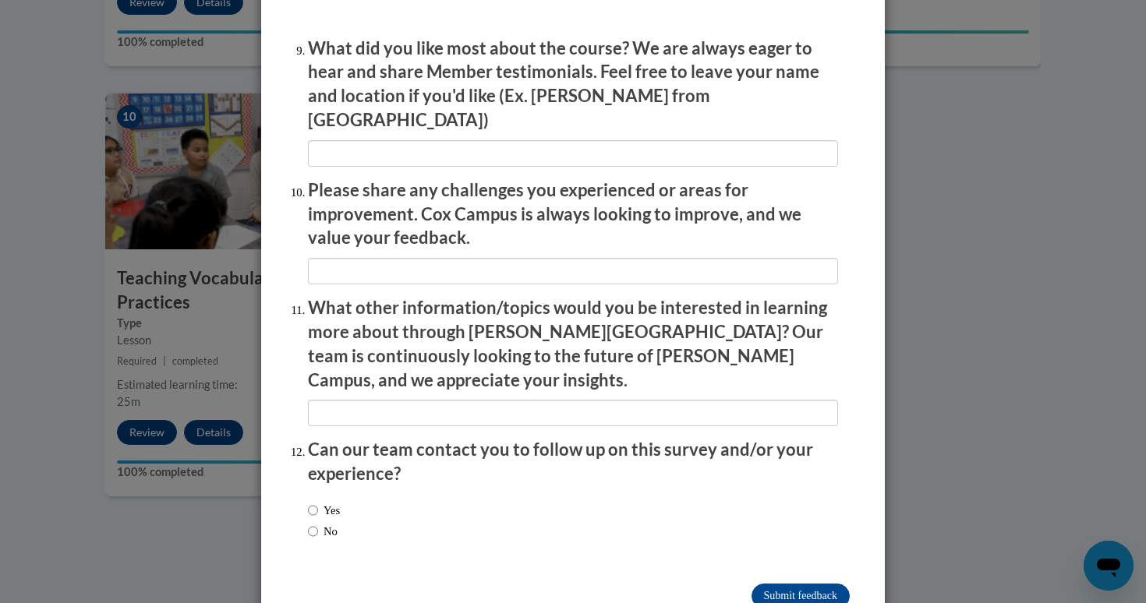
scroll to position [2640, 0]
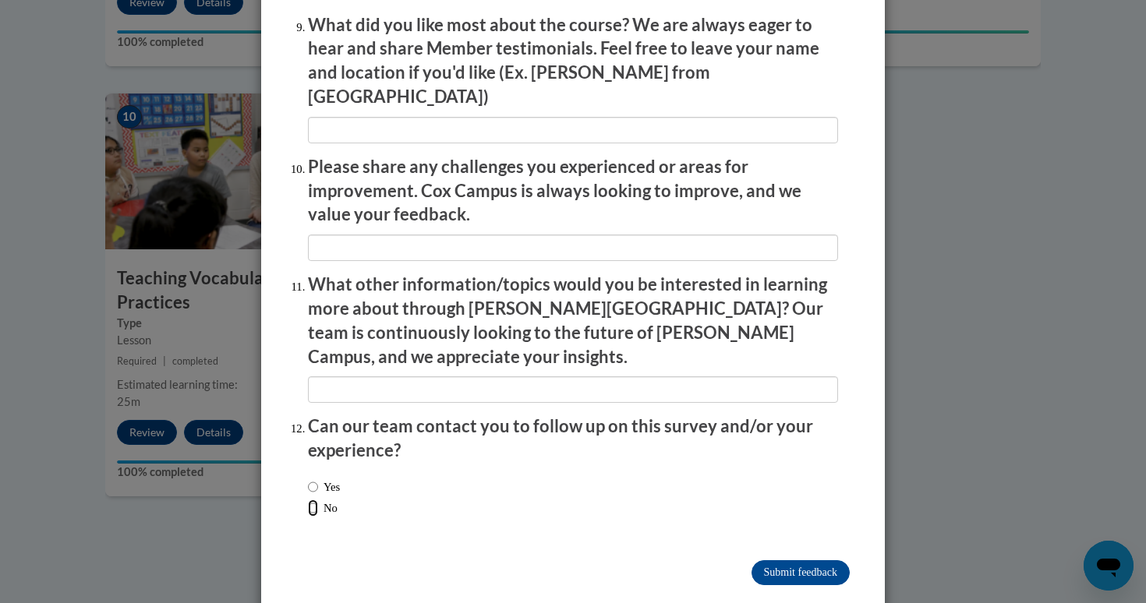
click at [316, 500] on input "No" at bounding box center [313, 508] width 10 height 17
radio input "true"
click at [786, 561] on input "Submit feedback" at bounding box center [801, 573] width 98 height 25
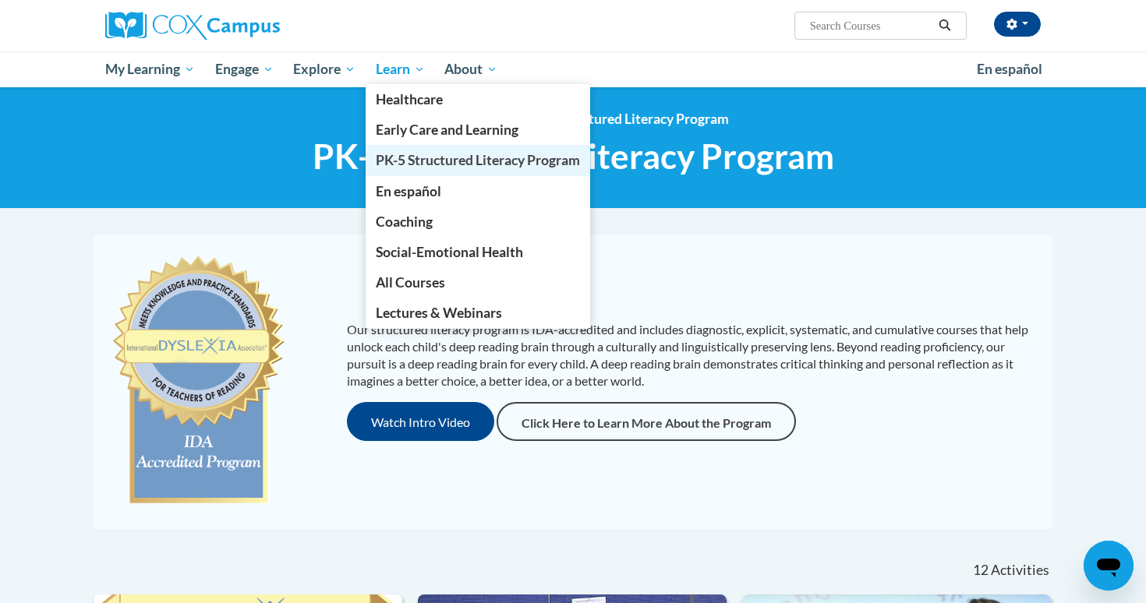
click at [418, 161] on span "PK-5 Structured Literacy Program" at bounding box center [478, 160] width 204 height 16
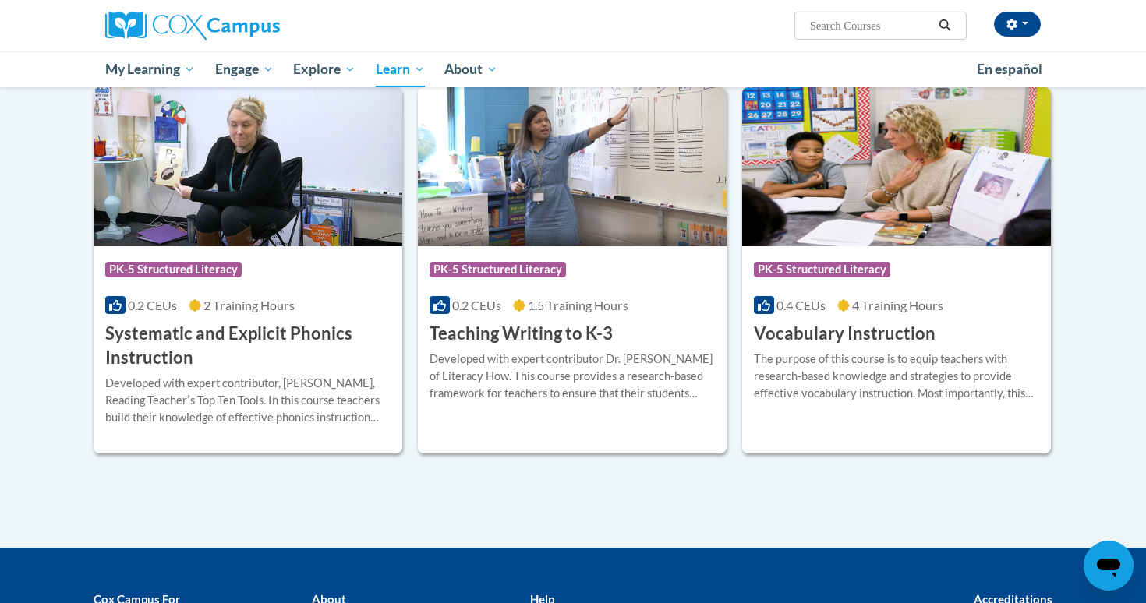
scroll to position [1676, 0]
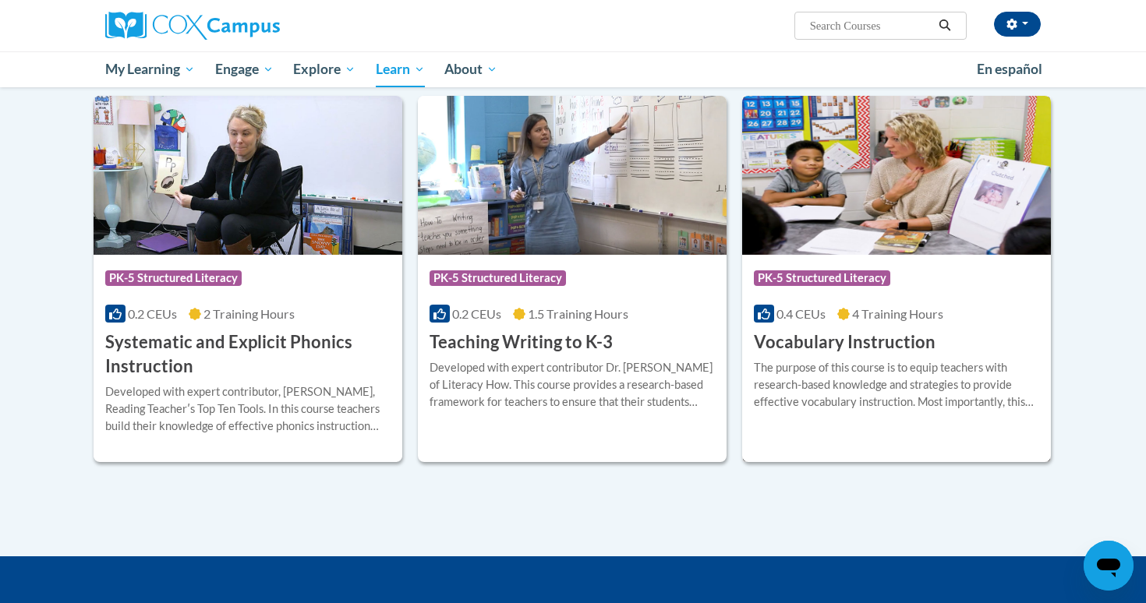
click at [848, 385] on div "The purpose of this course is to equip teachers with research-based knowledge a…" at bounding box center [896, 384] width 285 height 51
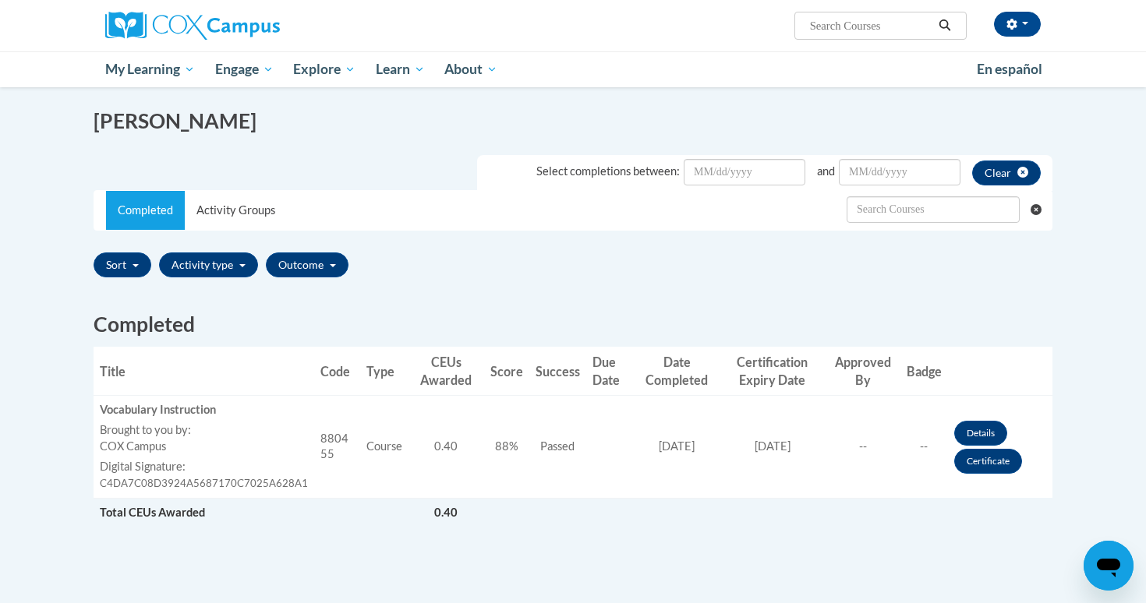
scroll to position [1, 0]
